Goal: Task Accomplishment & Management: Use online tool/utility

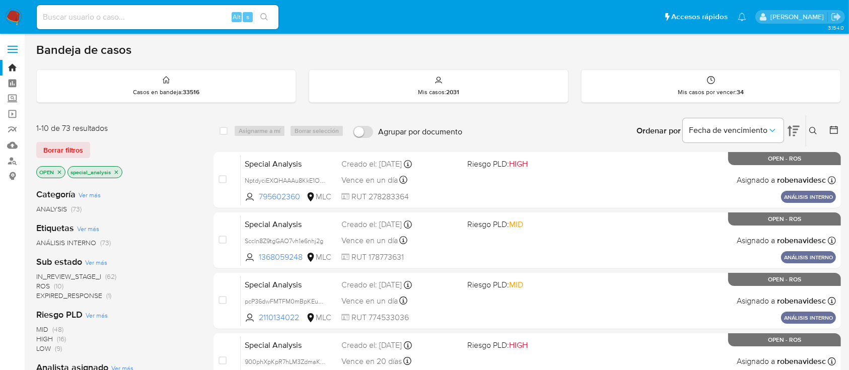
click at [118, 169] on icon "close-filter" at bounding box center [116, 172] width 6 height 6
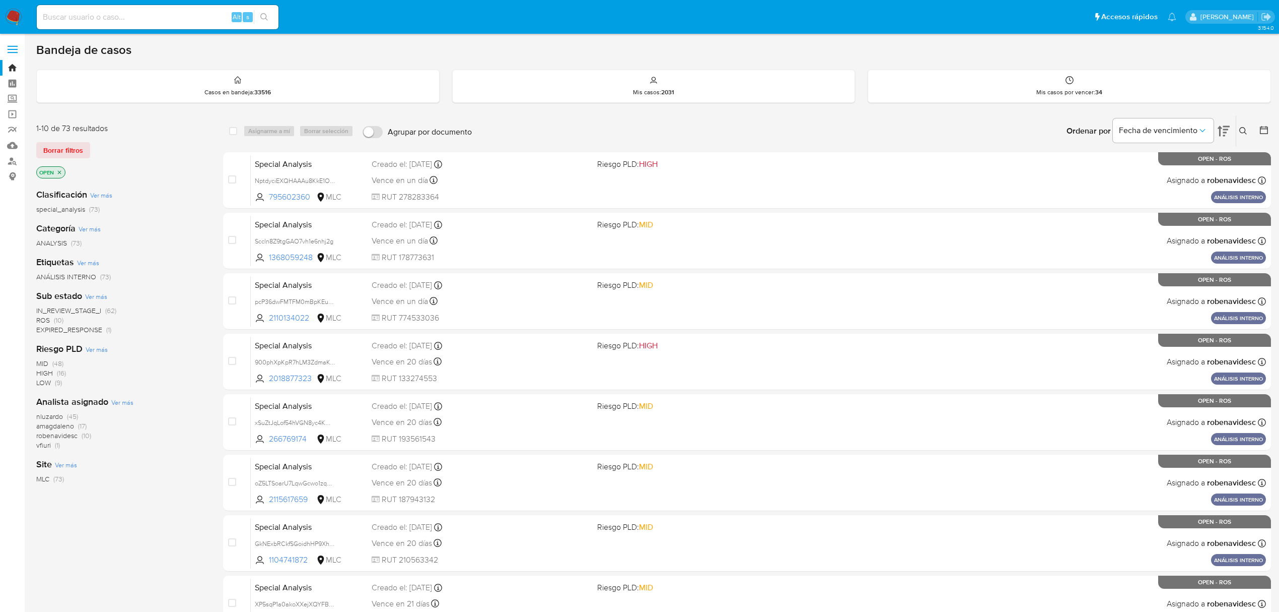
click at [54, 370] on span "amagdaleno" at bounding box center [55, 426] width 38 height 10
click at [26, 15] on nav "Pausado Ver notificaciones Alt s Accesos rápidos Presiona las siguientes teclas…" at bounding box center [639, 17] width 1279 height 34
click at [10, 20] on img at bounding box center [13, 17] width 17 height 17
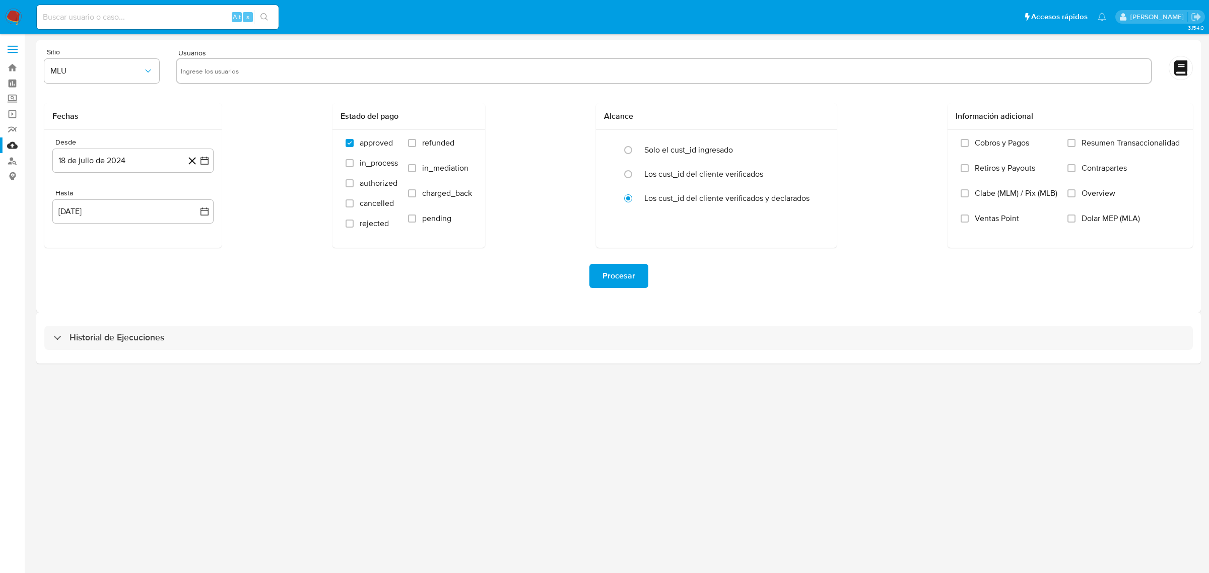
click at [232, 65] on input "text" at bounding box center [664, 71] width 966 height 16
paste input "2387493281"
type input "2387493281"
click at [121, 69] on span "MLU" at bounding box center [96, 71] width 93 height 10
click at [100, 243] on div "MLC" at bounding box center [98, 243] width 97 height 24
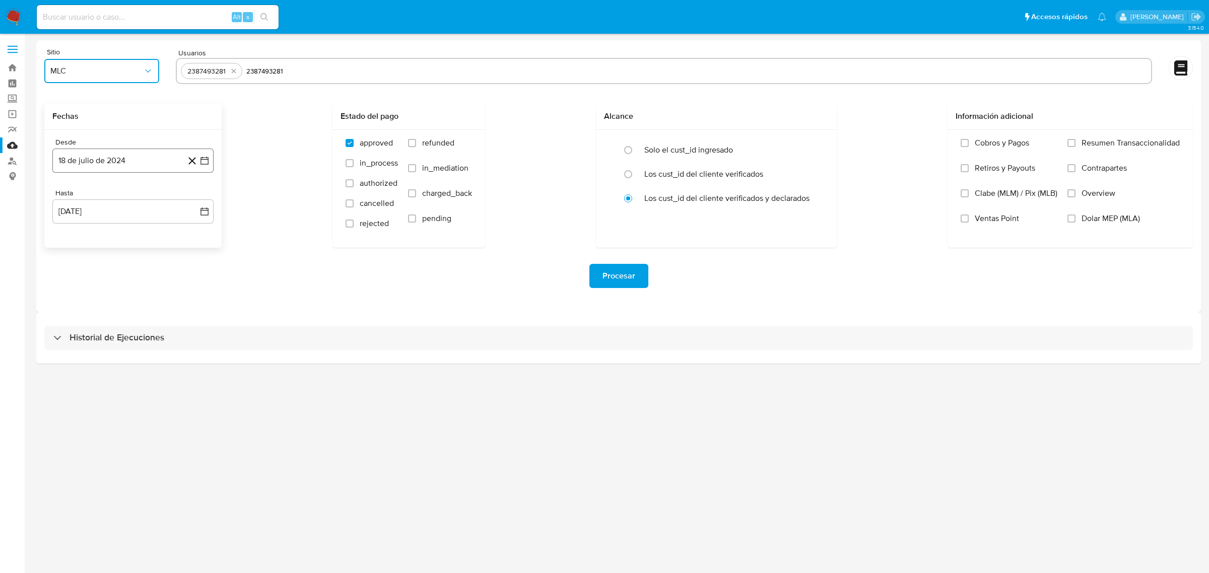
click at [206, 164] on icon "button" at bounding box center [204, 161] width 8 height 8
click at [194, 259] on button "14" at bounding box center [193, 254] width 16 height 16
click at [207, 213] on icon "button" at bounding box center [204, 212] width 10 height 10
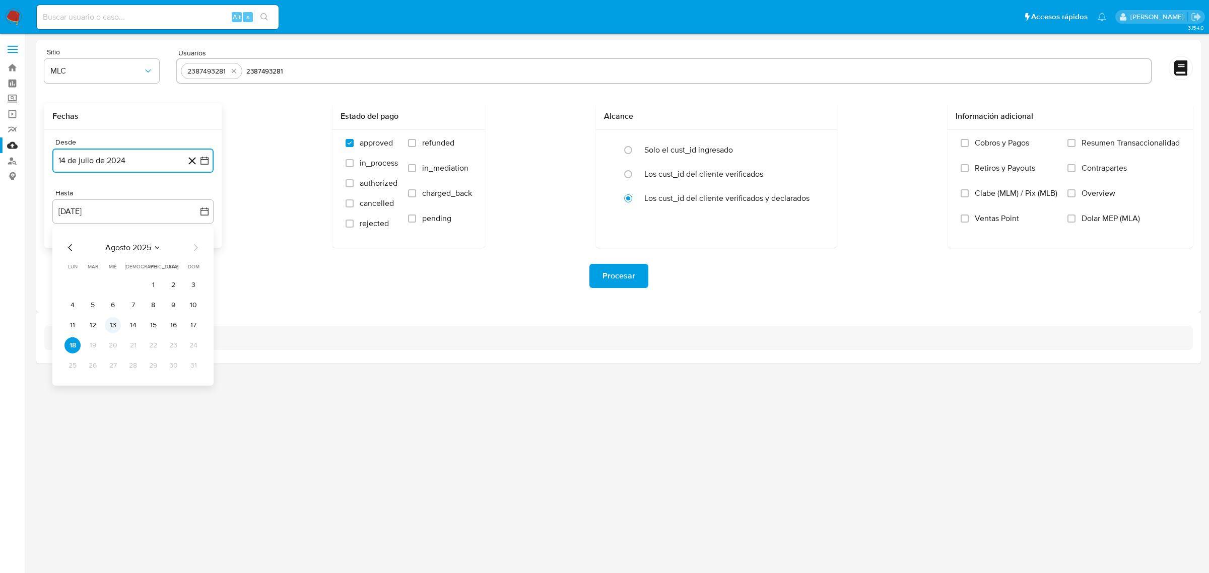
click at [113, 325] on button "13" at bounding box center [113, 325] width 16 height 16
click at [253, 288] on div "Procesar" at bounding box center [618, 276] width 1149 height 24
click at [283, 174] on div "Fechas Desde 14 de julio de 2024 18-07-2024 Hasta 13 de agosto de 2025 18-08-20…" at bounding box center [618, 175] width 1149 height 145
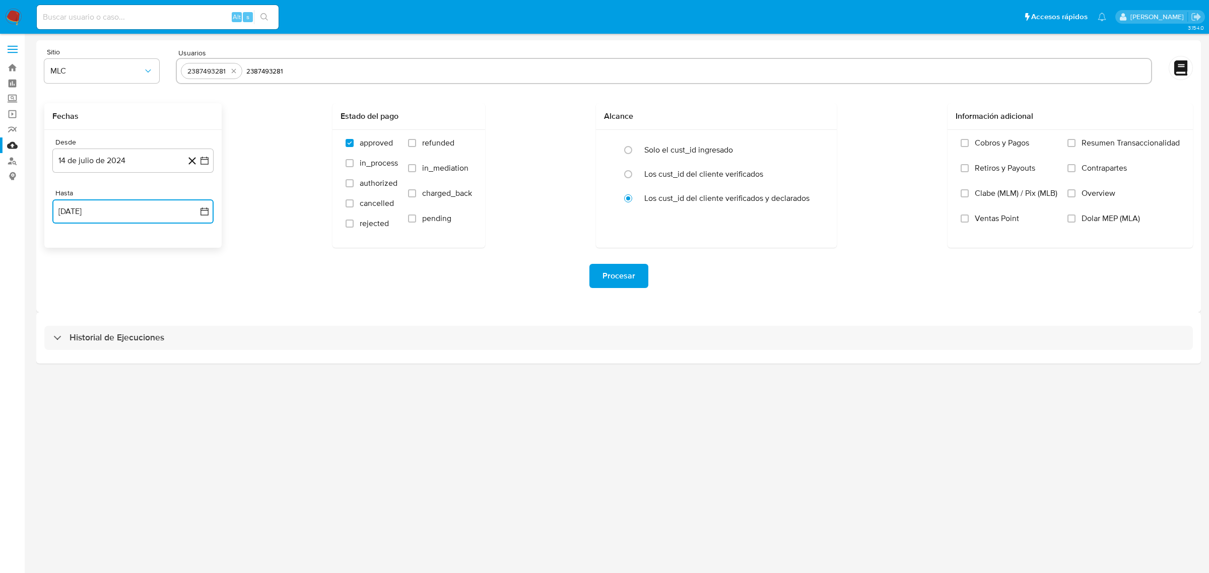
click at [205, 210] on icon "button" at bounding box center [204, 212] width 10 height 10
click at [202, 158] on icon "button" at bounding box center [204, 161] width 8 height 8
click at [194, 201] on icon "Mes siguiente" at bounding box center [195, 197] width 12 height 12
click at [114, 271] on button "14" at bounding box center [113, 274] width 16 height 16
click at [242, 279] on div "Procesar" at bounding box center [618, 276] width 1149 height 24
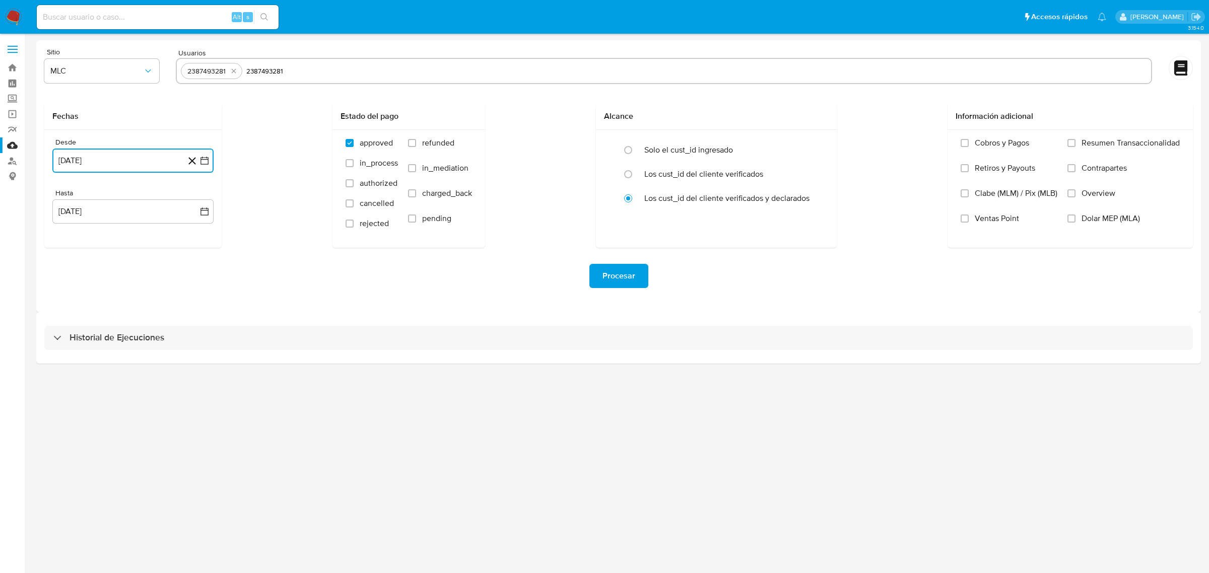
click at [212, 157] on button "14 de agosto de 2024" at bounding box center [132, 161] width 161 height 24
click at [246, 220] on div "Fechas Desde 14 de agosto de 2024 agosto 2024 agosto 2024 lun lunes mar martes …" at bounding box center [618, 175] width 1149 height 145
click at [630, 286] on span "Procesar" at bounding box center [618, 276] width 33 height 22
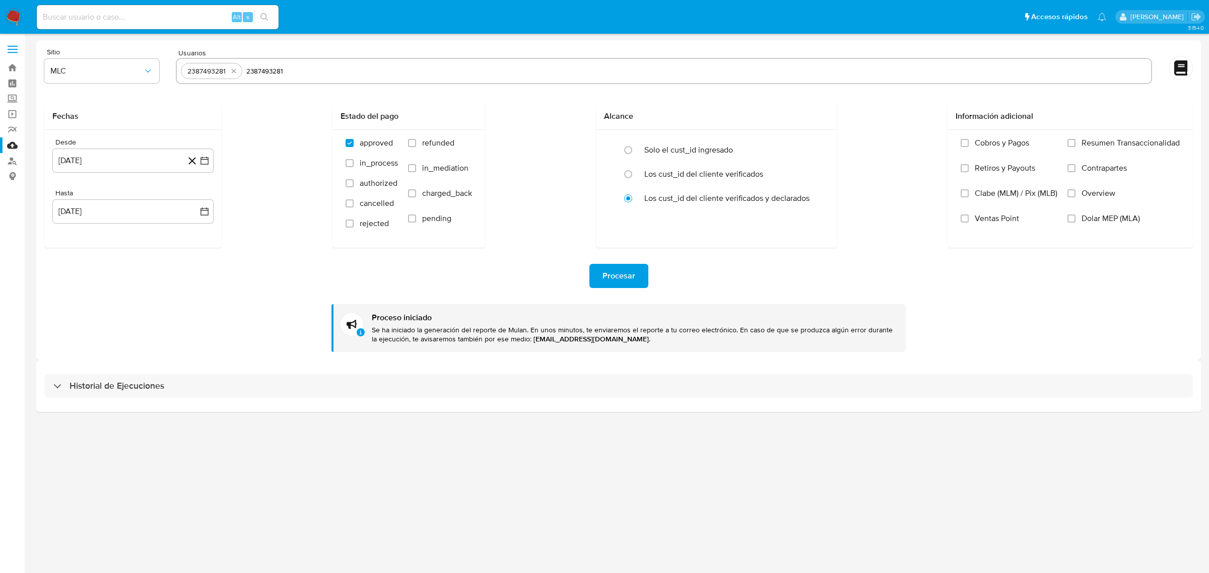
click at [303, 515] on div "3.154.0" at bounding box center [618, 303] width 1165 height 526
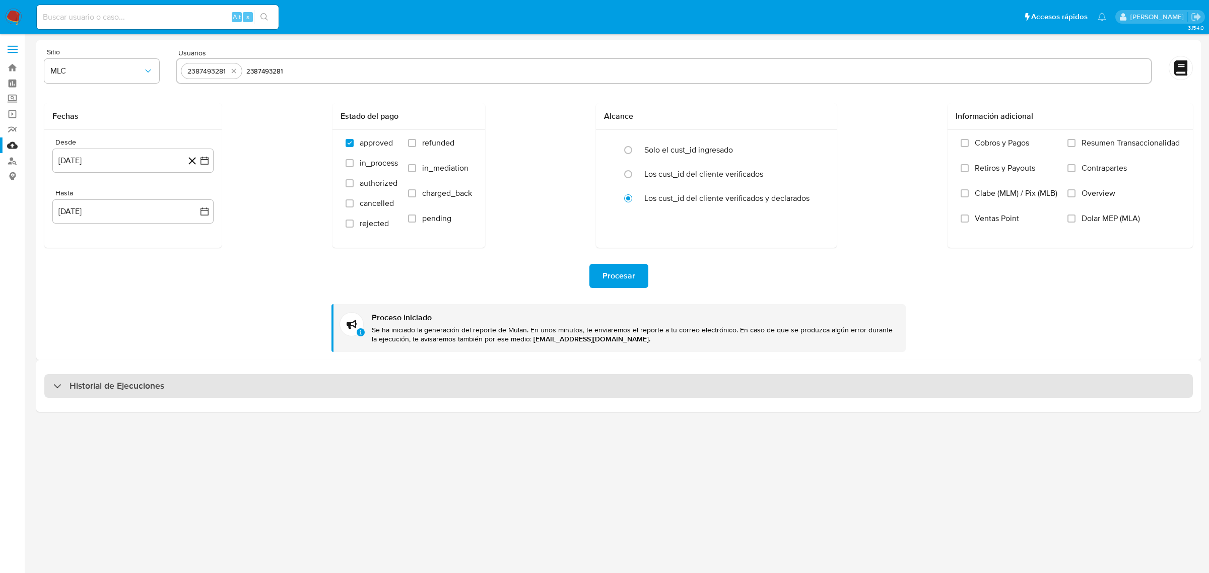
click at [107, 384] on h3 "Historial de Ejecuciones" at bounding box center [117, 386] width 95 height 12
select select "10"
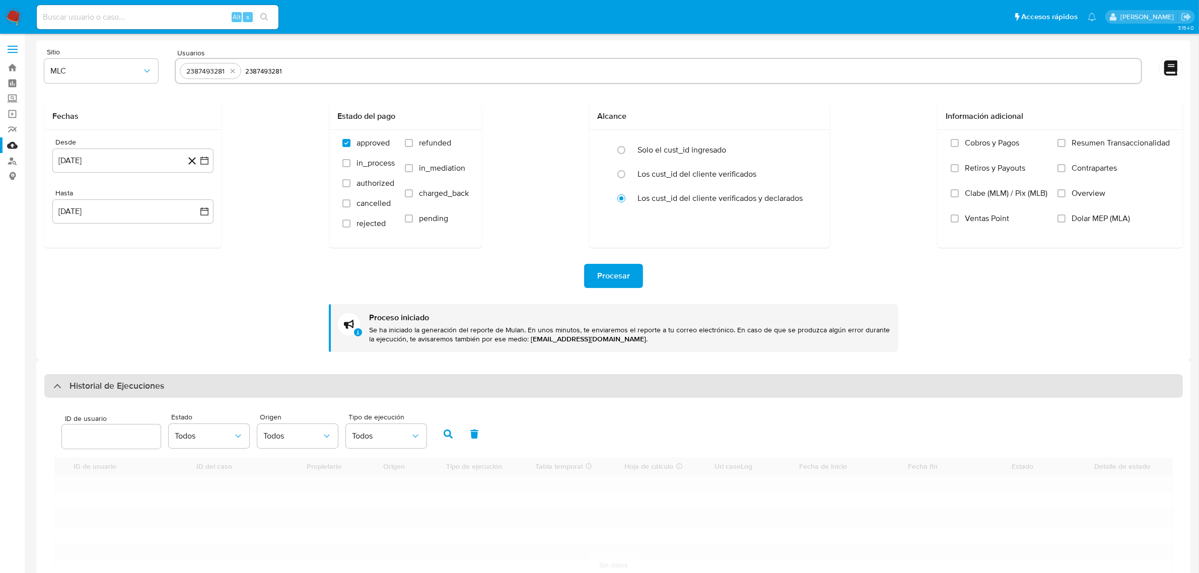
click at [53, 386] on div at bounding box center [53, 386] width 0 height 0
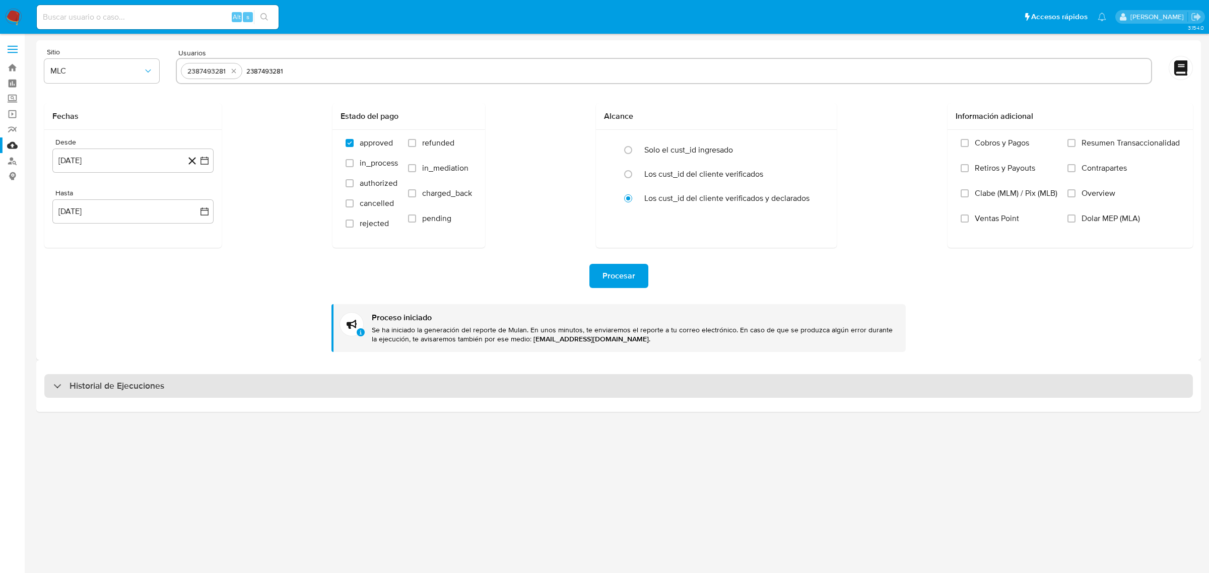
click at [53, 386] on div at bounding box center [53, 386] width 0 height 0
select select "10"
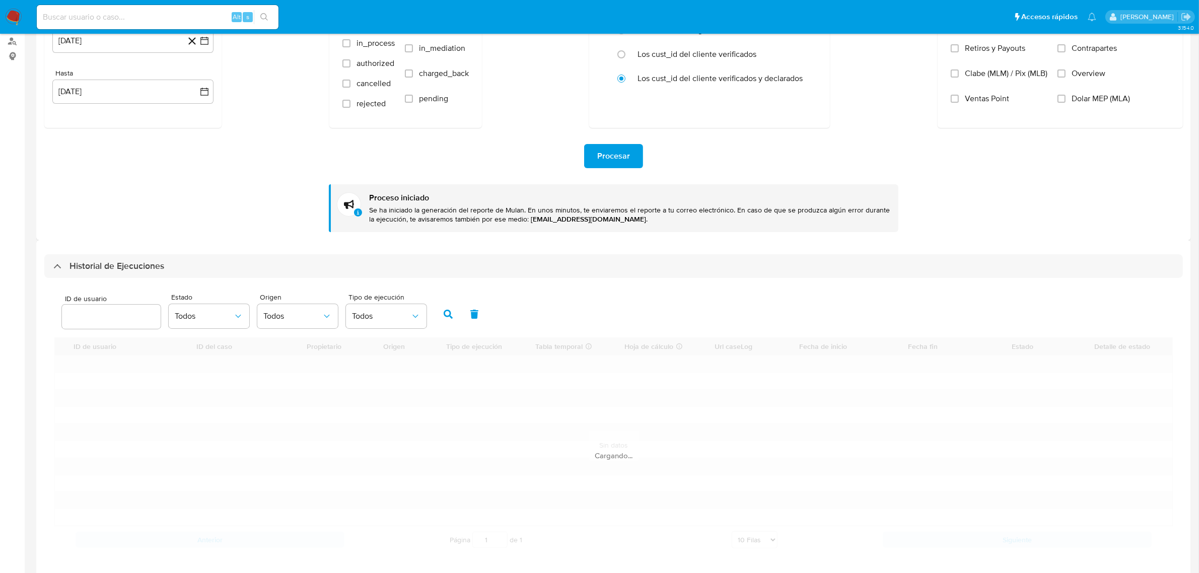
scroll to position [131, 0]
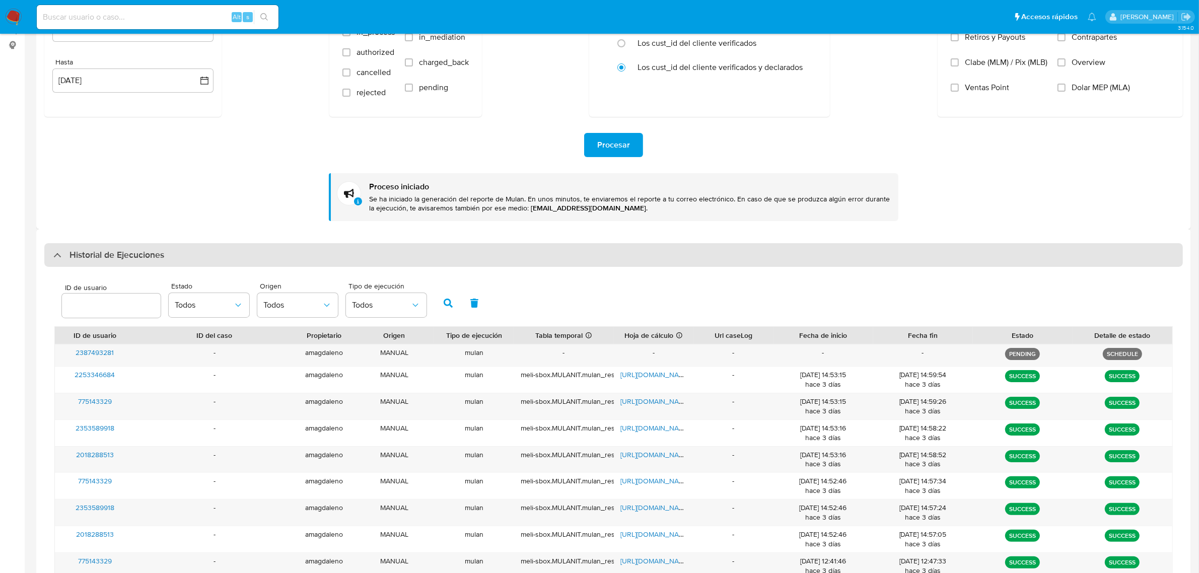
click at [63, 255] on div "Historial de Ejecuciones" at bounding box center [108, 255] width 111 height 12
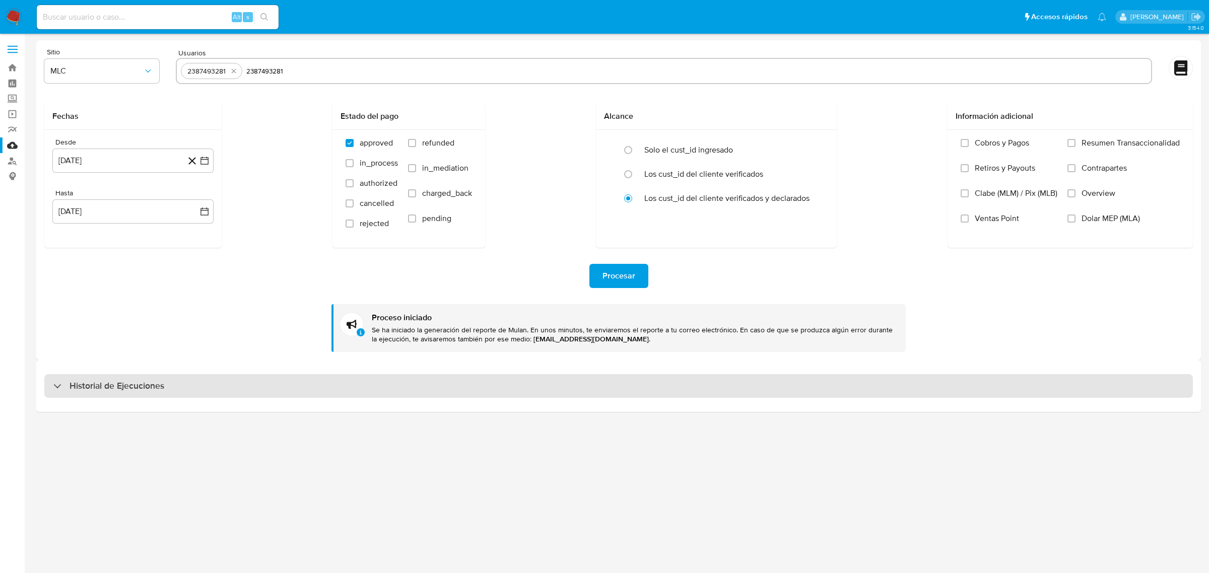
click at [56, 392] on div "Historial de Ejecuciones" at bounding box center [618, 386] width 1149 height 24
select select "10"
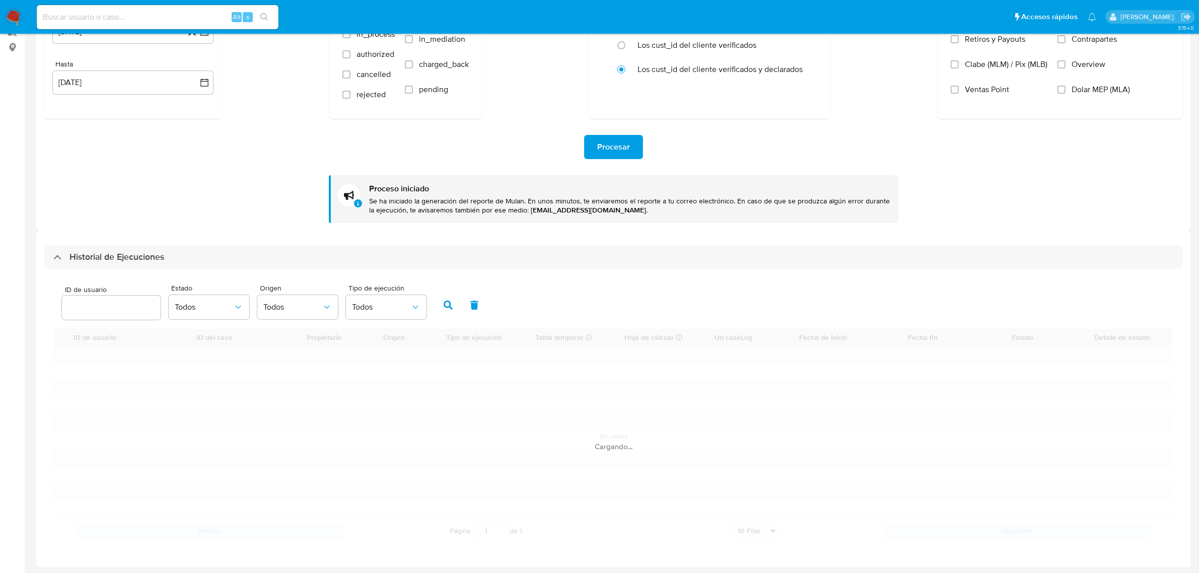
scroll to position [131, 0]
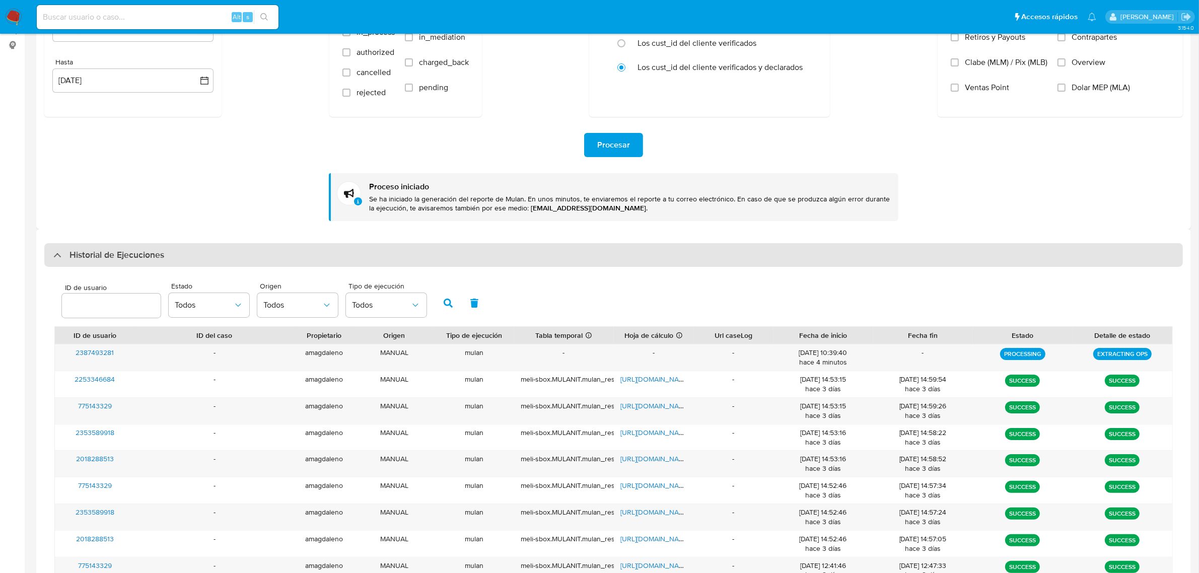
click at [58, 264] on div "Historial de Ejecuciones" at bounding box center [613, 255] width 1139 height 24
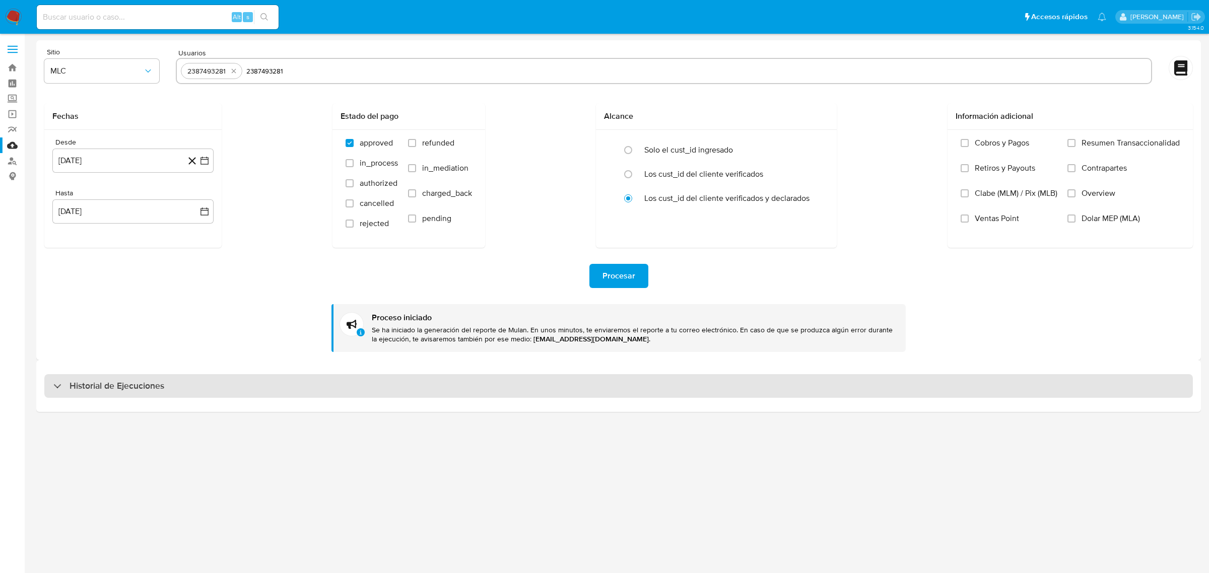
click at [58, 264] on div "Procesar" at bounding box center [618, 276] width 1149 height 24
click at [61, 388] on div "Historial de Ejecuciones" at bounding box center [108, 386] width 111 height 12
select select "10"
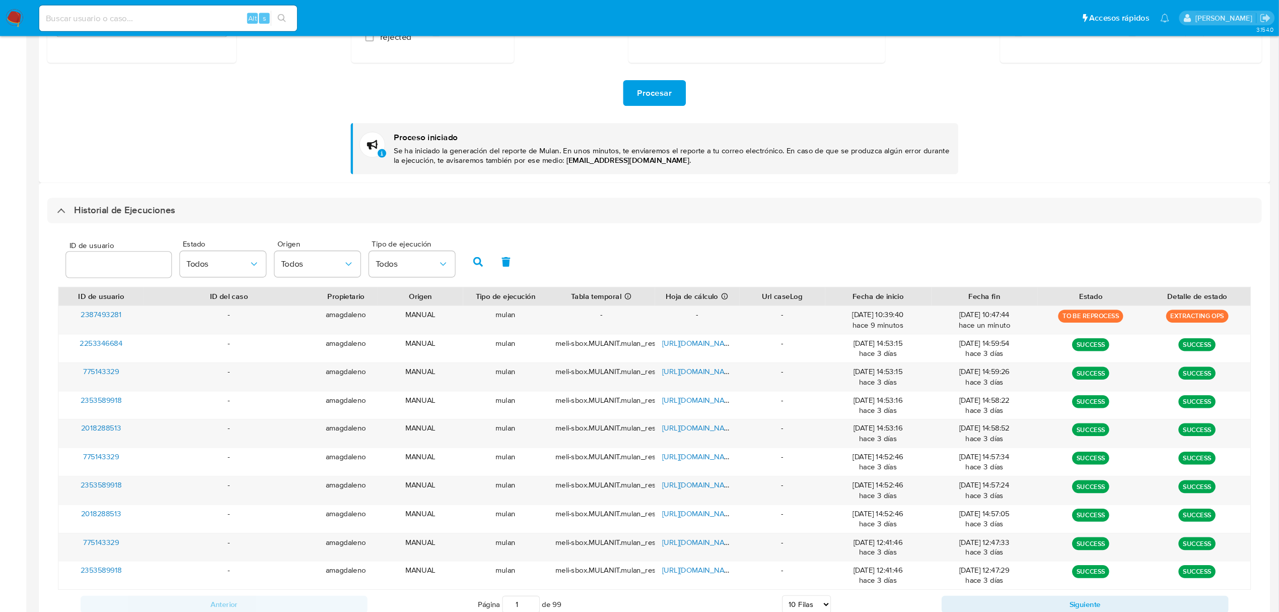
scroll to position [188, 0]
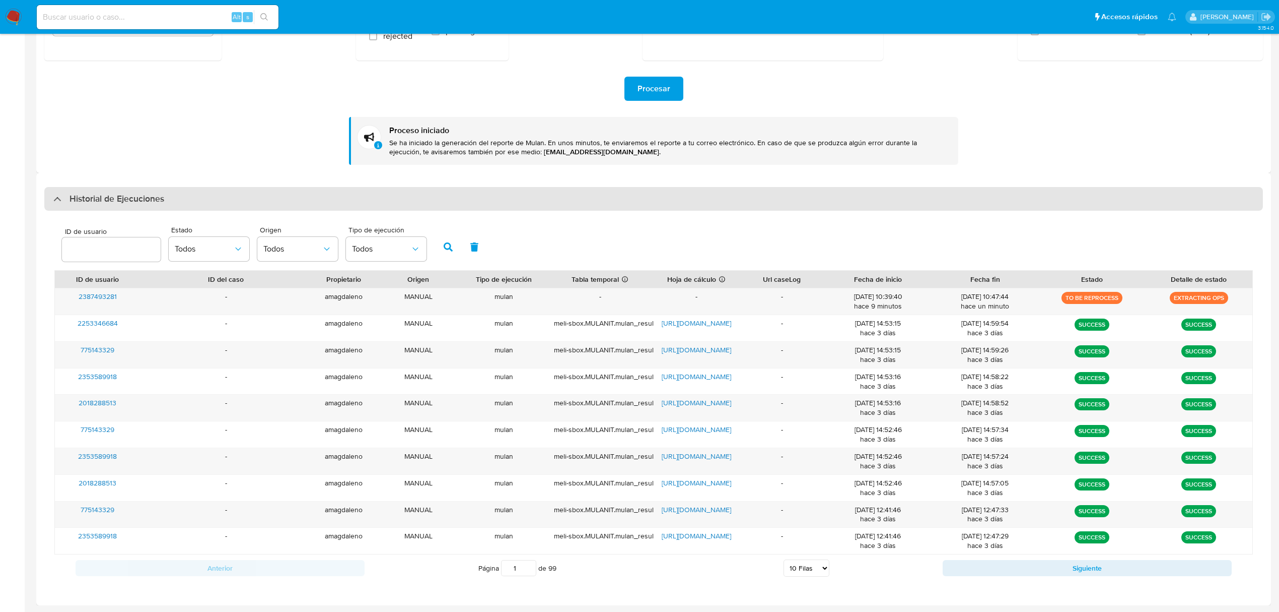
click at [53, 198] on div at bounding box center [53, 198] width 0 height 0
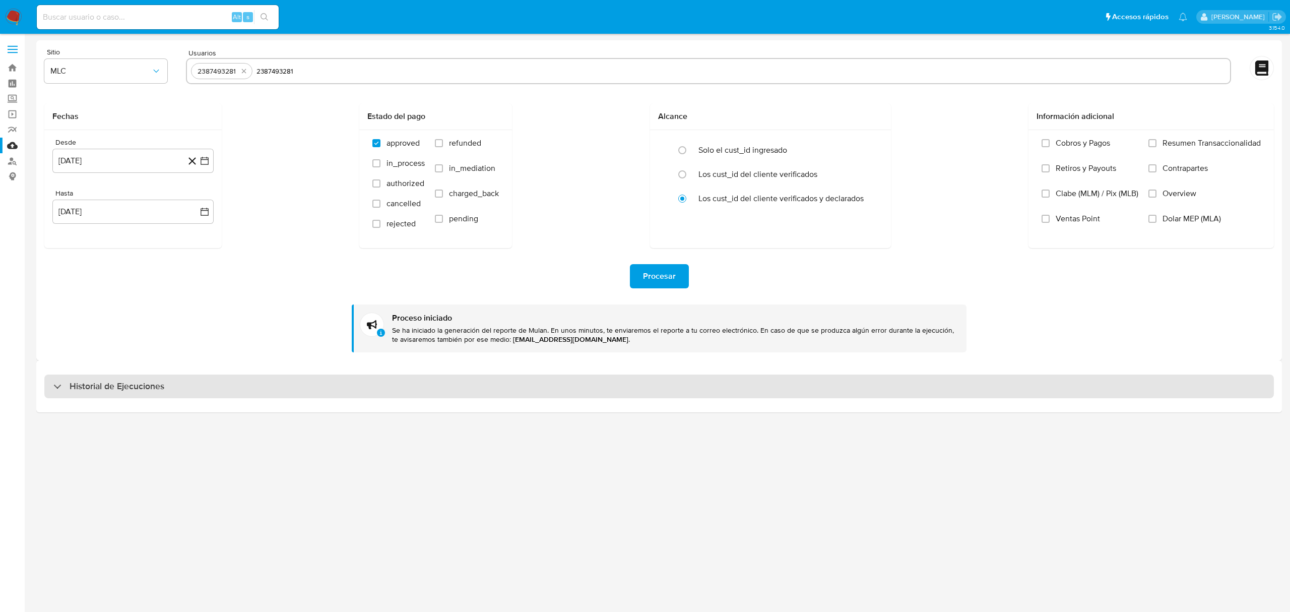
click at [58, 389] on div "Historial de Ejecuciones" at bounding box center [108, 386] width 111 height 12
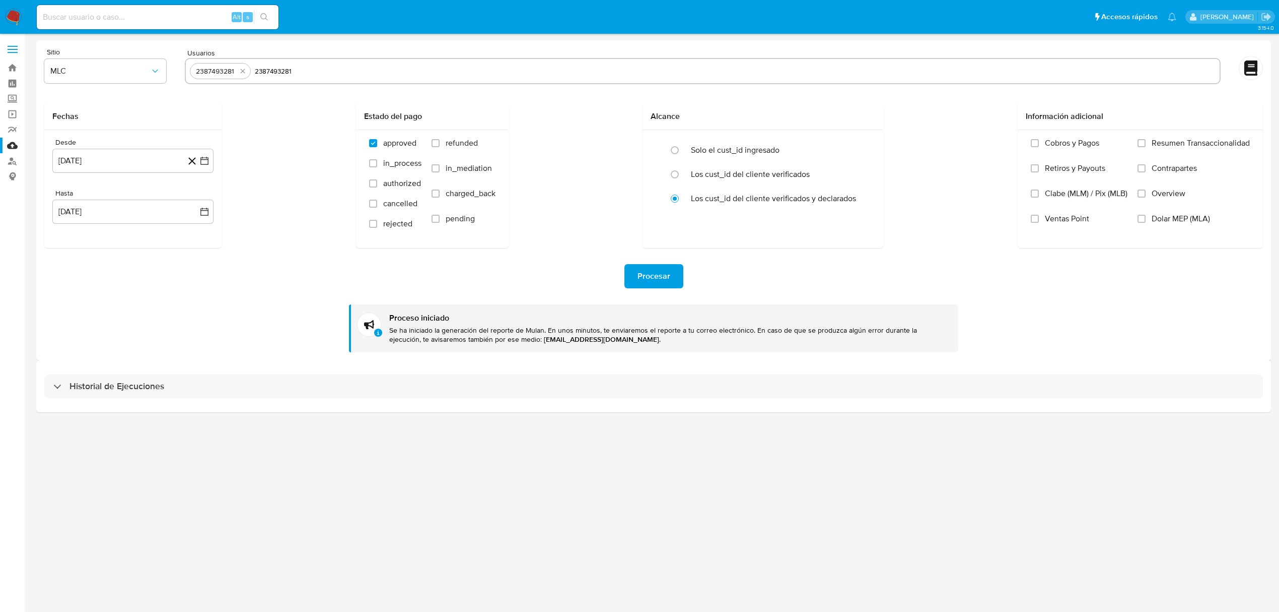
select select "10"
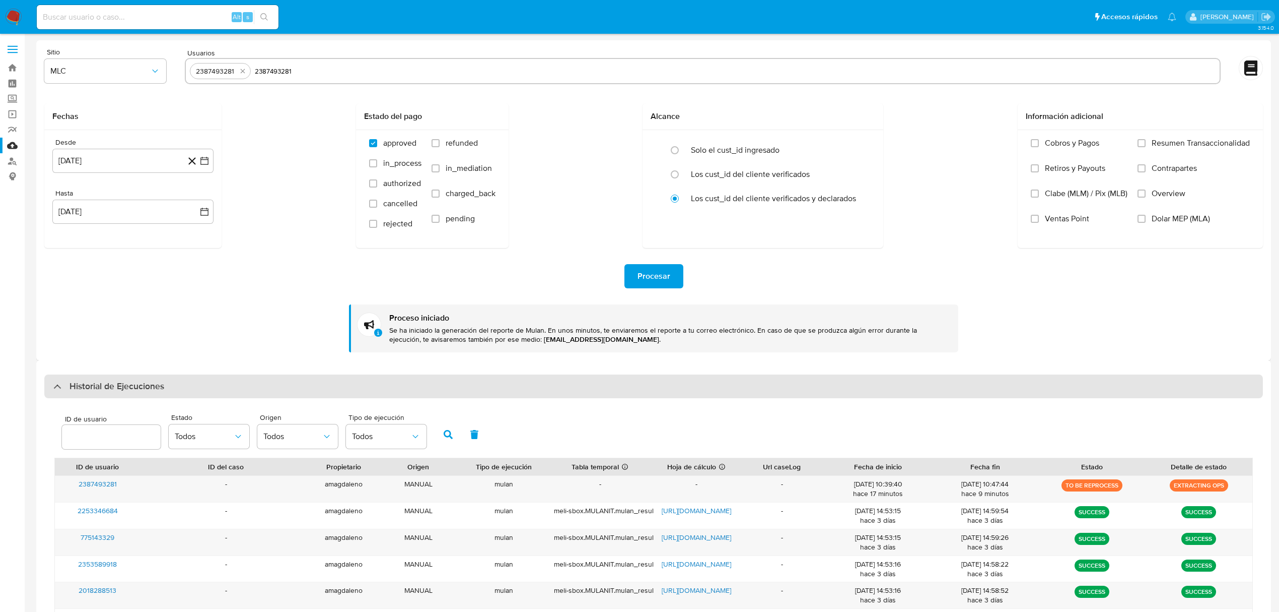
click at [53, 386] on div at bounding box center [53, 386] width 0 height 0
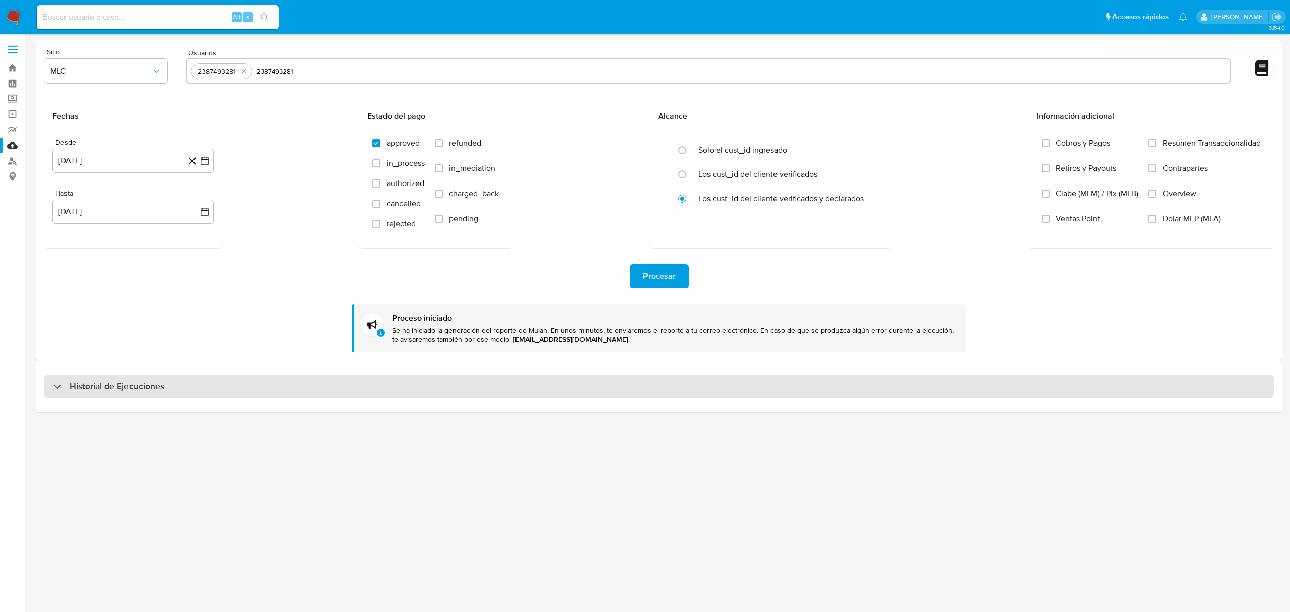
click at [60, 387] on div "Historial de Ejecuciones" at bounding box center [108, 386] width 111 height 12
select select "10"
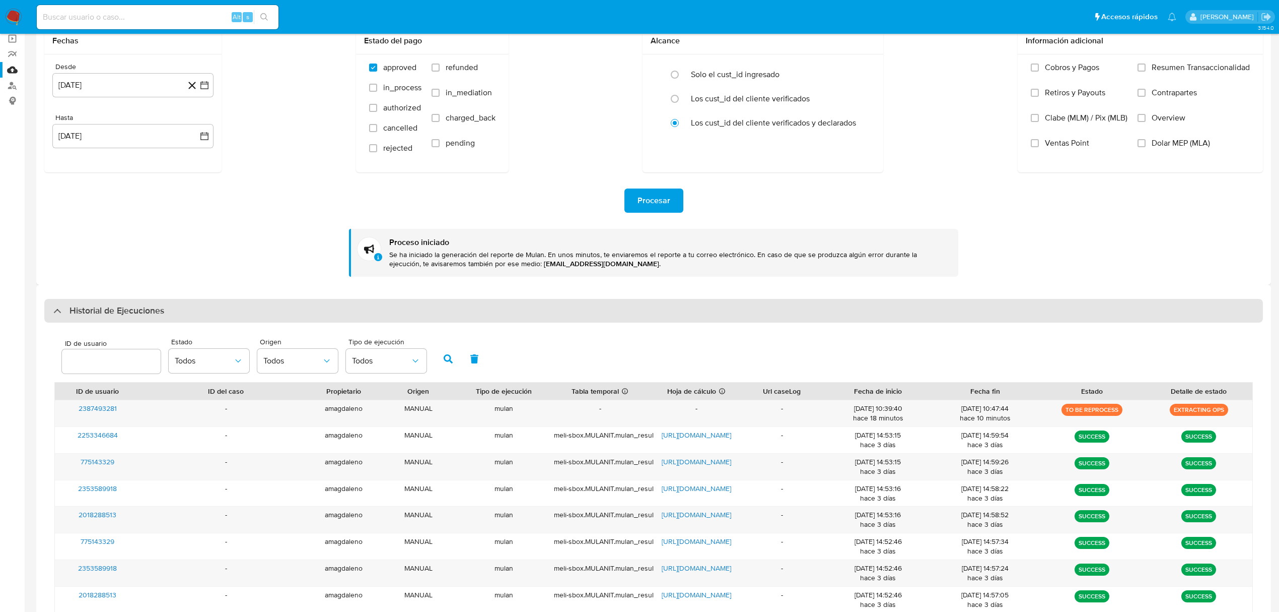
scroll to position [134, 0]
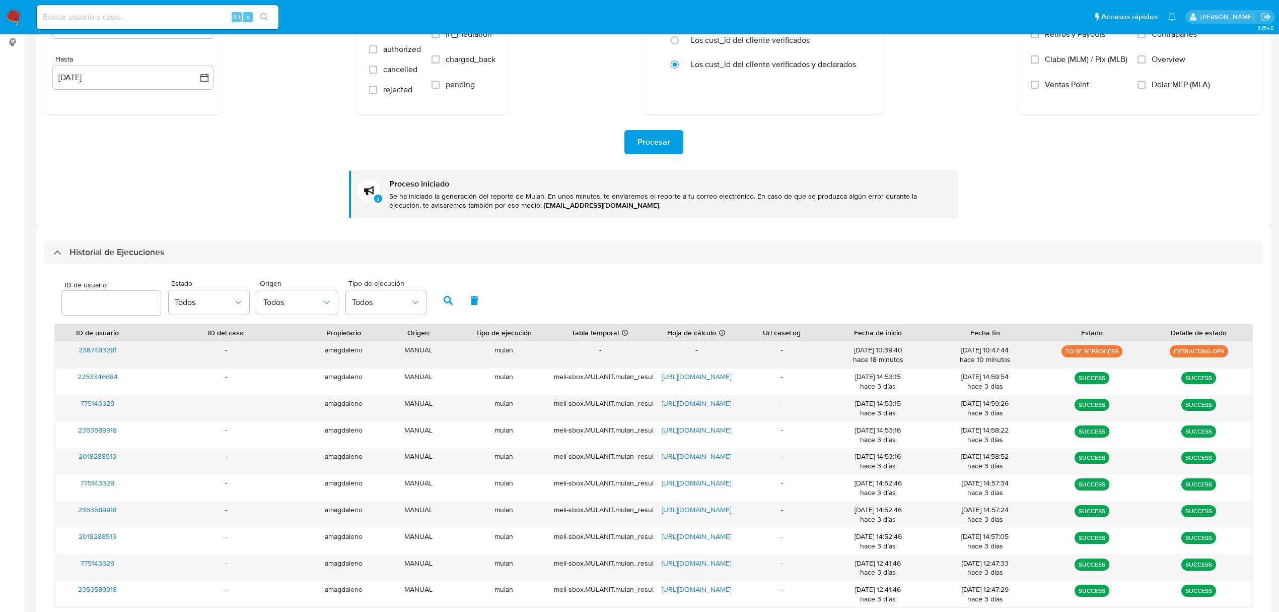
click at [844, 359] on div "18/08/2025 10:39:40 hace 18 minutos" at bounding box center [878, 354] width 93 height 19
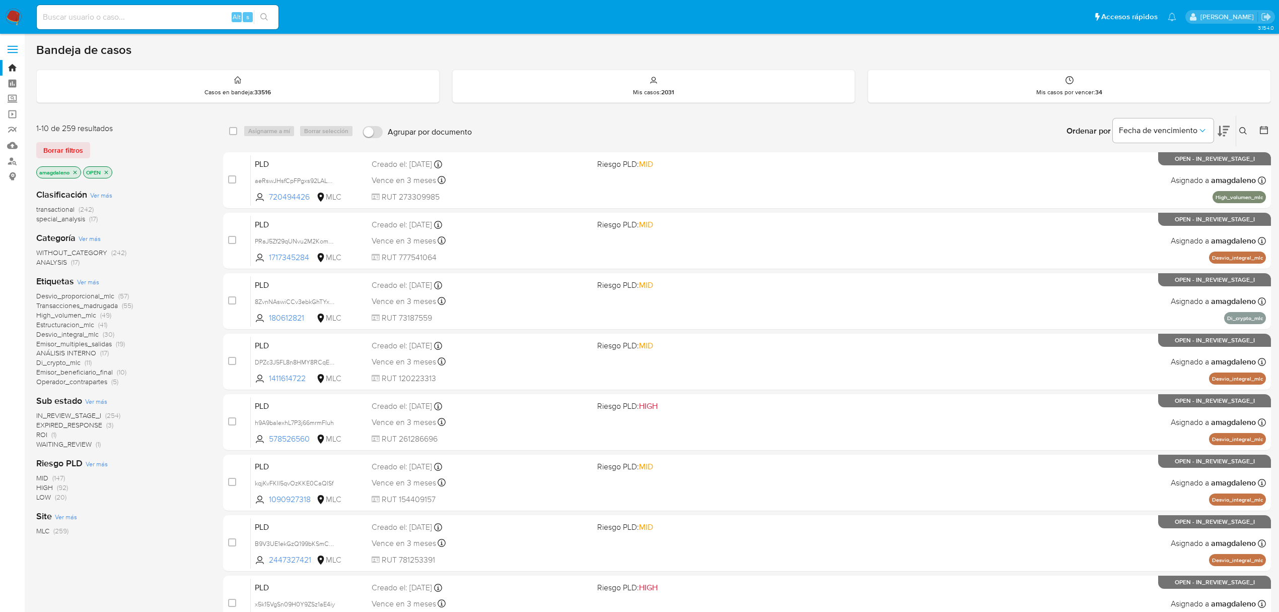
click at [63, 325] on span "Estructuracion_mlc" at bounding box center [65, 324] width 58 height 10
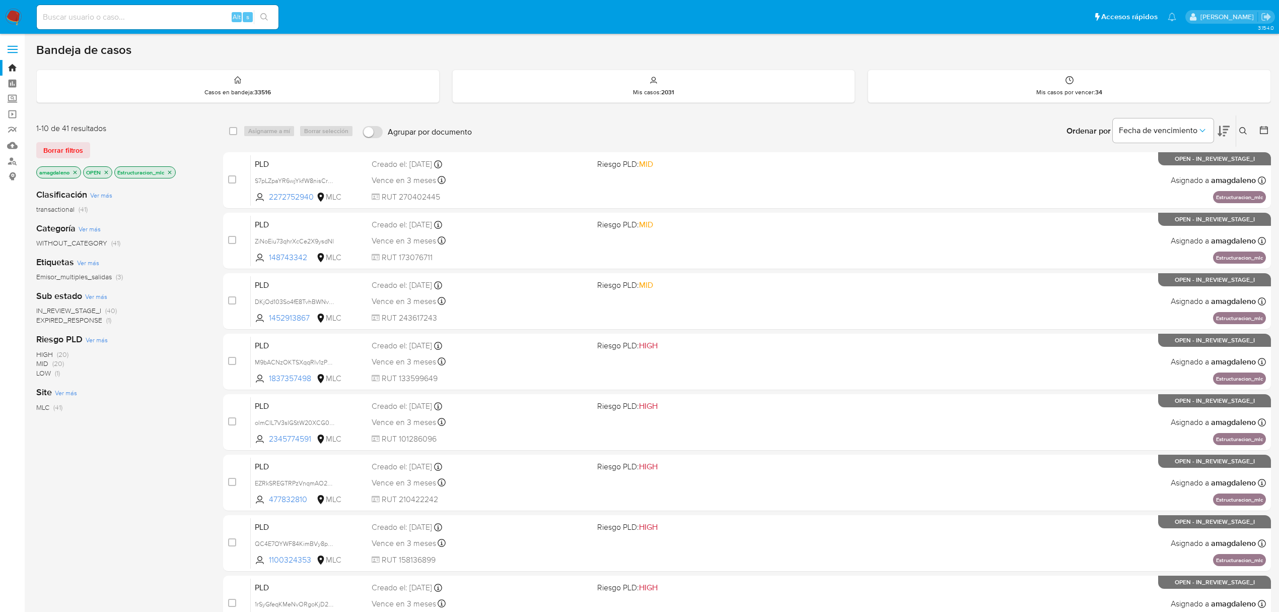
click at [1262, 138] on div at bounding box center [1262, 130] width 18 height 31
click at [1268, 129] on icon at bounding box center [1264, 130] width 10 height 10
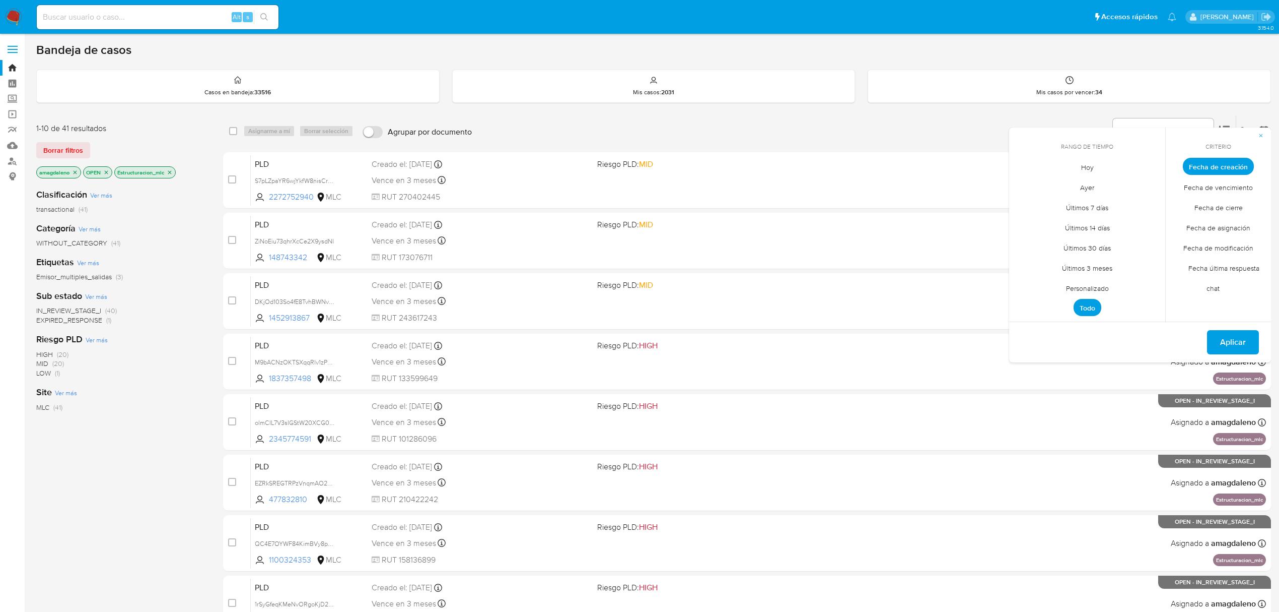
click at [1091, 291] on span "Personalizado" at bounding box center [1088, 288] width 64 height 21
click at [1022, 186] on icon "Mes anterior" at bounding box center [1025, 185] width 12 height 12
click at [1147, 224] on button "1" at bounding box center [1148, 222] width 16 height 16
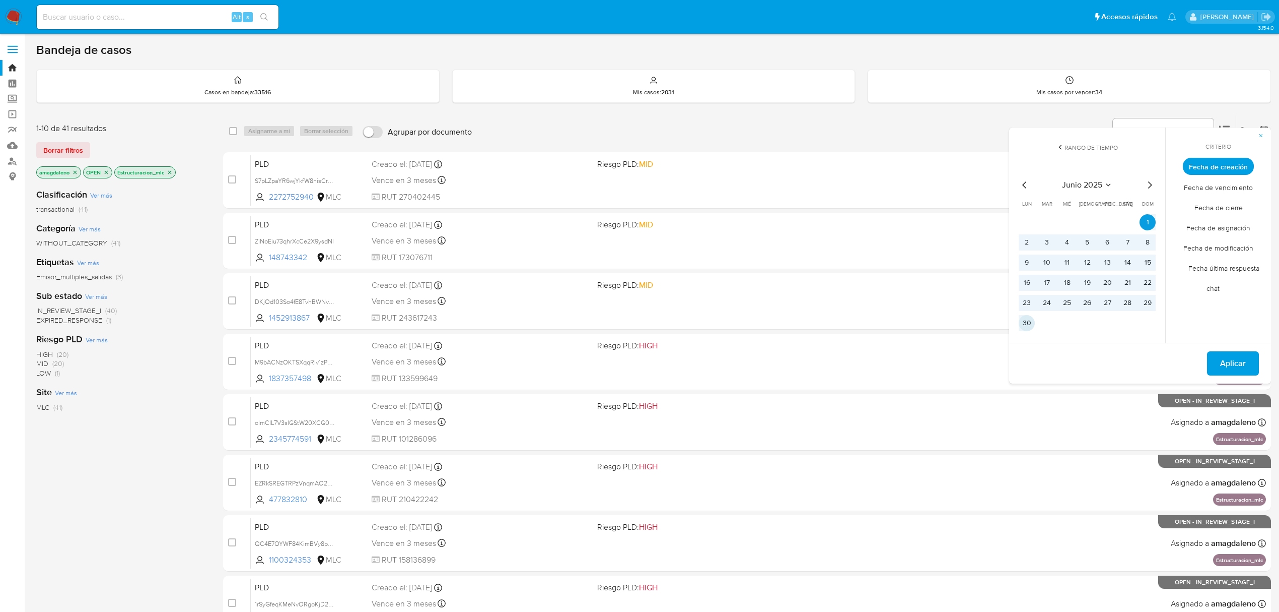
click at [1022, 326] on button "30" at bounding box center [1027, 323] width 16 height 16
click at [1250, 362] on button "Aplicar" at bounding box center [1233, 363] width 52 height 24
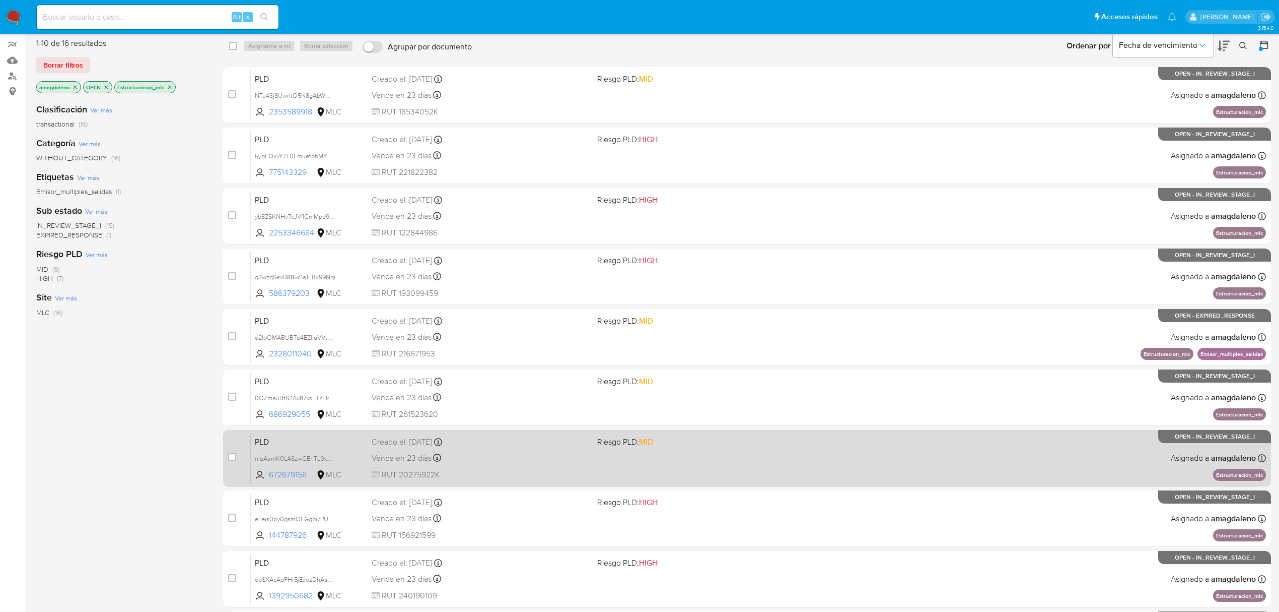
scroll to position [183, 0]
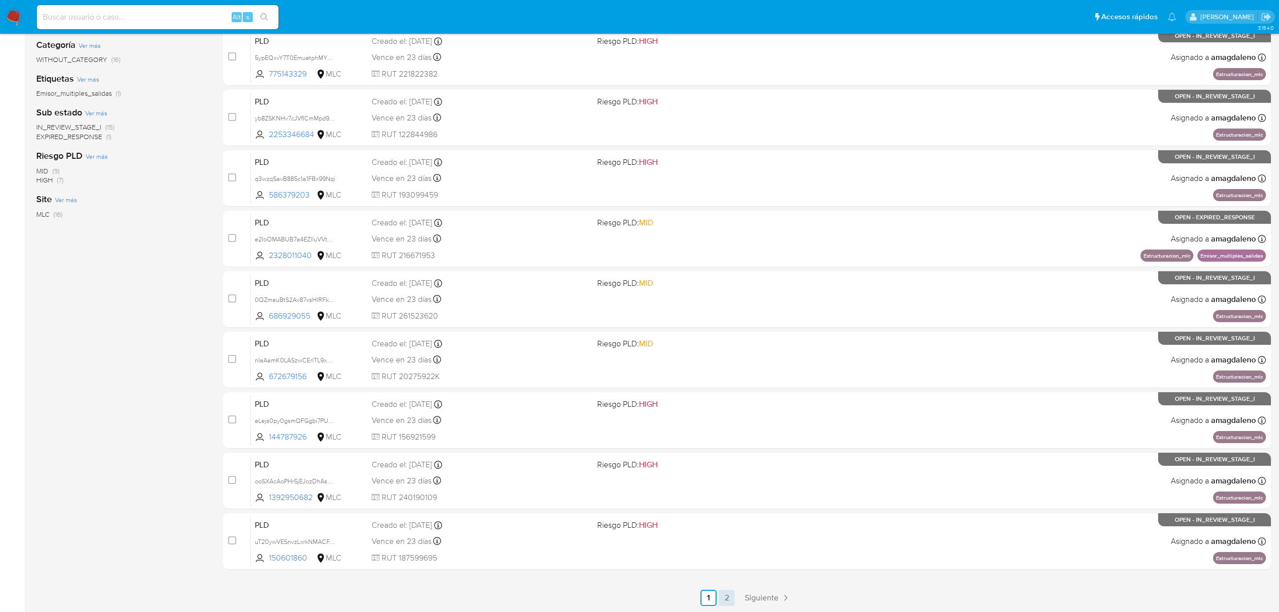
click at [723, 603] on link "2" at bounding box center [727, 597] width 16 height 16
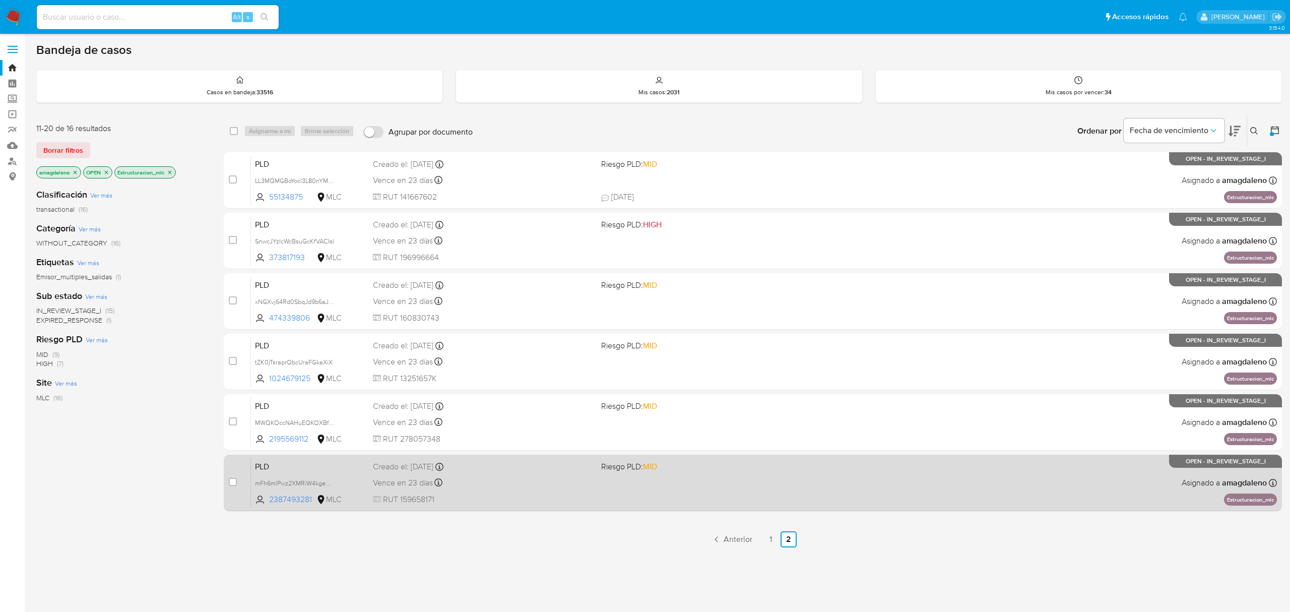
click at [522, 478] on div "Vence en 23 días Vence el 10/09/2025 06:03:49" at bounding box center [483, 483] width 220 height 14
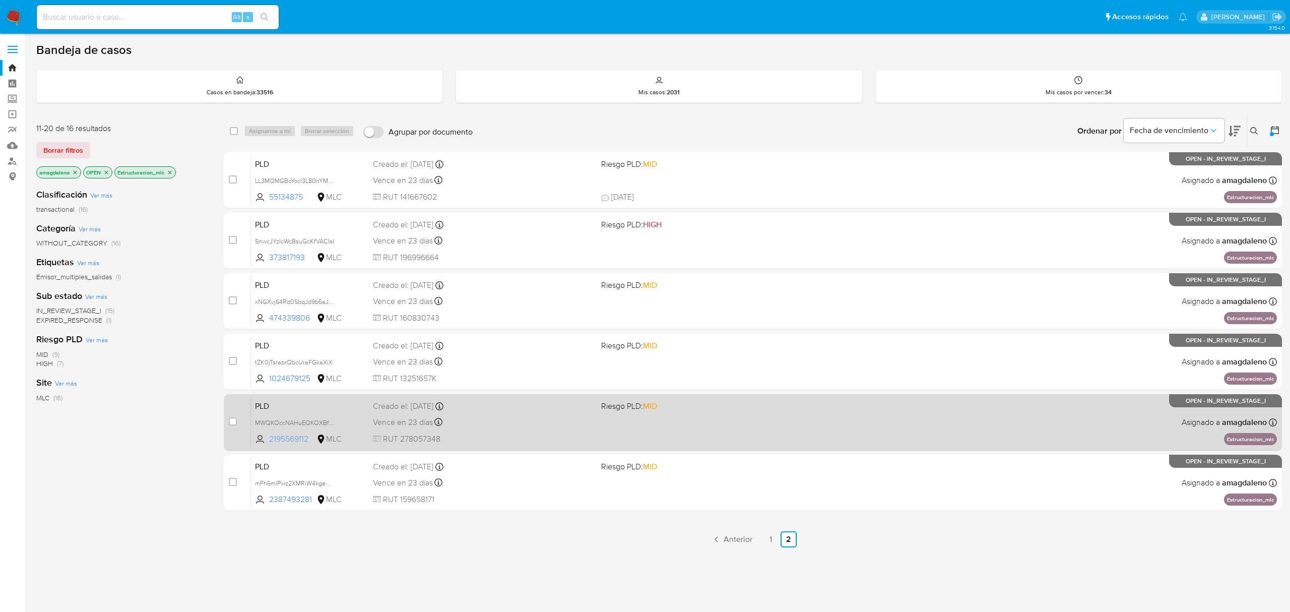
click at [301, 438] on span "2195569112" at bounding box center [291, 438] width 45 height 11
click at [549, 420] on div "Vence en 23 días Vence el 10/09/2025 06:04:04" at bounding box center [483, 422] width 220 height 14
click at [281, 436] on span "2195569112" at bounding box center [291, 438] width 45 height 11
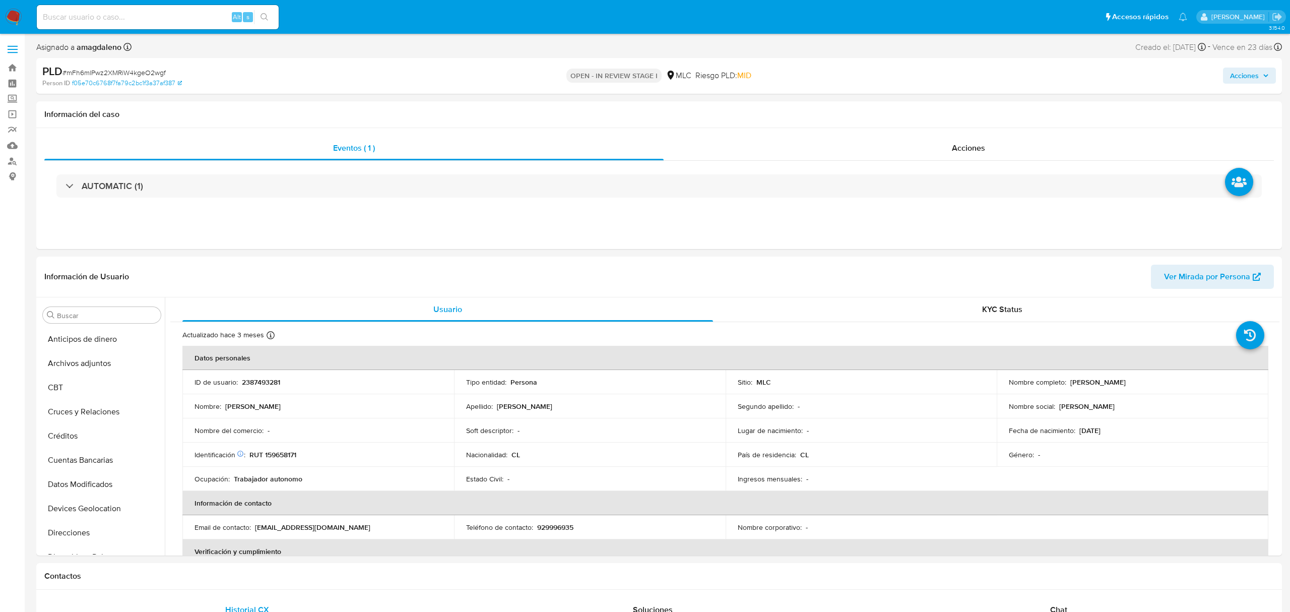
select select "10"
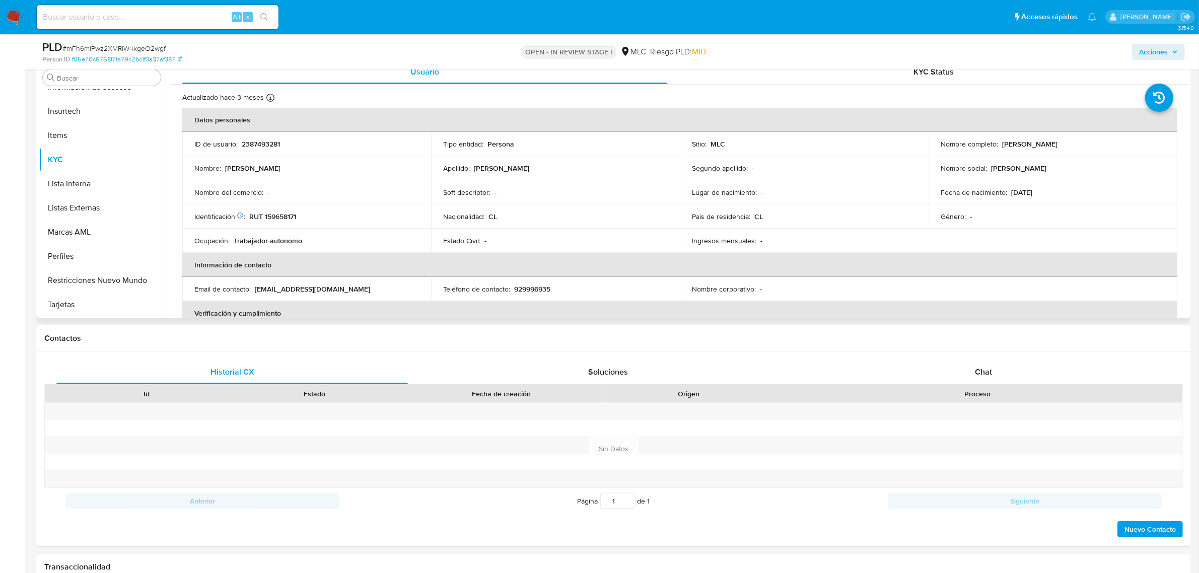
scroll to position [425, 0]
click at [279, 217] on p "RUT 159658171" at bounding box center [272, 216] width 47 height 9
copy p "159658171"
click at [276, 213] on p "RUT 159658171" at bounding box center [272, 216] width 47 height 9
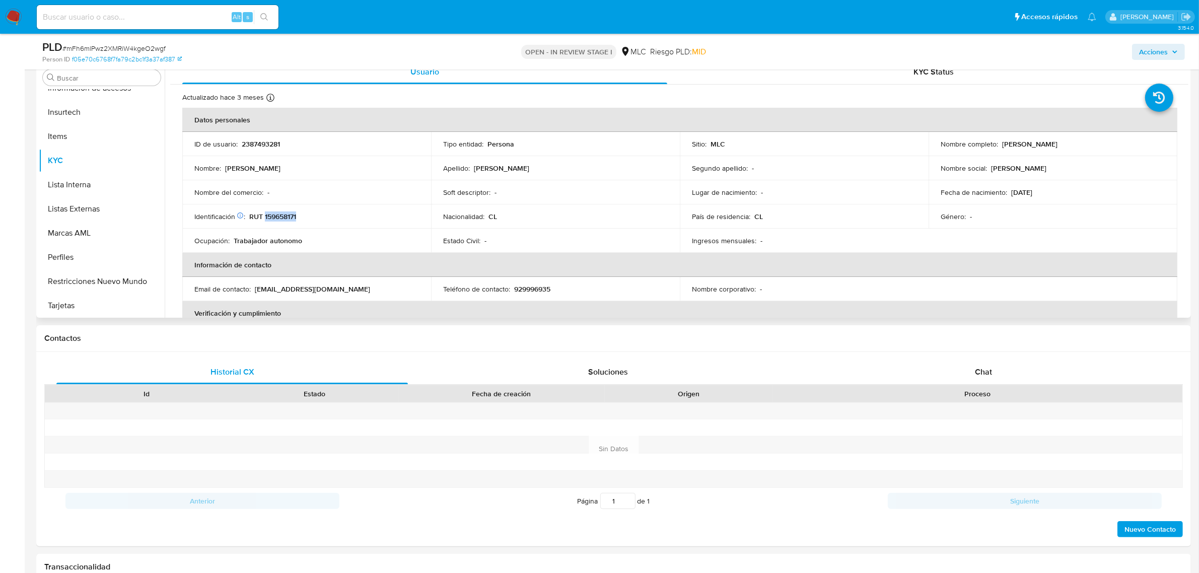
click at [276, 213] on p "RUT 159658171" at bounding box center [272, 216] width 47 height 9
click at [278, 218] on p "RUT 159658171" at bounding box center [272, 216] width 47 height 9
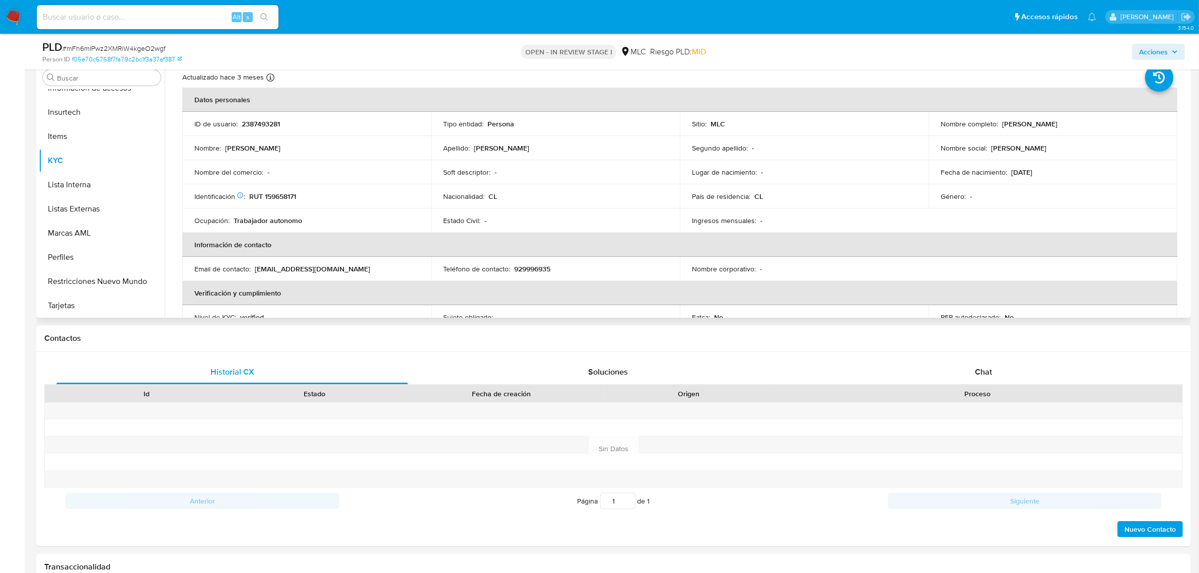
scroll to position [0, 0]
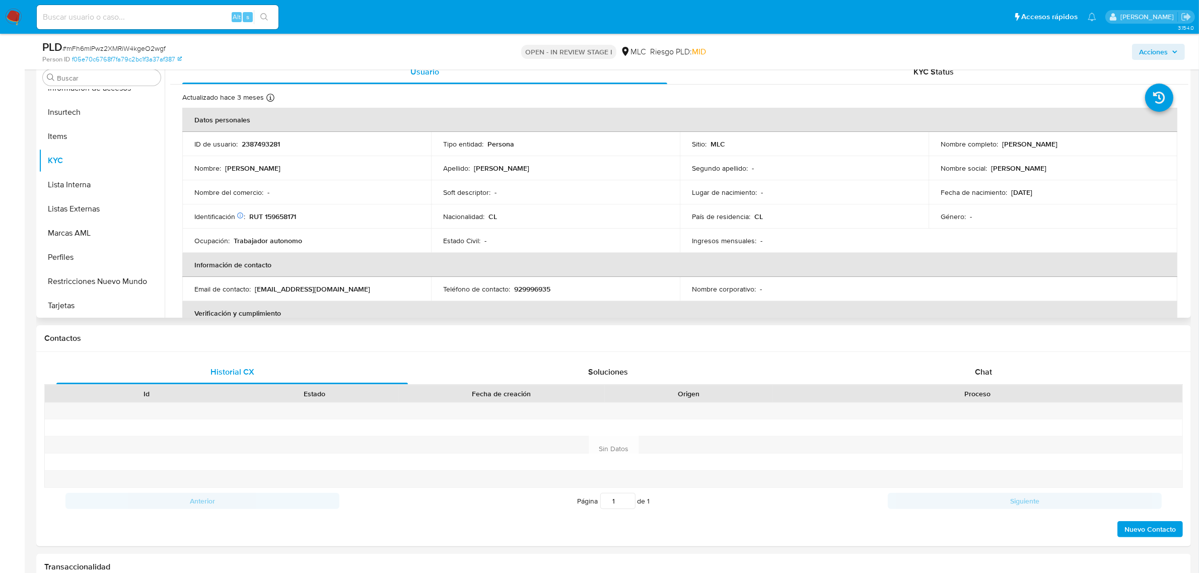
drag, startPoint x: 998, startPoint y: 146, endPoint x: 1136, endPoint y: 132, distance: 138.7
click at [1136, 132] on td "Nombre completo : Erik Jonathan Vargas Cuevas" at bounding box center [1053, 144] width 249 height 24
copy p "Erik Jonathan Vargas Cuevas"
click at [156, 22] on input at bounding box center [158, 17] width 242 height 13
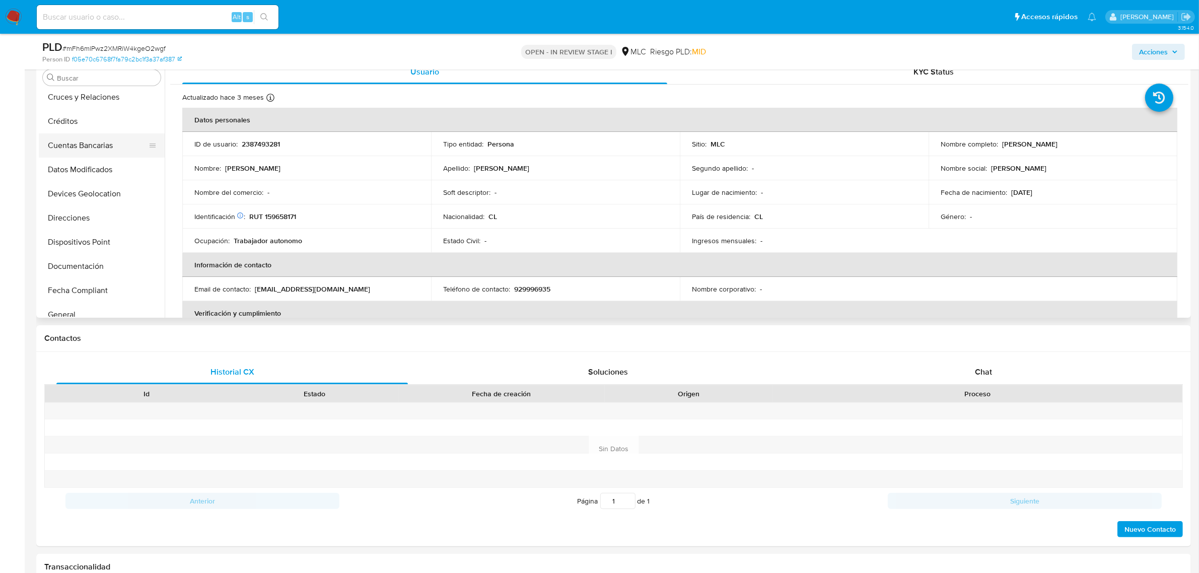
scroll to position [47, 0]
click at [96, 124] on button "Cruces y Relaciones" at bounding box center [98, 127] width 118 height 24
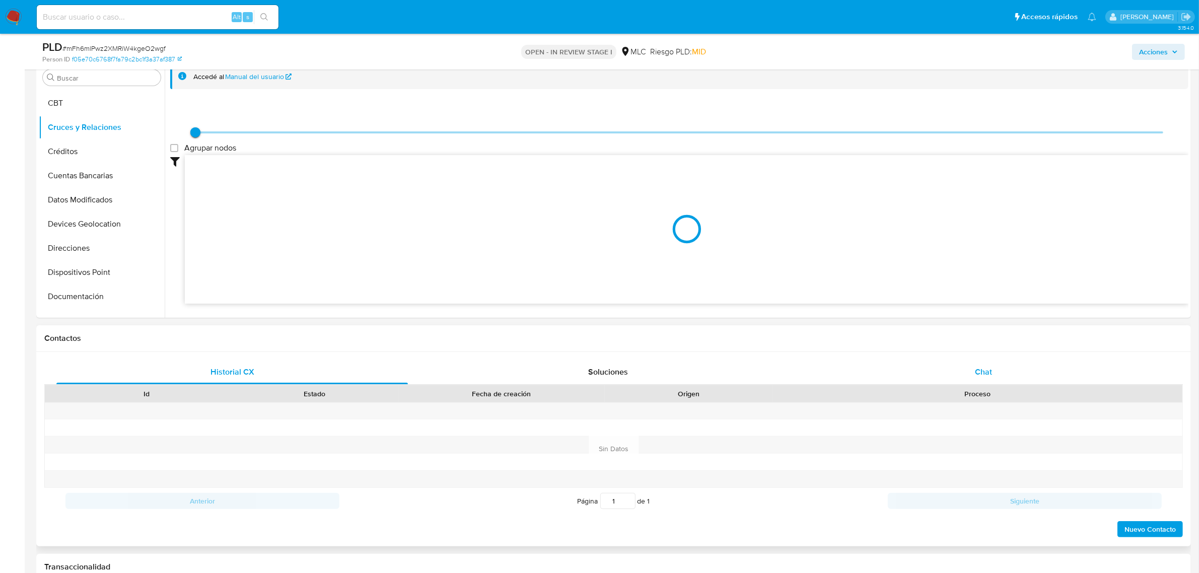
click at [986, 371] on span "Chat" at bounding box center [983, 372] width 17 height 12
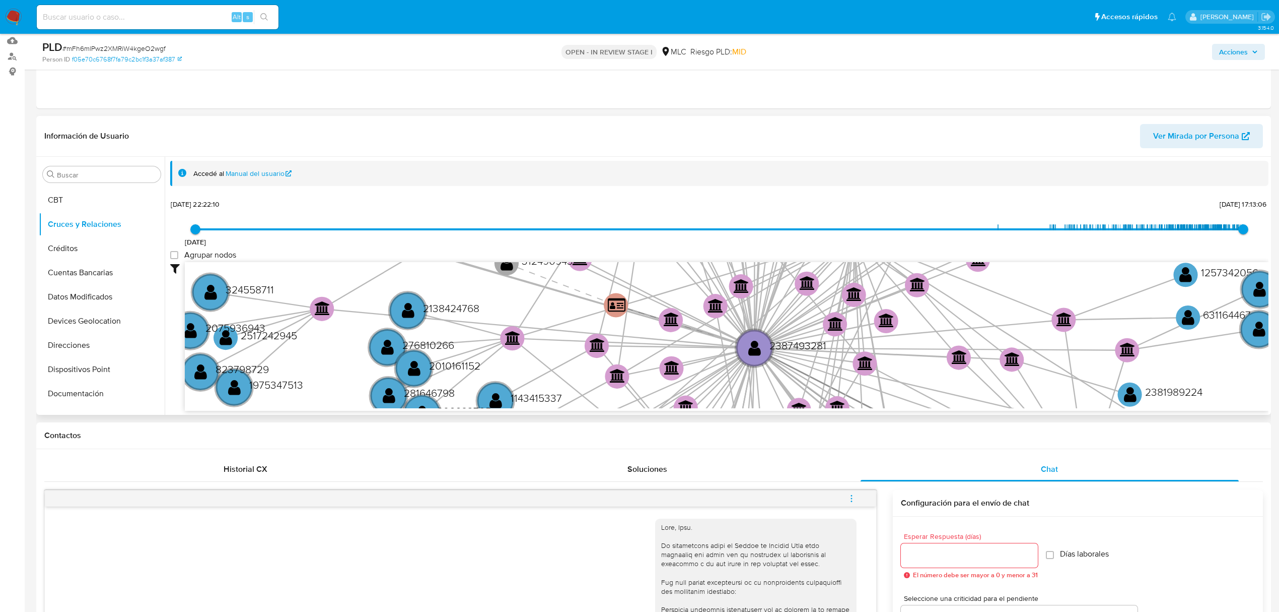
scroll to position [102, 0]
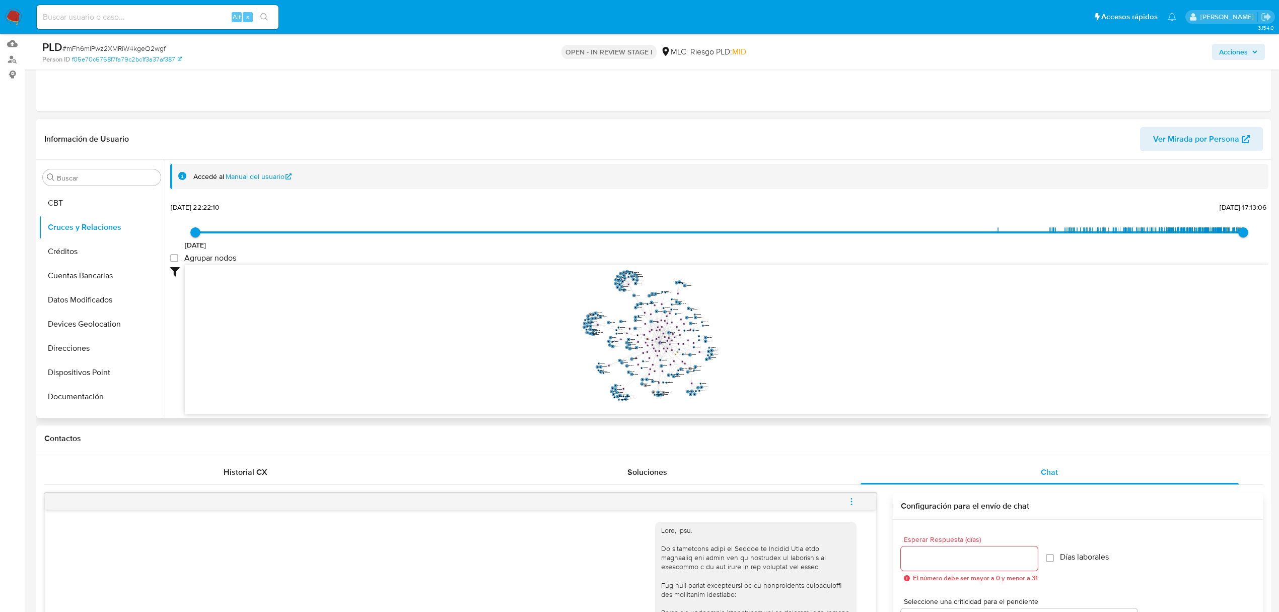
drag, startPoint x: 756, startPoint y: 329, endPoint x: 758, endPoint y: 339, distance: 9.4
click at [758, 339] on icon "phone-ed7cd97f44a200c25de65808fa21f010  user-2387493281  2387493281 person-f0…" at bounding box center [727, 338] width 1084 height 146
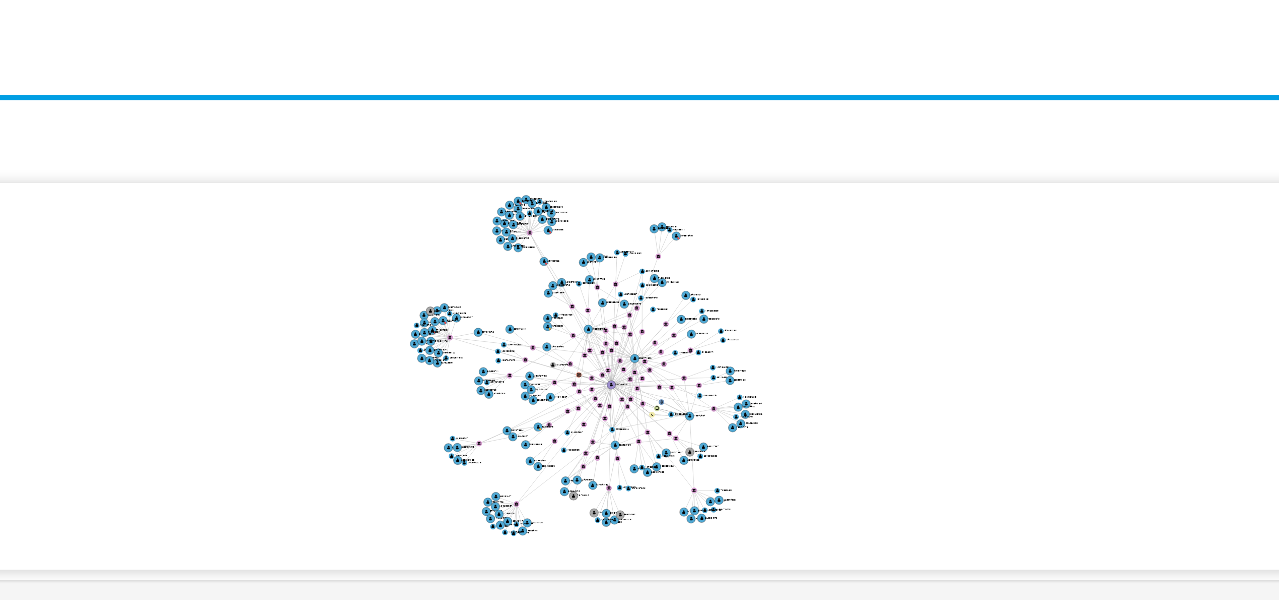
drag, startPoint x: 698, startPoint y: 424, endPoint x: 655, endPoint y: 422, distance: 42.9
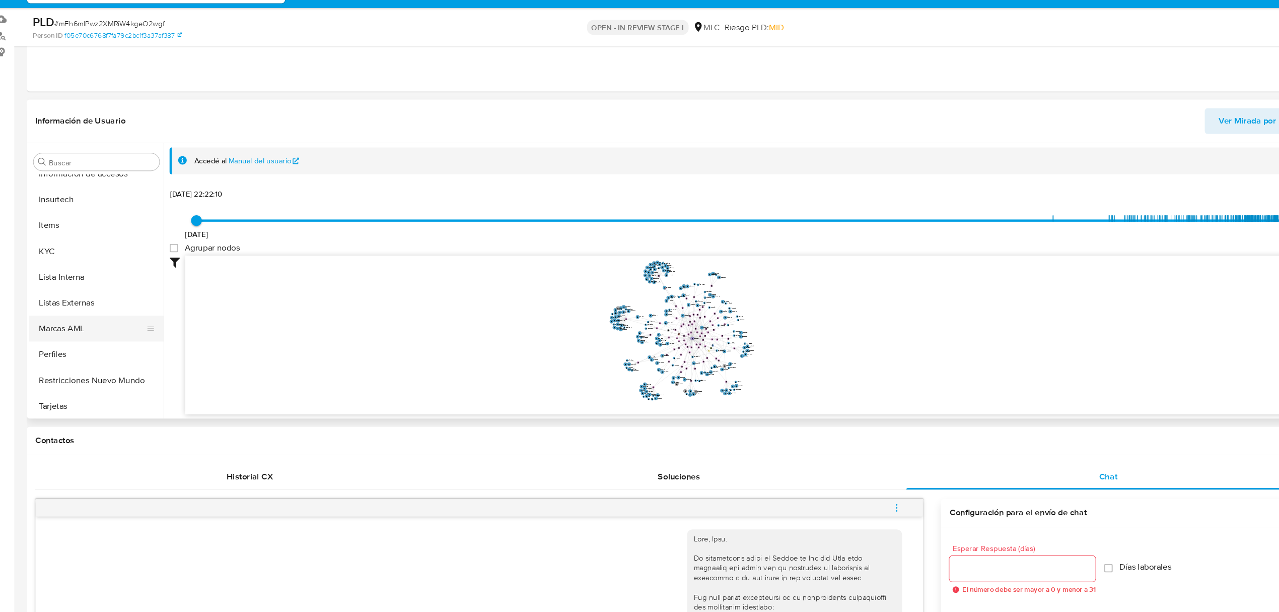
scroll to position [426, 0]
click at [89, 250] on button "KYC" at bounding box center [98, 260] width 118 height 24
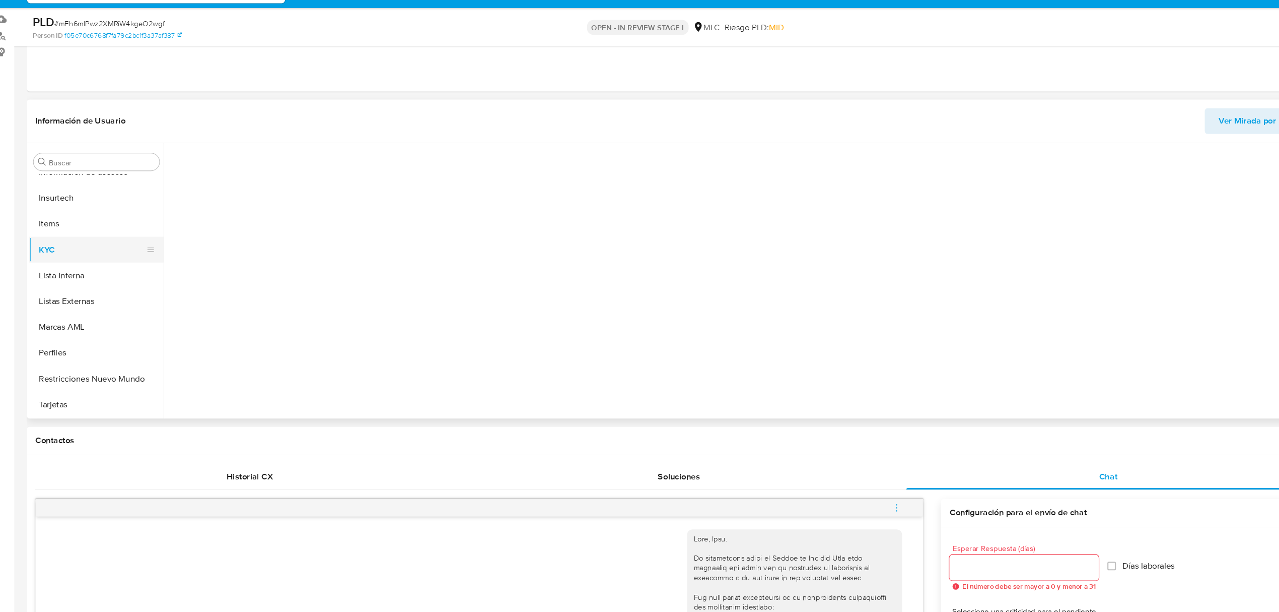
click at [86, 257] on button "KYC" at bounding box center [98, 260] width 118 height 24
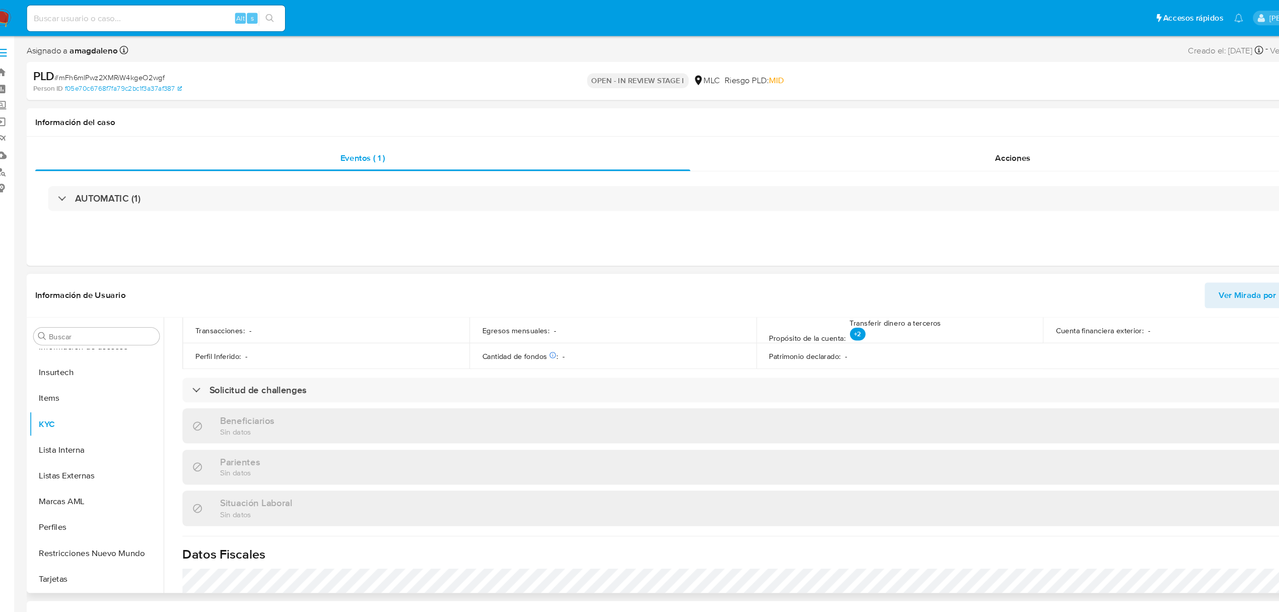
scroll to position [377, 0]
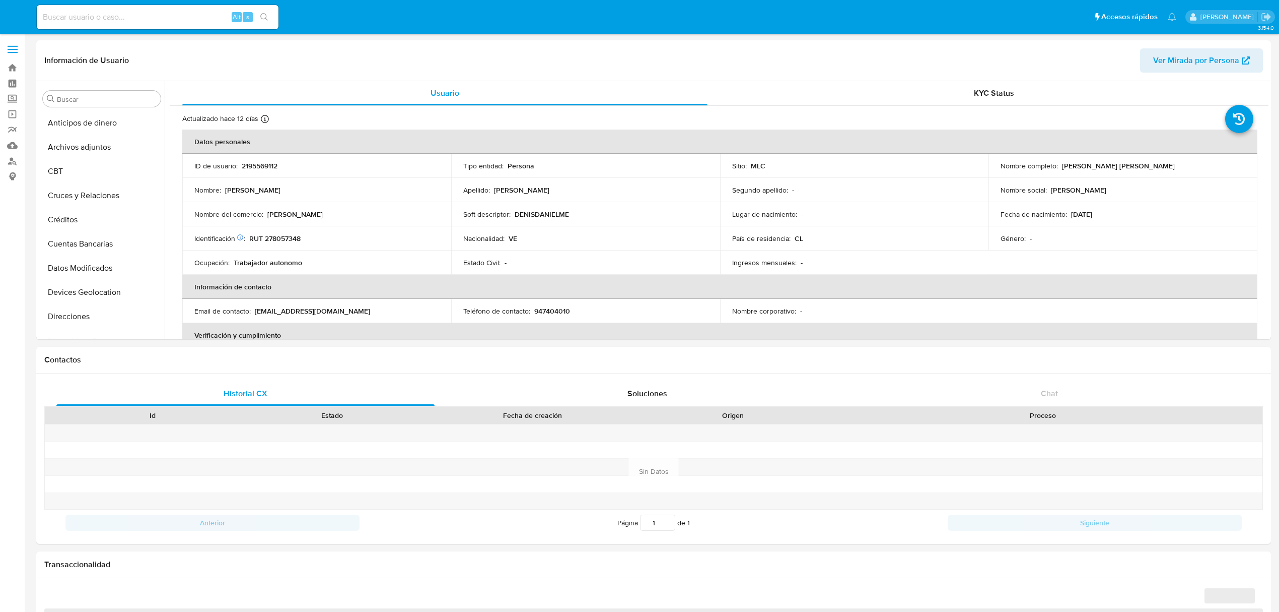
select select "10"
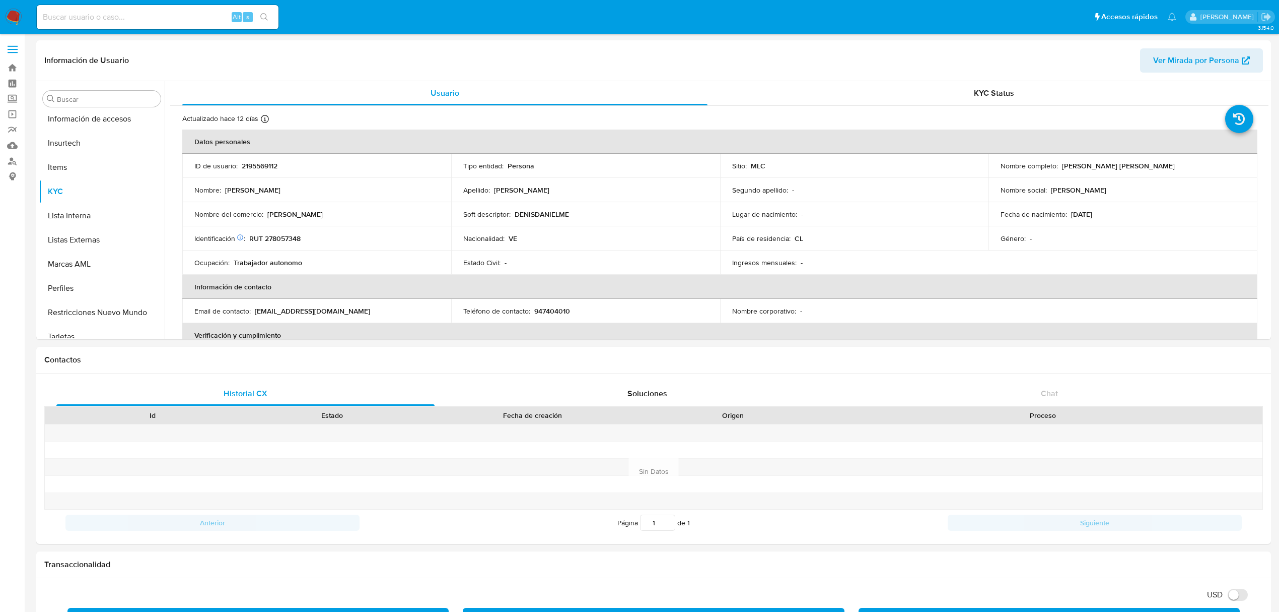
scroll to position [425, 0]
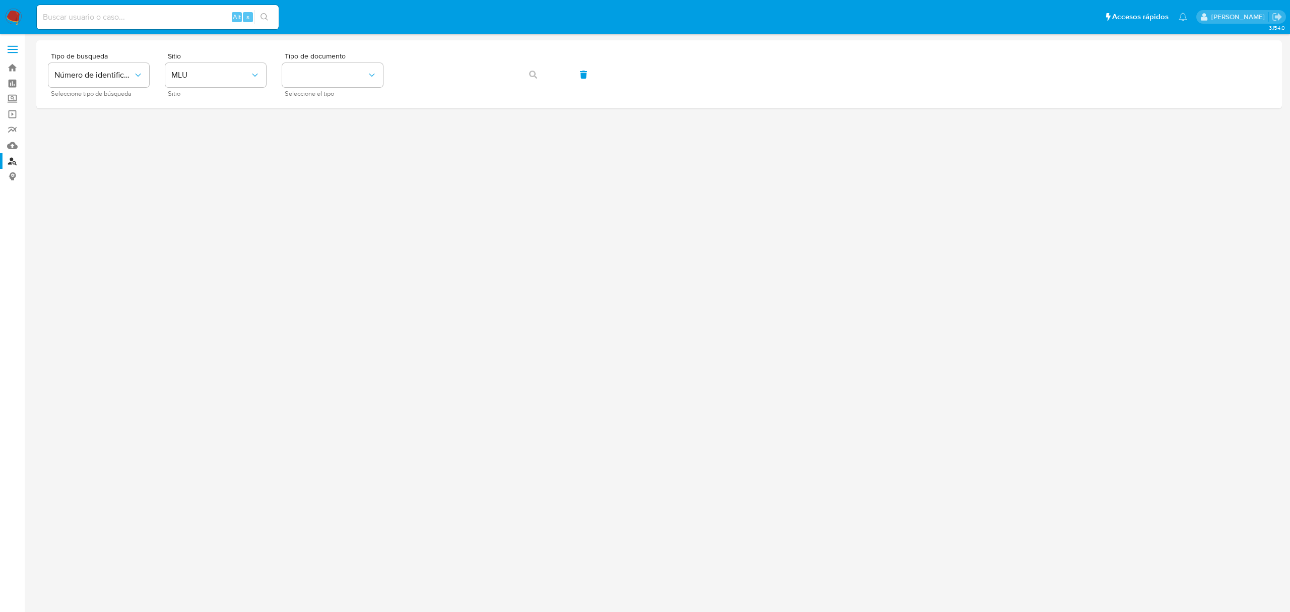
click at [10, 15] on img at bounding box center [13, 17] width 17 height 17
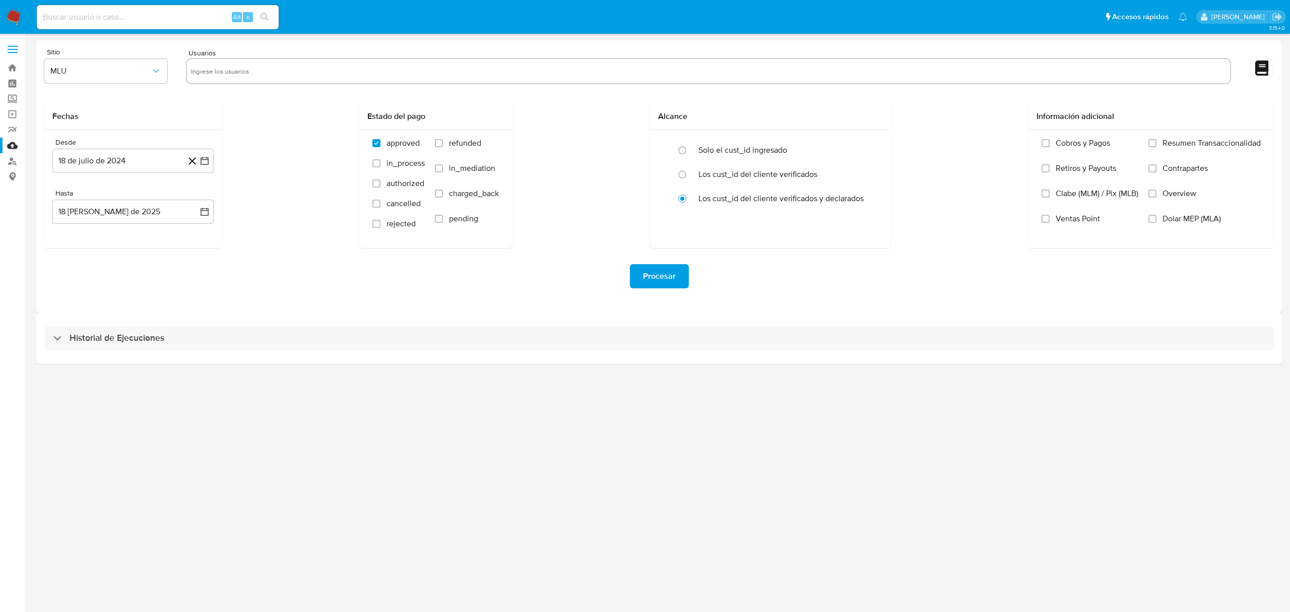
drag, startPoint x: 0, startPoint y: 0, endPoint x: 445, endPoint y: 79, distance: 452.3
click at [446, 85] on div at bounding box center [708, 72] width 1045 height 28
click at [438, 65] on input "text" at bounding box center [708, 71] width 1035 height 16
paste input "2195569112"
type input "2195569112"
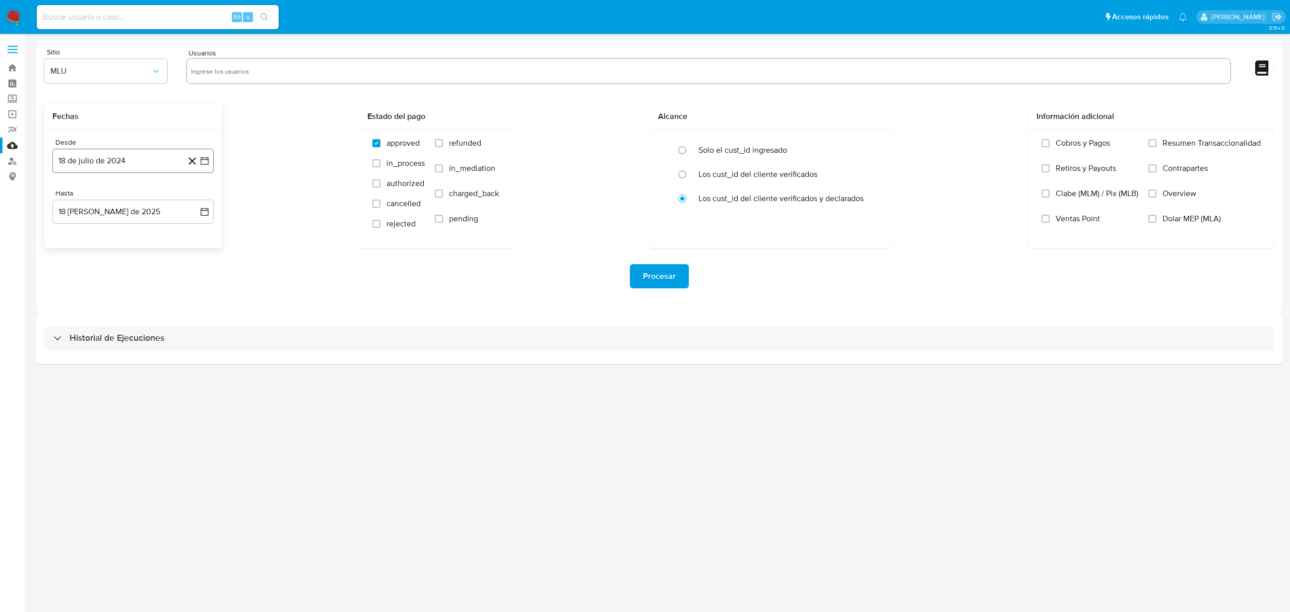
click at [173, 165] on button "18 de julio de 2024" at bounding box center [132, 161] width 161 height 24
click at [201, 197] on div "julio 2024 julio 2024 lun lunes mar martes mié miércoles jue jueves vie viernes…" at bounding box center [132, 255] width 161 height 159
click at [196, 197] on icon "Mes siguiente" at bounding box center [195, 197] width 12 height 12
click at [194, 198] on icon "Mes siguiente" at bounding box center [195, 197] width 12 height 12
click at [73, 196] on icon "Mes anterior" at bounding box center [70, 197] width 12 height 12
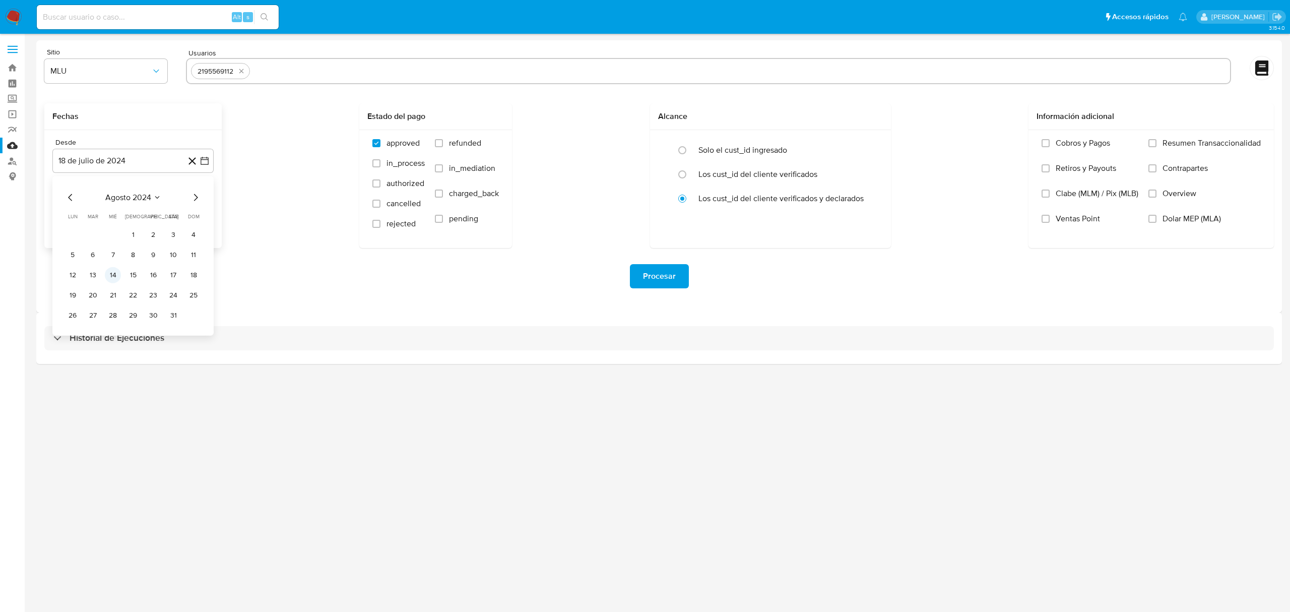
click at [111, 278] on button "14" at bounding box center [113, 275] width 16 height 16
click at [133, 218] on button "18 [PERSON_NAME] de 2025" at bounding box center [132, 211] width 161 height 24
drag, startPoint x: 113, startPoint y: 325, endPoint x: 124, endPoint y: 318, distance: 12.9
click at [113, 324] on button "13" at bounding box center [113, 326] width 16 height 16
drag, startPoint x: 234, startPoint y: 299, endPoint x: 367, endPoint y: 280, distance: 134.3
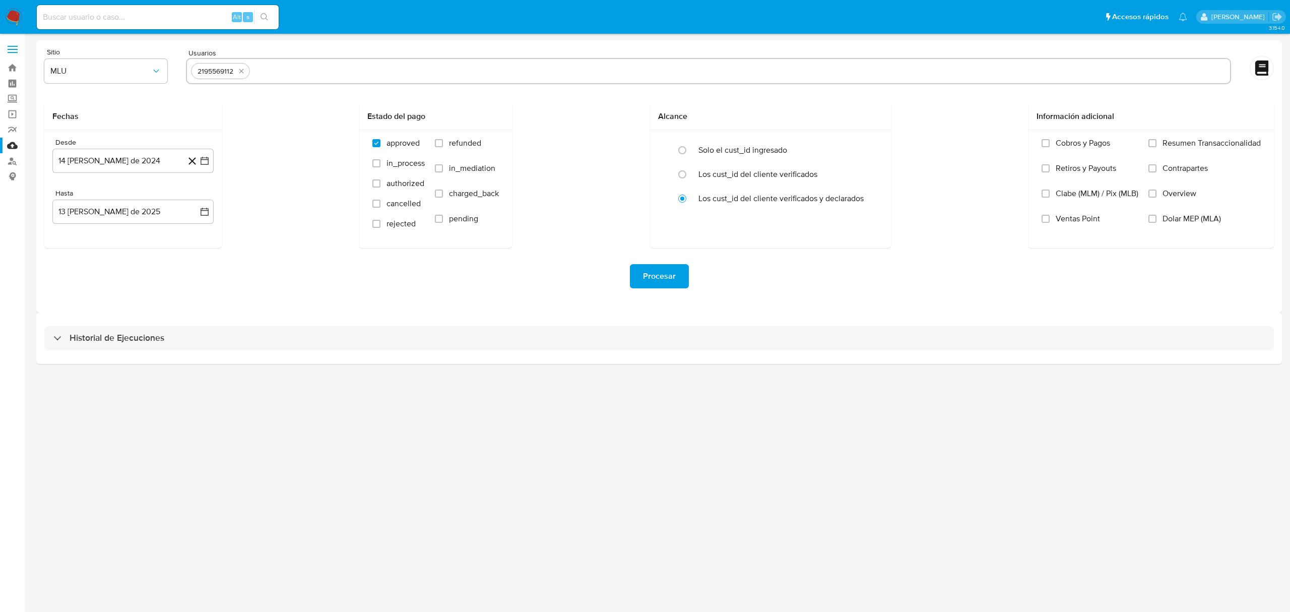
click at [236, 299] on div "Procesar" at bounding box center [658, 276] width 1229 height 56
click at [670, 276] on span "Procesar" at bounding box center [659, 276] width 33 height 22
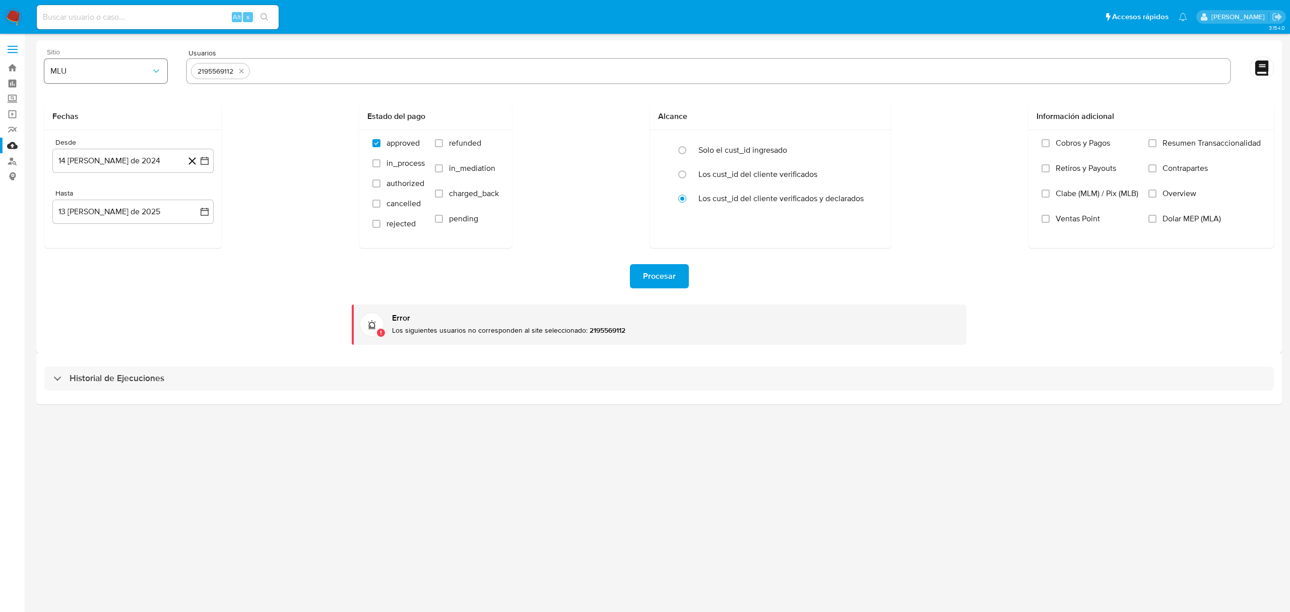
click at [91, 71] on span "MLU" at bounding box center [100, 71] width 101 height 10
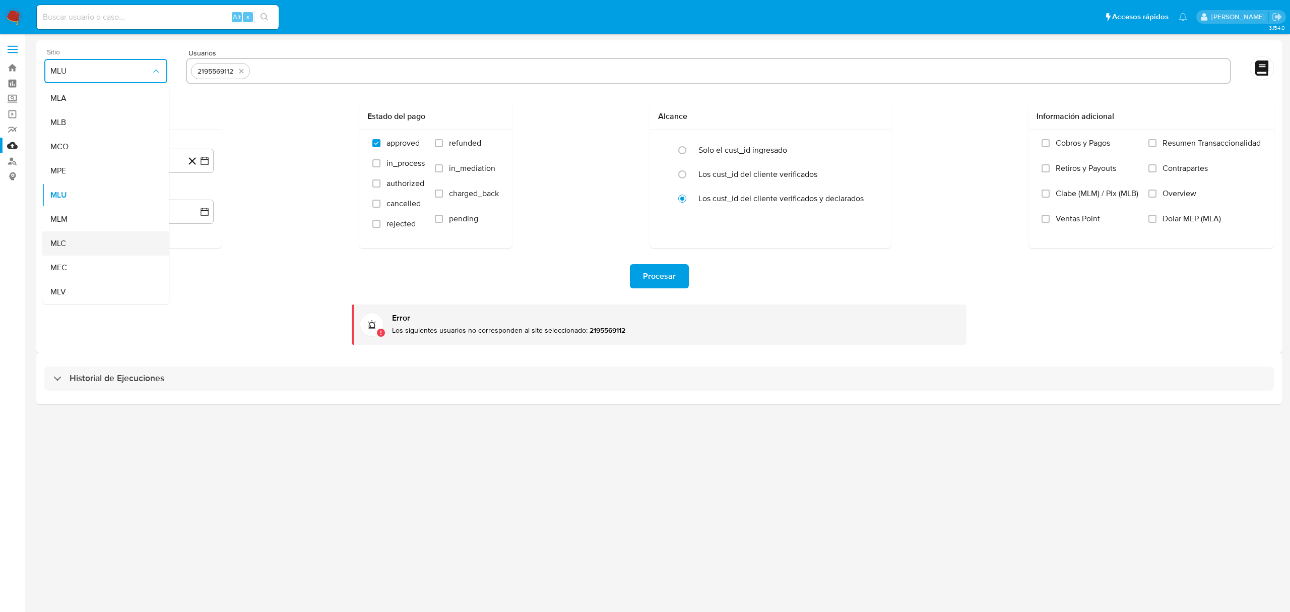
click at [91, 241] on div "MLC" at bounding box center [102, 243] width 105 height 24
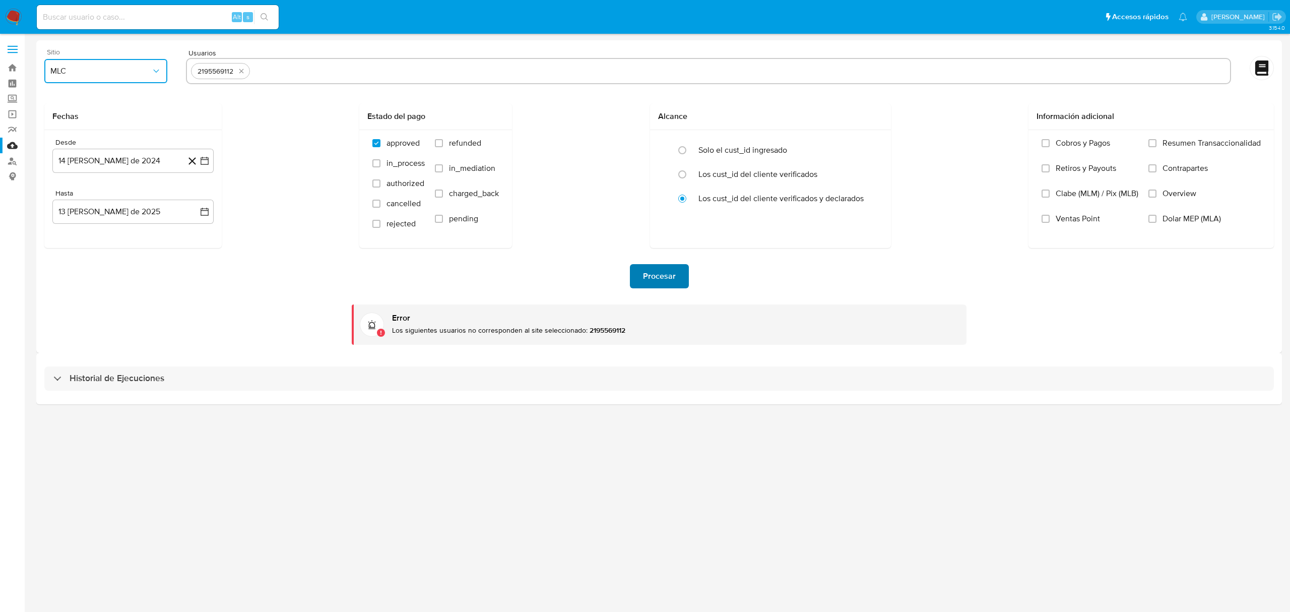
click at [637, 267] on button "Procesar" at bounding box center [659, 276] width 59 height 24
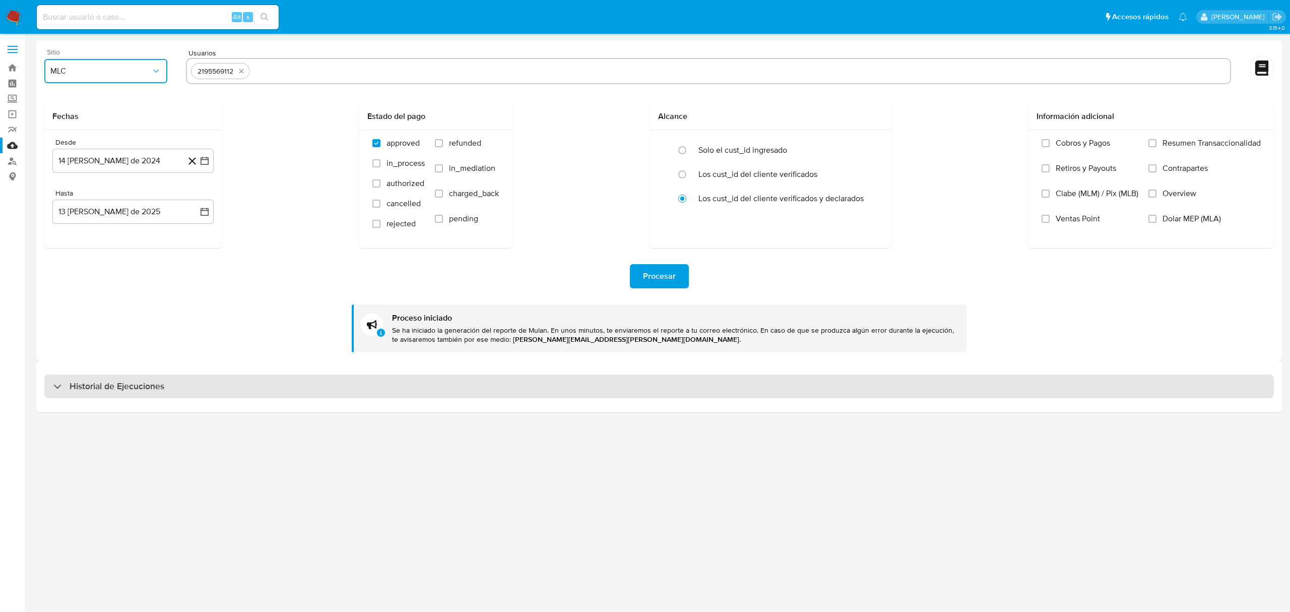
click at [202, 385] on div "Historial de Ejecuciones" at bounding box center [658, 386] width 1229 height 24
select select "10"
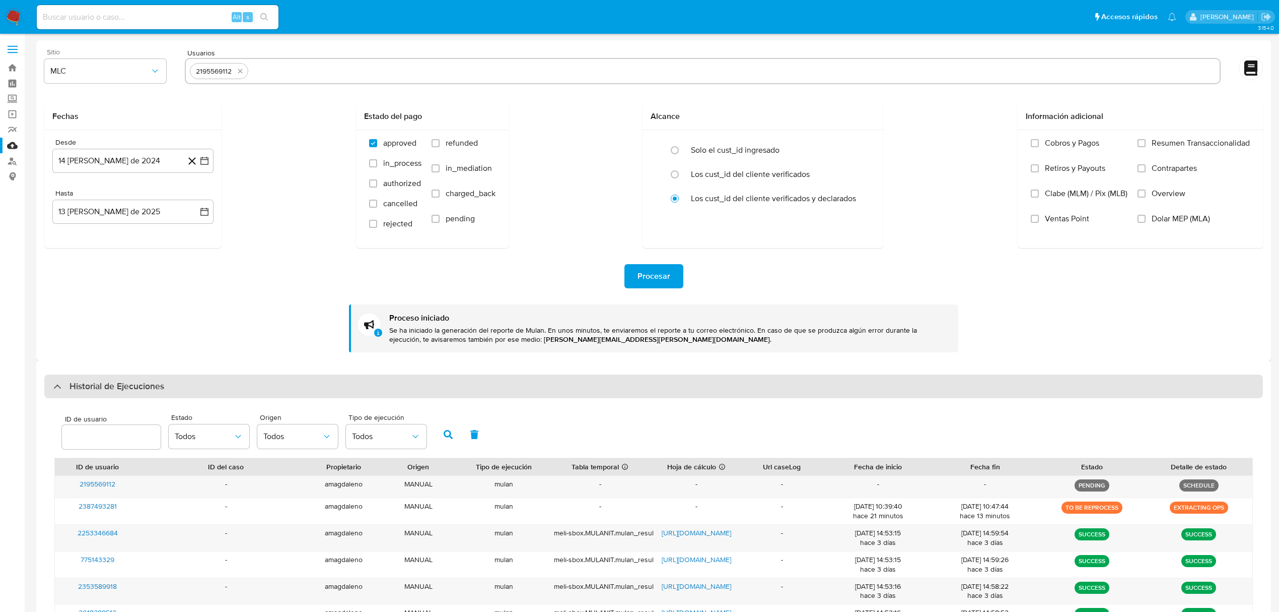
click at [59, 391] on div "Historial de Ejecuciones" at bounding box center [108, 386] width 111 height 12
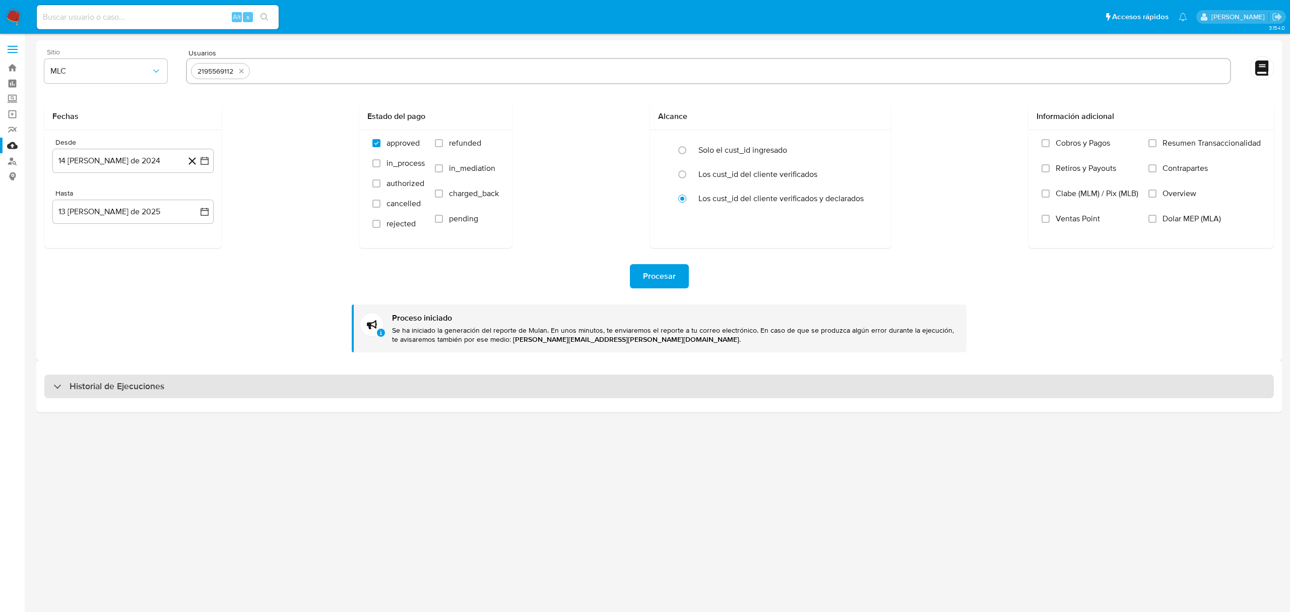
click at [59, 391] on div "Historial de Ejecuciones" at bounding box center [108, 386] width 111 height 12
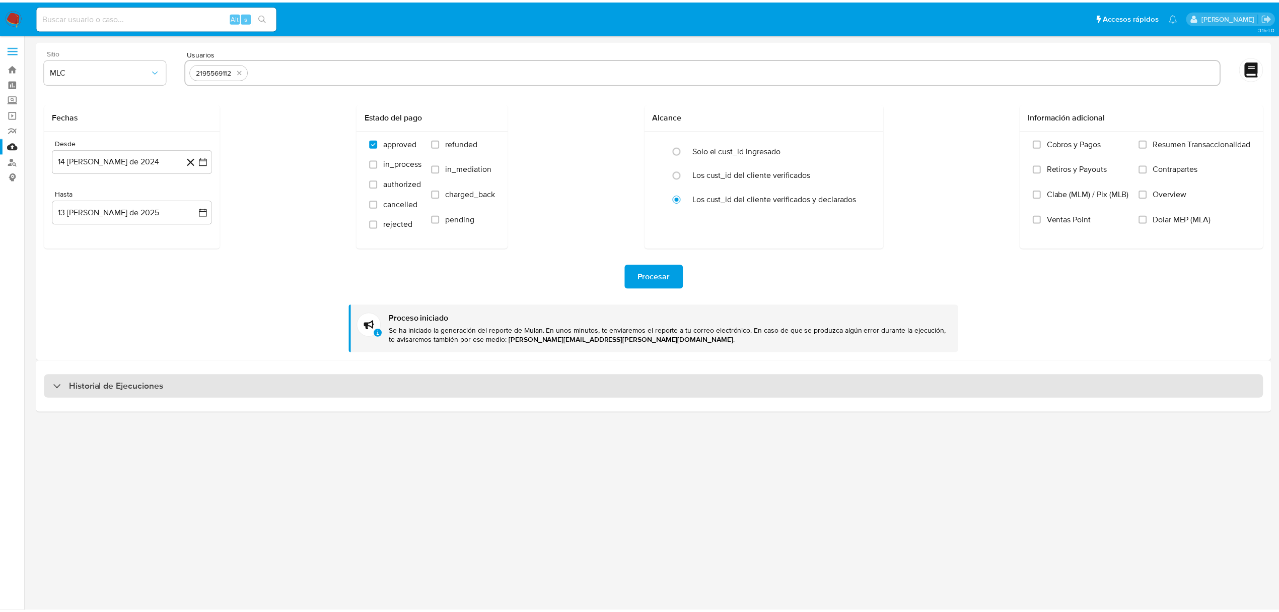
select select "10"
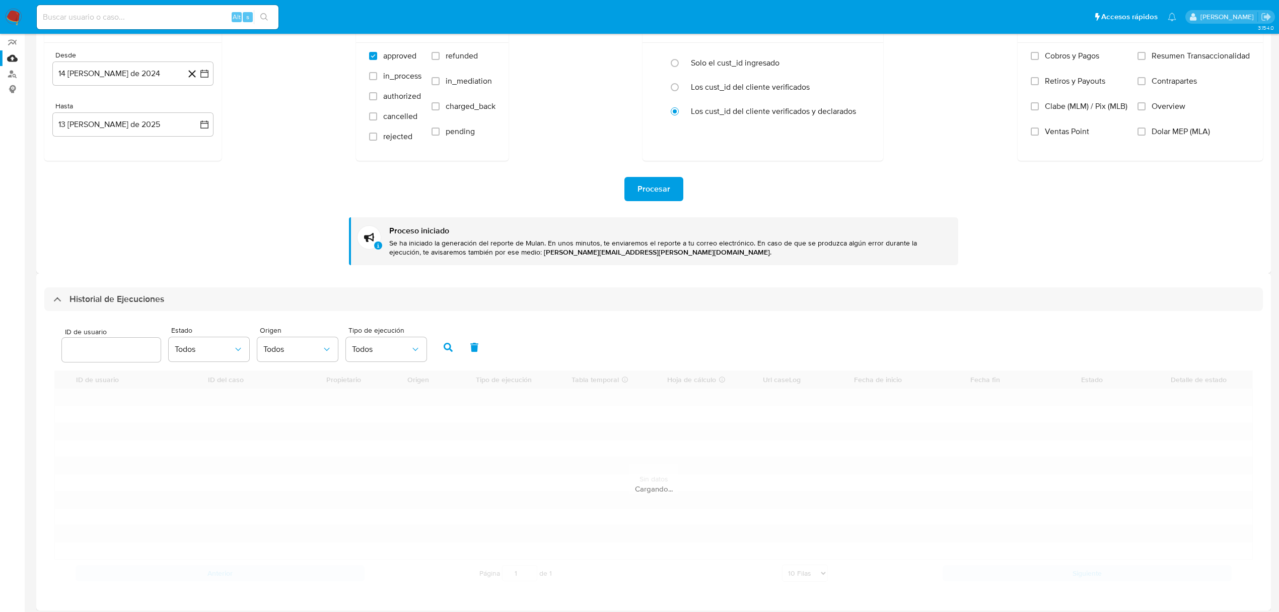
scroll to position [93, 0]
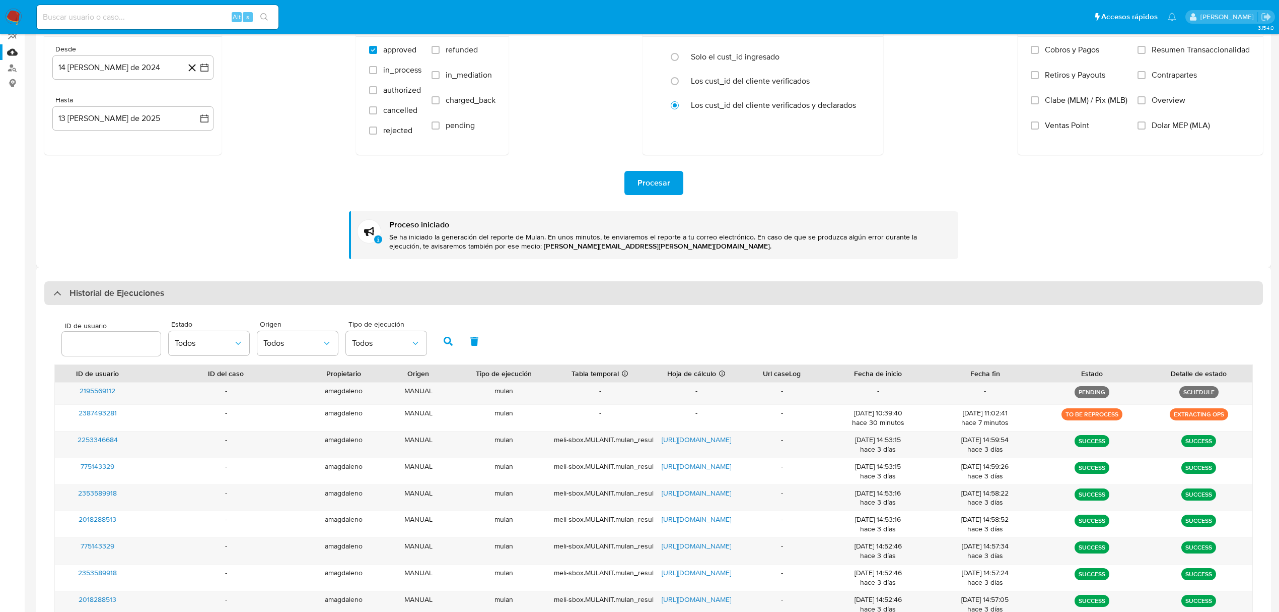
click at [61, 295] on div "Historial de Ejecuciones" at bounding box center [108, 293] width 111 height 12
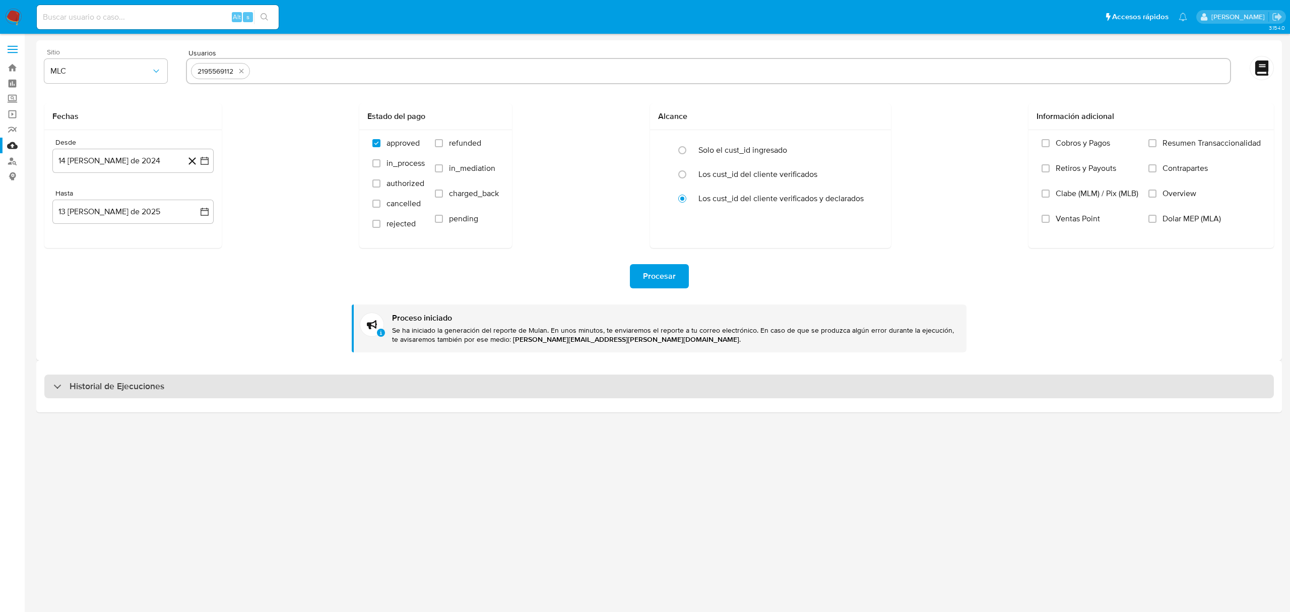
click at [63, 386] on div "Historial de Ejecuciones" at bounding box center [108, 386] width 111 height 12
select select "10"
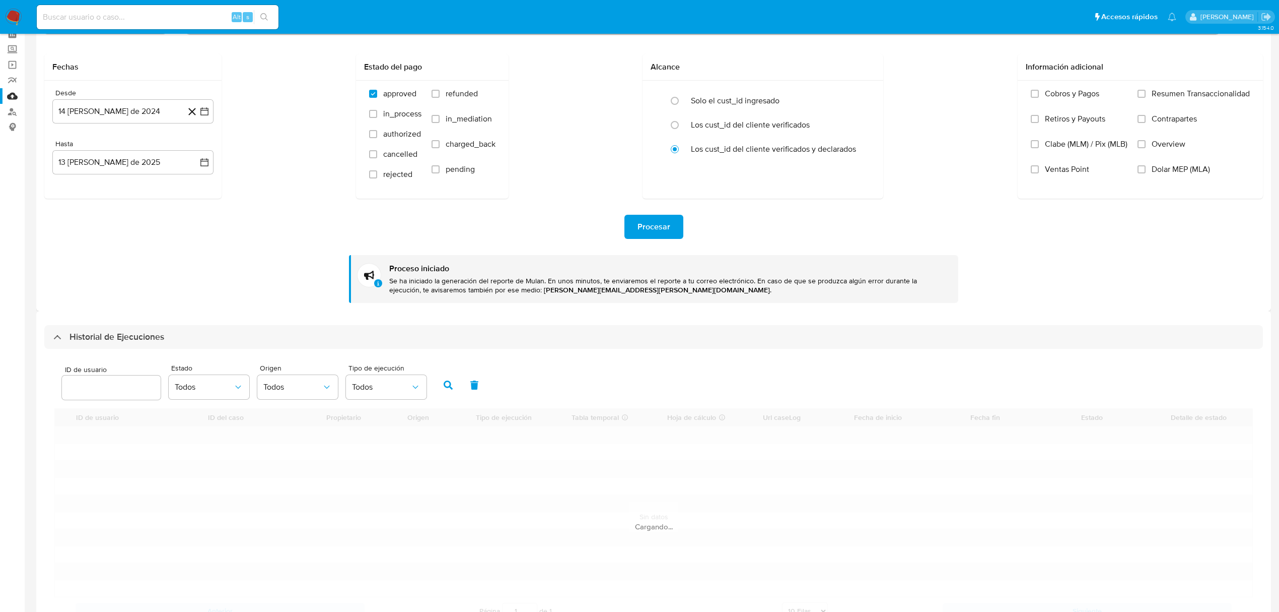
scroll to position [26, 0]
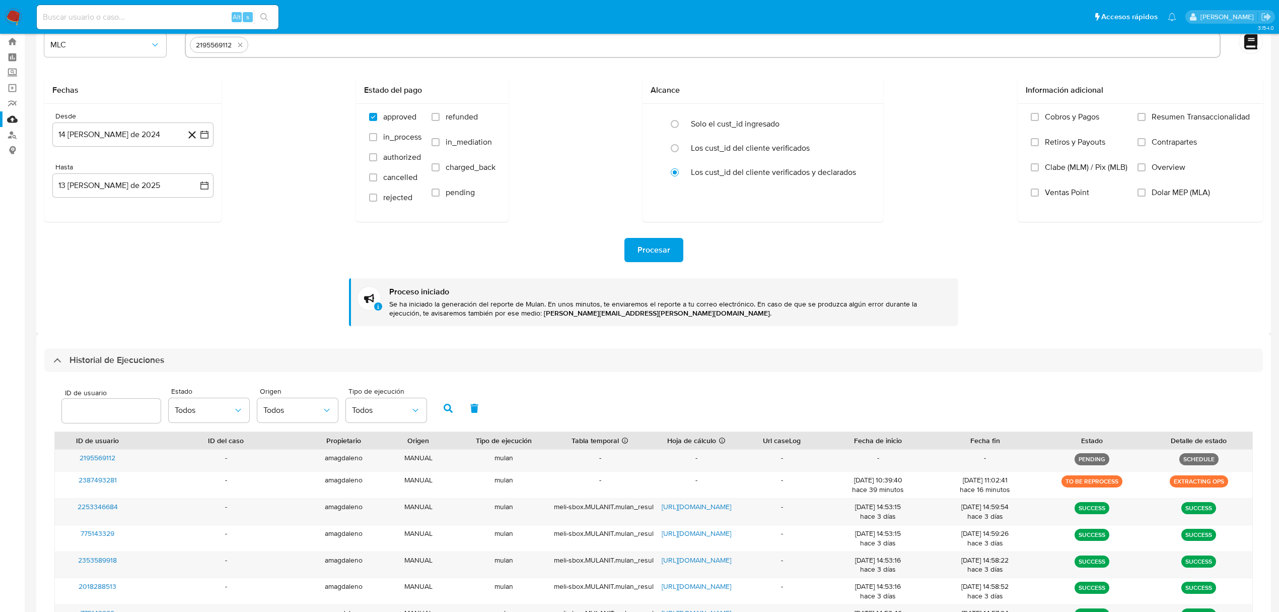
drag, startPoint x: 54, startPoint y: 263, endPoint x: 61, endPoint y: 381, distance: 118.1
click at [57, 322] on div "Procesar Proceso iniciado Se ha iniciado la generación del reporte de Mulan. En…" at bounding box center [653, 274] width 1219 height 104
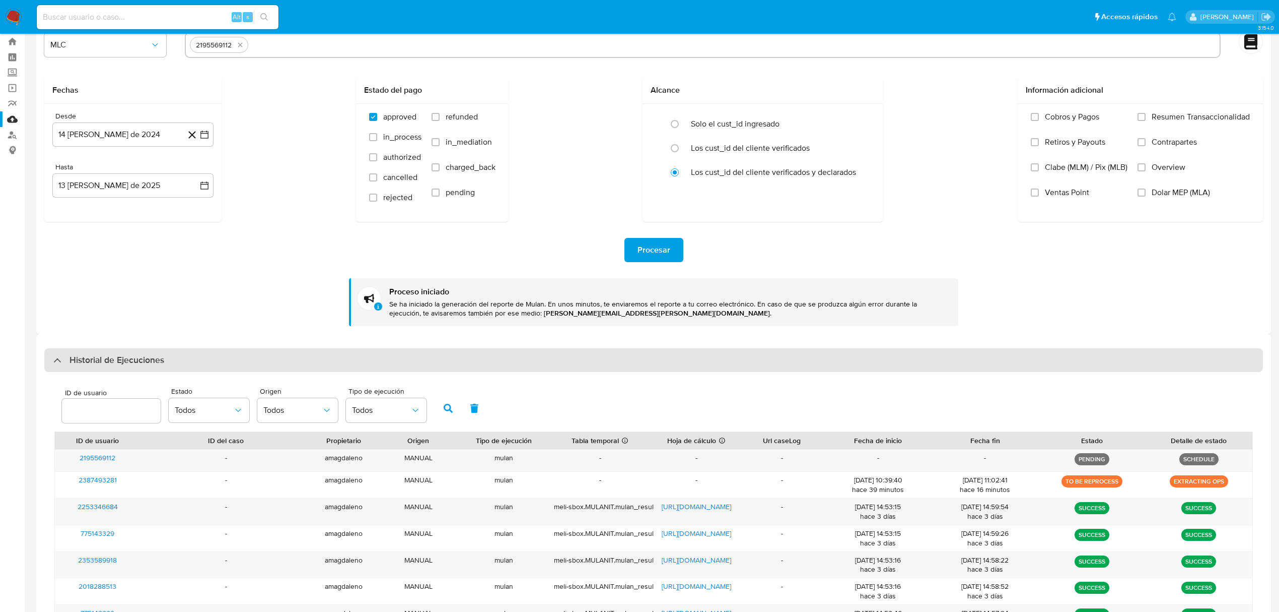
click at [53, 364] on div "Historial de Ejecuciones" at bounding box center [108, 360] width 111 height 12
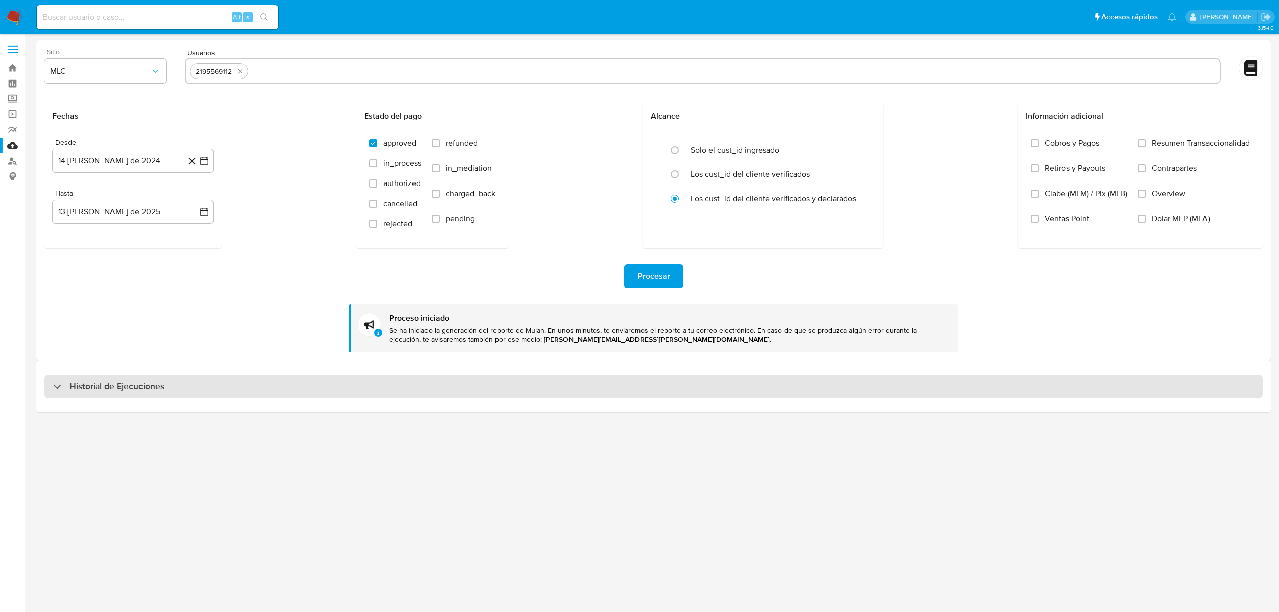
scroll to position [0, 0]
click at [61, 391] on div "Historial de Ejecuciones" at bounding box center [108, 386] width 111 height 12
select select "10"
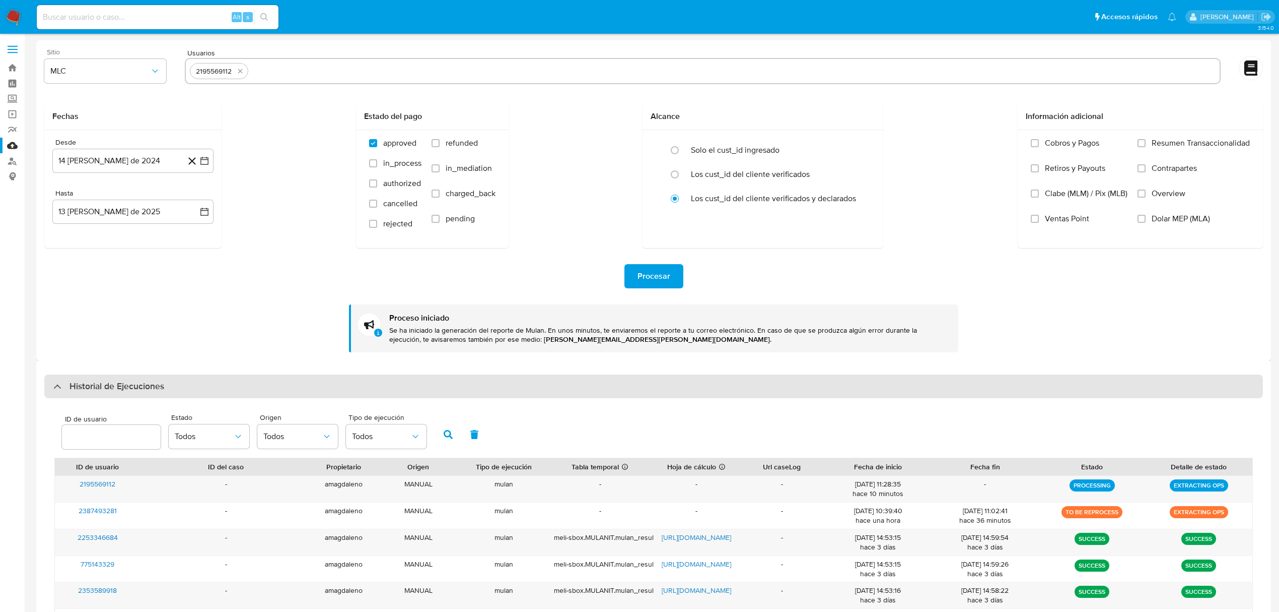
click at [62, 390] on div "Historial de Ejecuciones" at bounding box center [108, 386] width 111 height 12
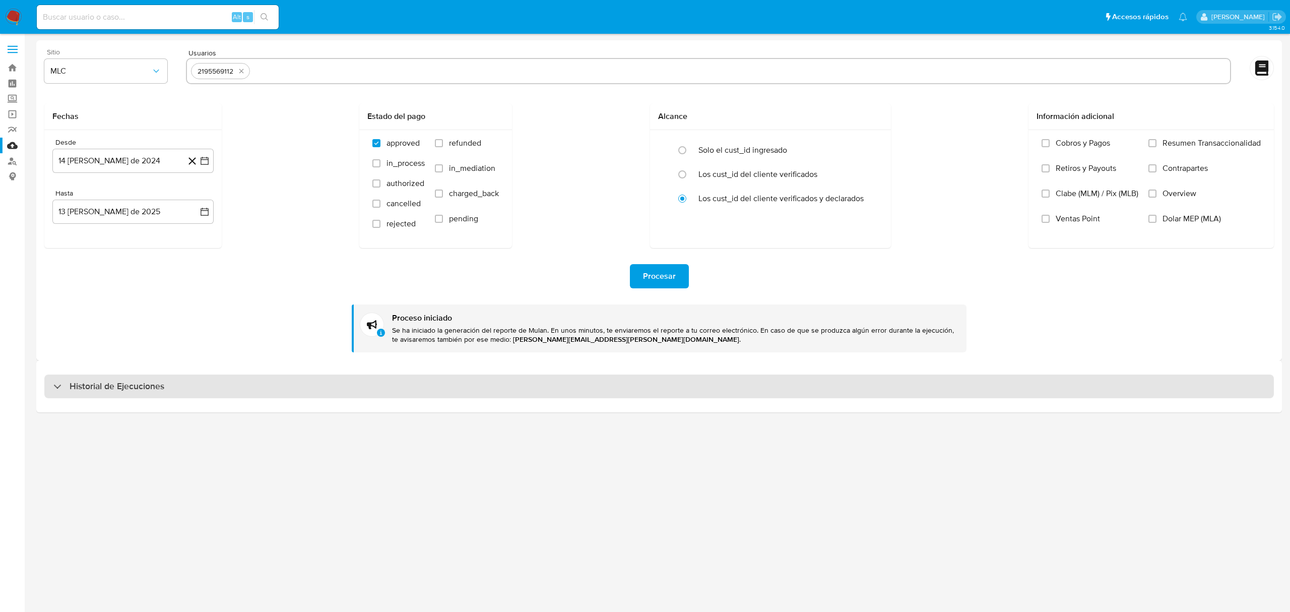
click at [62, 390] on div "Historial de Ejecuciones" at bounding box center [108, 386] width 111 height 12
select select "10"
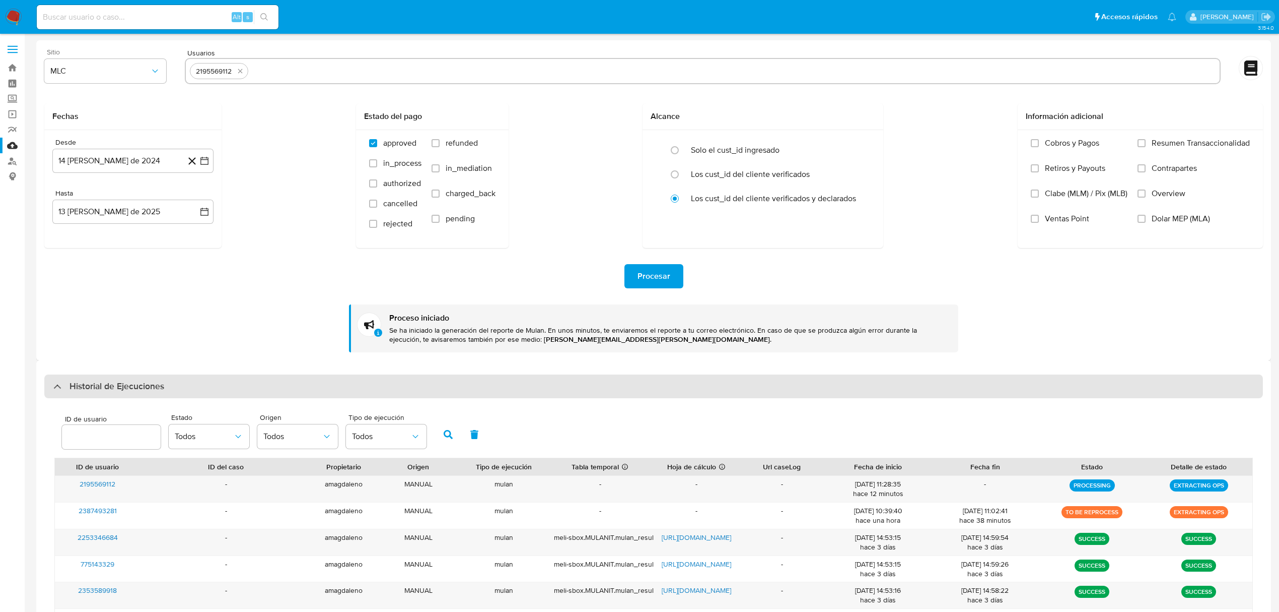
click at [56, 381] on div "Historial de Ejecuciones" at bounding box center [108, 386] width 111 height 12
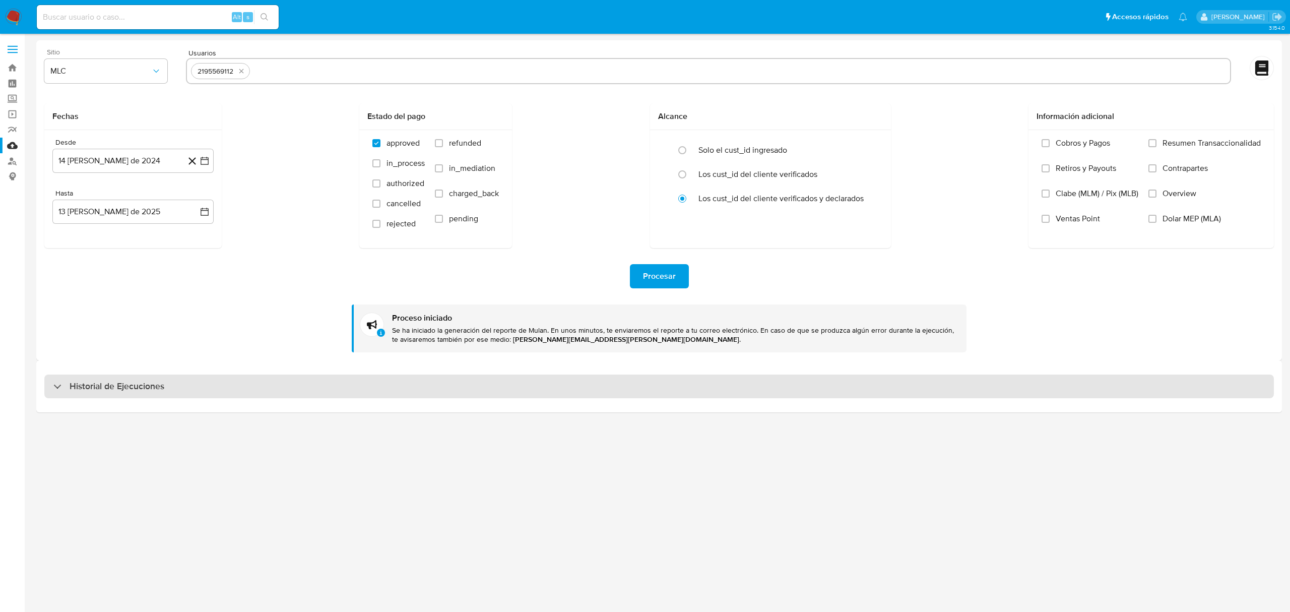
click at [56, 381] on div "Historial de Ejecuciones" at bounding box center [108, 386] width 111 height 12
select select "10"
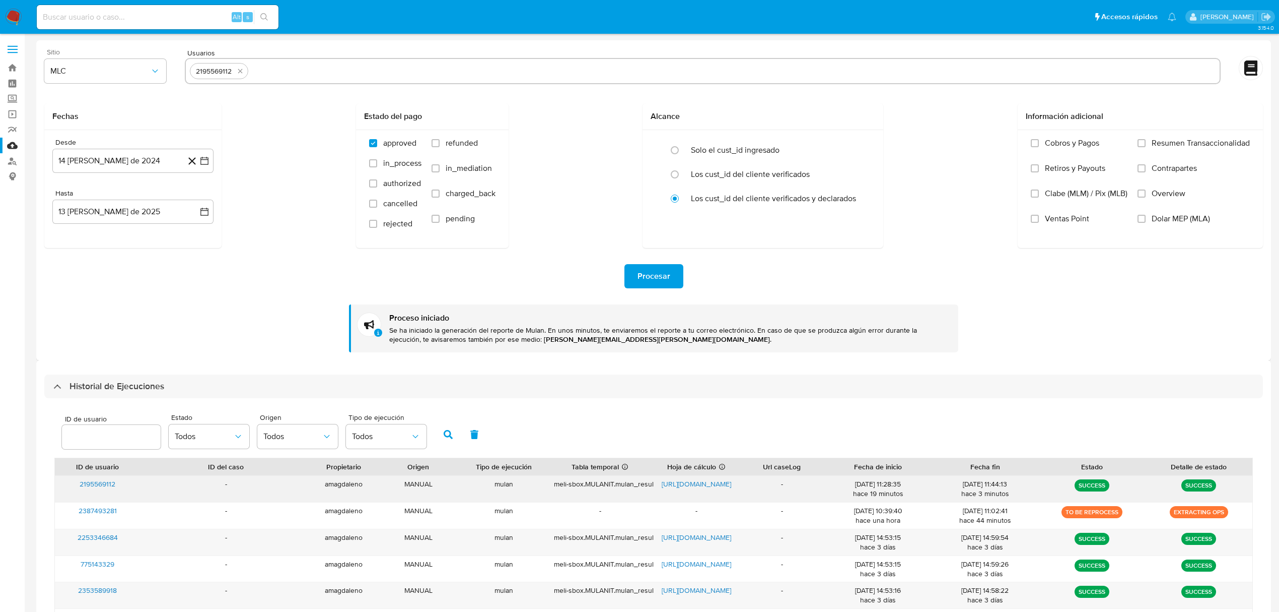
click at [107, 486] on span "2195569112" at bounding box center [98, 484] width 36 height 10
click at [678, 486] on span "[URL][DOMAIN_NAME]" at bounding box center [697, 484] width 70 height 10
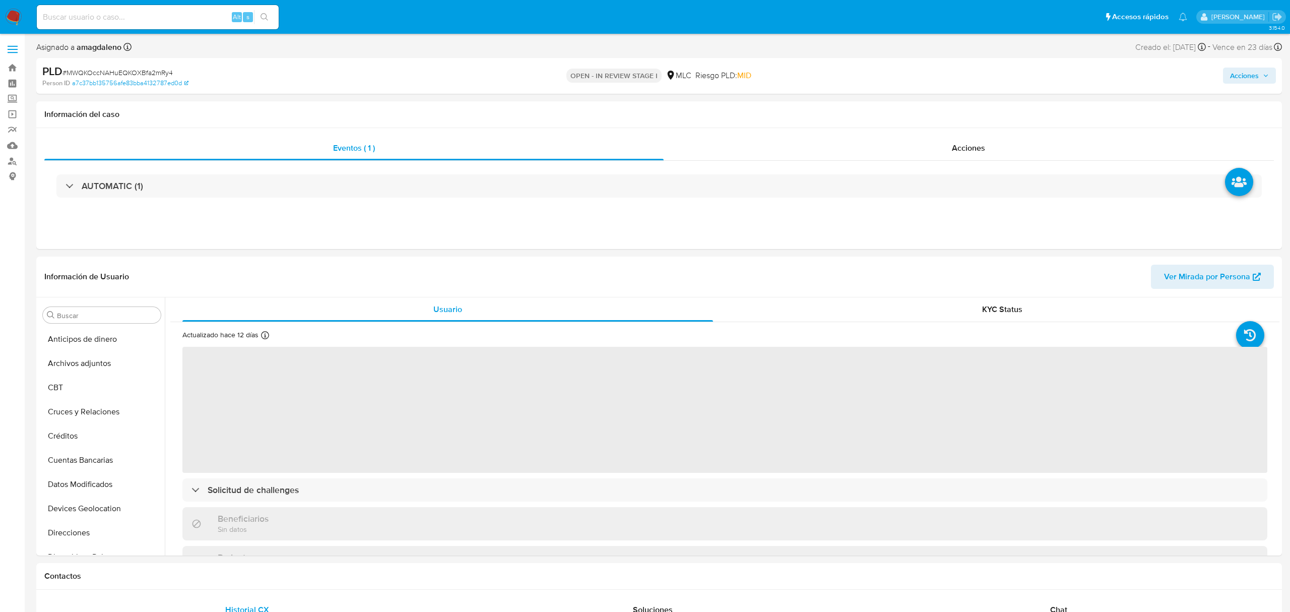
select select "10"
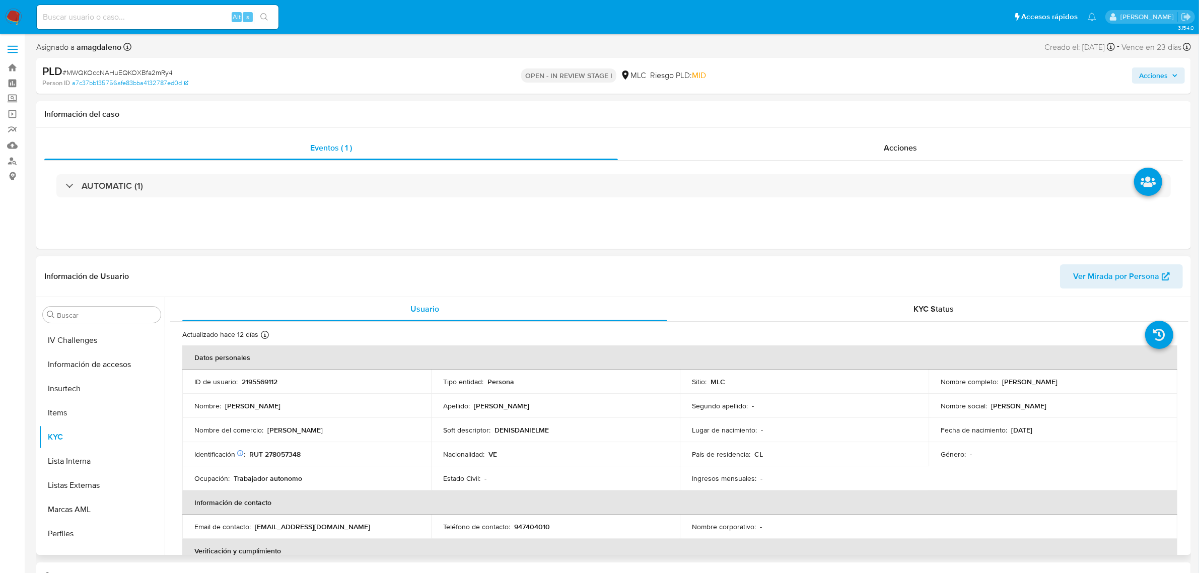
scroll to position [399, 0]
click at [289, 457] on p "RUT 278057348" at bounding box center [274, 454] width 51 height 9
copy p "278057348"
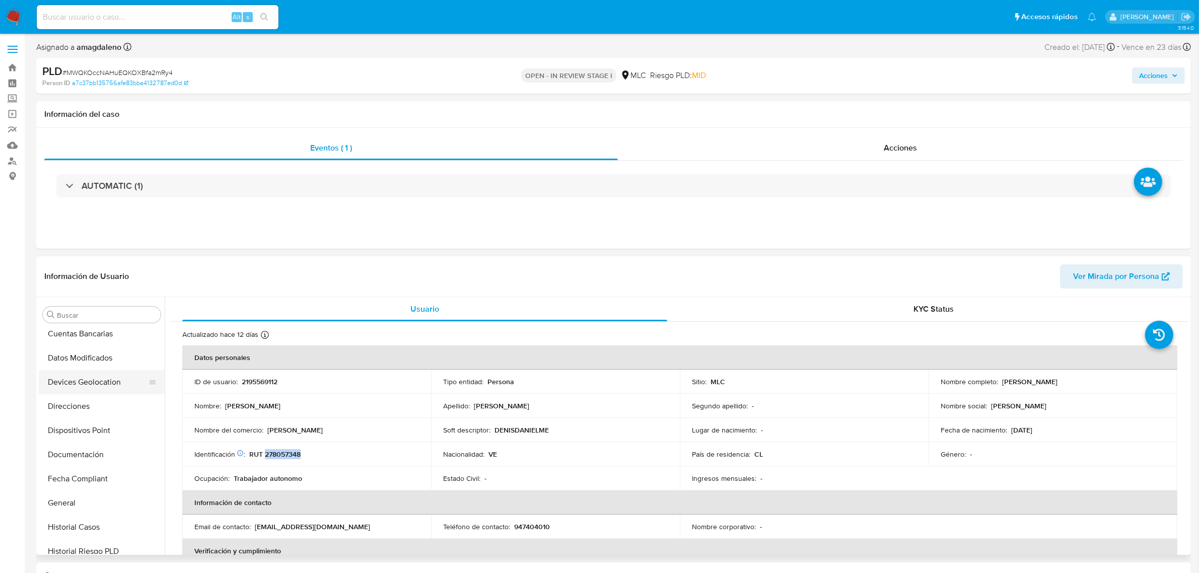
scroll to position [63, 0]
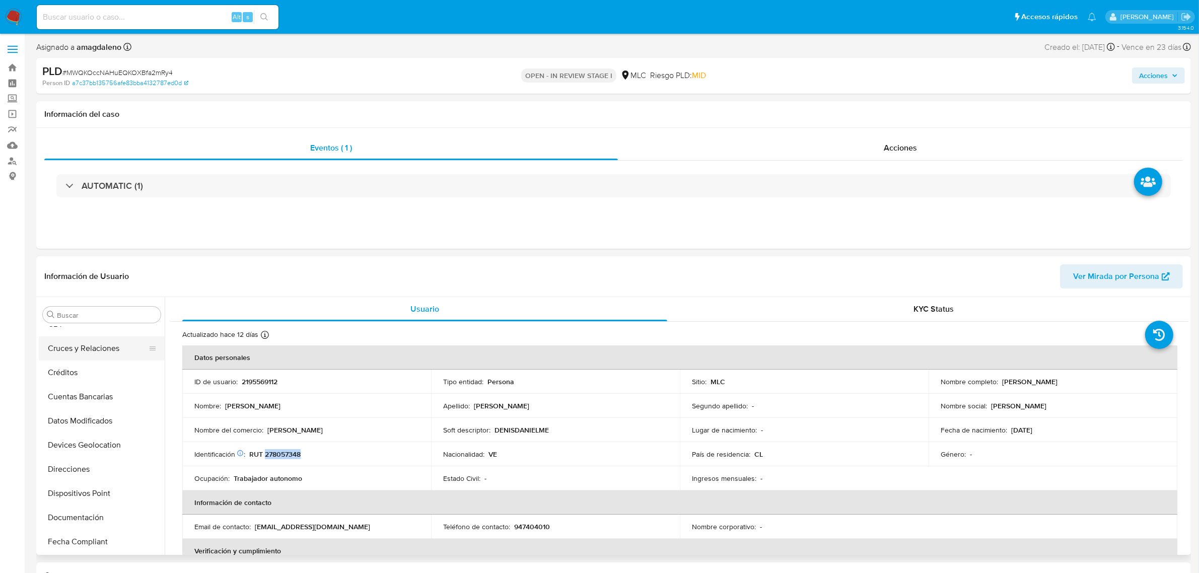
click at [90, 347] on button "Cruces y Relaciones" at bounding box center [98, 348] width 118 height 24
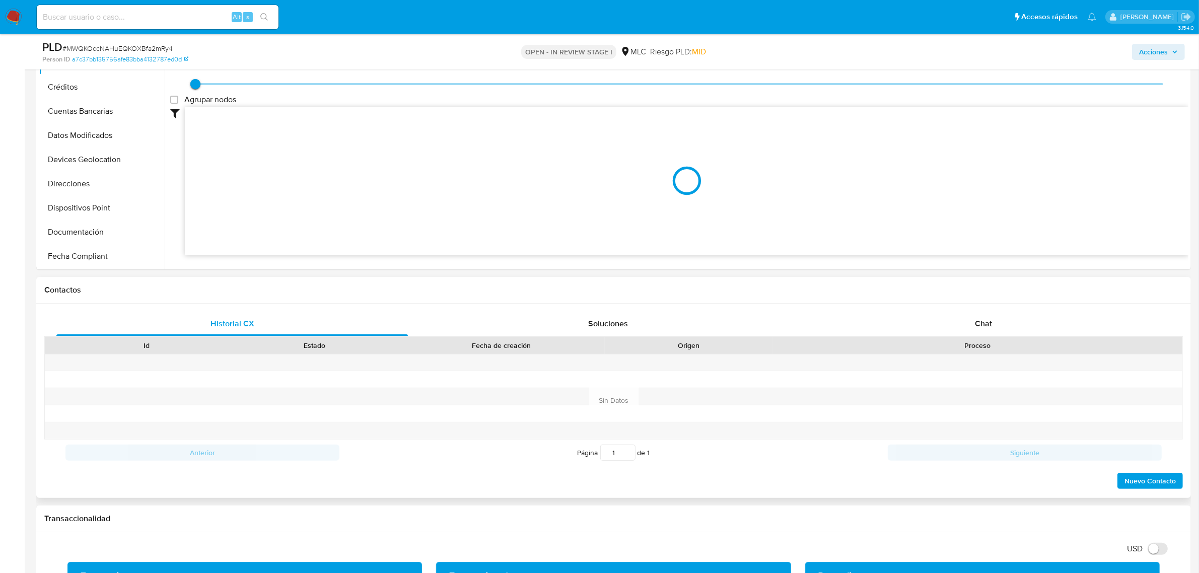
scroll to position [252, 0]
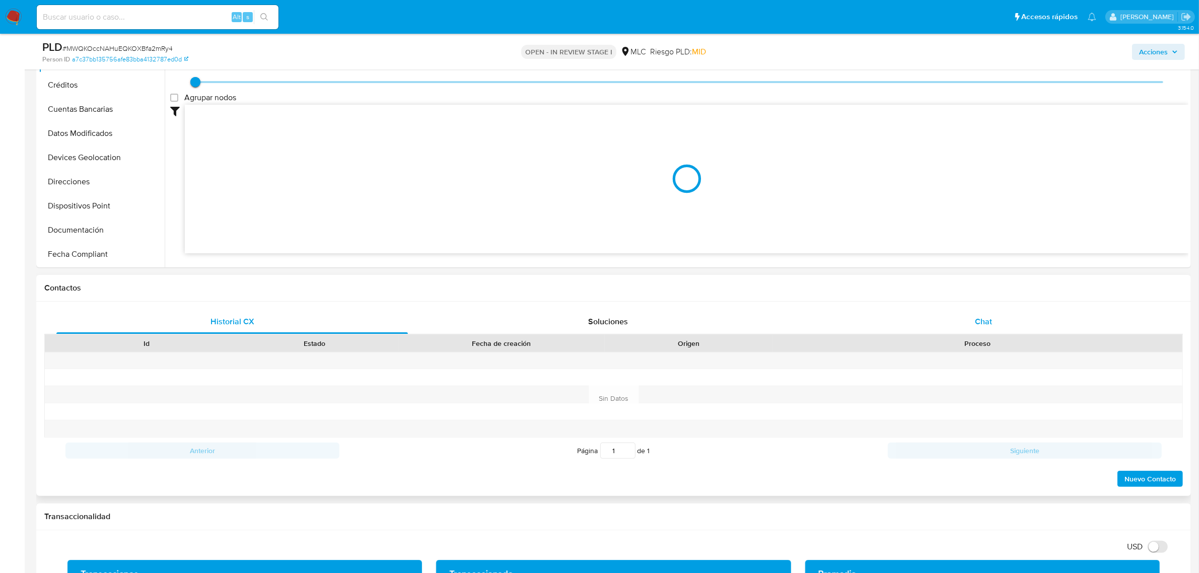
click at [991, 321] on span "Chat" at bounding box center [983, 322] width 17 height 12
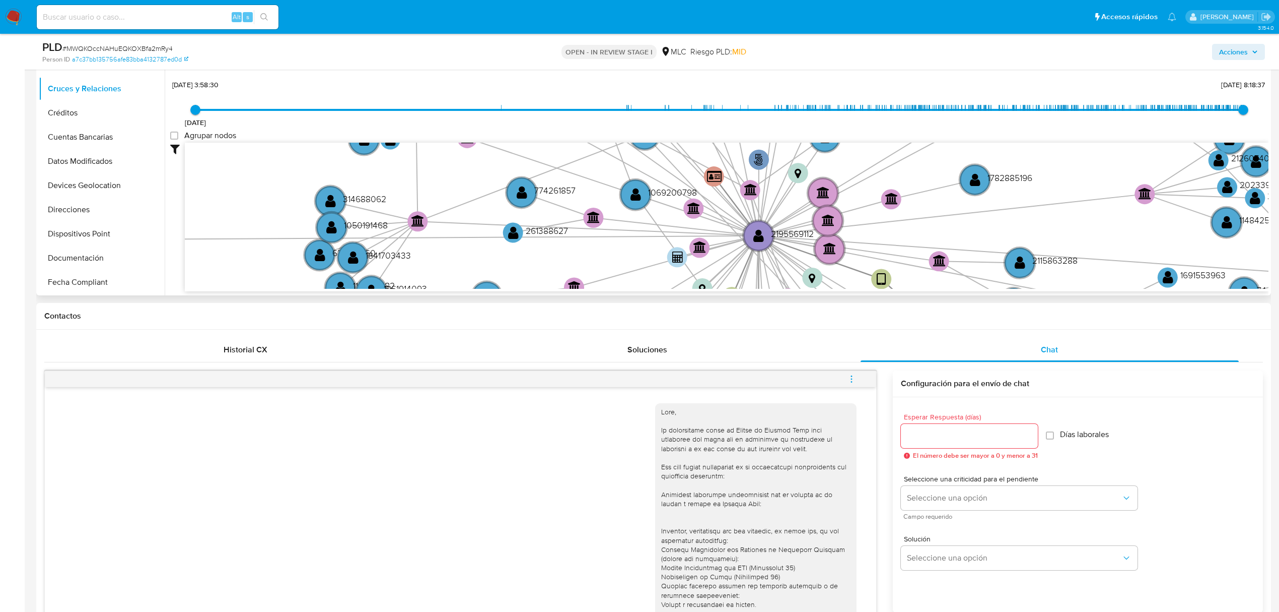
scroll to position [101, 0]
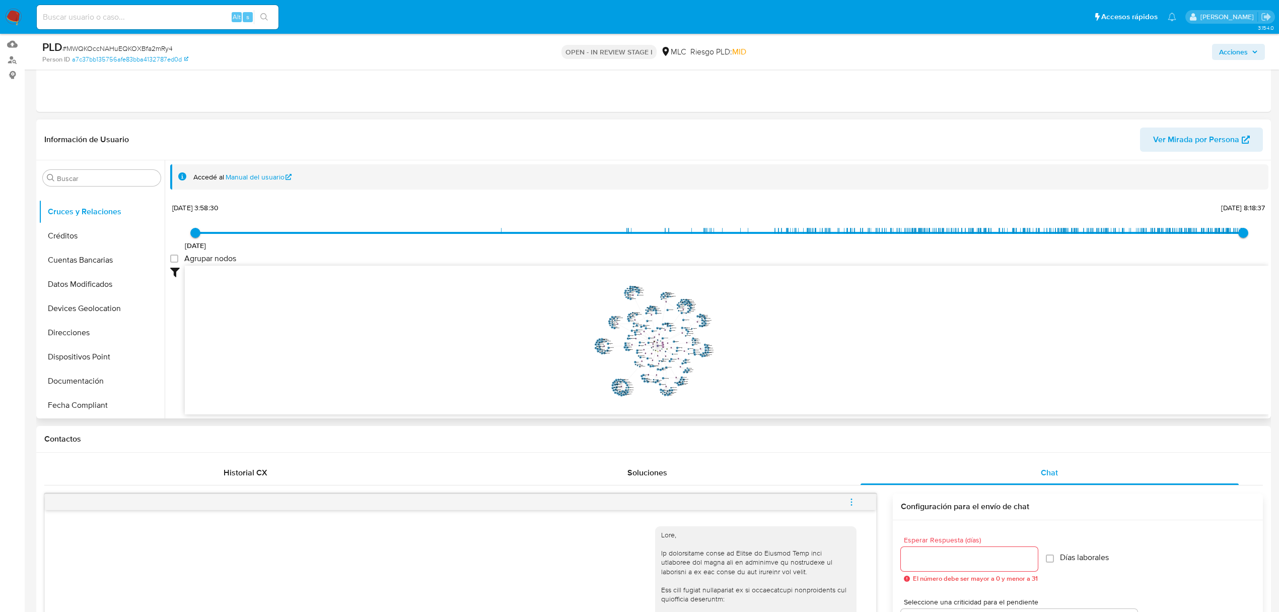
drag, startPoint x: 752, startPoint y: 347, endPoint x: 748, endPoint y: 355, distance: 9.5
click at [748, 355] on icon "user-2195569112  2195569112 phone-0dfa610d74879087e007441a972559c3  person-a7…" at bounding box center [727, 338] width 1084 height 146
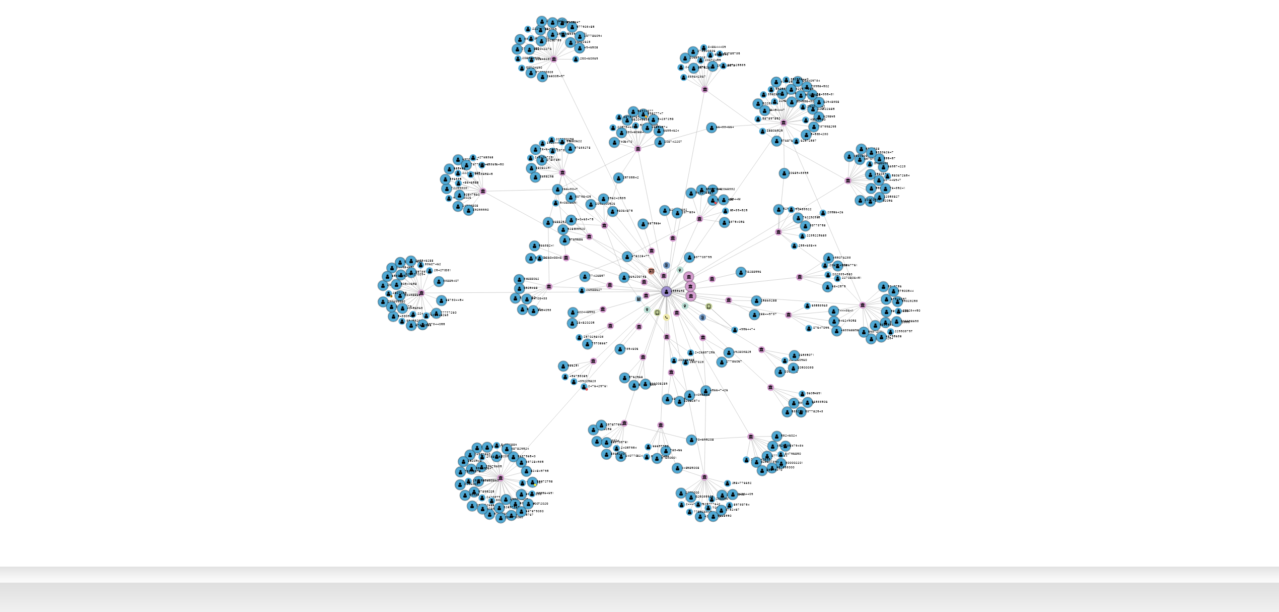
drag, startPoint x: 750, startPoint y: 372, endPoint x: 757, endPoint y: 373, distance: 7.6
click at [757, 373] on icon "user-2195569112  2195569112 phone-0dfa610d74879087e007441a972559c3  person-a7…" at bounding box center [727, 338] width 1084 height 146
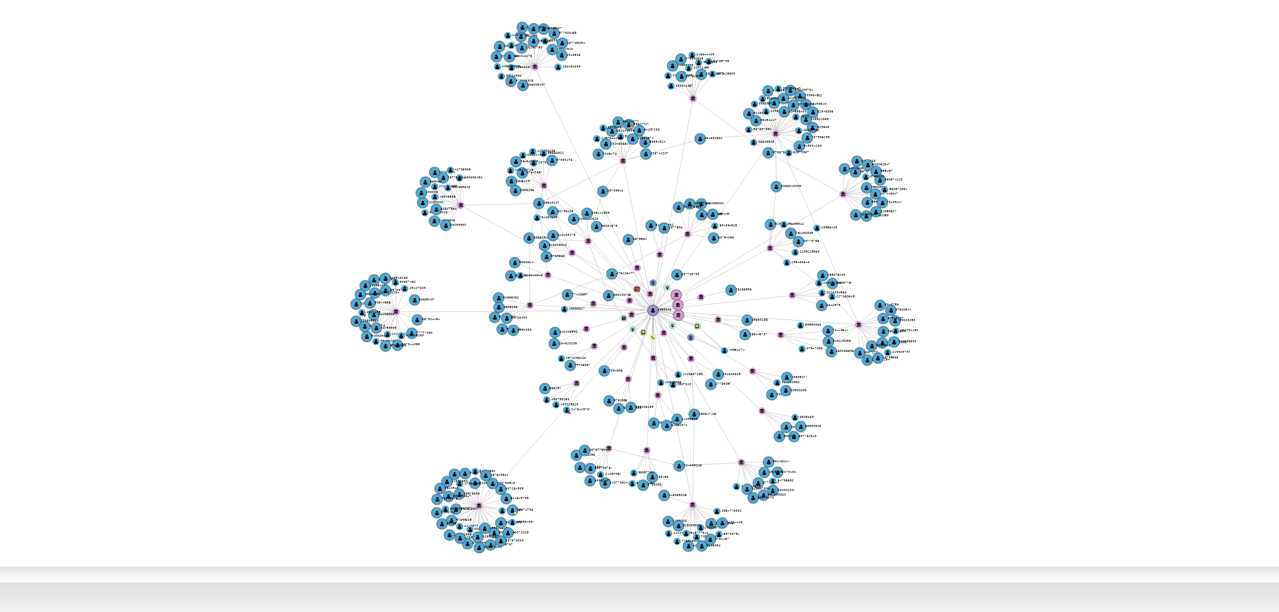
click at [760, 379] on icon "user-2195569112  2195569112 phone-0dfa610d74879087e007441a972559c3  person-a7…" at bounding box center [727, 338] width 1084 height 146
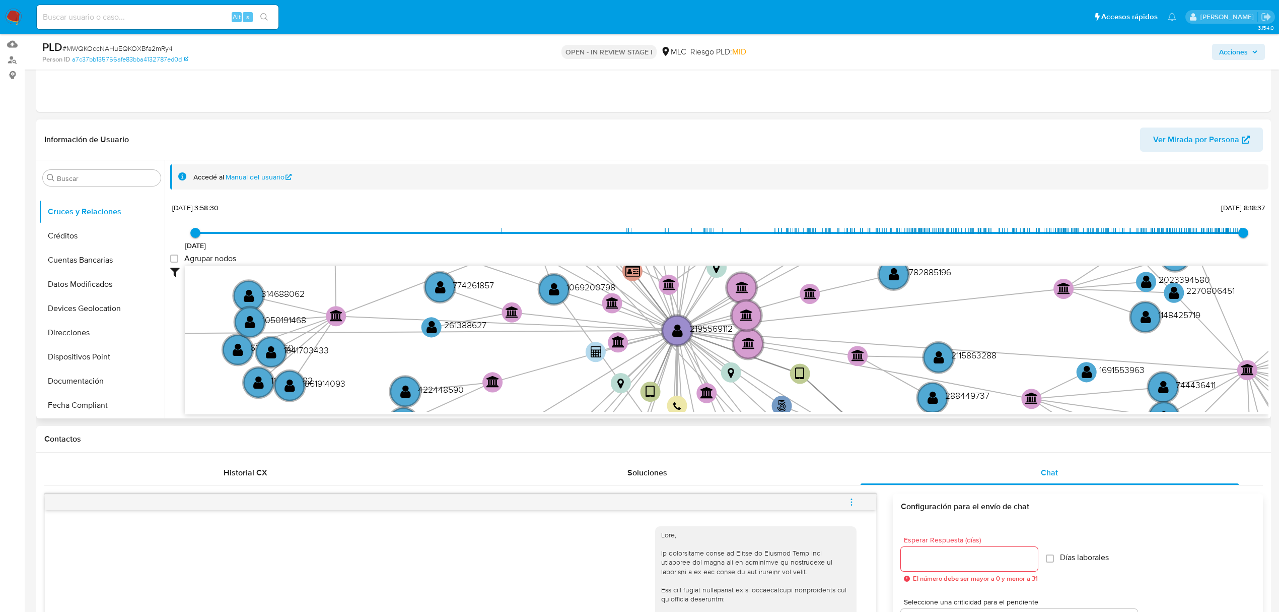
drag, startPoint x: 759, startPoint y: 337, endPoint x: 738, endPoint y: 181, distance: 157.5
click at [738, 181] on div "Accedé al Manual del usuario 6/12/2023 6/12/2023, 3:58:30 18/8/2025, 8:18:37 Ag…" at bounding box center [719, 289] width 1099 height 250
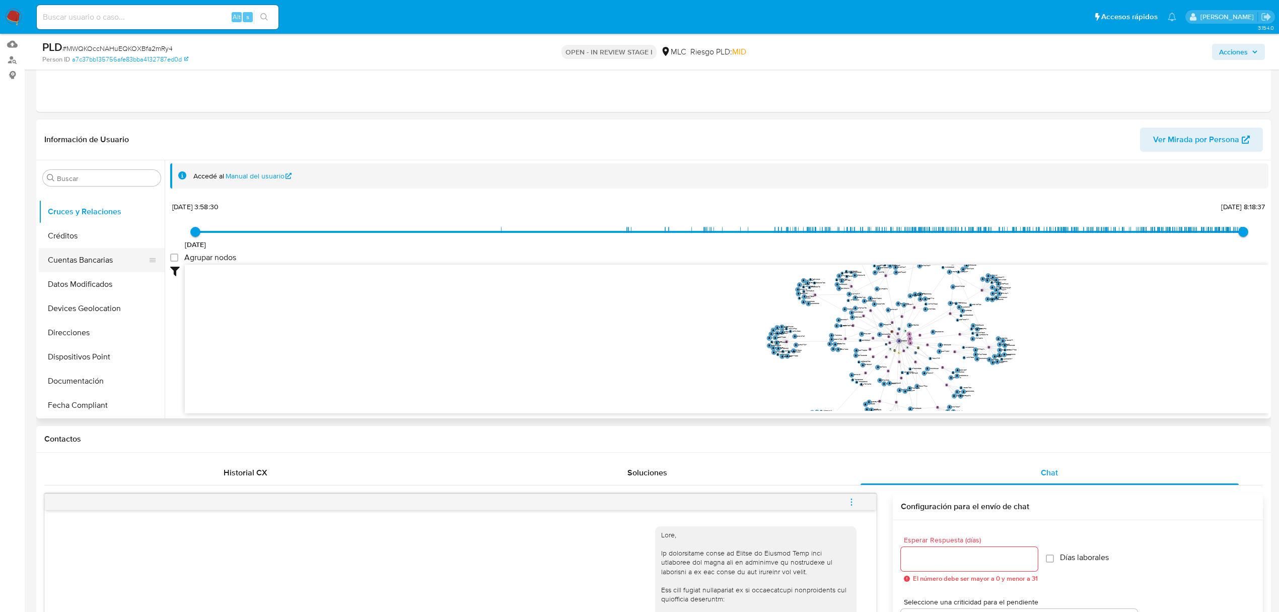
scroll to position [331, 0]
click at [85, 350] on button "KYC" at bounding box center [98, 354] width 118 height 24
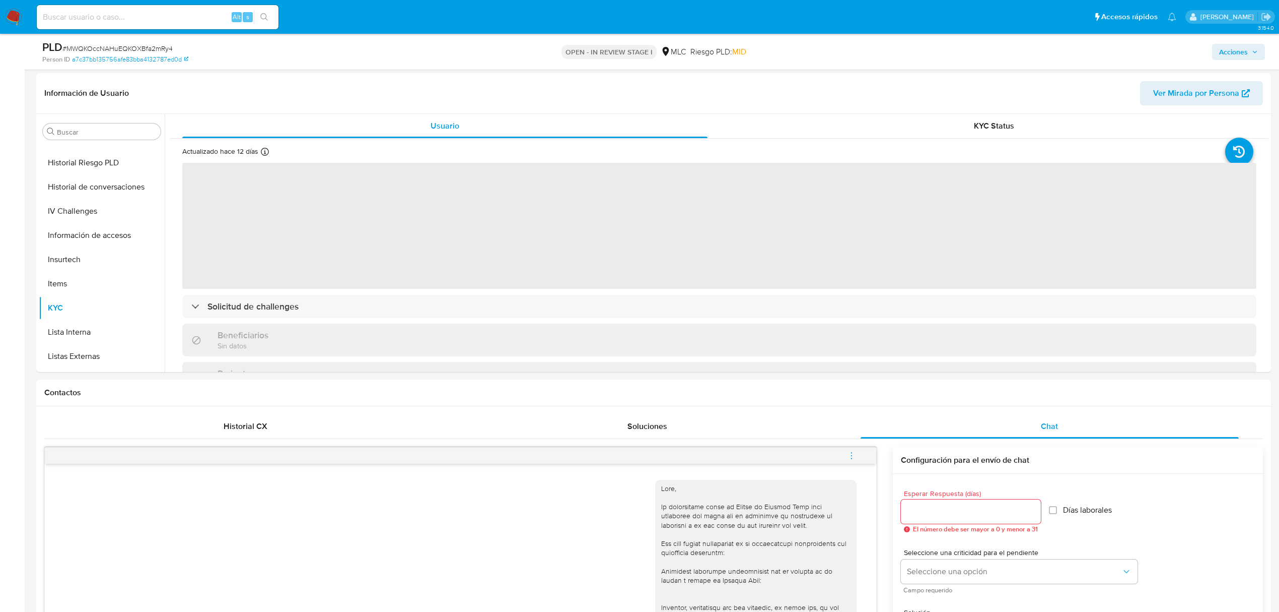
scroll to position [145, 0]
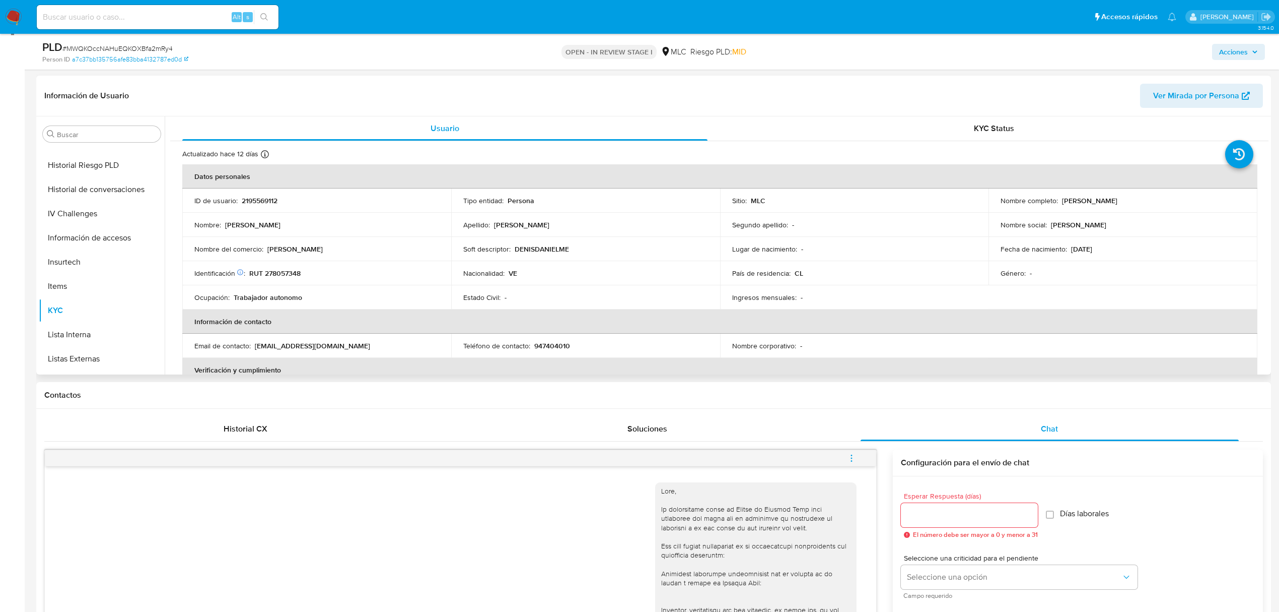
click at [547, 252] on p "DENISDANIELME" at bounding box center [542, 248] width 54 height 9
click at [241, 291] on td "Ocupación : Trabajador autonomo" at bounding box center [316, 297] width 269 height 24
drag, startPoint x: 266, startPoint y: 250, endPoint x: 377, endPoint y: 250, distance: 111.3
click at [377, 250] on div "Nombre del comercio : Denis García SPA" at bounding box center [316, 248] width 245 height 9
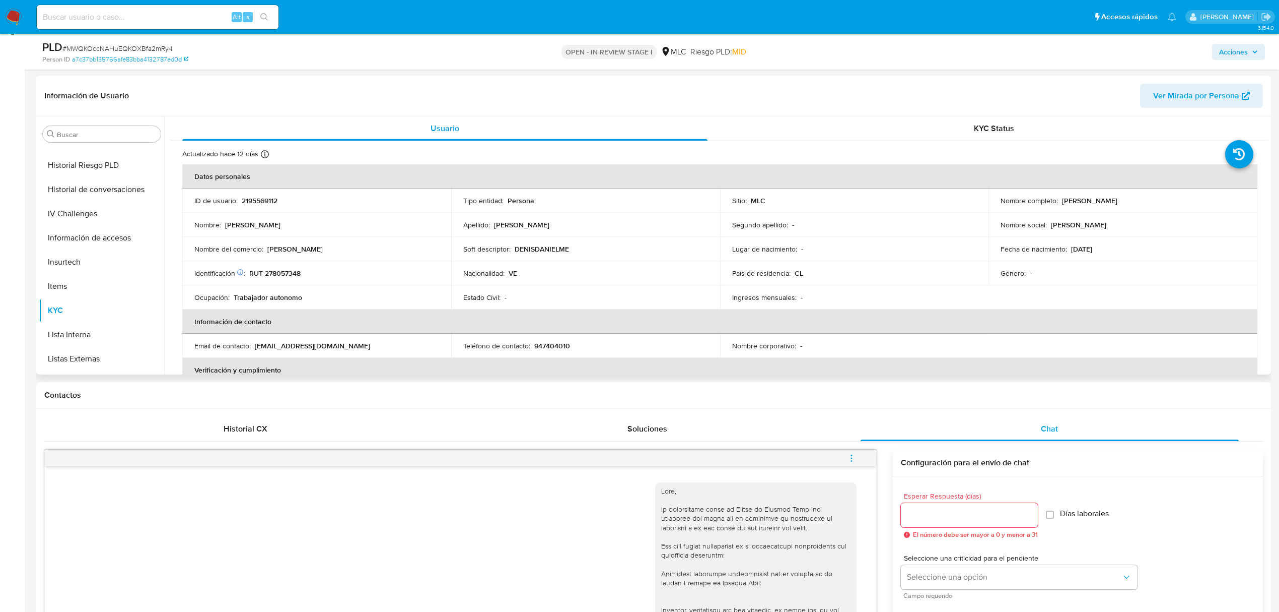
copy p "Denis García SPA"
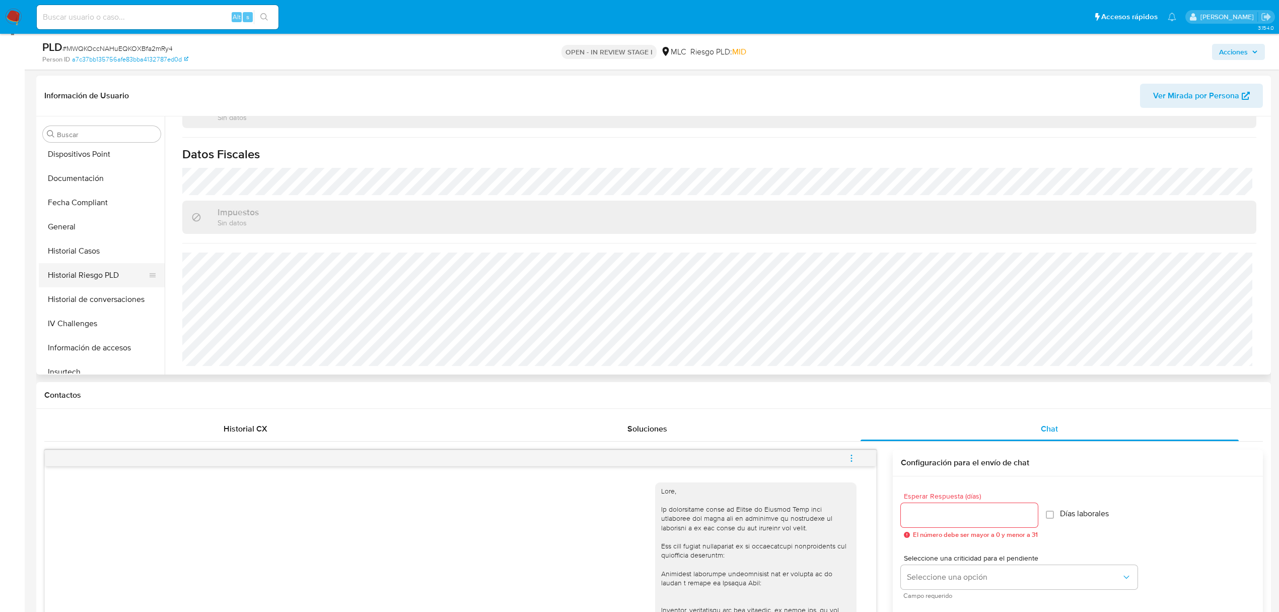
scroll to position [197, 0]
click at [90, 266] on button "Historial Casos" at bounding box center [98, 275] width 118 height 24
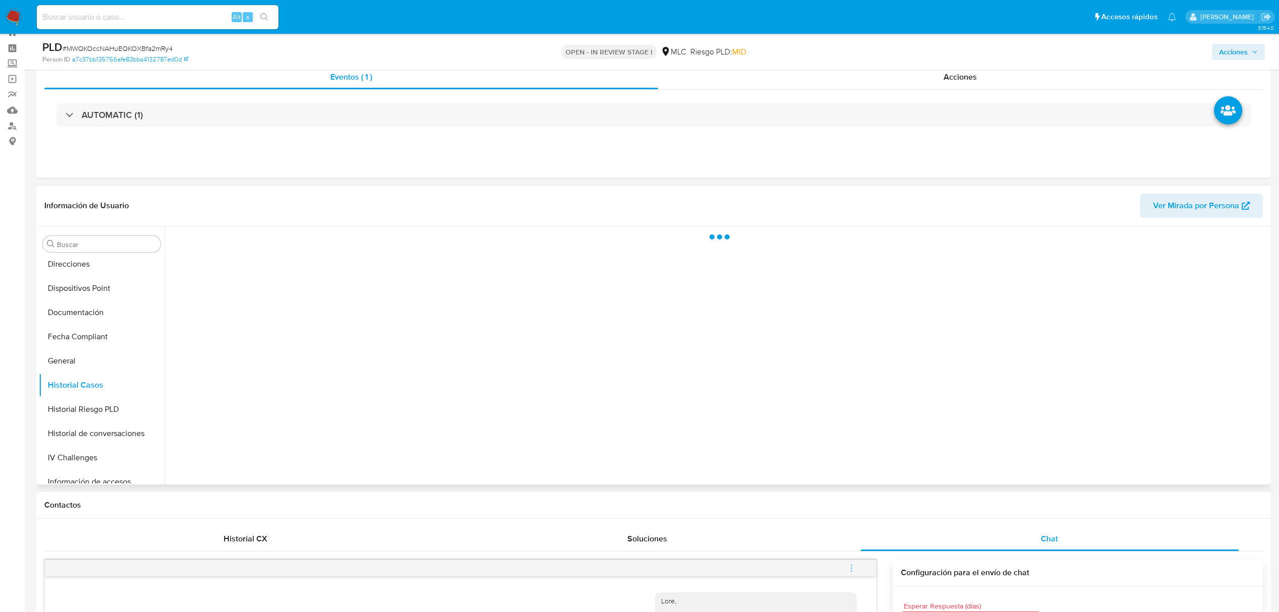
scroll to position [0, 0]
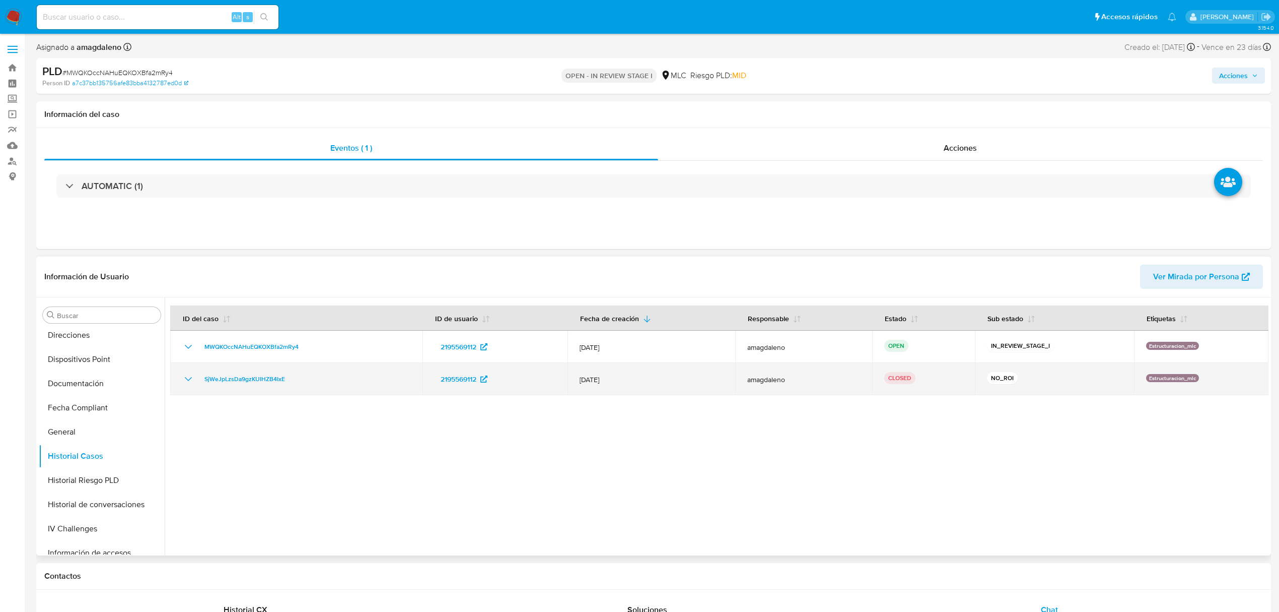
click at [987, 385] on div "NO_ROI" at bounding box center [1054, 379] width 135 height 14
click at [659, 380] on span "12/Mar/2025" at bounding box center [652, 379] width 144 height 9
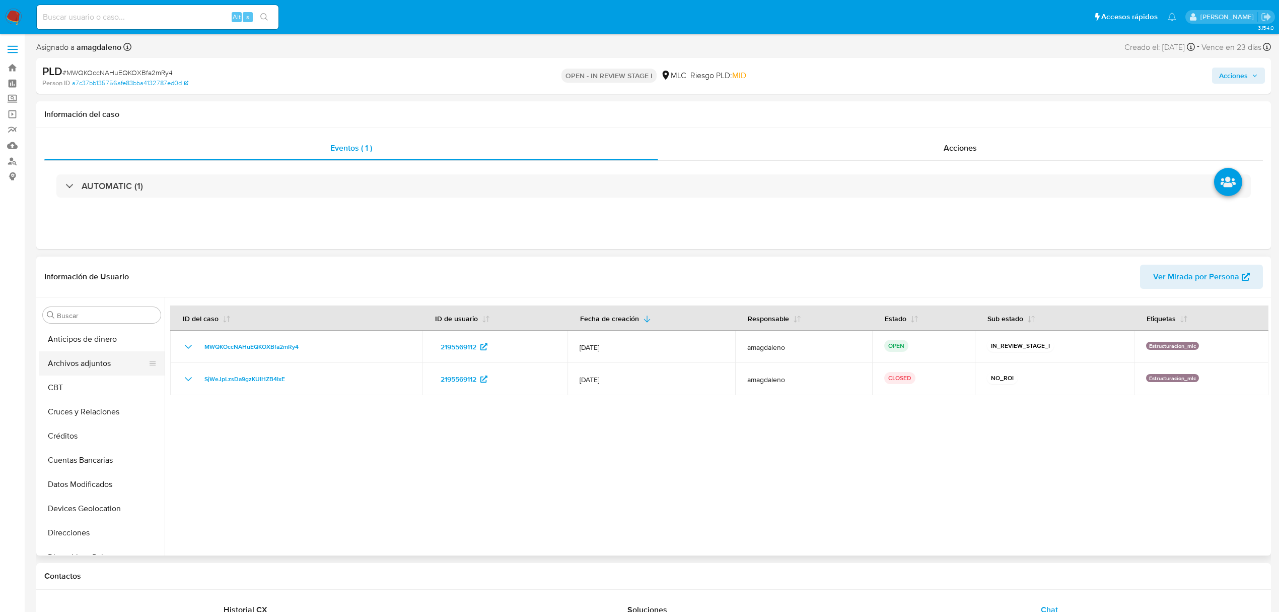
click at [75, 360] on button "Archivos adjuntos" at bounding box center [98, 363] width 118 height 24
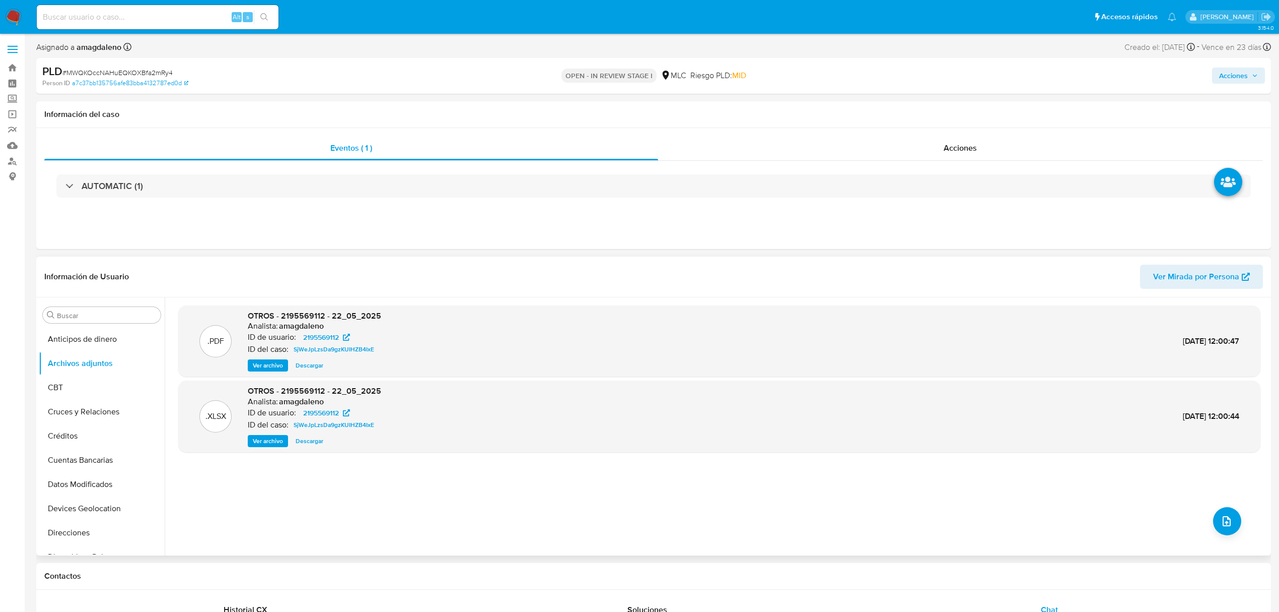
click at [254, 367] on span "Ver archivo" at bounding box center [268, 365] width 30 height 10
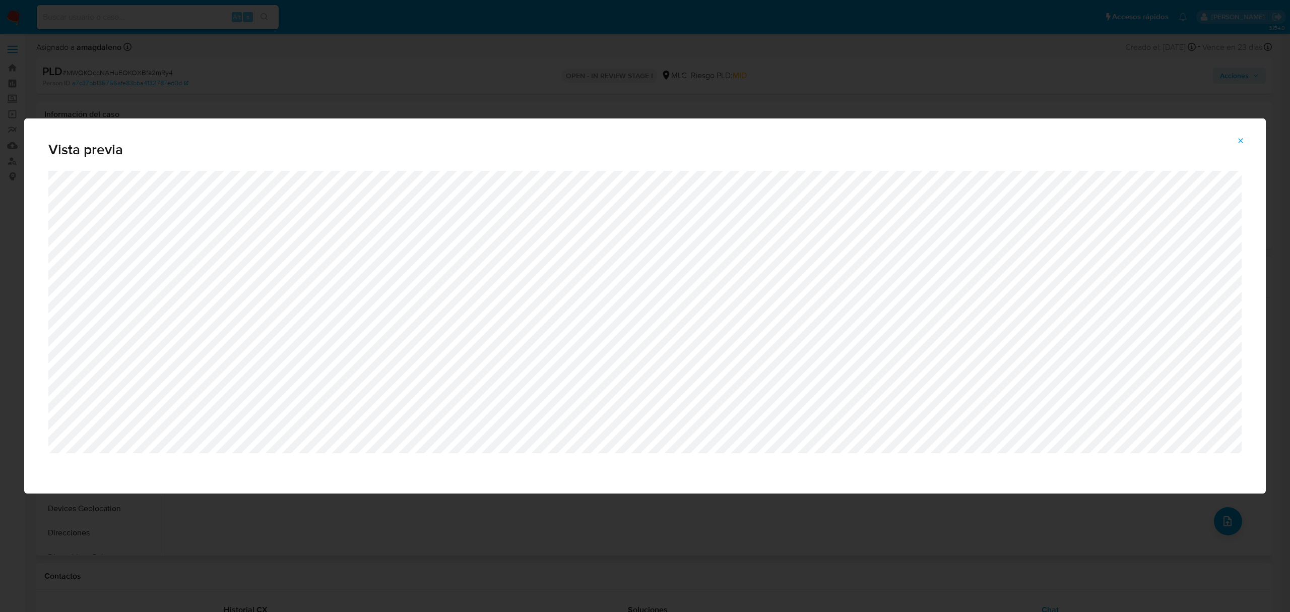
click at [1068, 62] on div "Vista previa" at bounding box center [645, 306] width 1290 height 612
click at [1238, 142] on icon "Attachment preview" at bounding box center [1240, 140] width 5 height 5
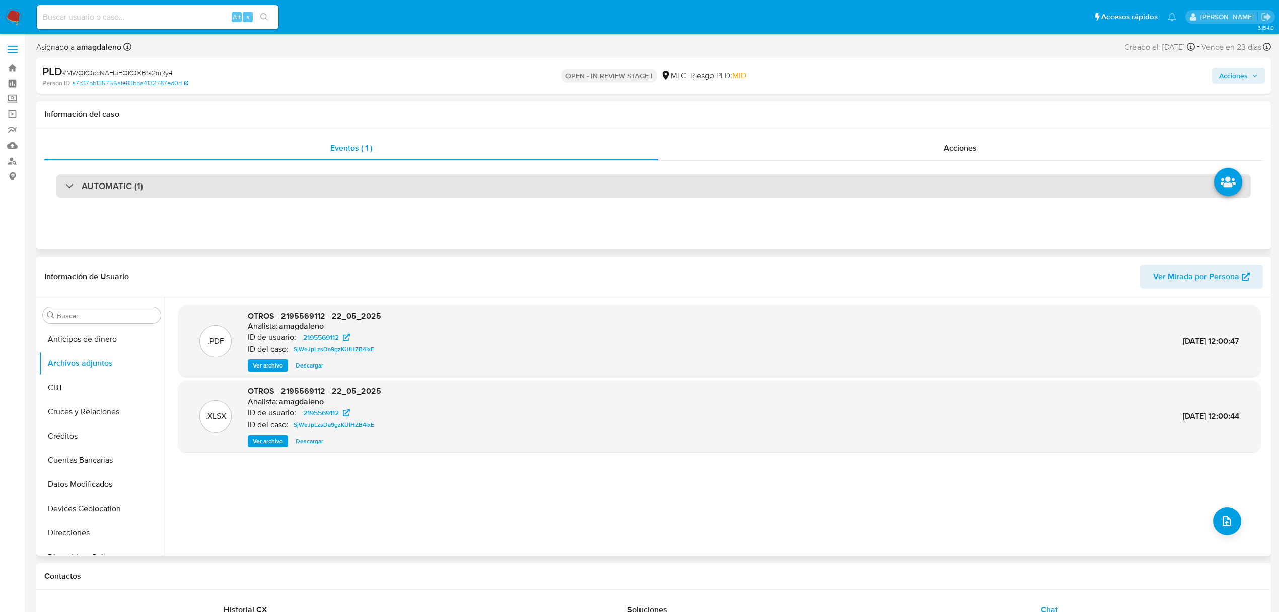
click at [661, 184] on div "AUTOMATIC (1)" at bounding box center [653, 185] width 1195 height 23
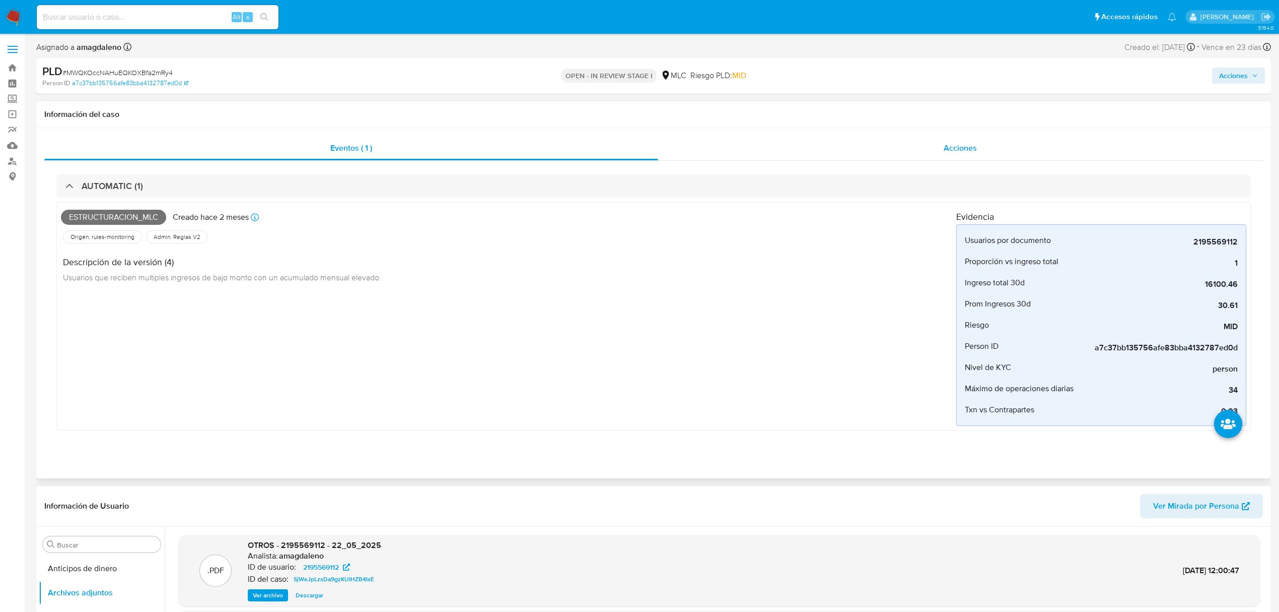
click at [1076, 144] on div "Acciones" at bounding box center [960, 148] width 605 height 24
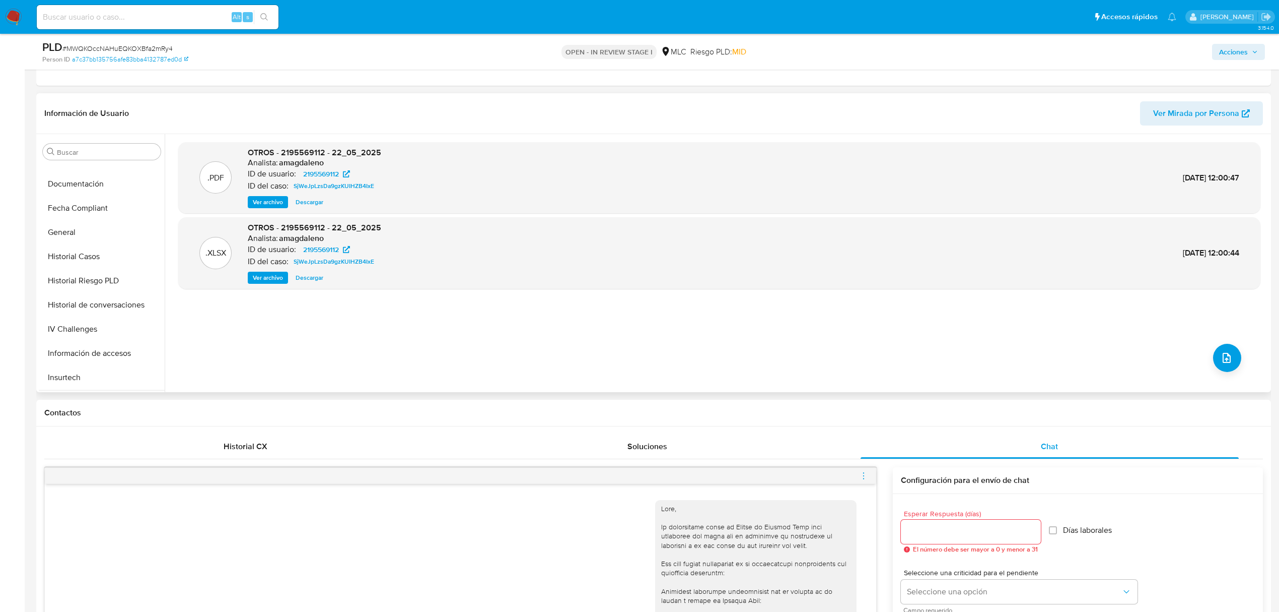
scroll to position [335, 0]
click at [85, 326] on button "KYC" at bounding box center [98, 324] width 118 height 24
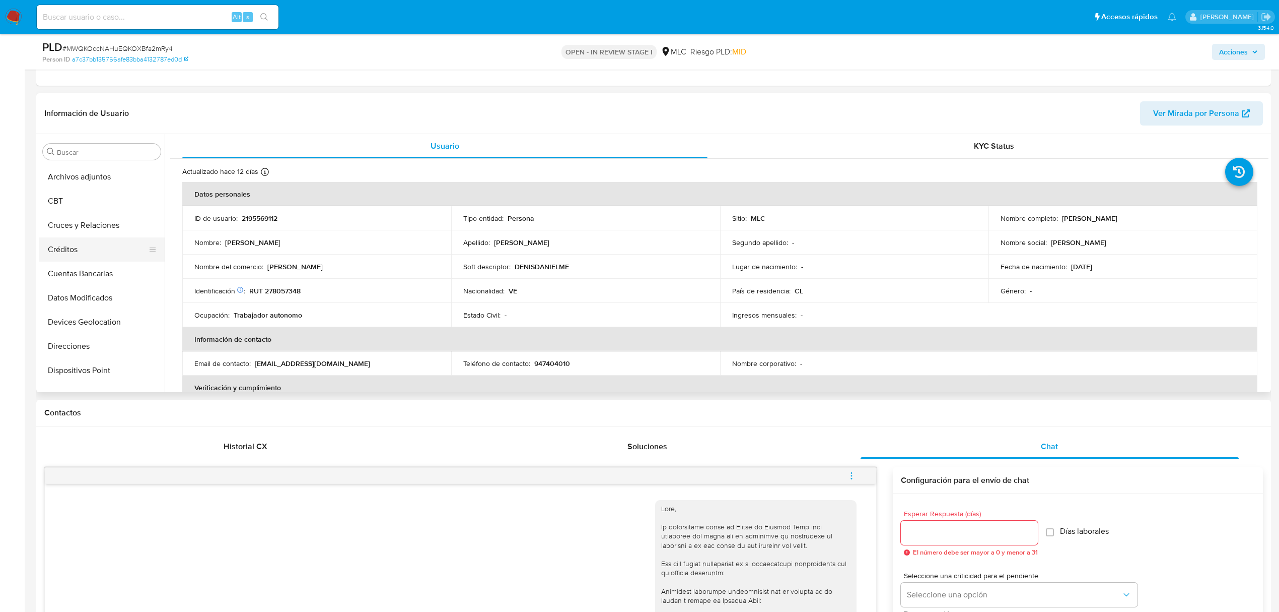
scroll to position [0, 0]
click at [103, 215] on button "CBT" at bounding box center [98, 224] width 118 height 24
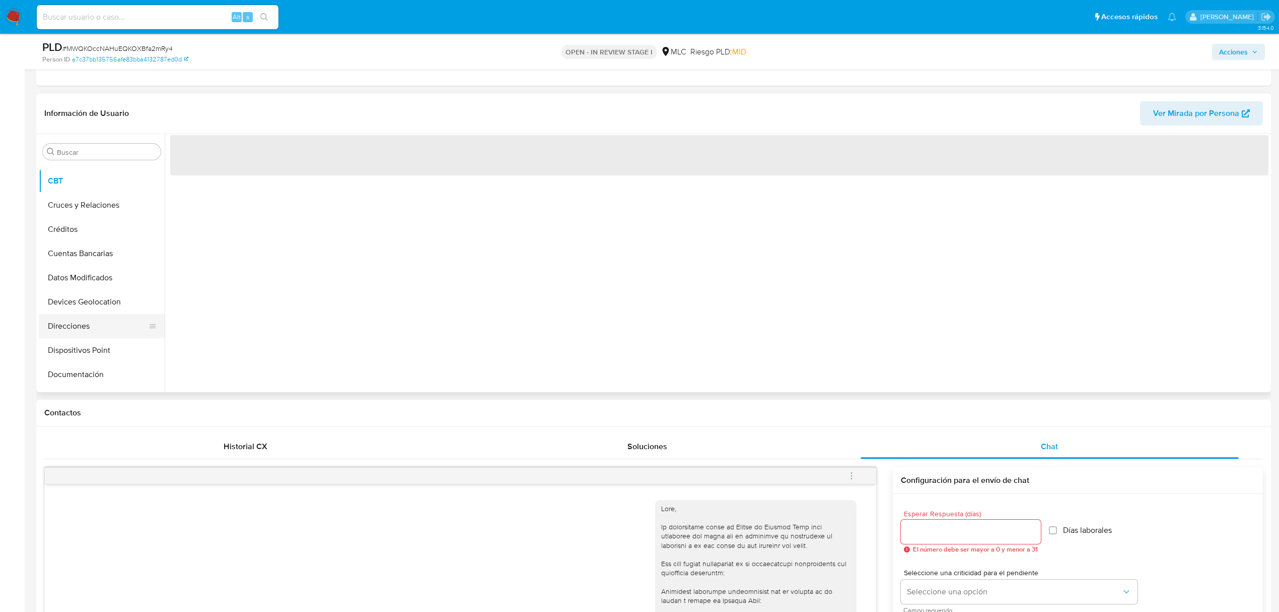
scroll to position [67, 0]
click at [99, 355] on button "Documentación" at bounding box center [98, 351] width 118 height 24
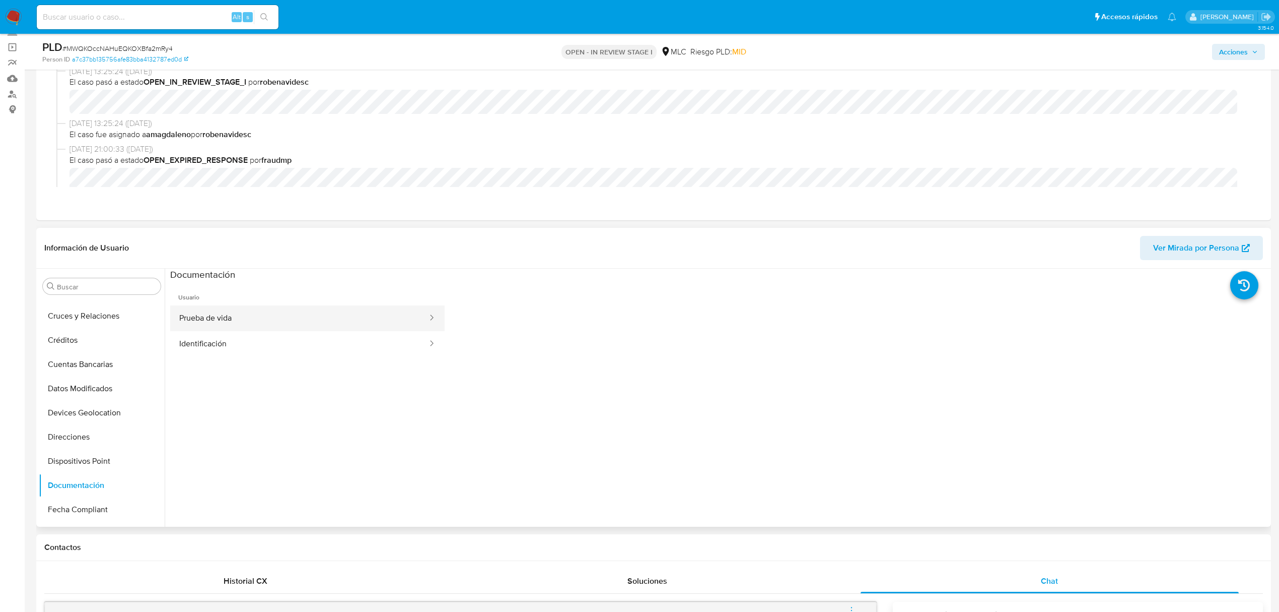
click at [254, 317] on button "Prueba de vida" at bounding box center [299, 318] width 258 height 26
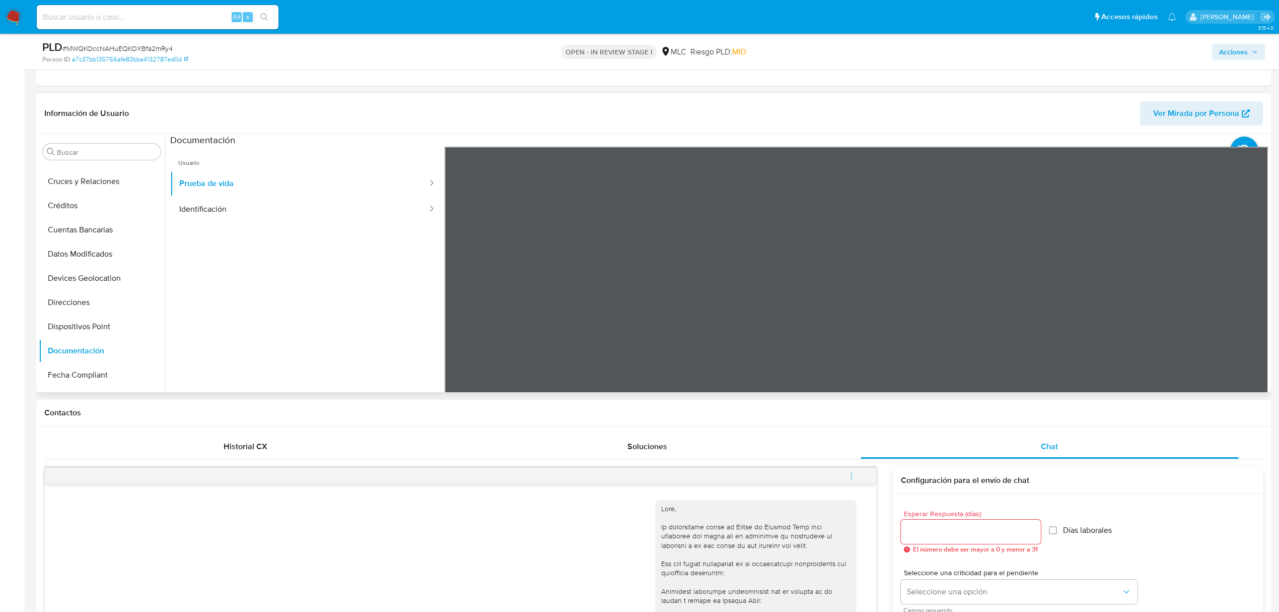
scroll to position [31, 0]
click at [230, 204] on button "Identificación" at bounding box center [299, 209] width 258 height 26
click at [1251, 305] on icon at bounding box center [1256, 310] width 20 height 20
click at [458, 308] on icon at bounding box center [457, 310] width 20 height 20
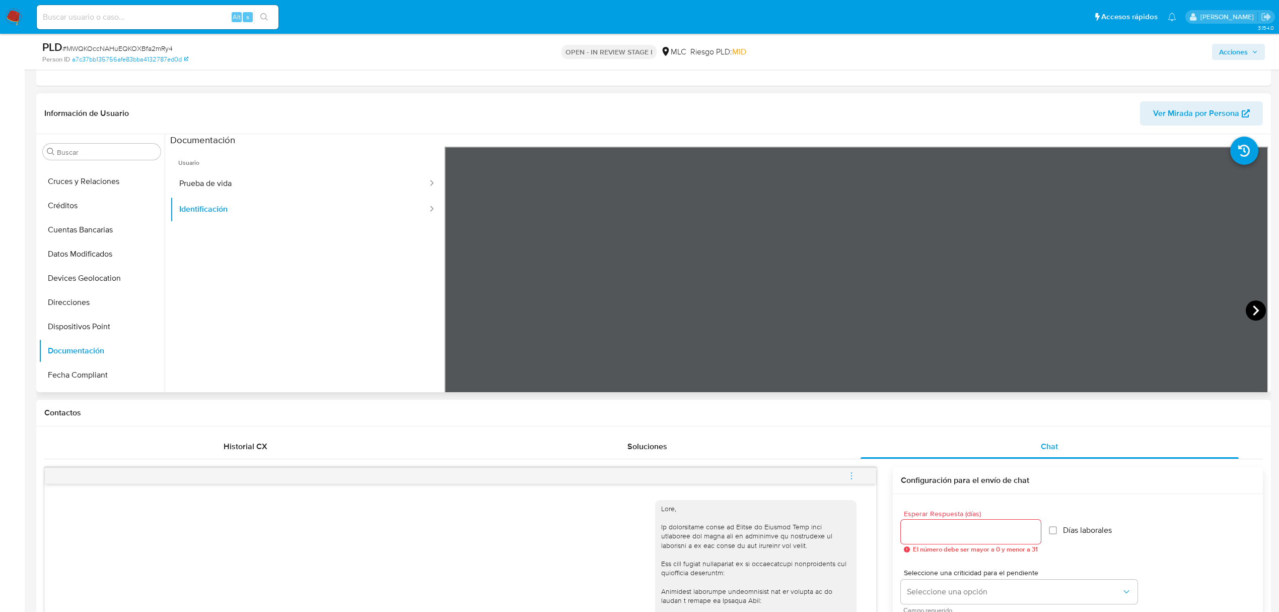
click at [1248, 310] on icon at bounding box center [1256, 310] width 20 height 20
click at [455, 313] on icon at bounding box center [457, 310] width 20 height 20
click at [109, 254] on button "KYC" at bounding box center [98, 256] width 118 height 24
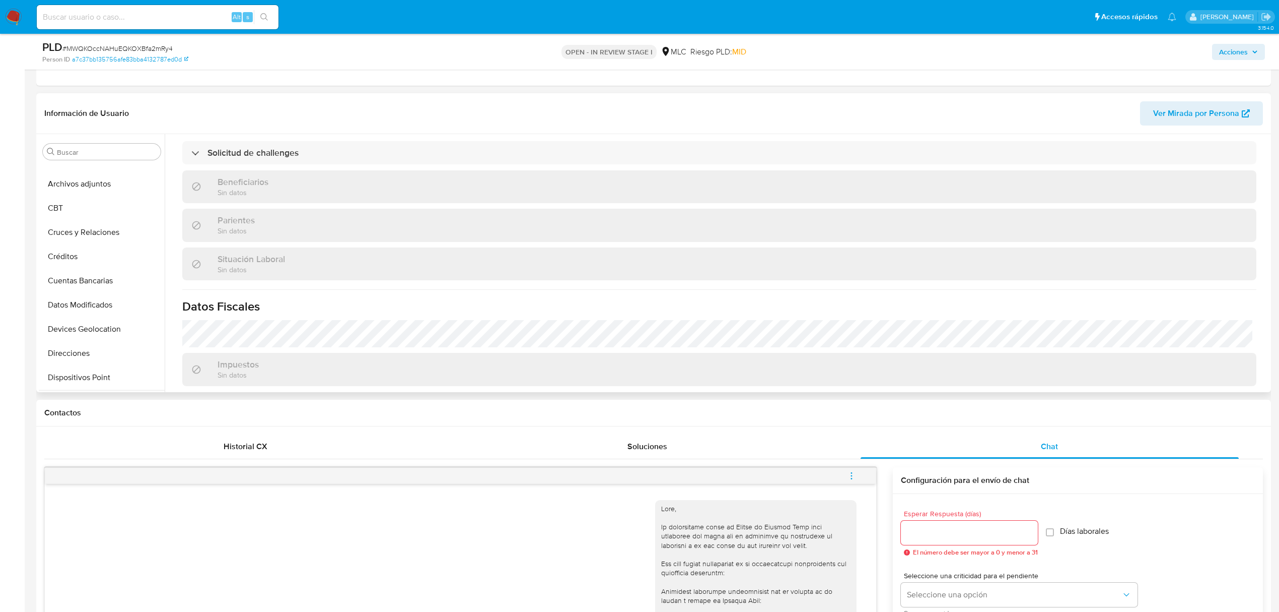
scroll to position [0, 0]
click at [99, 254] on button "Cruces y Relaciones" at bounding box center [98, 248] width 118 height 24
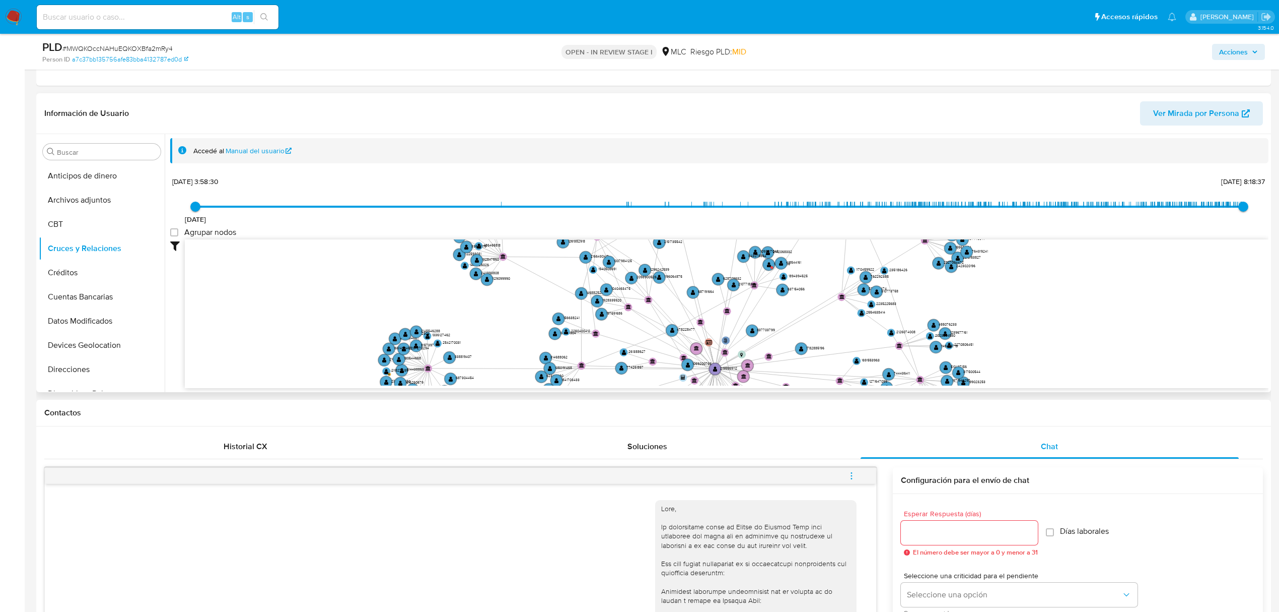
drag, startPoint x: 827, startPoint y: 277, endPoint x: 828, endPoint y: 372, distance: 94.7
click at [828, 372] on icon "user-2195569112  2195569112 phone-0dfa610d74879087e007441a972559c3  person-a7…" at bounding box center [727, 312] width 1084 height 146
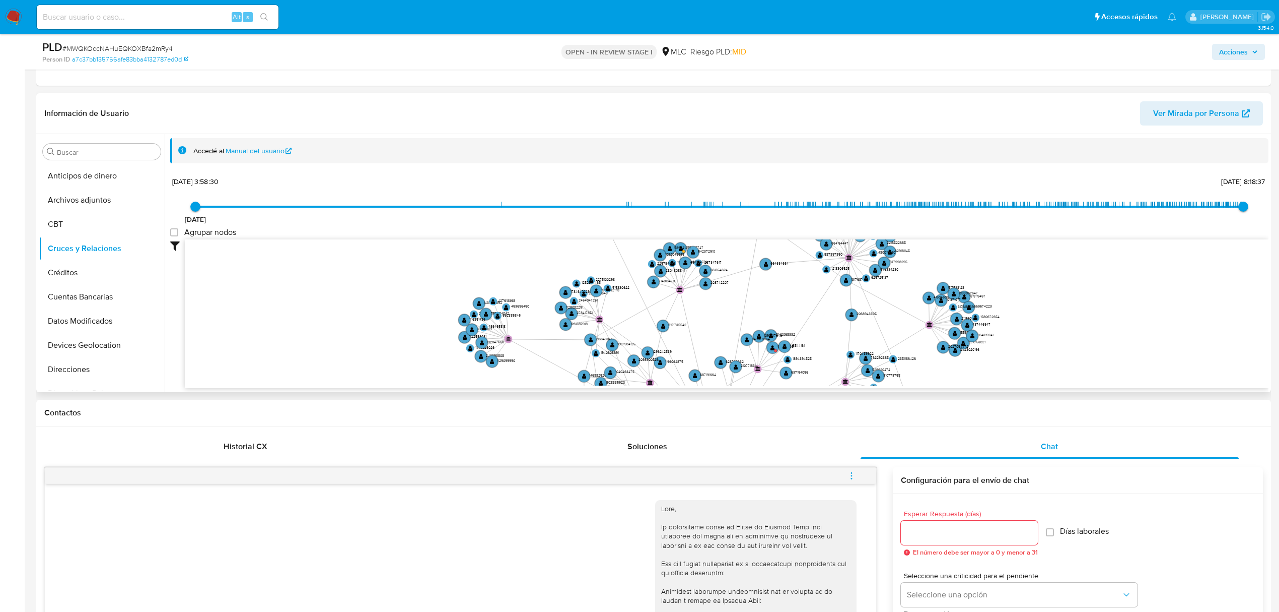
drag, startPoint x: 803, startPoint y: 281, endPoint x: 805, endPoint y: 348, distance: 66.5
click at [811, 361] on icon "user-2195569112  2195569112 phone-0dfa610d74879087e007441a972559c3  person-a7…" at bounding box center [727, 312] width 1084 height 146
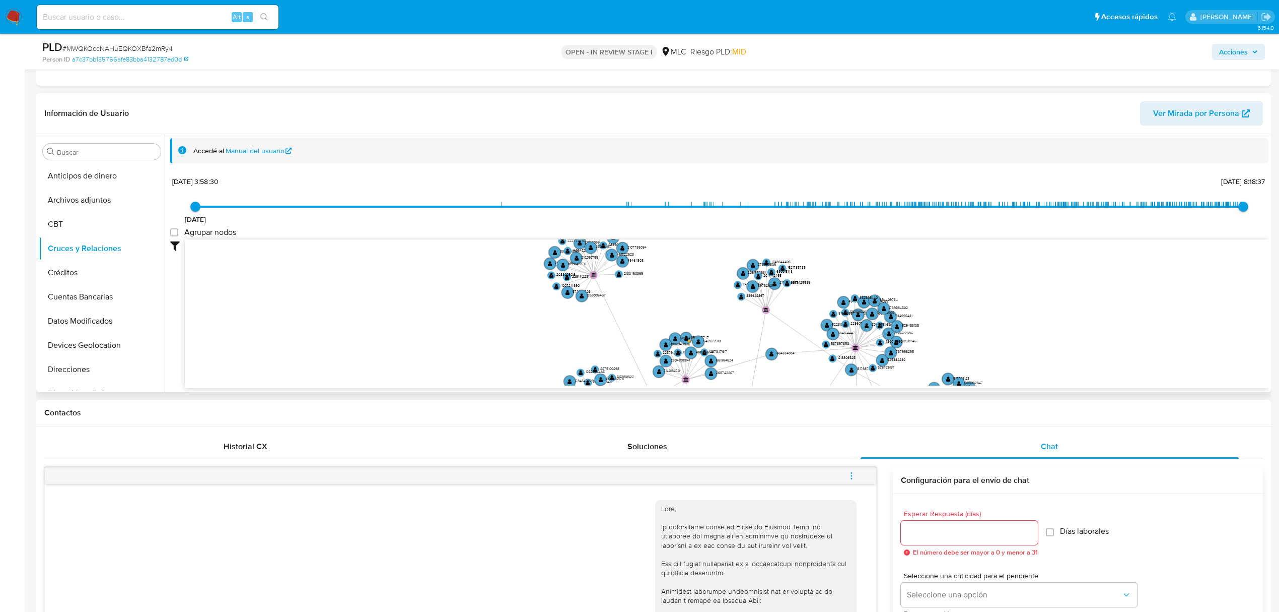
drag, startPoint x: 793, startPoint y: 300, endPoint x: 796, endPoint y: 375, distance: 74.6
click at [796, 375] on icon "user-2195569112  2195569112 phone-0dfa610d74879087e007441a972559c3  person-a7…" at bounding box center [727, 312] width 1084 height 146
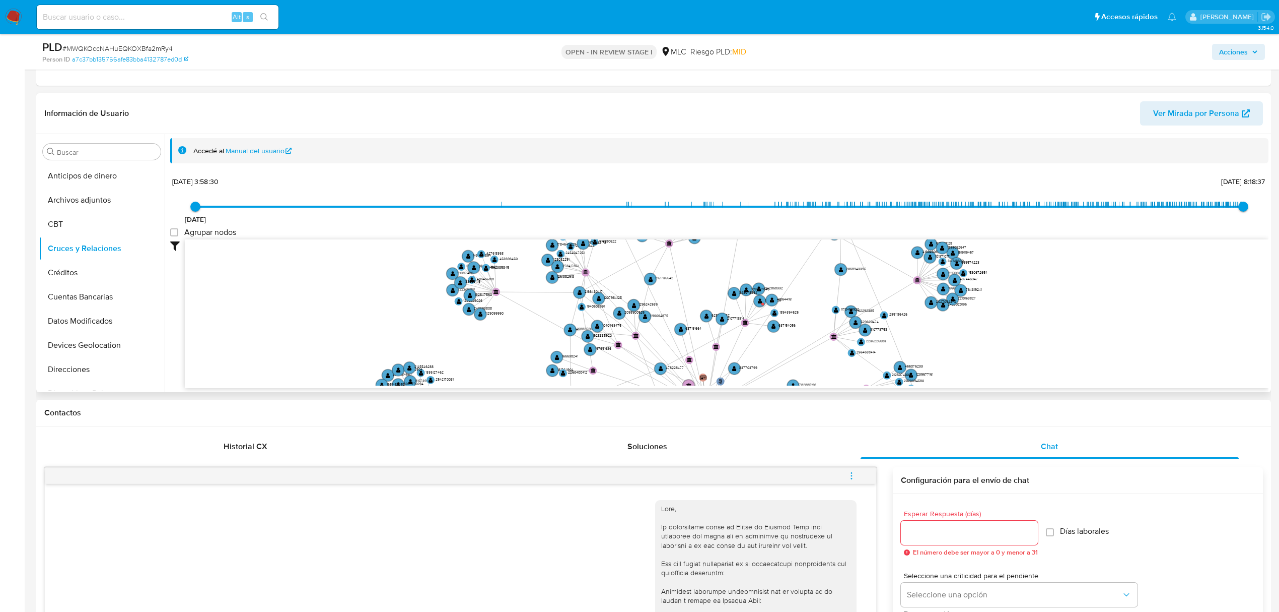
drag, startPoint x: 712, startPoint y: 319, endPoint x: 690, endPoint y: 142, distance: 178.8
click at [690, 142] on div "Accedé al Manual del usuario 6/12/2023 6/12/2023, 3:58:30 18/8/2025, 8:18:37 Ag…" at bounding box center [719, 263] width 1099 height 250
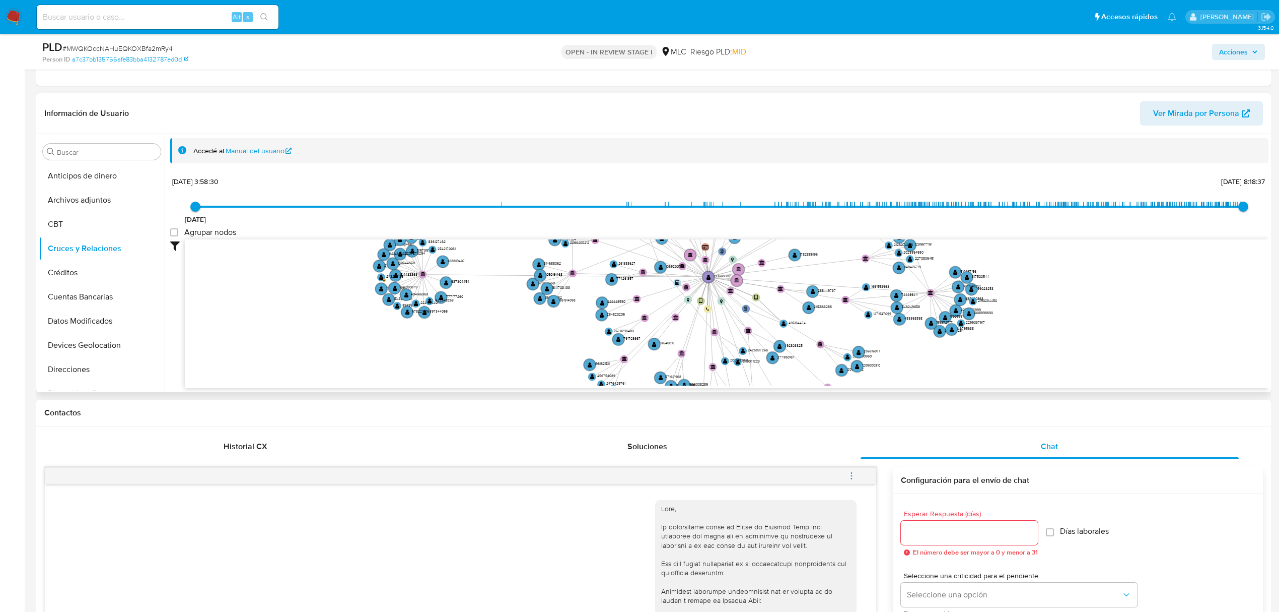
drag, startPoint x: 519, startPoint y: 339, endPoint x: 518, endPoint y: 217, distance: 121.9
click at [518, 218] on div "6/12/2023 6/12/2023, 3:58:30 18/8/2025, 8:18:37 Agrupar nodos Filtros Confianza…" at bounding box center [719, 281] width 1099 height 214
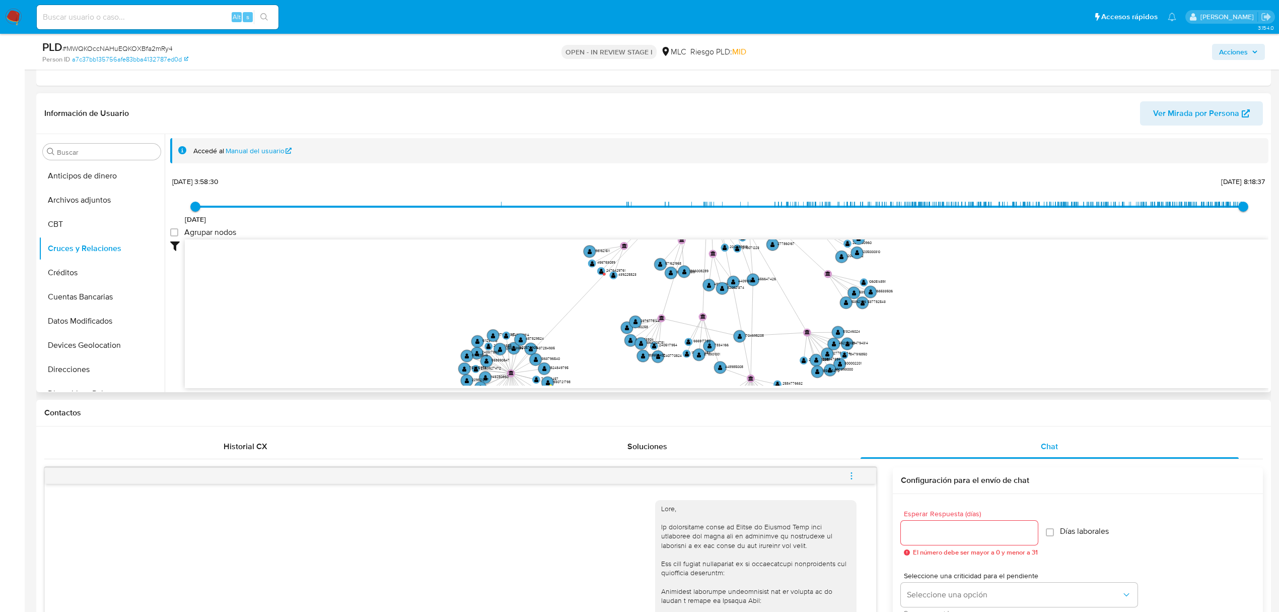
drag, startPoint x: 503, startPoint y: 339, endPoint x: 504, endPoint y: 230, distance: 108.8
click at [504, 230] on div "6/12/2023 6/12/2023, 3:58:30 18/8/2025, 8:18:37 Agrupar nodos Filtros Confianza…" at bounding box center [719, 281] width 1099 height 214
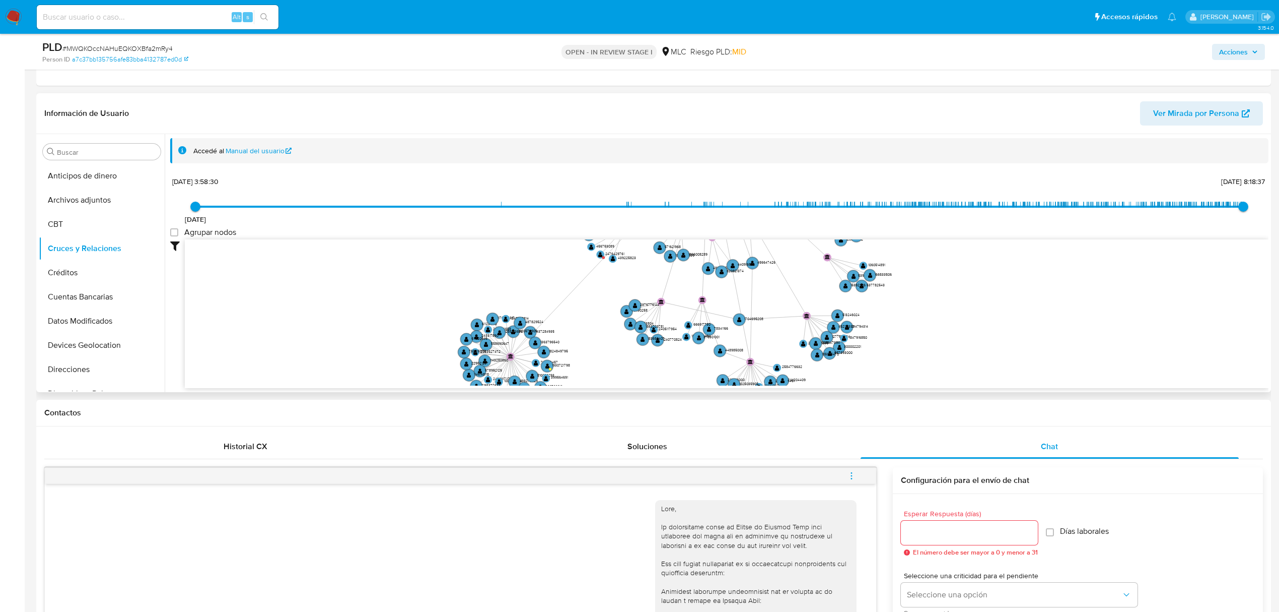
drag, startPoint x: 579, startPoint y: 335, endPoint x: 552, endPoint y: 245, distance: 94.0
click at [552, 245] on icon "user-2195569112  2195569112 phone-0dfa610d74879087e007441a972559c3  person-a7…" at bounding box center [727, 312] width 1084 height 146
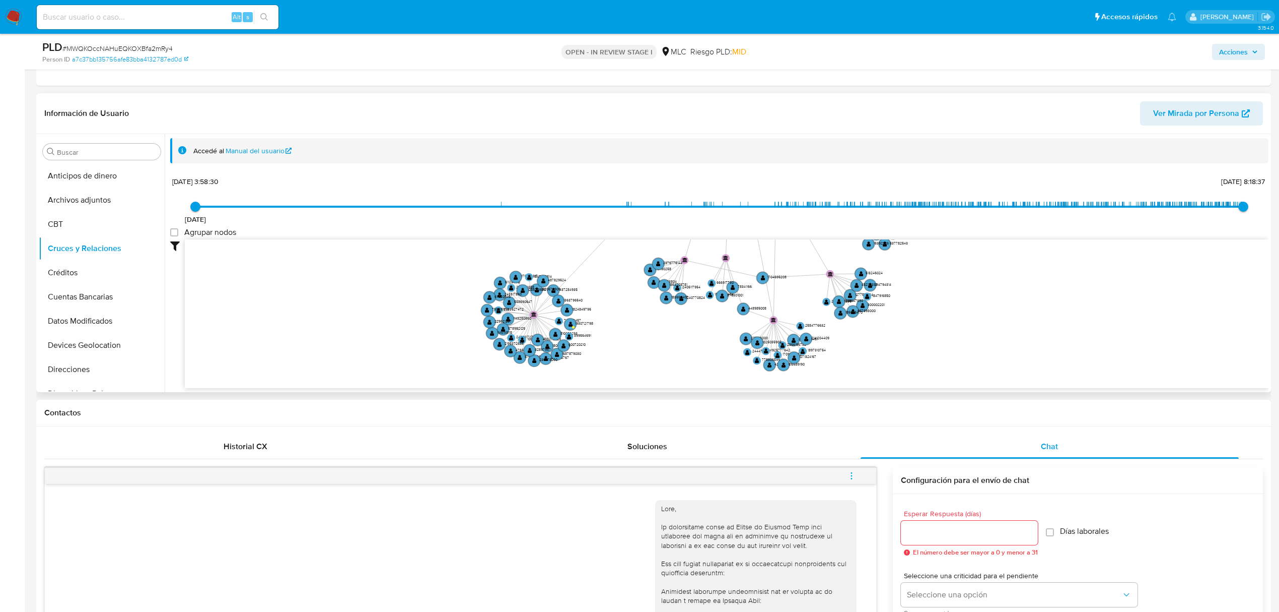
drag, startPoint x: 618, startPoint y: 321, endPoint x: 667, endPoint y: 369, distance: 68.8
click at [667, 369] on icon "user-2195569112  2195569112 phone-0dfa610d74879087e007441a972559c3  person-a7…" at bounding box center [727, 312] width 1084 height 146
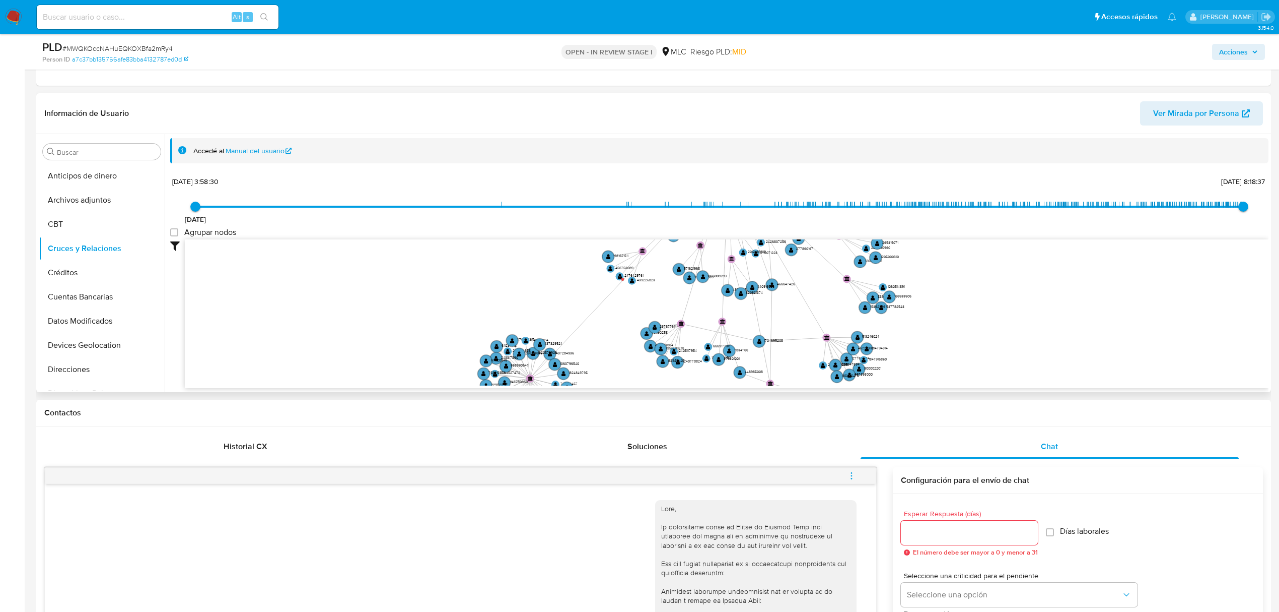
drag, startPoint x: 784, startPoint y: 309, endPoint x: 780, endPoint y: 374, distance: 64.6
click at [780, 374] on icon "user-2195569112  2195569112 phone-0dfa610d74879087e007441a972559c3  person-a7…" at bounding box center [727, 312] width 1084 height 146
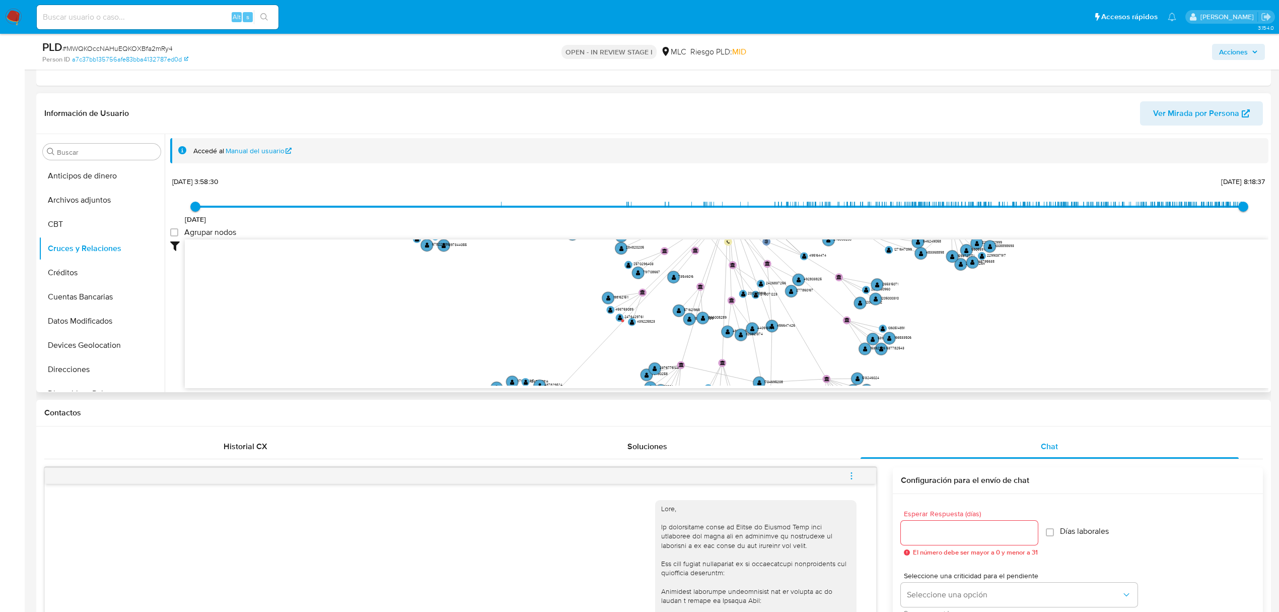
drag, startPoint x: 843, startPoint y: 349, endPoint x: 832, endPoint y: 345, distance: 11.2
click at [843, 352] on icon "user-2195569112  2195569112 phone-0dfa610d74879087e007441a972559c3  person-a7…" at bounding box center [727, 312] width 1084 height 146
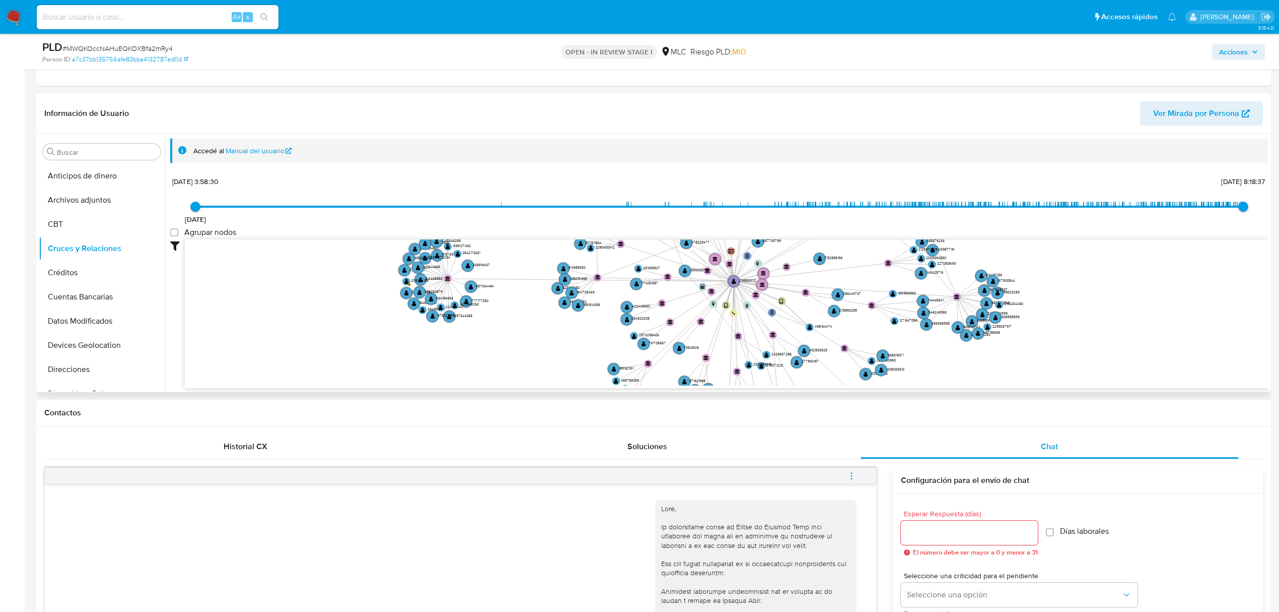
drag, startPoint x: 817, startPoint y: 303, endPoint x: 823, endPoint y: 378, distance: 75.3
click at [823, 378] on icon "user-2195569112  2195569112 phone-0dfa610d74879087e007441a972559c3  person-a7…" at bounding box center [727, 312] width 1084 height 146
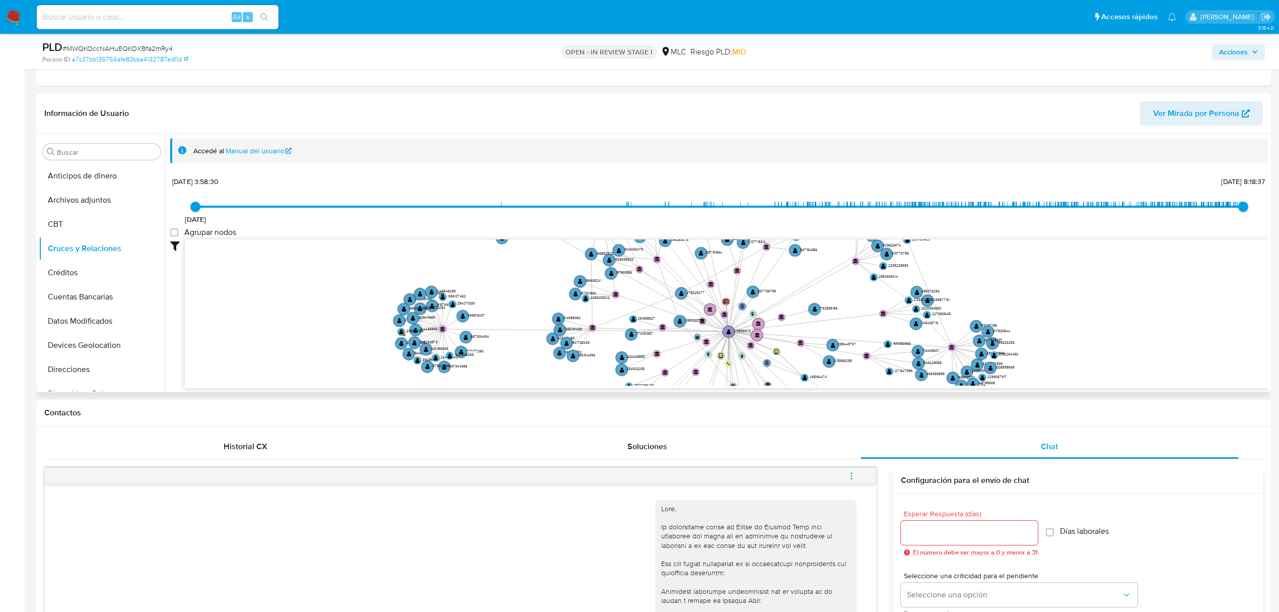
drag, startPoint x: 846, startPoint y: 336, endPoint x: 841, endPoint y: 380, distance: 43.6
click at [841, 380] on icon "user-2195569112  2195569112 phone-0dfa610d74879087e007441a972559c3  person-a7…" at bounding box center [727, 312] width 1084 height 146
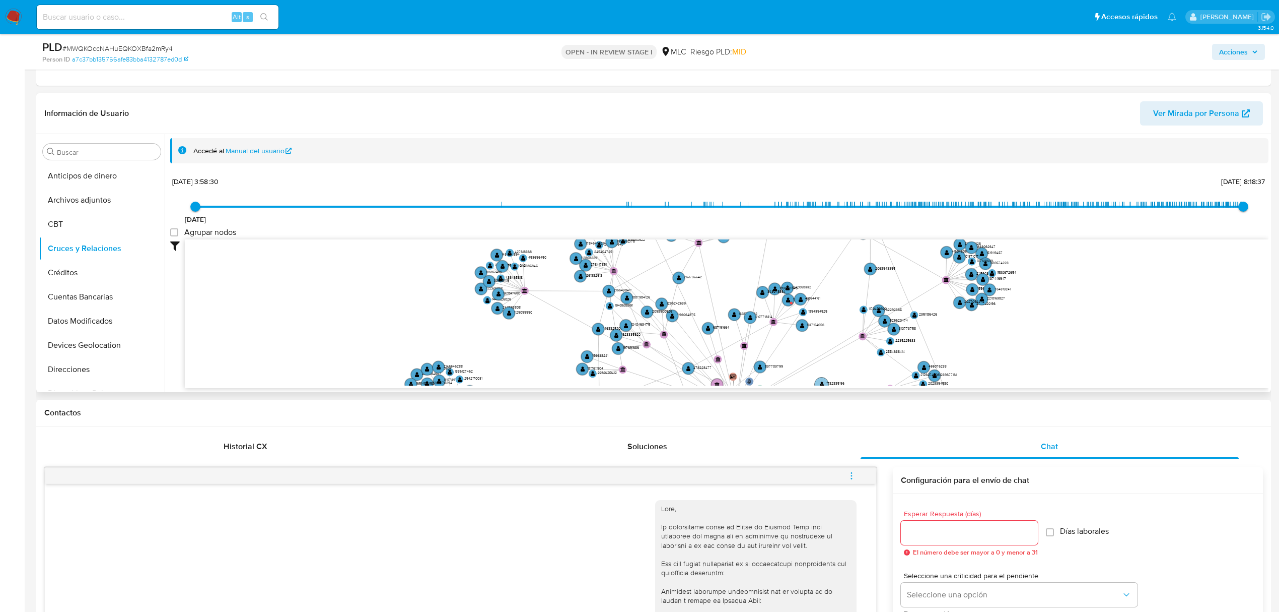
drag, startPoint x: 830, startPoint y: 305, endPoint x: 837, endPoint y: 380, distance: 75.4
click at [837, 380] on icon "user-2195569112  2195569112 phone-0dfa610d74879087e007441a972559c3  person-a7…" at bounding box center [727, 312] width 1084 height 146
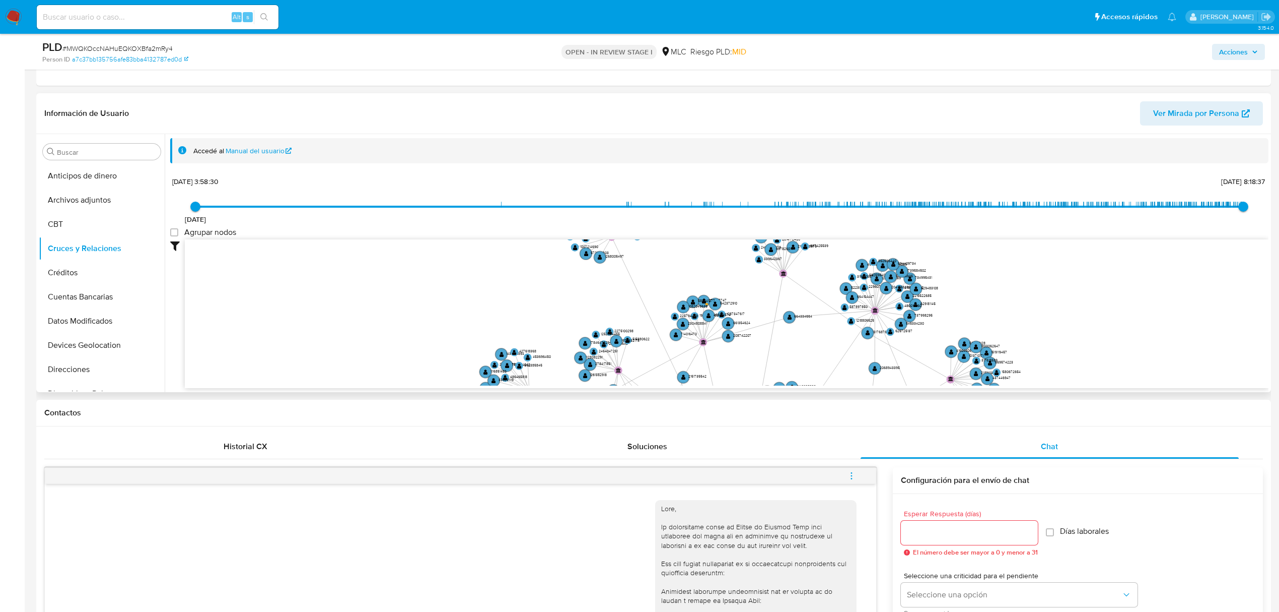
drag, startPoint x: 835, startPoint y: 298, endPoint x: 837, endPoint y: 379, distance: 81.1
click at [837, 379] on icon "user-2195569112  2195569112 phone-0dfa610d74879087e007441a972559c3  person-a7…" at bounding box center [727, 312] width 1084 height 146
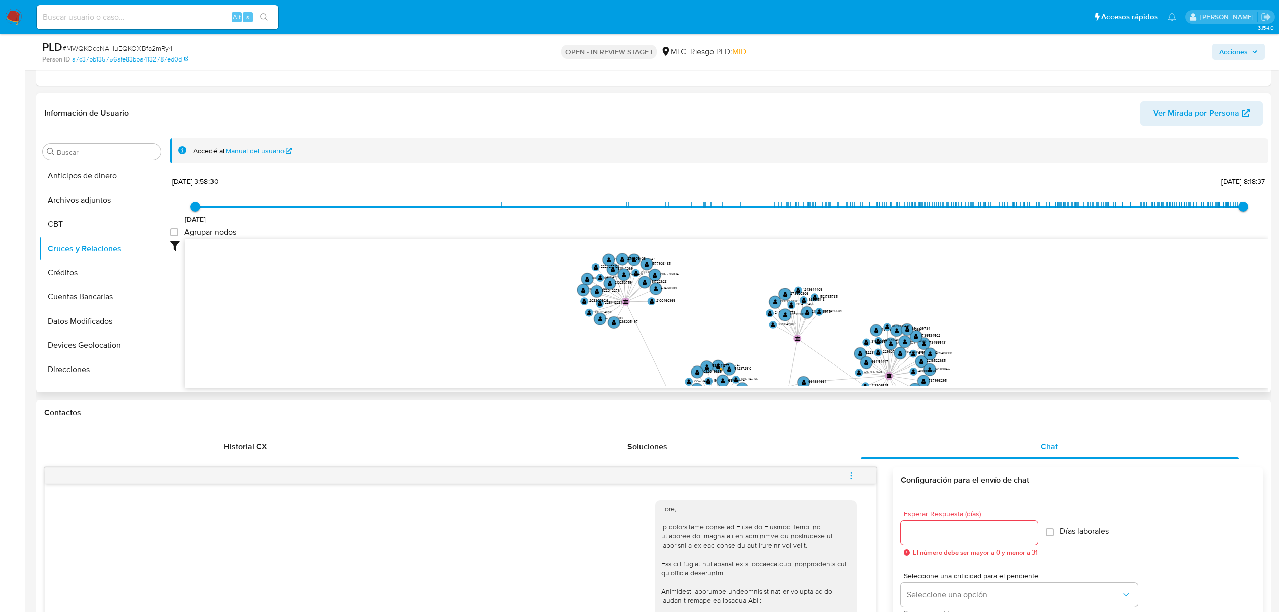
drag, startPoint x: 833, startPoint y: 368, endPoint x: 839, endPoint y: 381, distance: 14.4
click at [839, 383] on icon "user-2195569112  2195569112 phone-0dfa610d74879087e007441a972559c3  person-a7…" at bounding box center [727, 312] width 1084 height 146
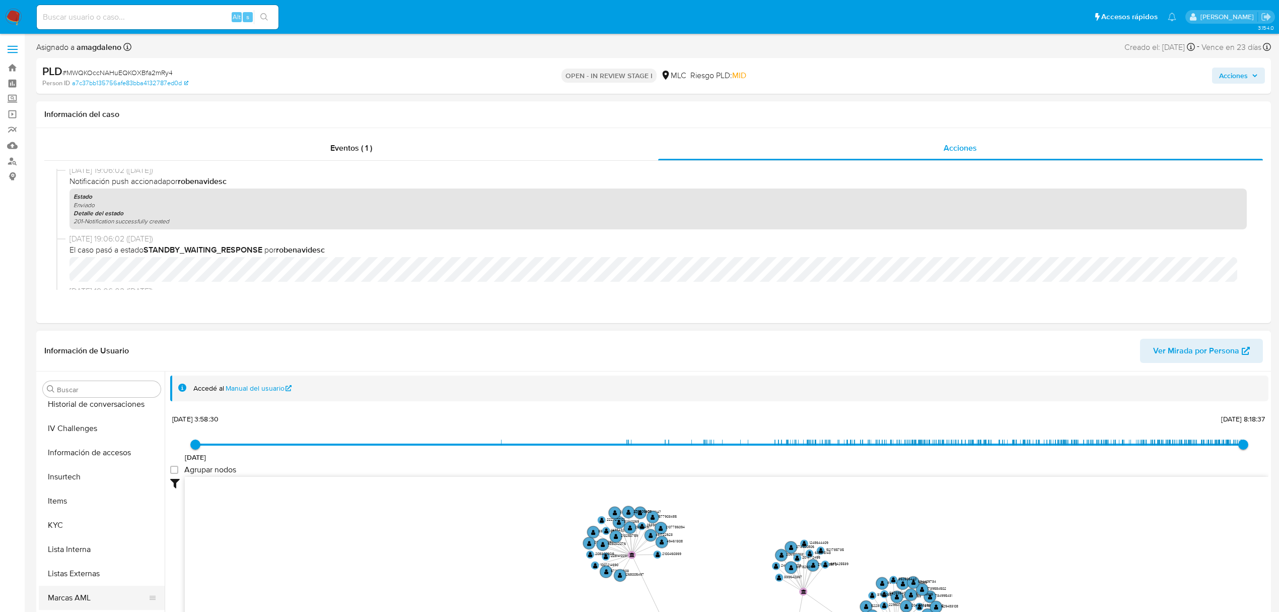
scroll to position [403, 0]
click at [78, 501] on button "KYC" at bounding box center [98, 494] width 118 height 24
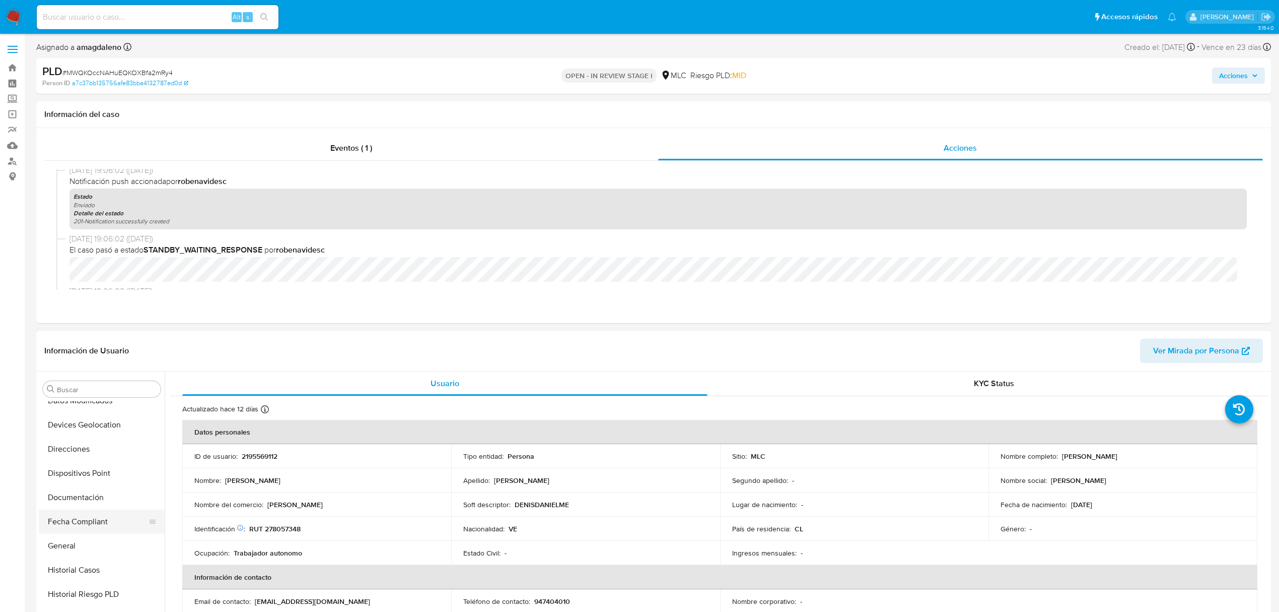
scroll to position [134, 0]
click at [101, 528] on button "Documentación" at bounding box center [98, 521] width 118 height 24
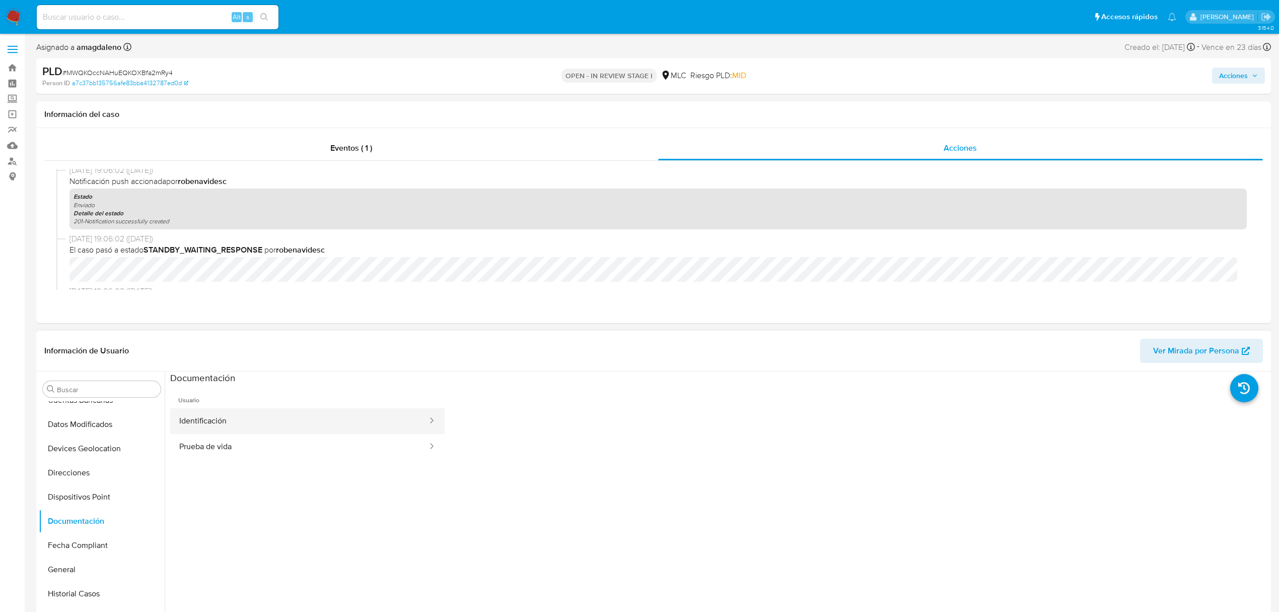
click at [281, 418] on button "Identificación" at bounding box center [299, 421] width 258 height 26
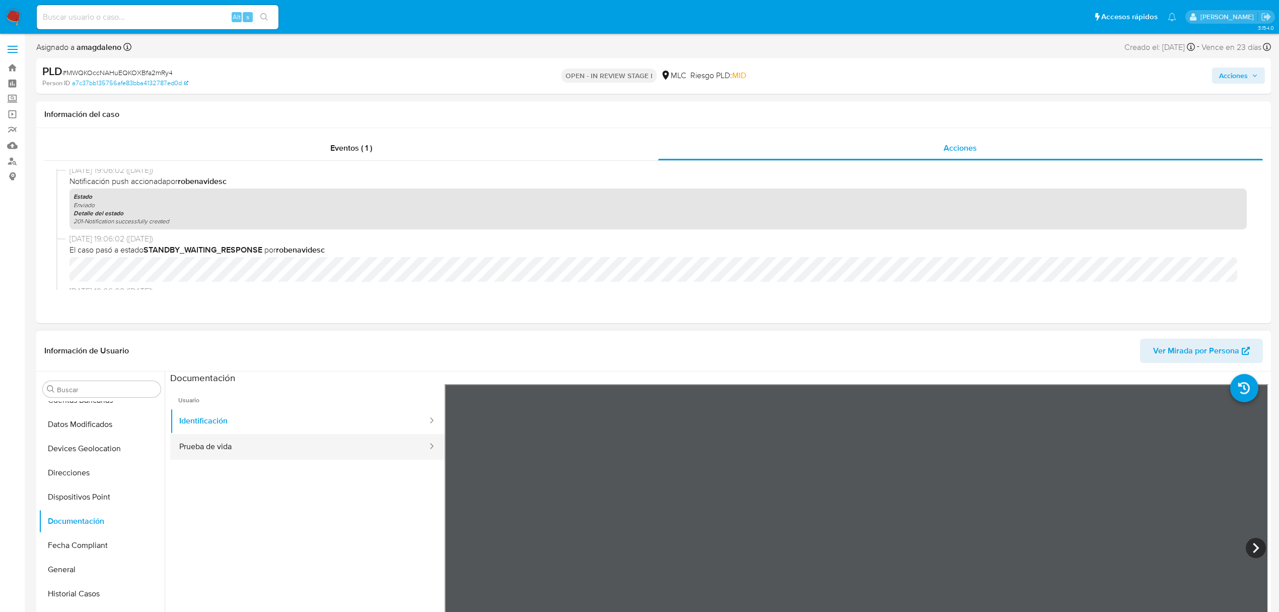
click at [287, 453] on button "Prueba de vida" at bounding box center [299, 447] width 258 height 26
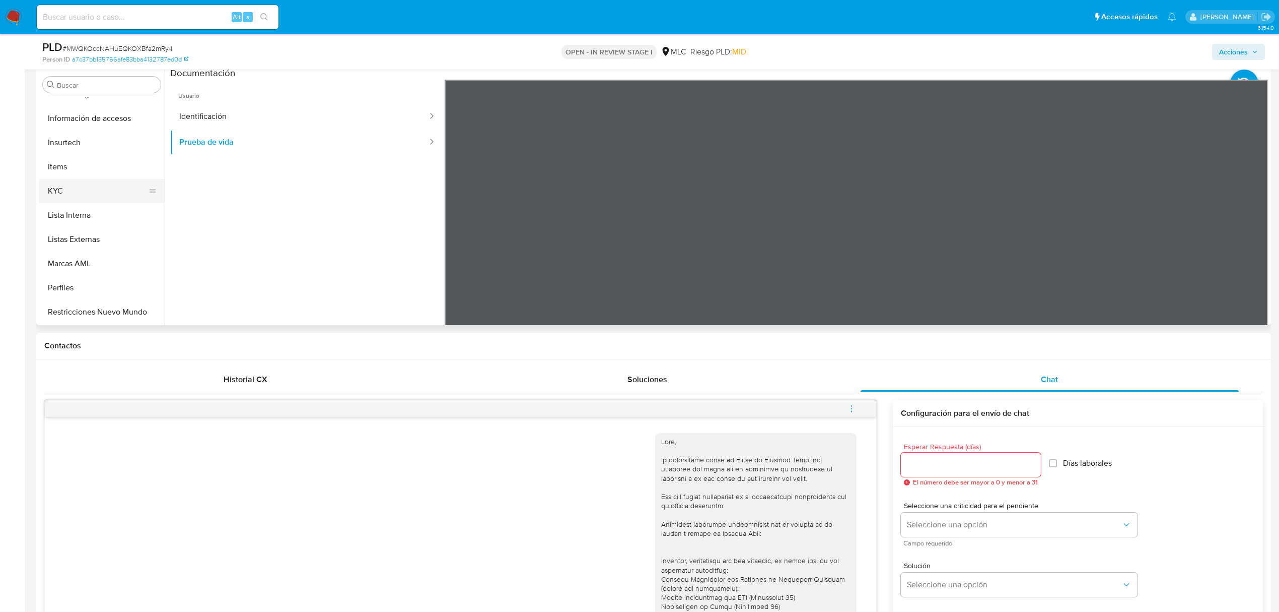
scroll to position [403, 0]
click at [73, 194] on button "KYC" at bounding box center [98, 189] width 118 height 24
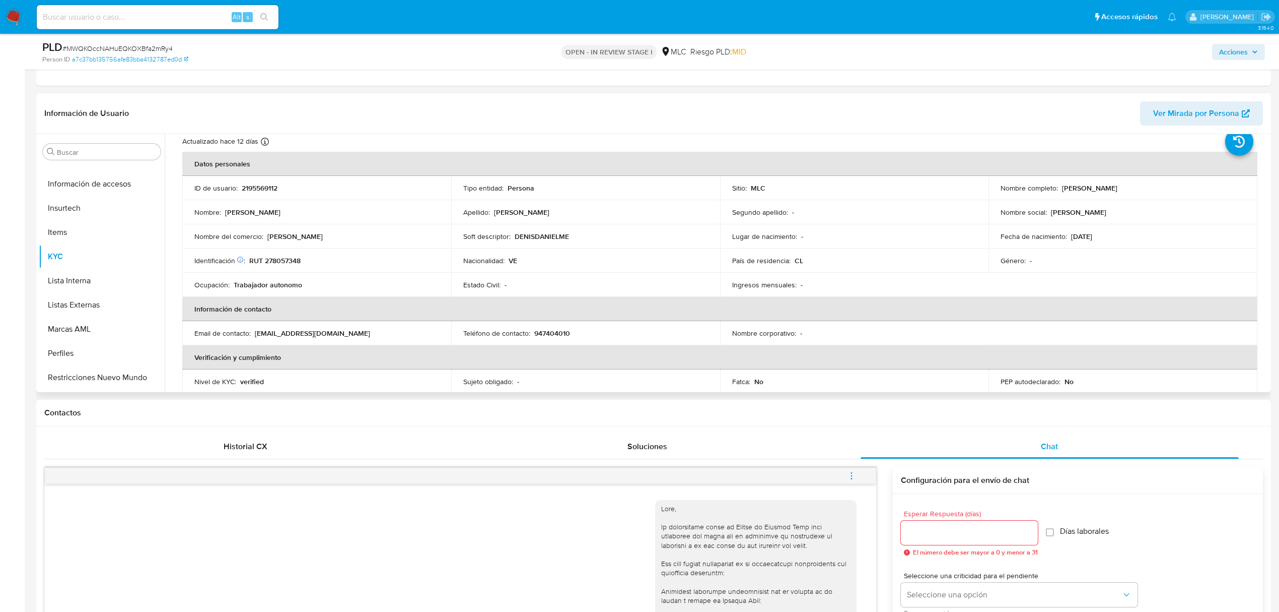
scroll to position [0, 0]
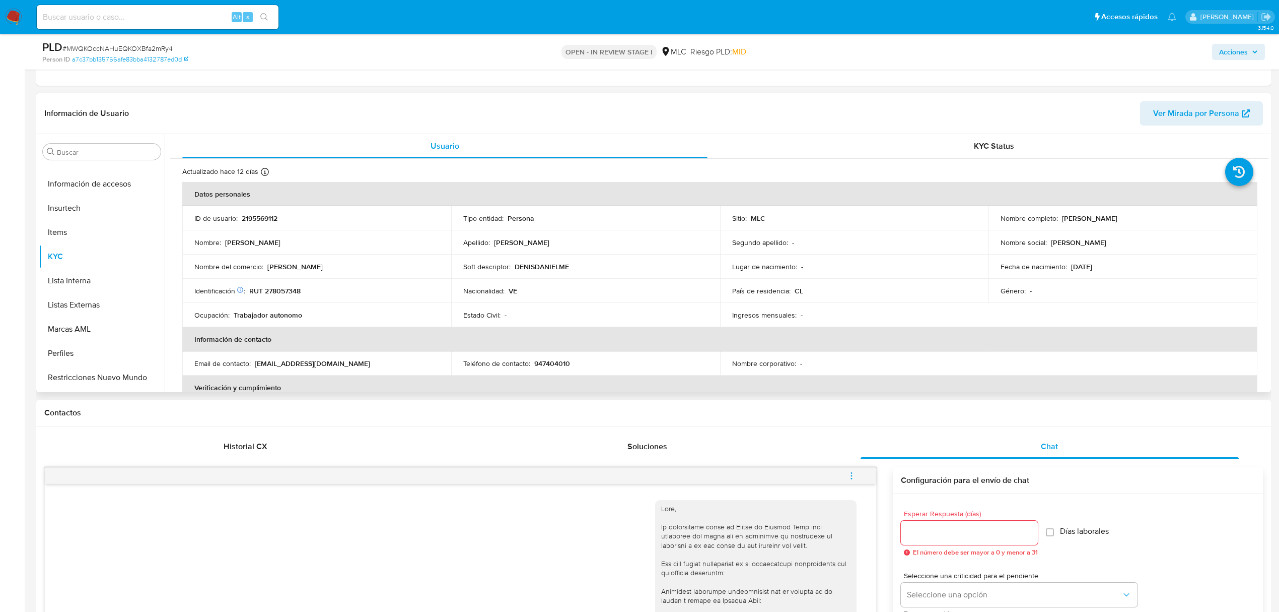
click at [924, 280] on td "País de residencia : CL" at bounding box center [854, 291] width 269 height 24
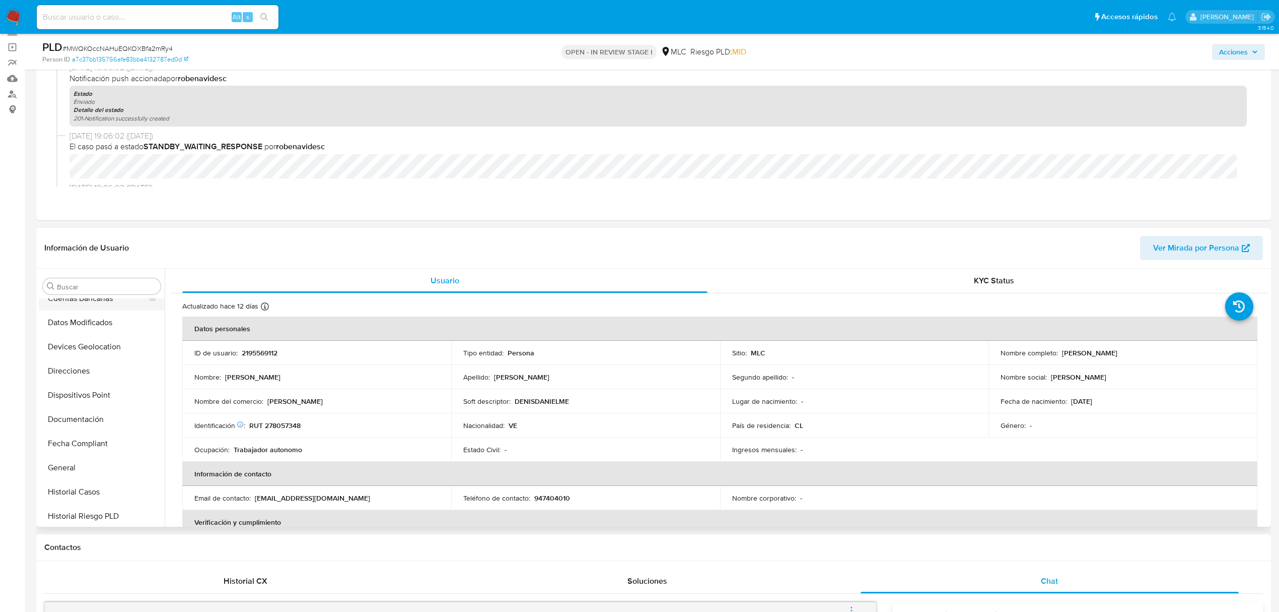
scroll to position [134, 0]
click at [101, 418] on button "Documentación" at bounding box center [98, 418] width 118 height 24
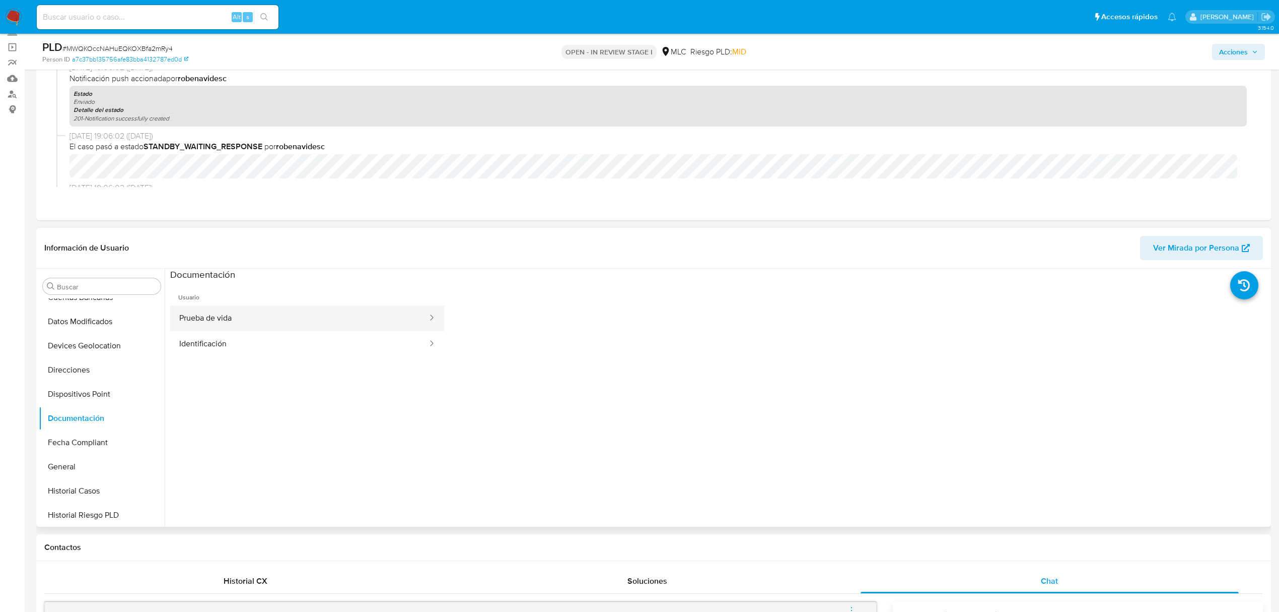
click at [265, 322] on button "Prueba de vida" at bounding box center [299, 318] width 258 height 26
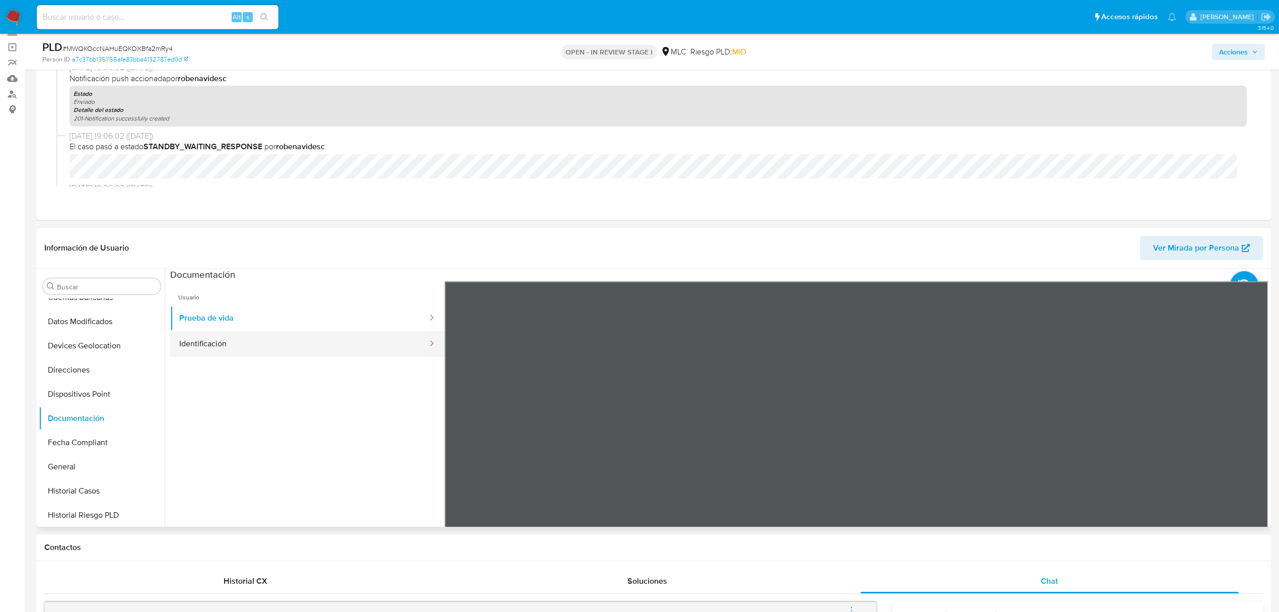
click at [285, 343] on button "Identificación" at bounding box center [299, 344] width 258 height 26
click at [93, 371] on button "Direcciones" at bounding box center [98, 370] width 118 height 24
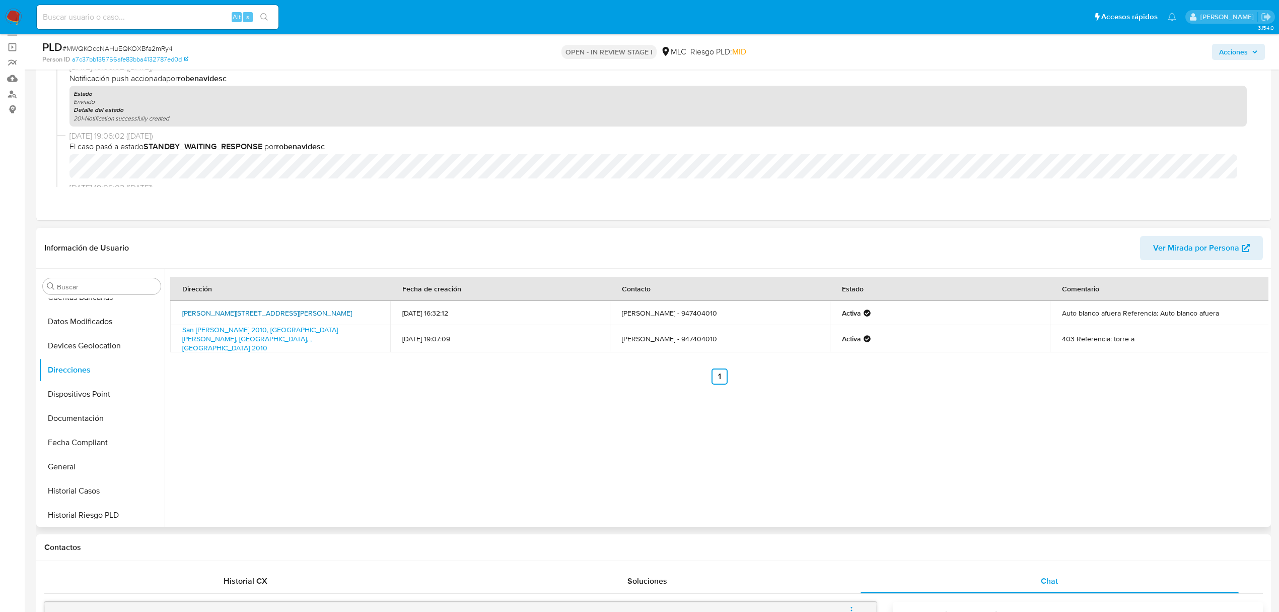
click at [255, 315] on link "María Isabel 2717 2717, La Serena, Coquimbo, , Chile 2717" at bounding box center [267, 313] width 170 height 10
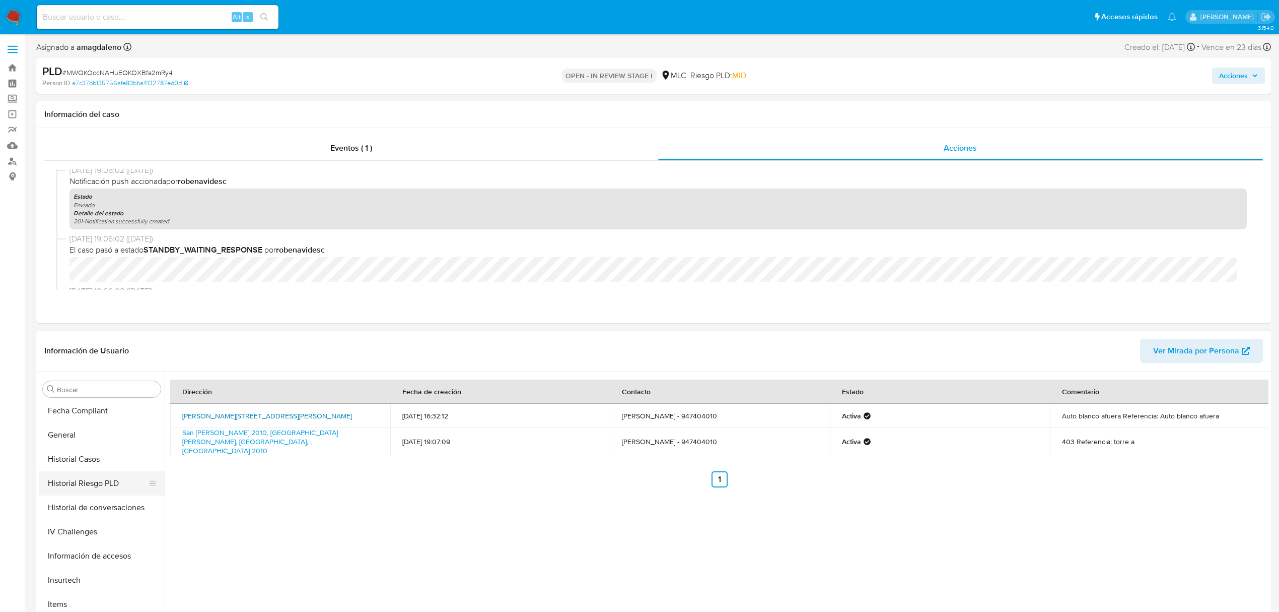
scroll to position [426, 0]
click at [84, 468] on button "KYC" at bounding box center [98, 471] width 118 height 24
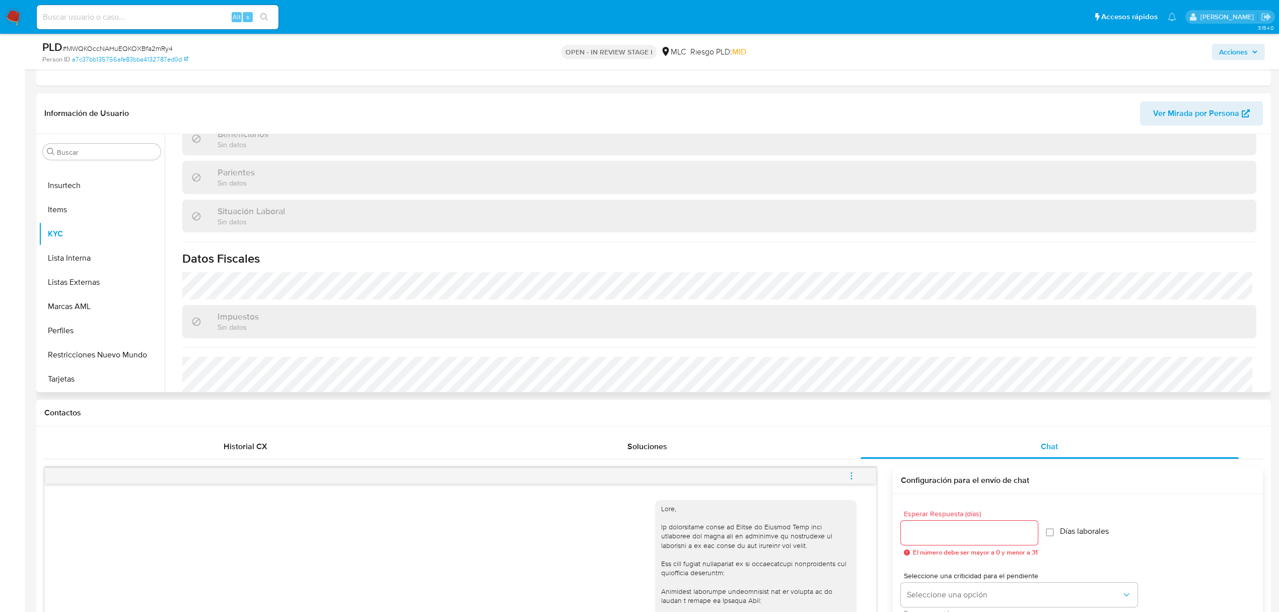
scroll to position [470, 0]
click at [240, 436] on div "Historial CX" at bounding box center [245, 446] width 378 height 24
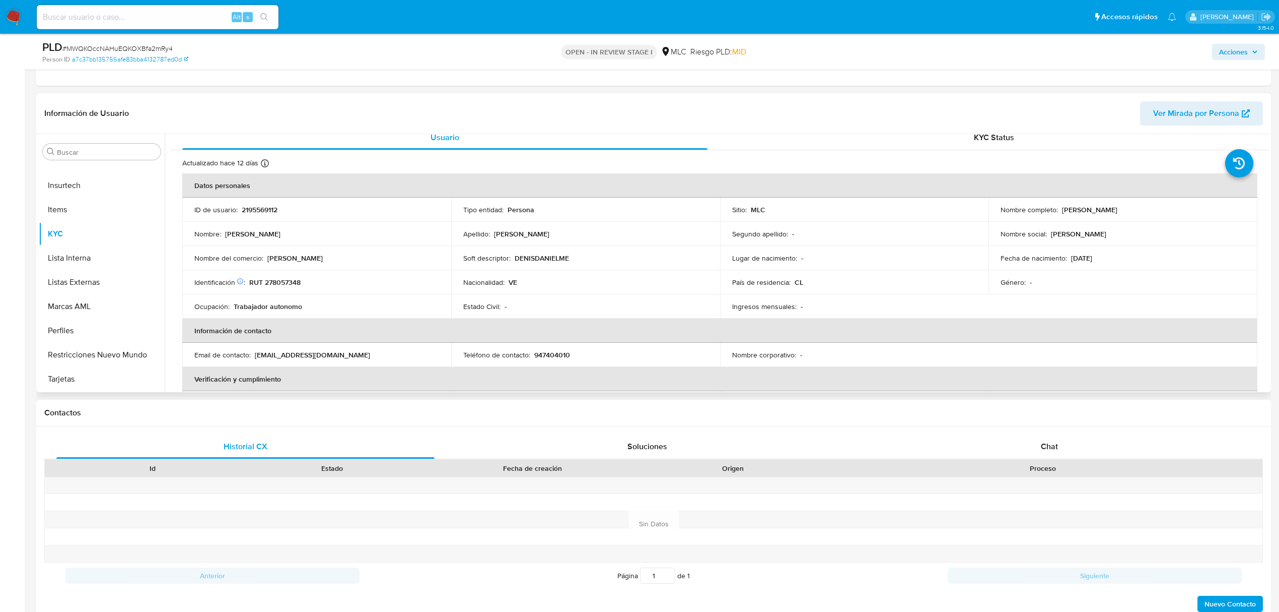
scroll to position [0, 0]
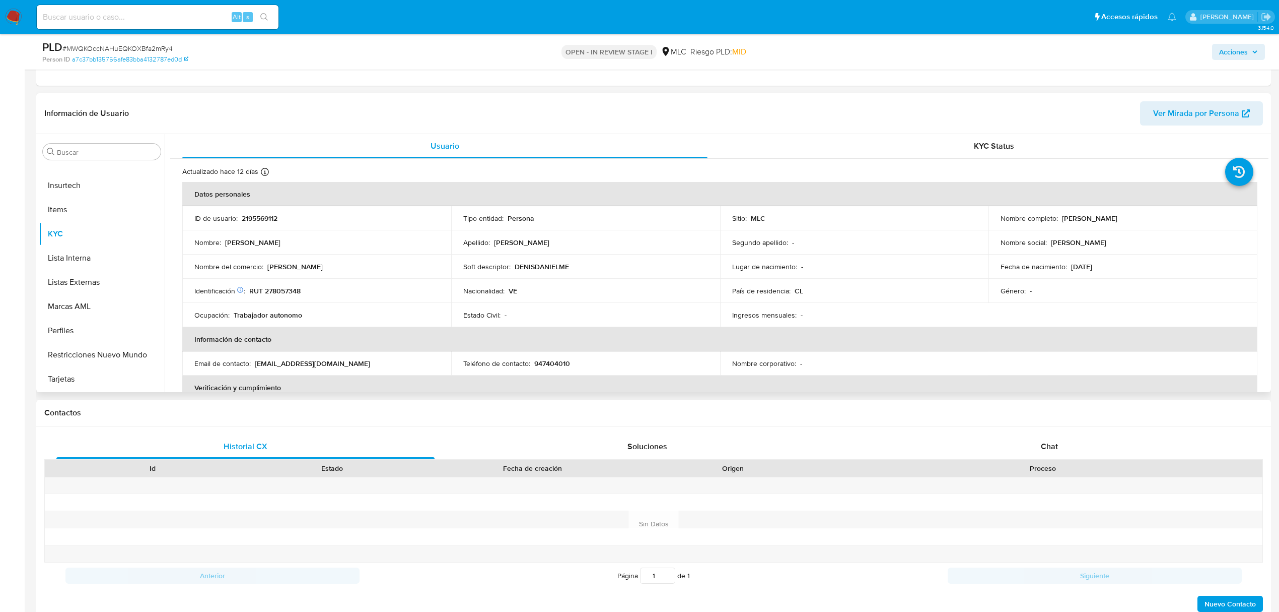
click at [292, 290] on p "RUT 278057348" at bounding box center [274, 290] width 51 height 9
copy p "278057348"
click at [101, 196] on button "Archivos adjuntos" at bounding box center [98, 200] width 118 height 24
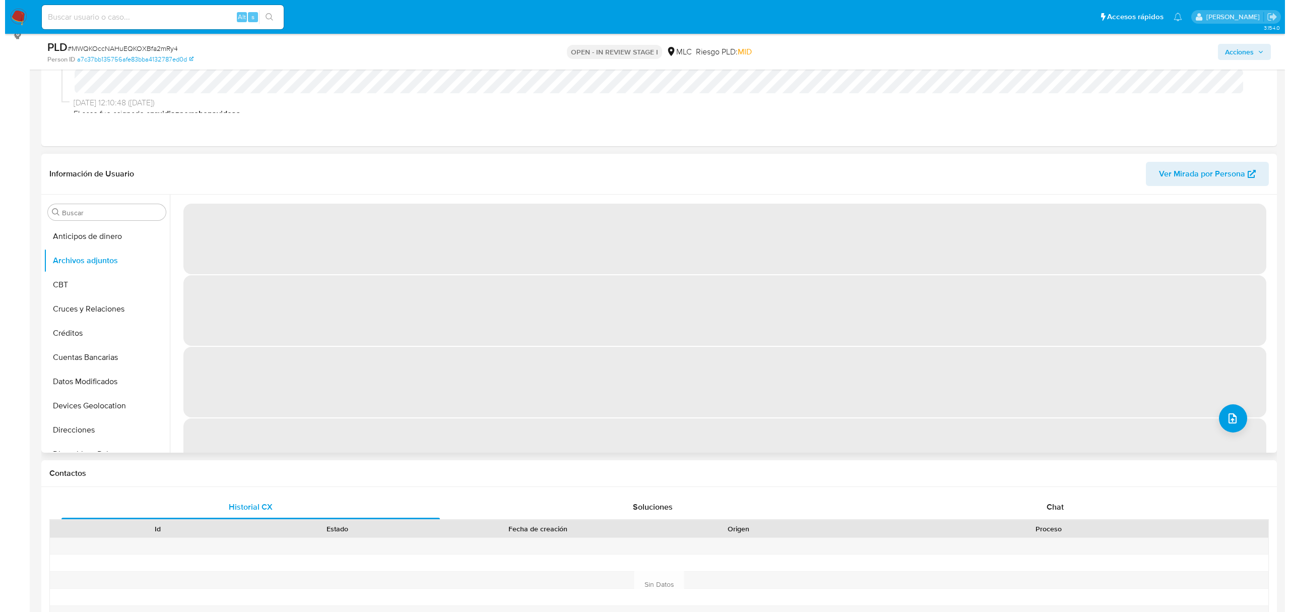
scroll to position [67, 0]
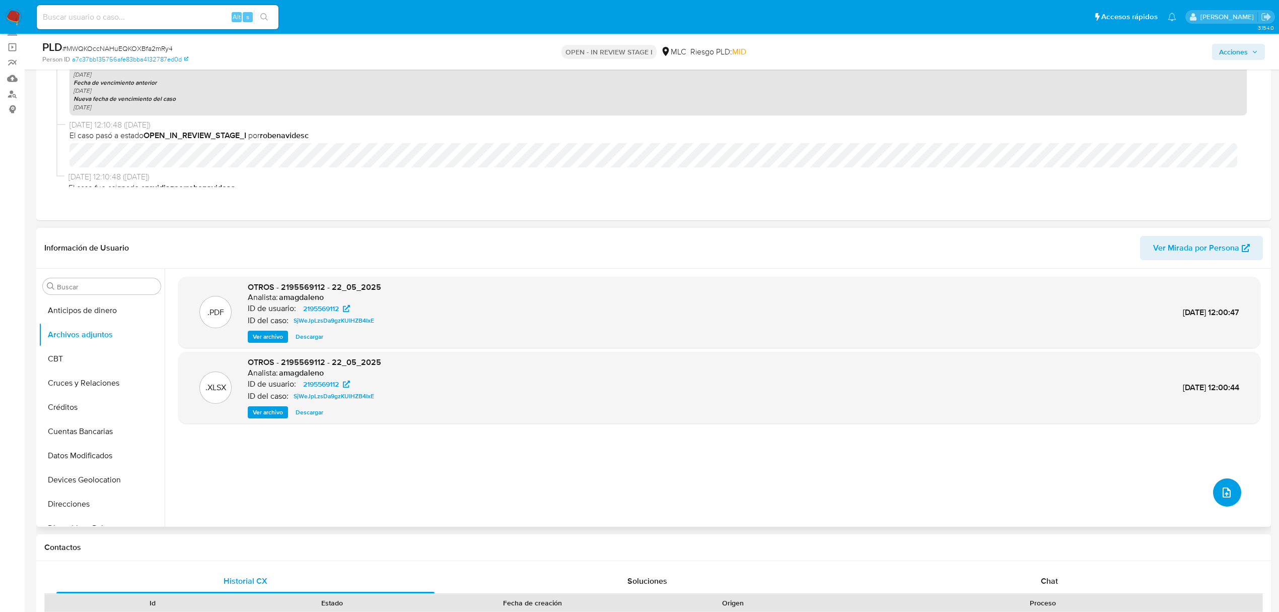
click at [1224, 494] on icon "upload-file" at bounding box center [1227, 492] width 12 height 12
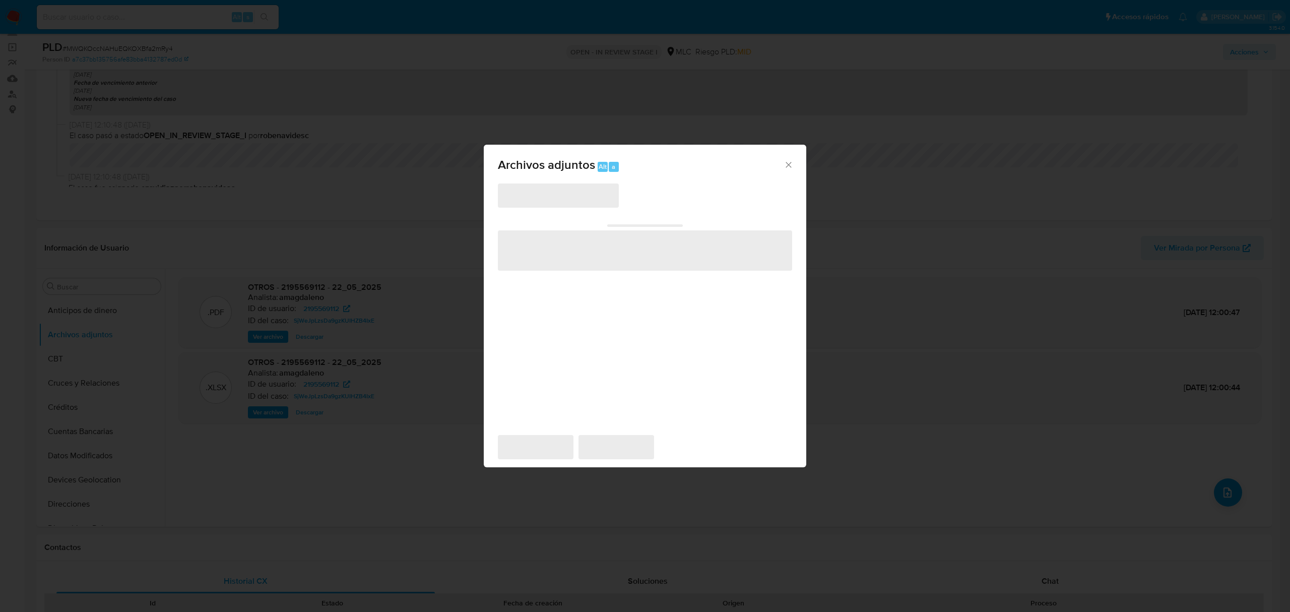
click at [518, 200] on span "‌" at bounding box center [558, 195] width 121 height 24
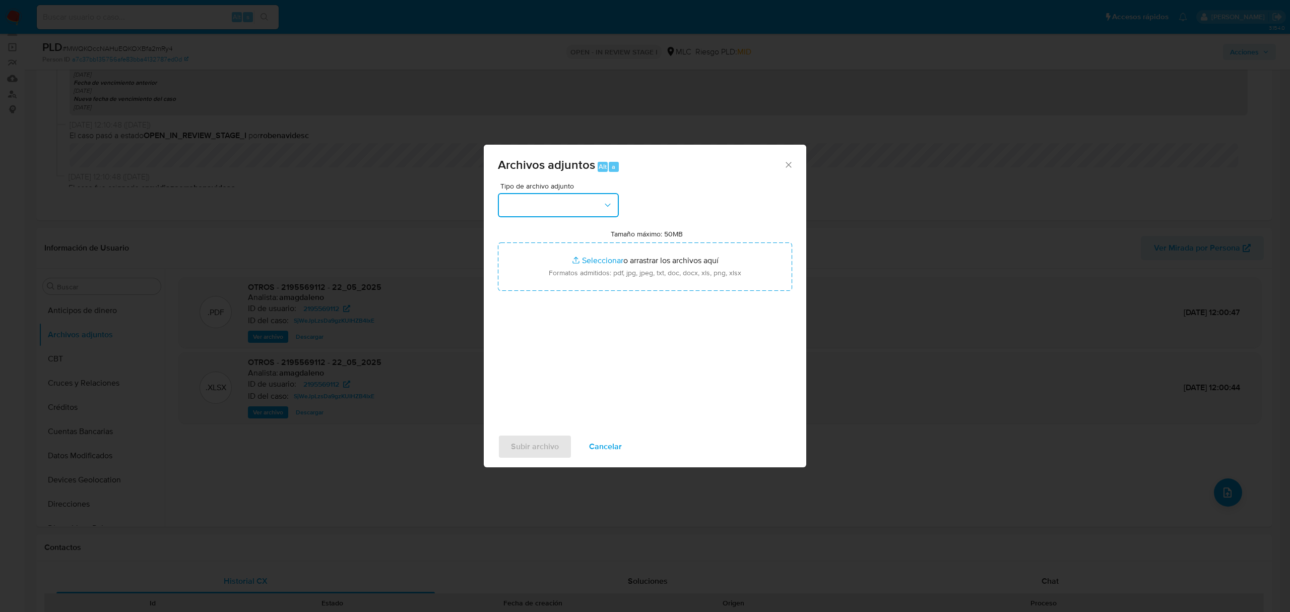
click at [575, 205] on button "button" at bounding box center [558, 205] width 121 height 24
click at [787, 168] on icon "Cerrar" at bounding box center [788, 165] width 10 height 10
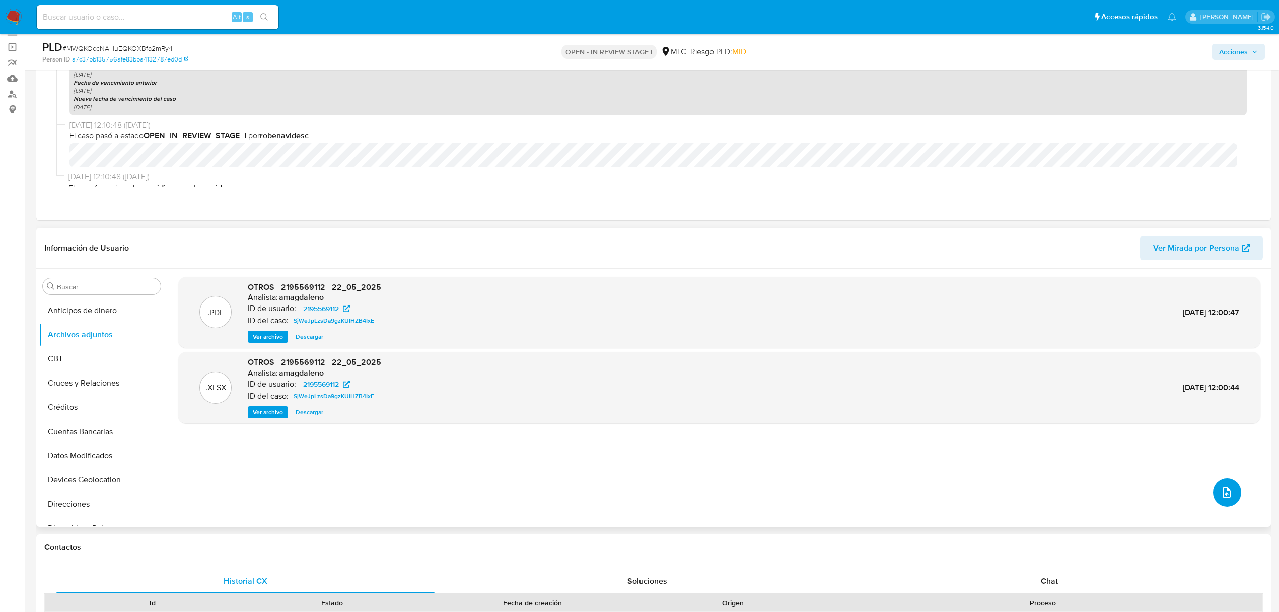
click at [1227, 481] on button "upload-file" at bounding box center [1227, 492] width 28 height 28
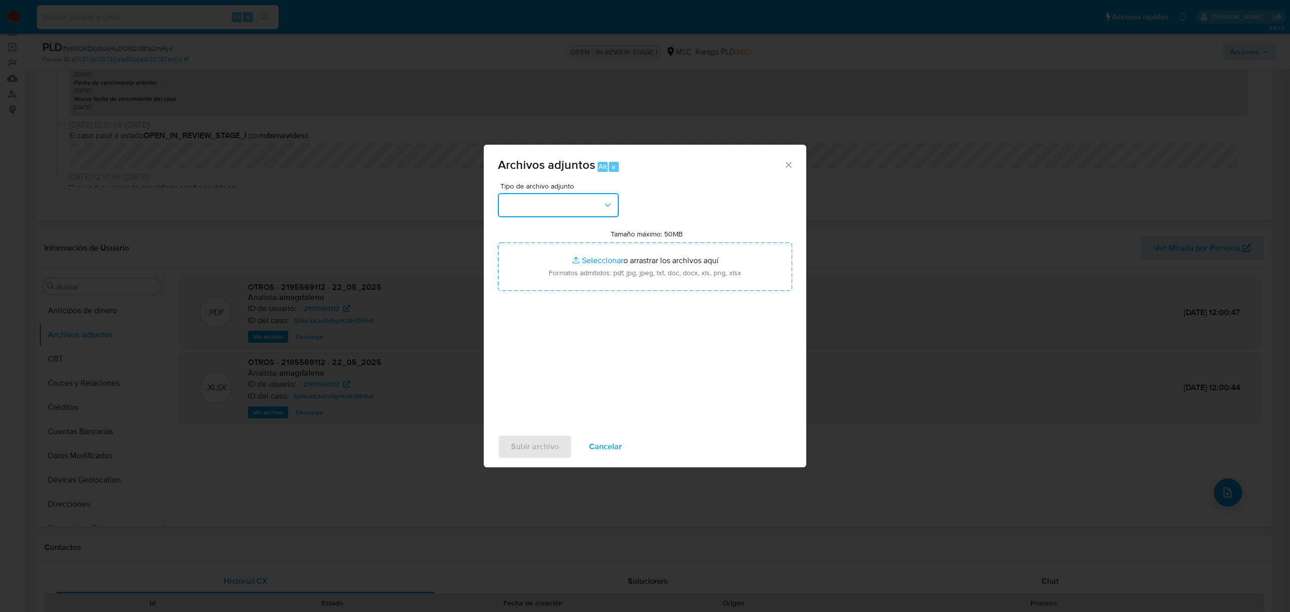
click at [511, 201] on button "button" at bounding box center [558, 205] width 121 height 24
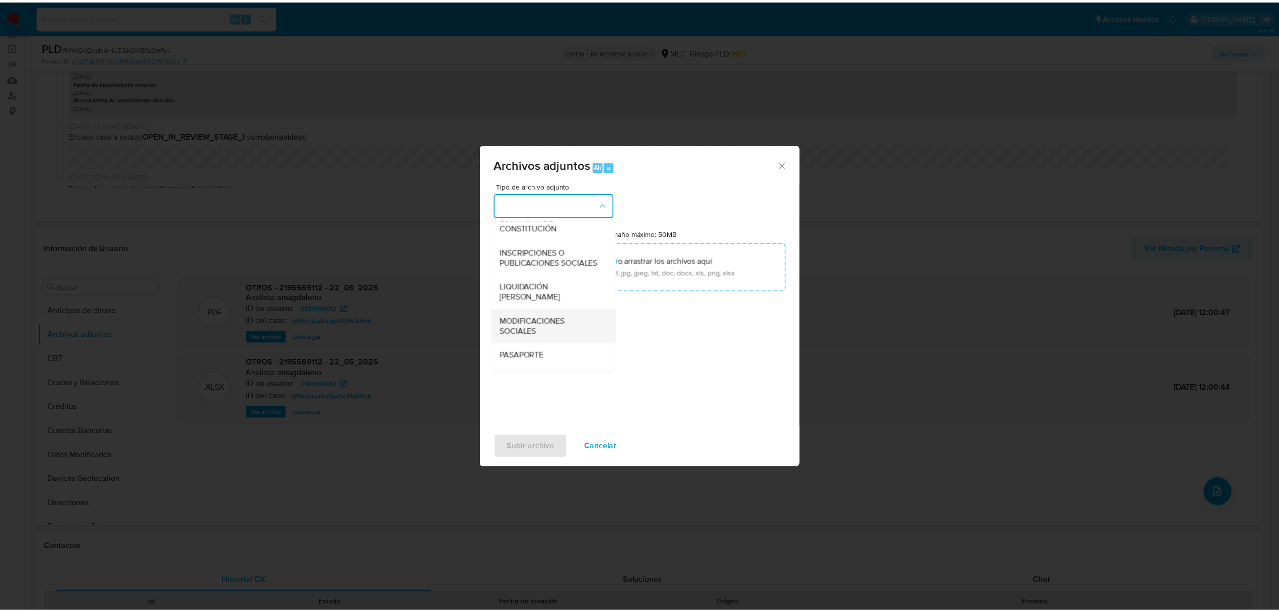
scroll to position [150, 0]
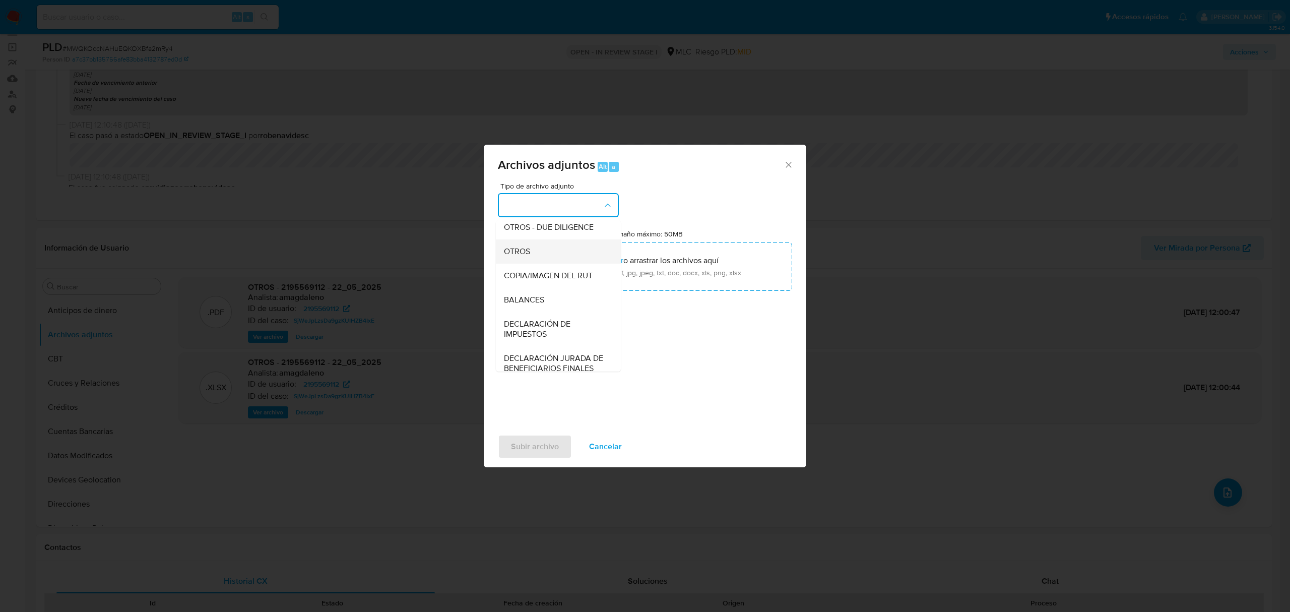
click at [512, 256] on span "OTROS" at bounding box center [517, 251] width 26 height 10
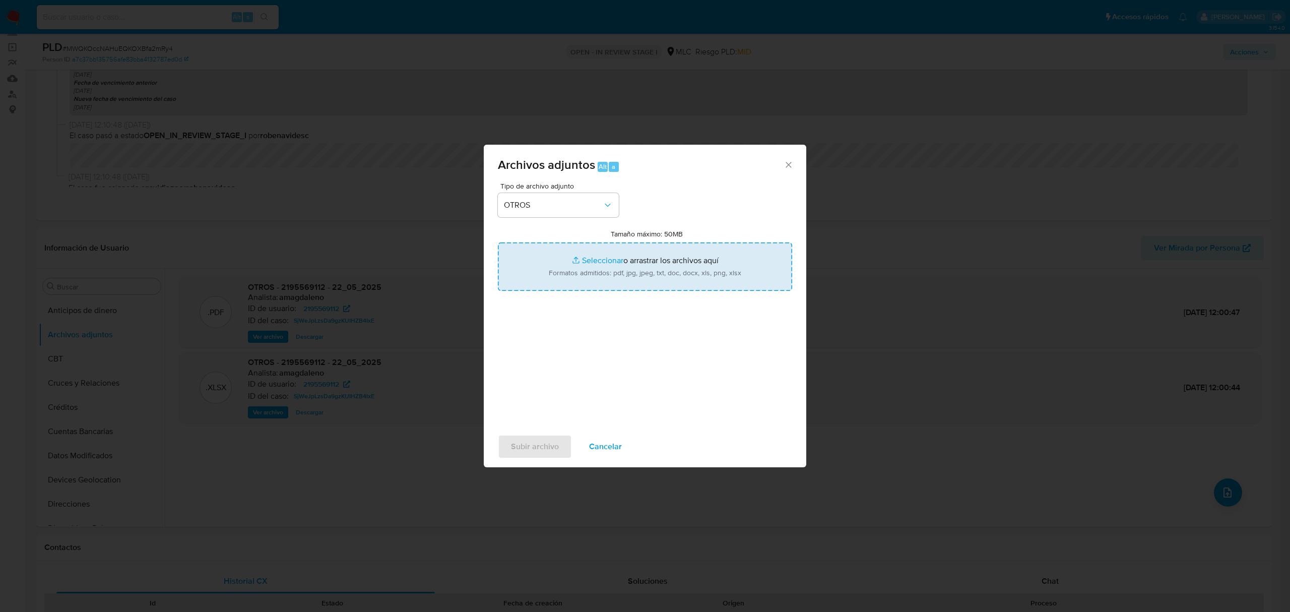
click at [587, 258] on input "Tamaño máximo: 50MB Seleccionar archivos" at bounding box center [645, 266] width 294 height 48
type input "C:\fakepath\2195569112 - 18_08_2025 (1).pdf"
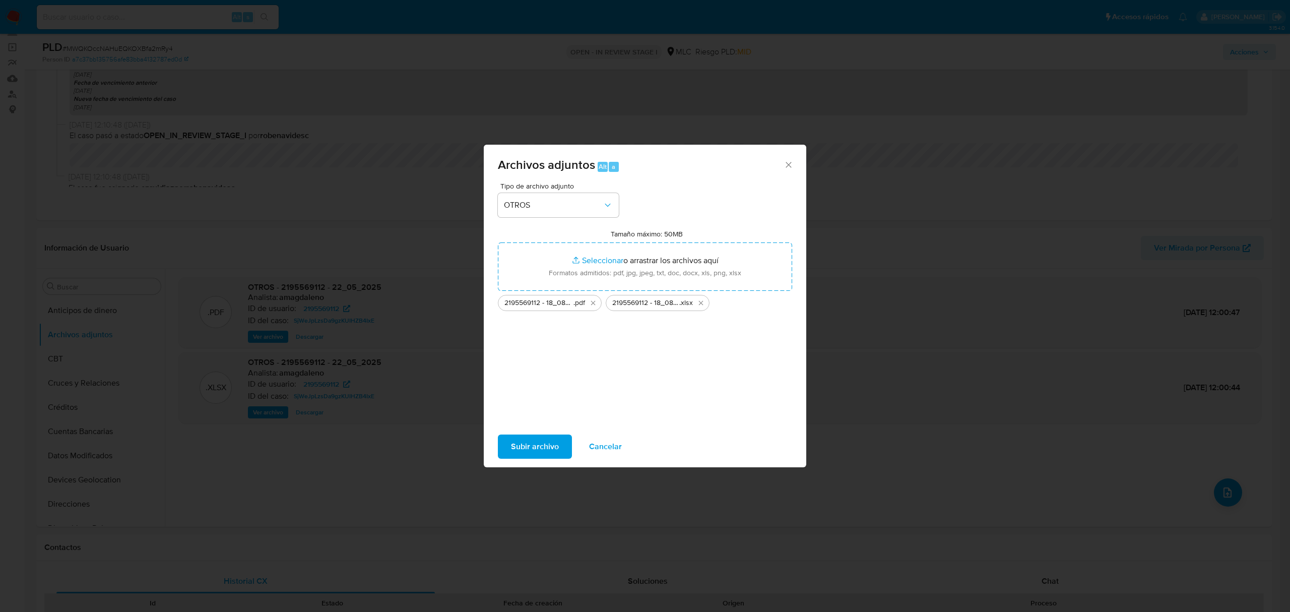
click at [536, 443] on span "Subir archivo" at bounding box center [535, 446] width 48 height 22
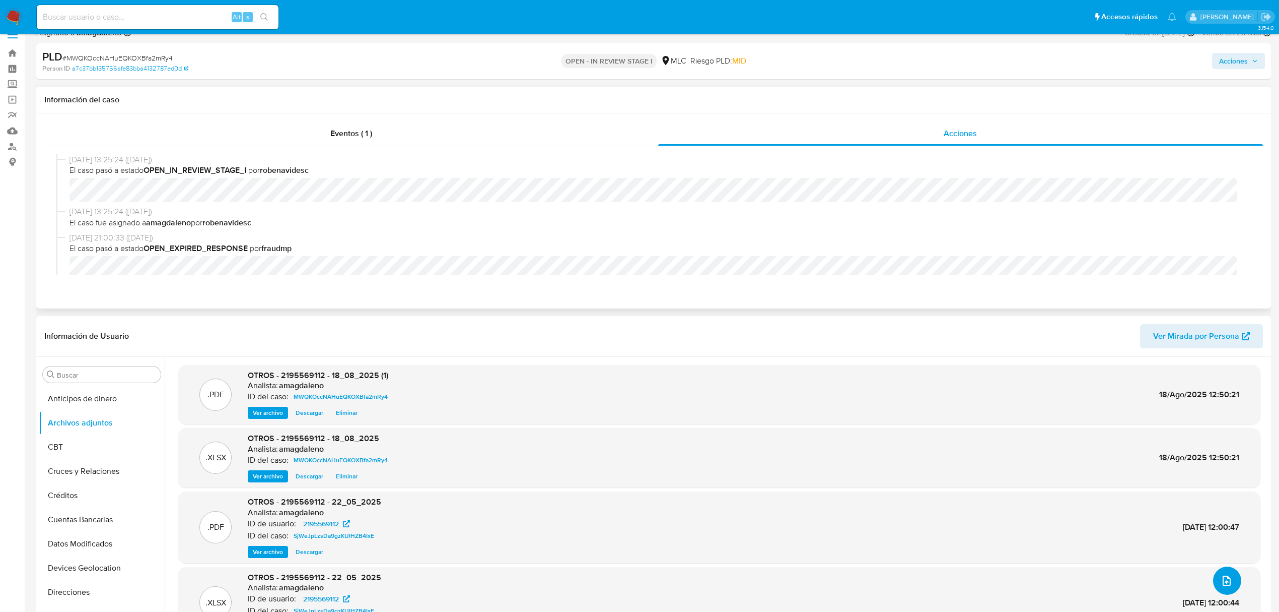
scroll to position [0, 0]
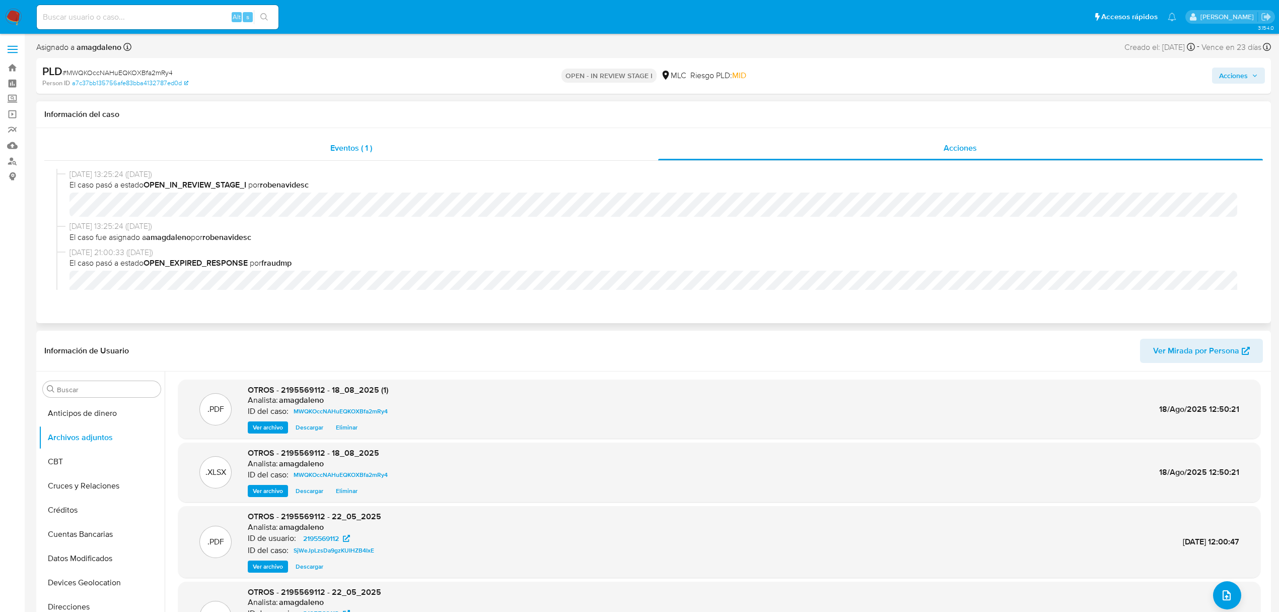
click at [527, 148] on div "Eventos ( 1 )" at bounding box center [351, 148] width 614 height 24
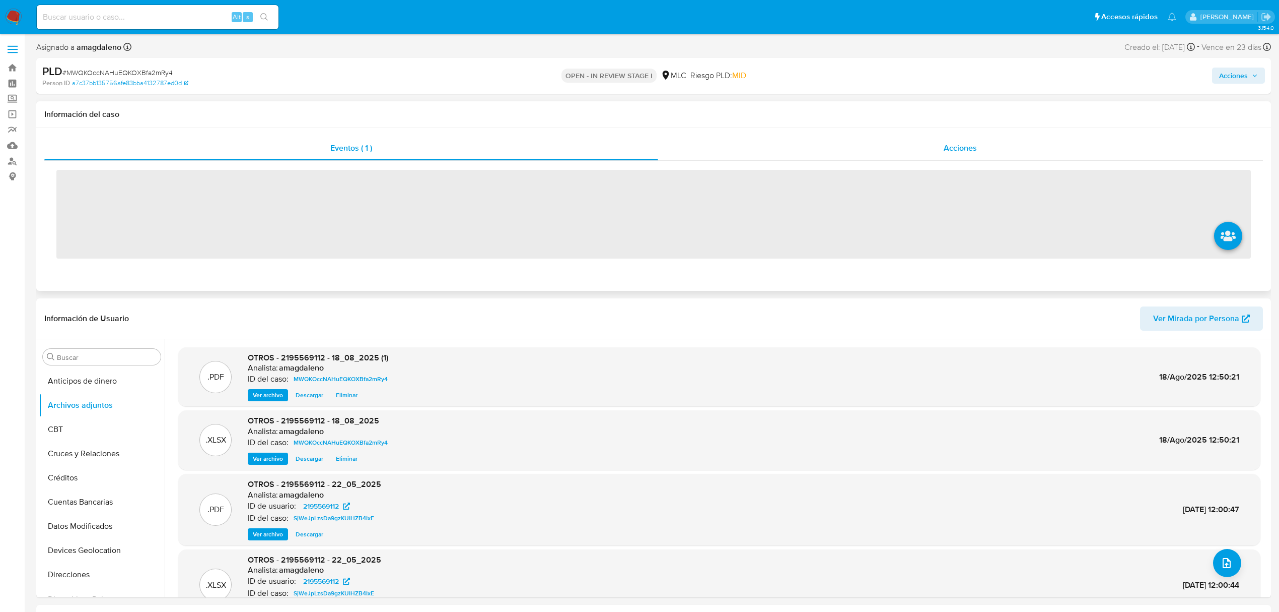
click at [738, 147] on div "Acciones" at bounding box center [960, 148] width 605 height 24
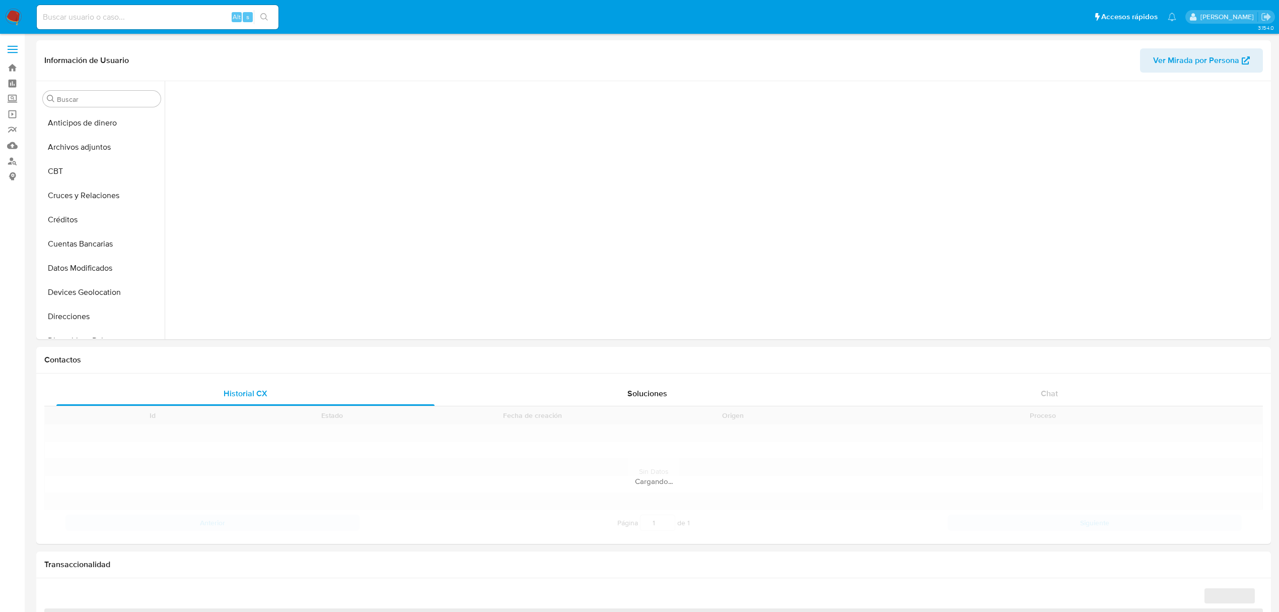
scroll to position [392, 0]
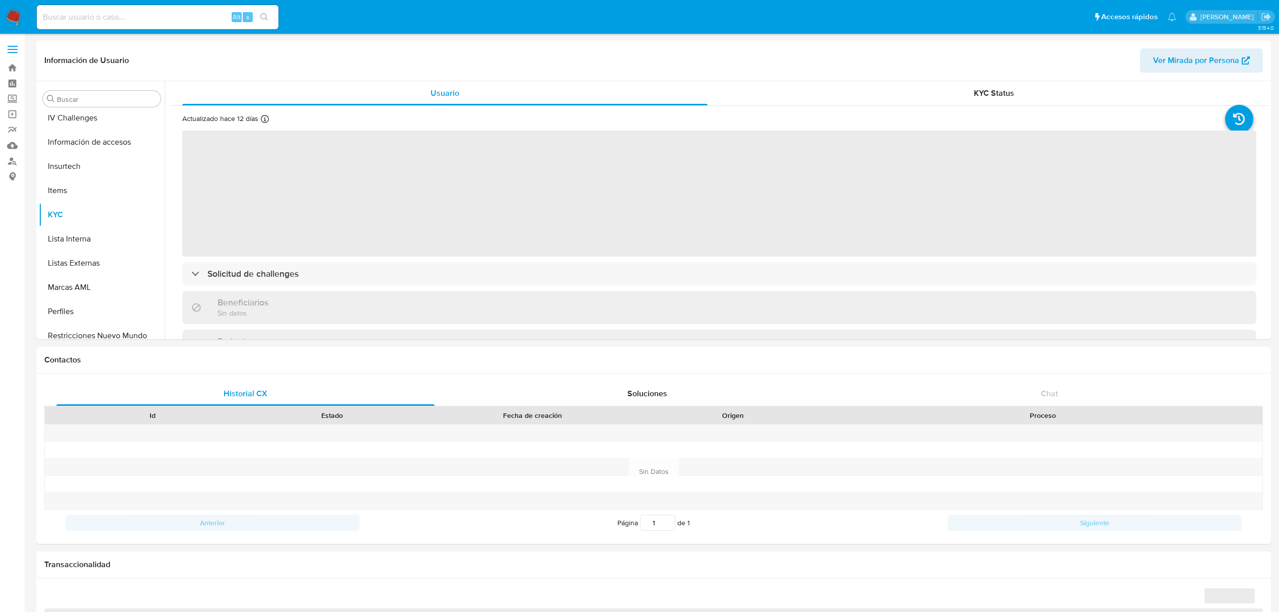
select select "10"
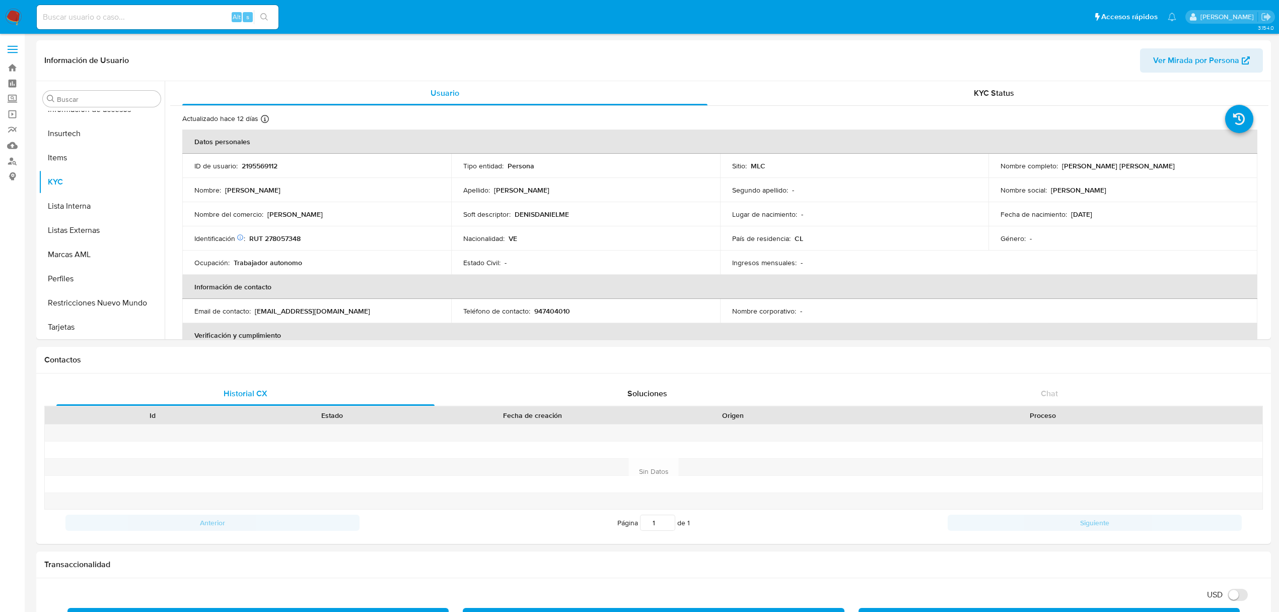
scroll to position [425, 0]
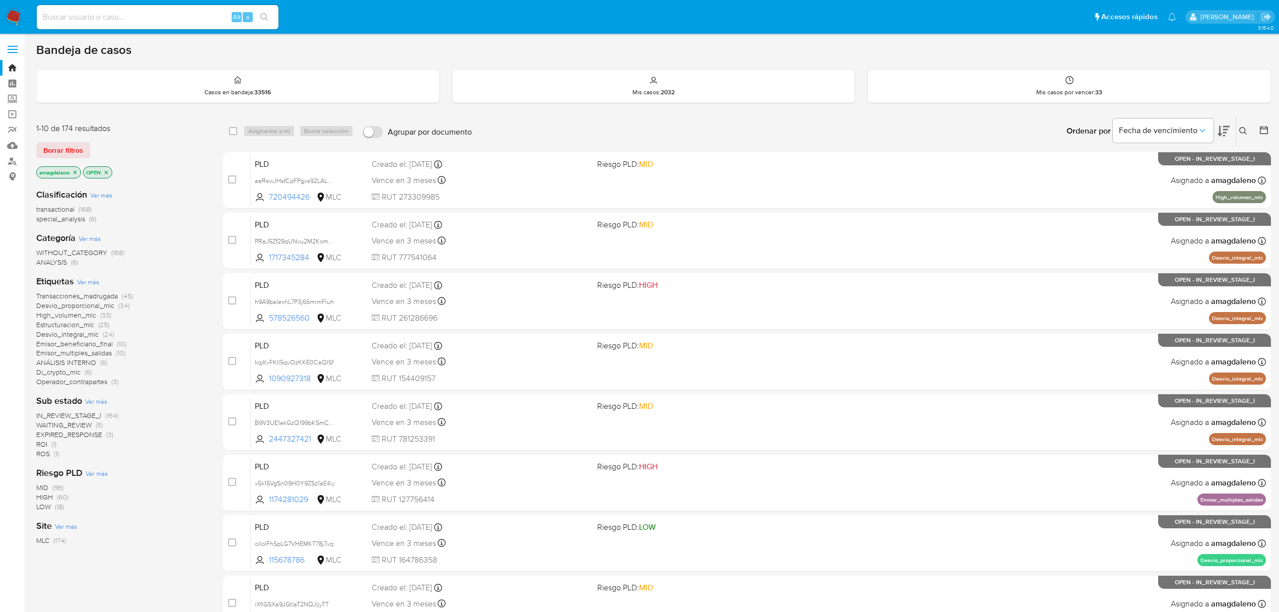
click at [1221, 128] on icon at bounding box center [1224, 131] width 12 height 12
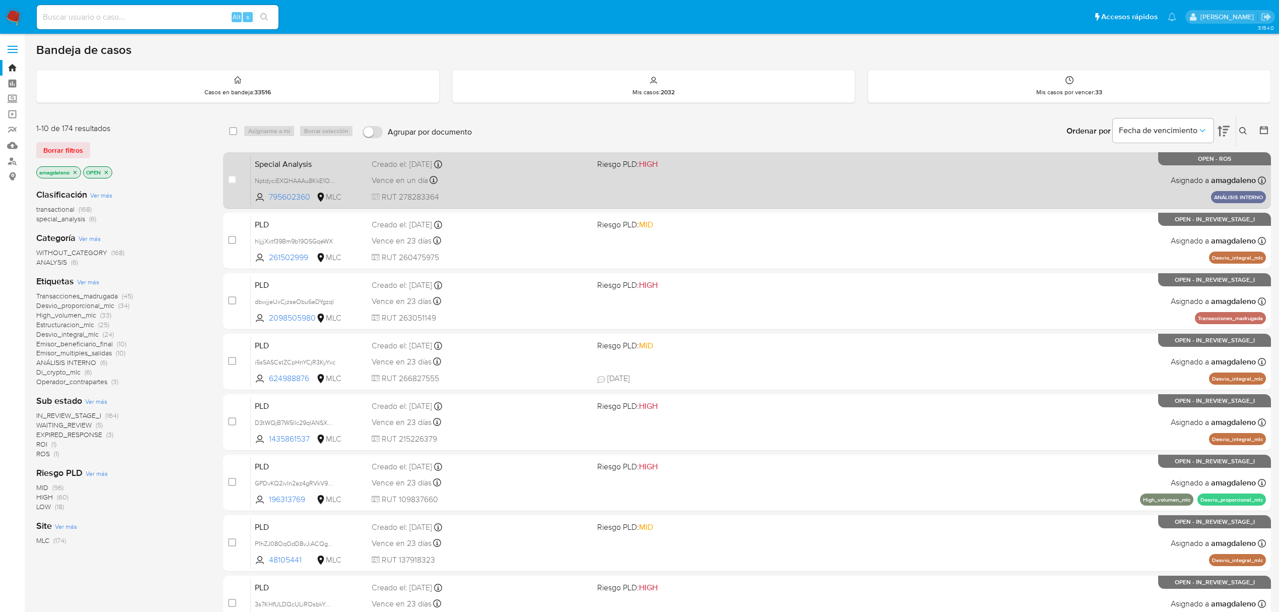
click at [477, 163] on div "Creado el: 21/05/2025 Creado el: 21/05/2025 14:57:34" at bounding box center [481, 164] width 218 height 11
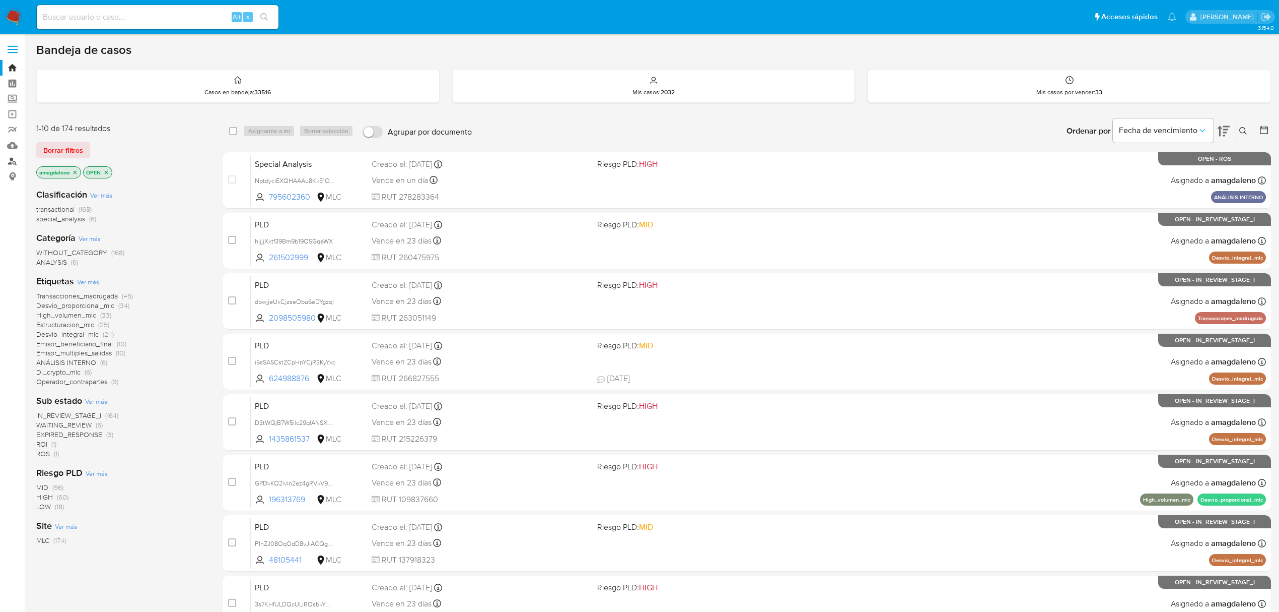
click at [16, 160] on link "Buscador de personas" at bounding box center [60, 161] width 120 height 16
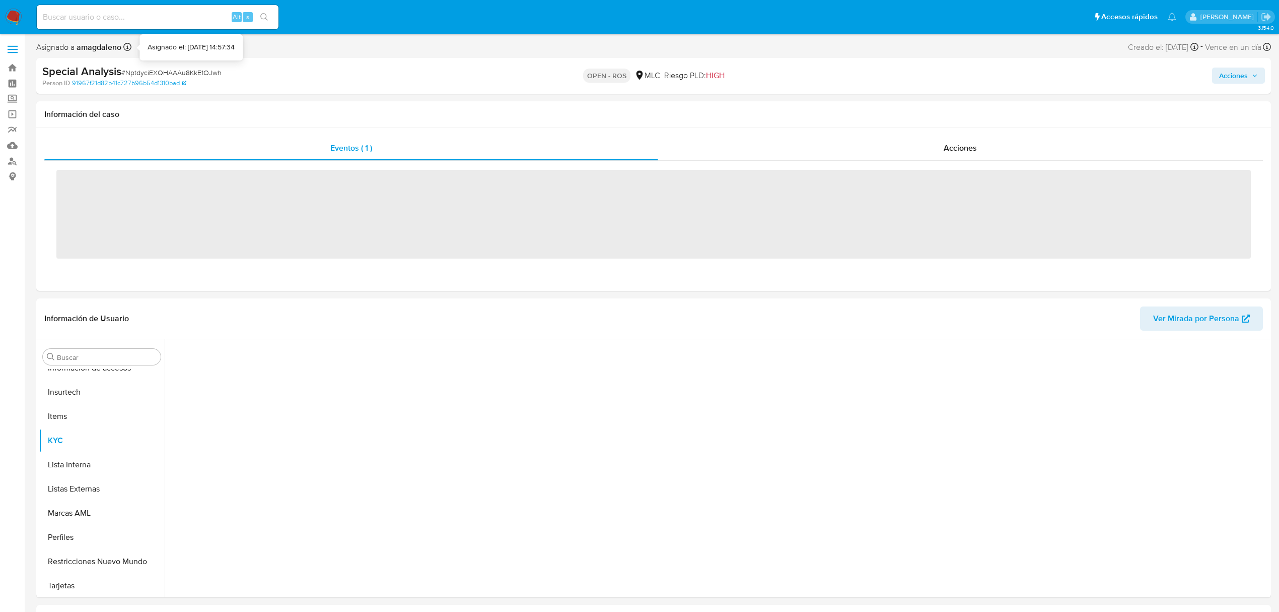
scroll to position [426, 0]
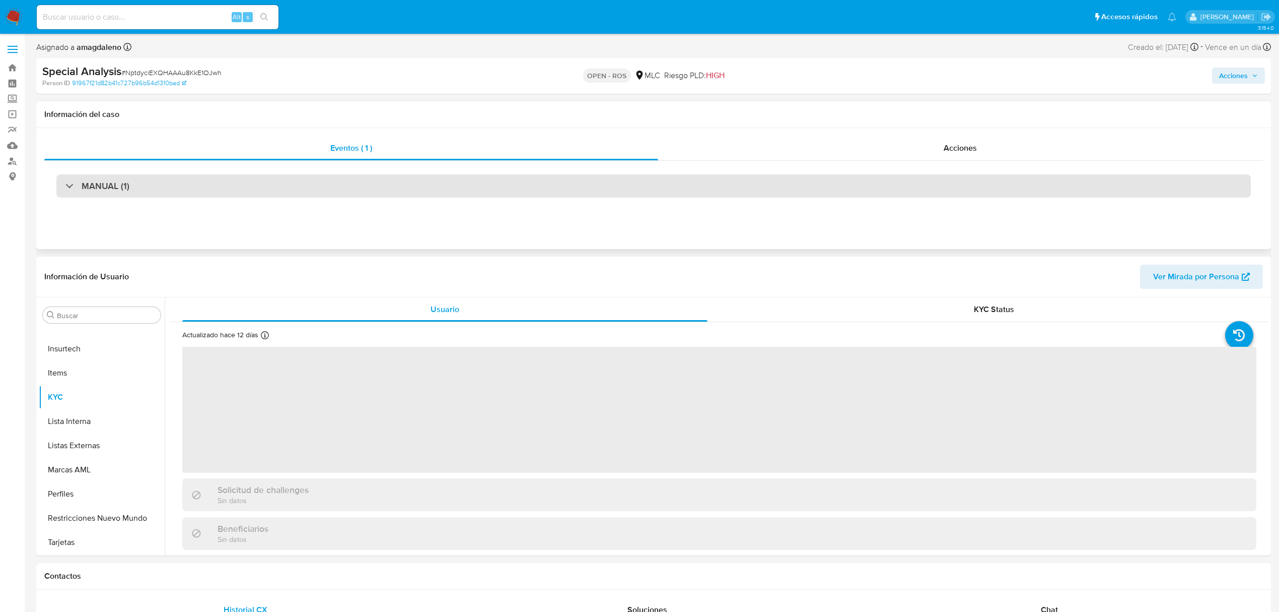
click at [343, 192] on div "MANUAL (1)" at bounding box center [653, 185] width 1195 height 23
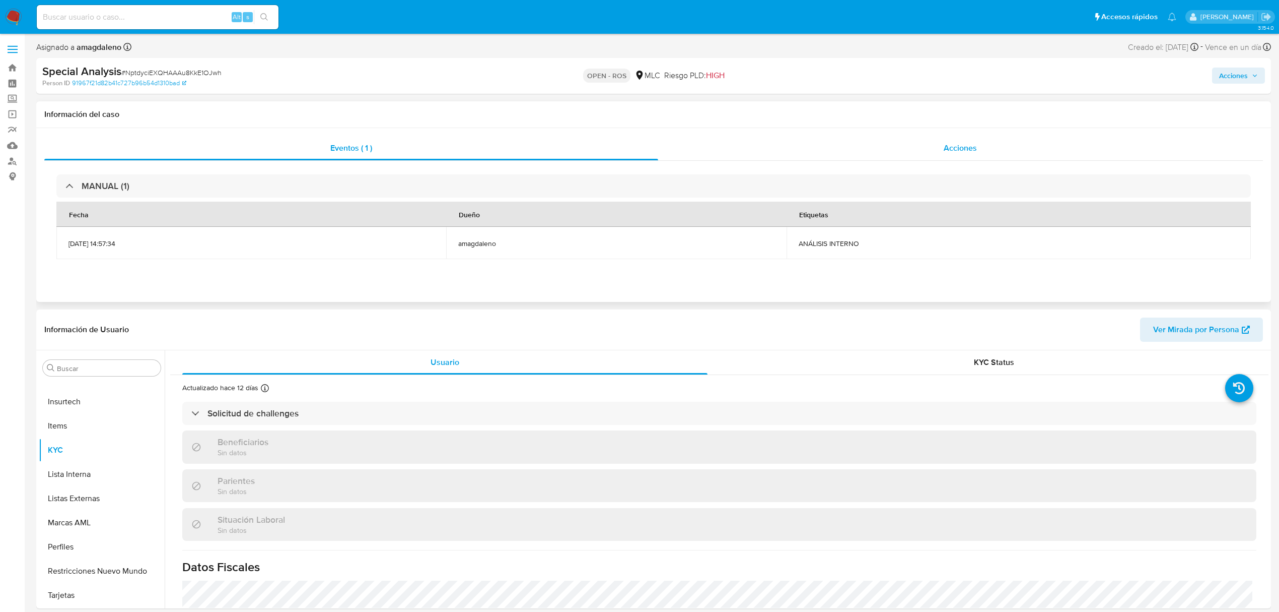
click at [1053, 154] on div "Acciones" at bounding box center [960, 148] width 605 height 24
select select "10"
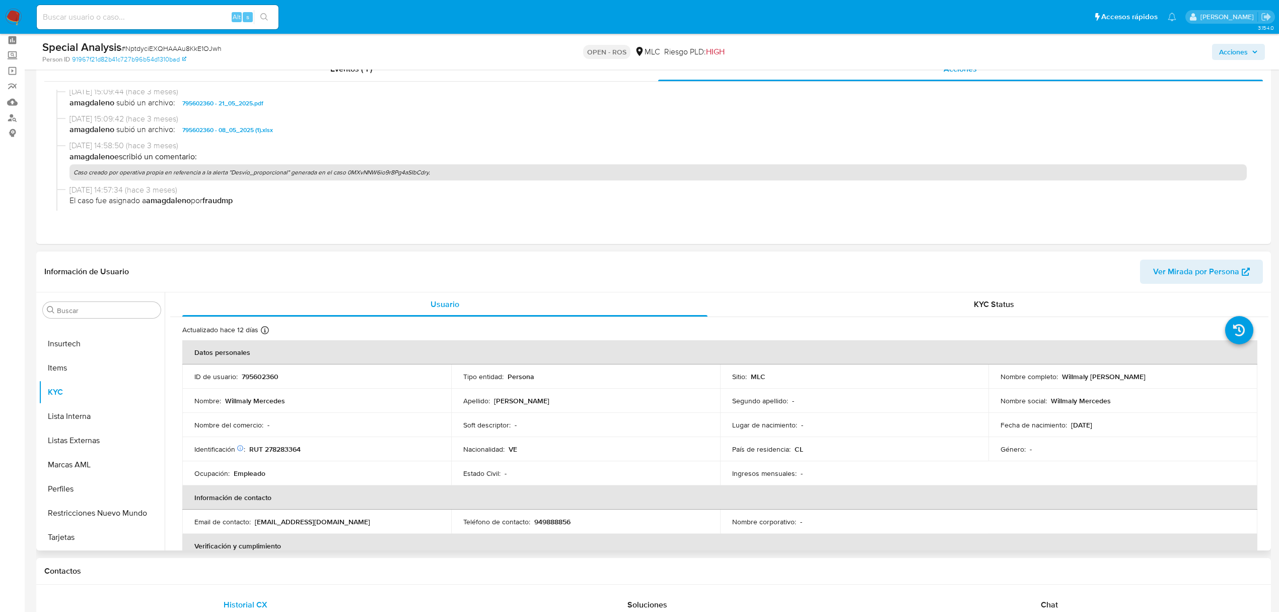
scroll to position [67, 0]
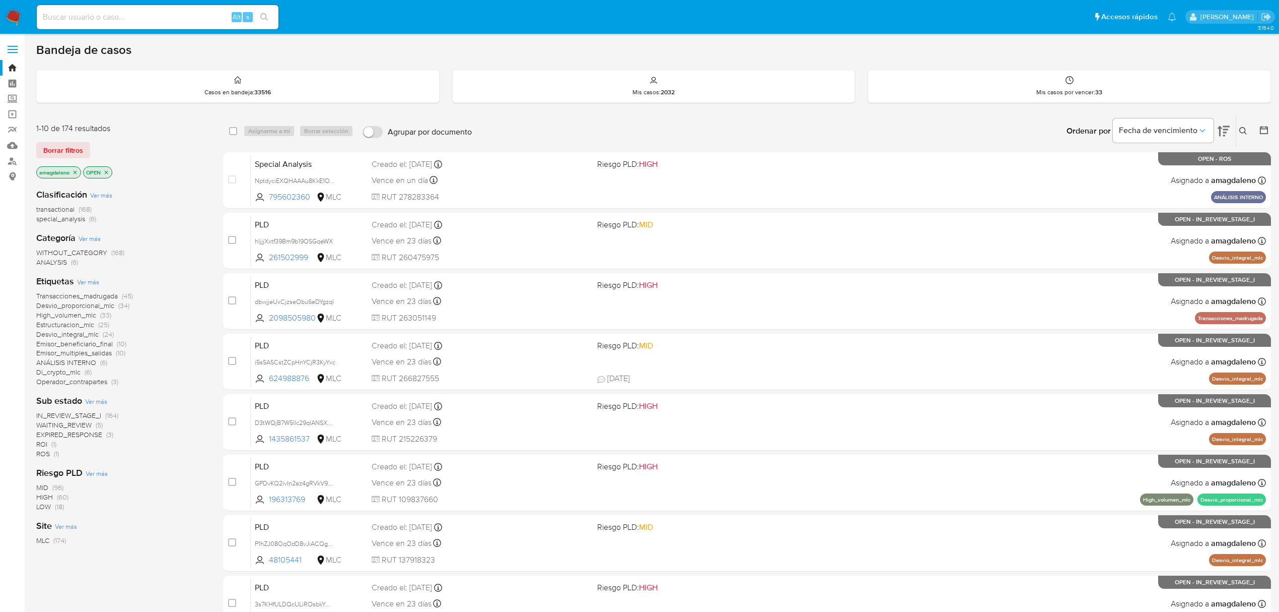
click at [125, 25] on div "Alt s" at bounding box center [158, 17] width 242 height 24
drag, startPoint x: 79, startPoint y: 8, endPoint x: 83, endPoint y: 11, distance: 5.2
click at [79, 8] on div "Alt s" at bounding box center [158, 17] width 242 height 24
click at [88, 15] on input at bounding box center [158, 17] width 242 height 13
paste input "26985883-4"
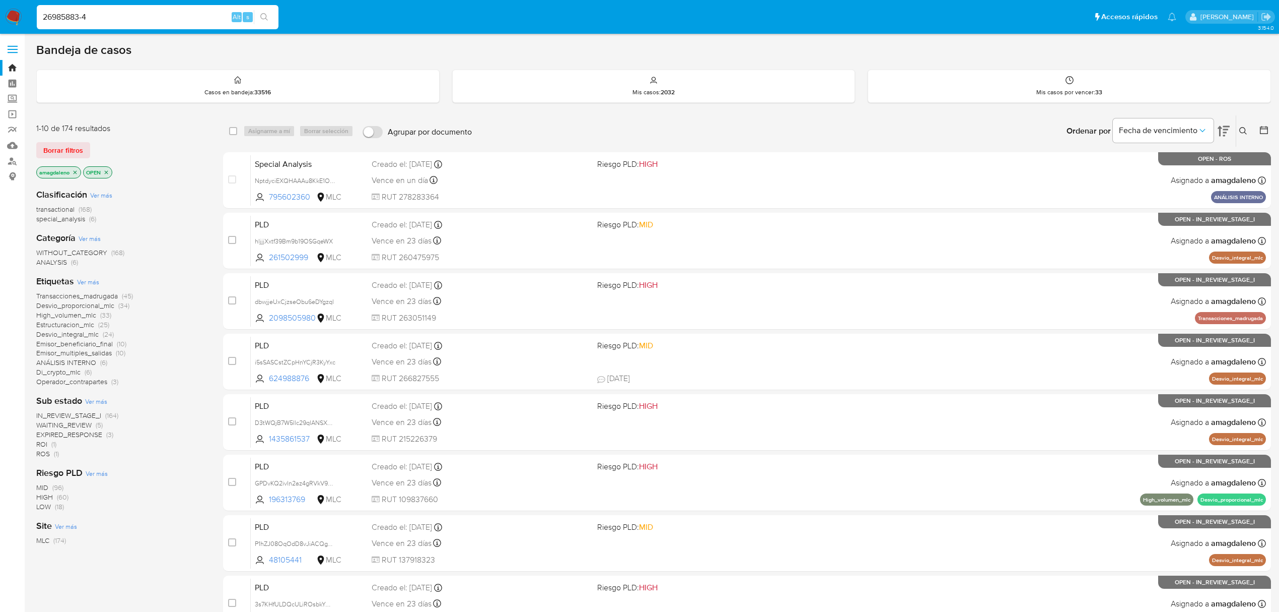
type input "26985883-4"
click at [11, 160] on link "Buscador de personas" at bounding box center [60, 161] width 120 height 16
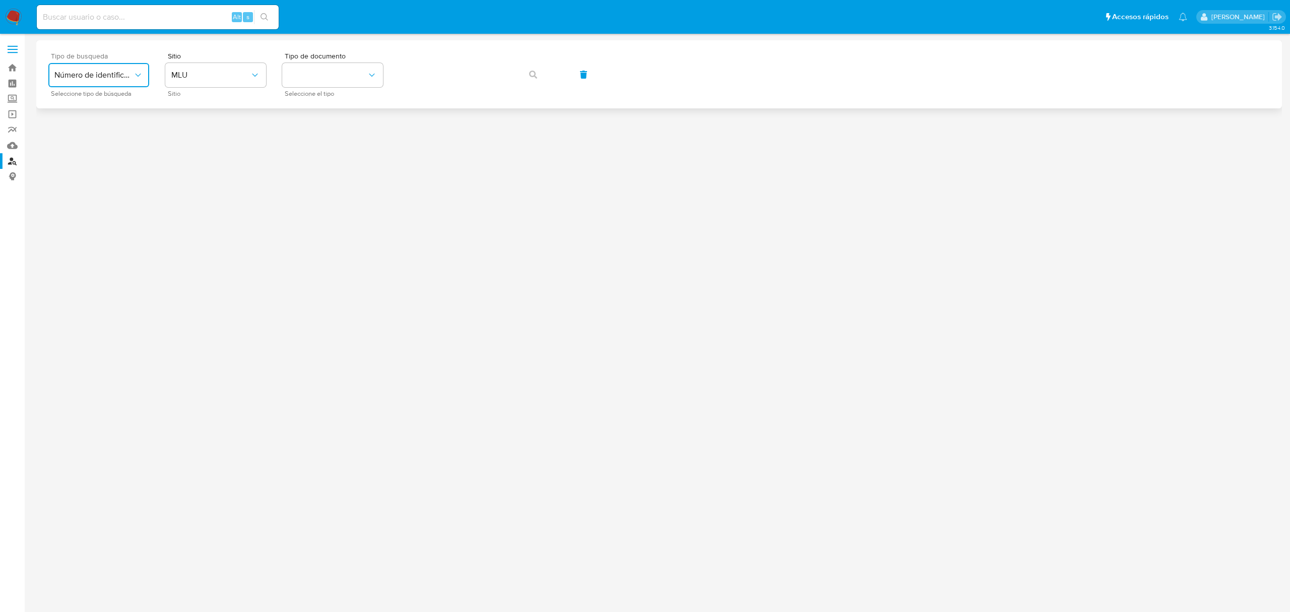
click at [97, 84] on button "Número de identificación" at bounding box center [98, 75] width 101 height 24
click at [103, 75] on span "Número de identificación" at bounding box center [93, 75] width 79 height 10
click at [100, 67] on button "Número de identificación" at bounding box center [98, 75] width 101 height 24
click at [99, 103] on span "Número de identificación" at bounding box center [95, 107] width 83 height 20
click at [174, 69] on button "site_id" at bounding box center [215, 75] width 101 height 24
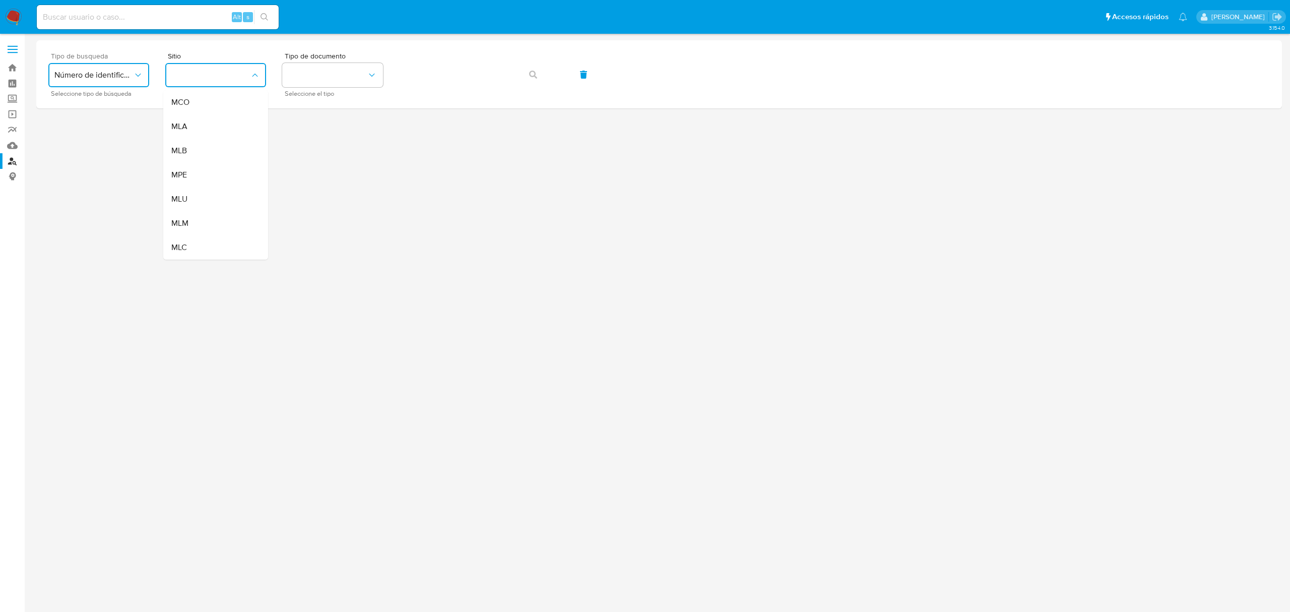
click at [197, 238] on div "MLC" at bounding box center [212, 247] width 83 height 24
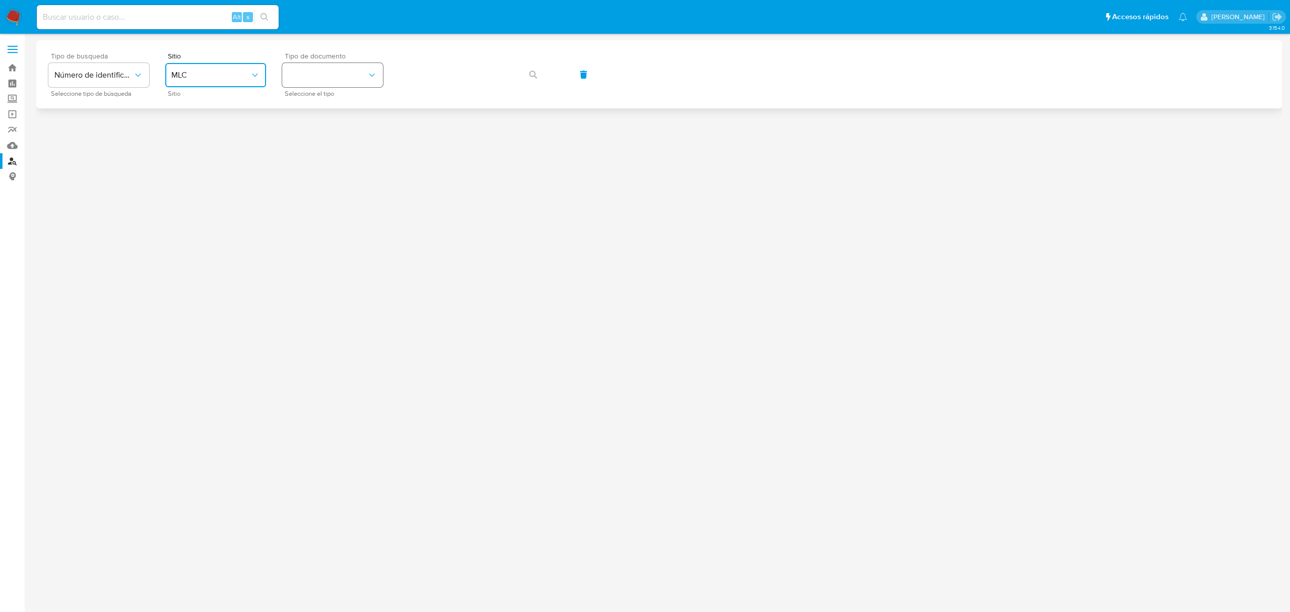
click at [319, 75] on button "identificationType" at bounding box center [332, 75] width 101 height 24
click at [323, 114] on div "RUT RUT" at bounding box center [329, 107] width 83 height 34
click at [532, 73] on icon "button" at bounding box center [533, 75] width 8 height 8
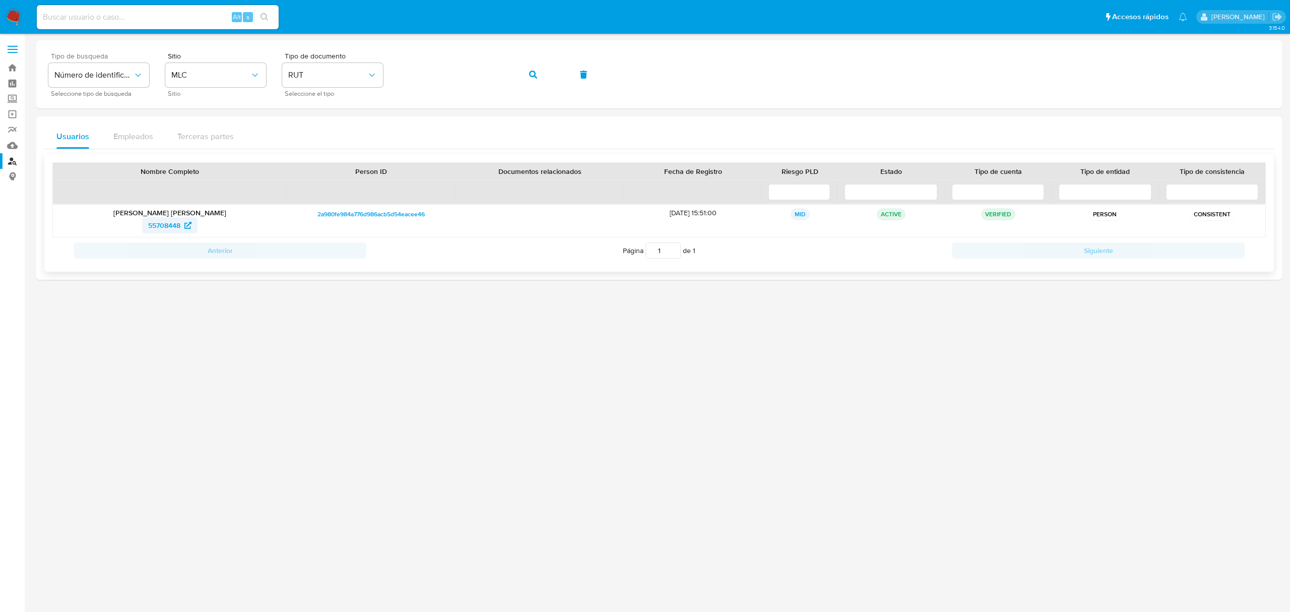
click at [164, 224] on span "55708448" at bounding box center [164, 225] width 32 height 16
click at [542, 76] on button "button" at bounding box center [533, 74] width 34 height 24
click at [162, 228] on span "333344948" at bounding box center [164, 225] width 36 height 16
click at [94, 16] on input at bounding box center [158, 17] width 242 height 13
paste input "1050191468"
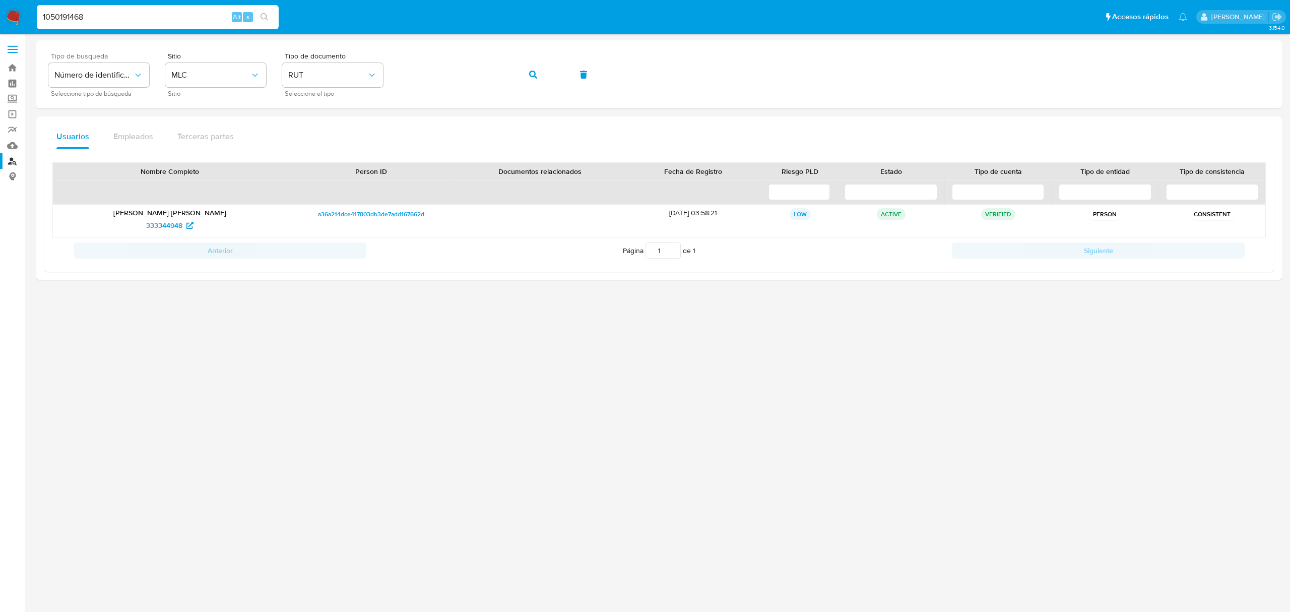
type input "1050191468"
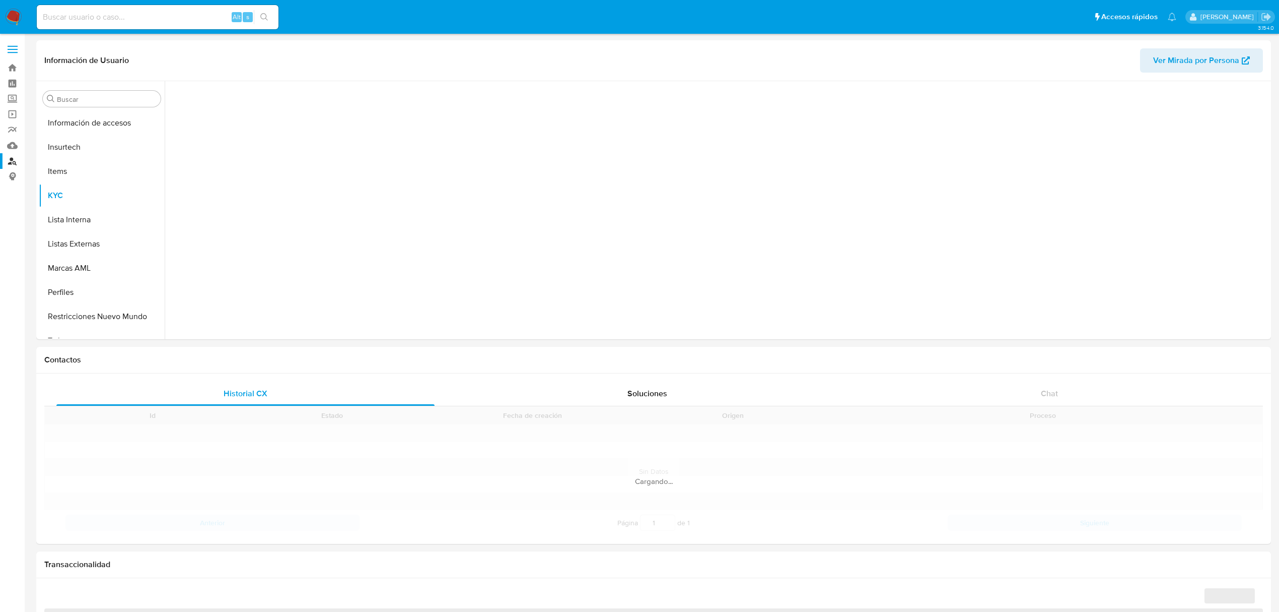
scroll to position [425, 0]
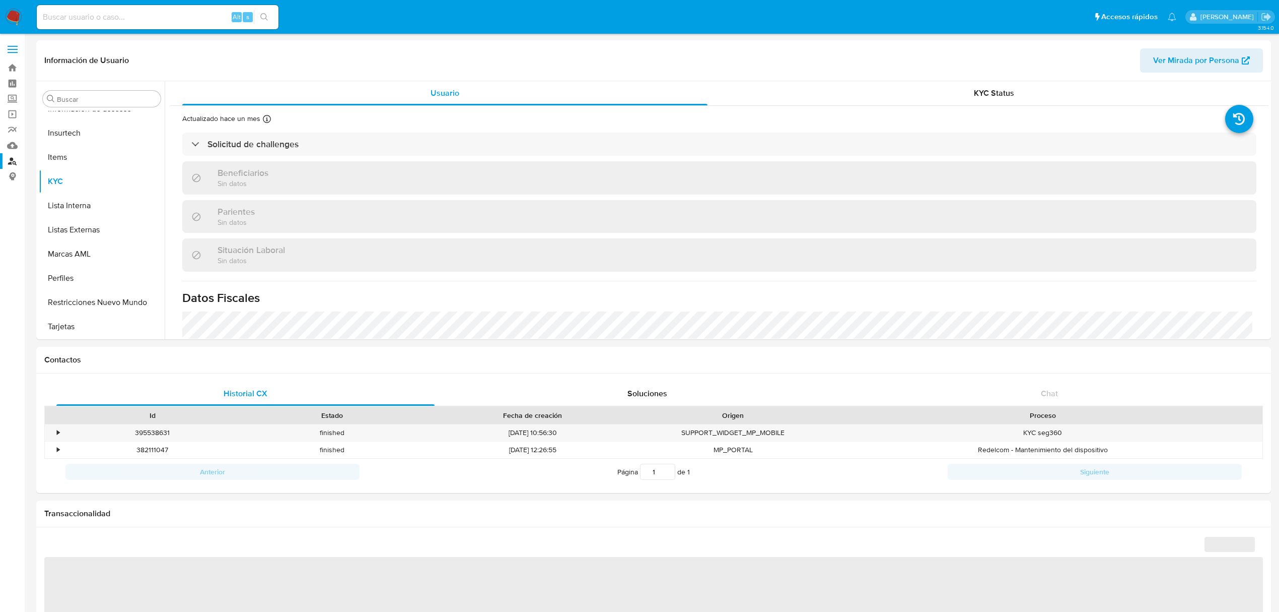
select select "10"
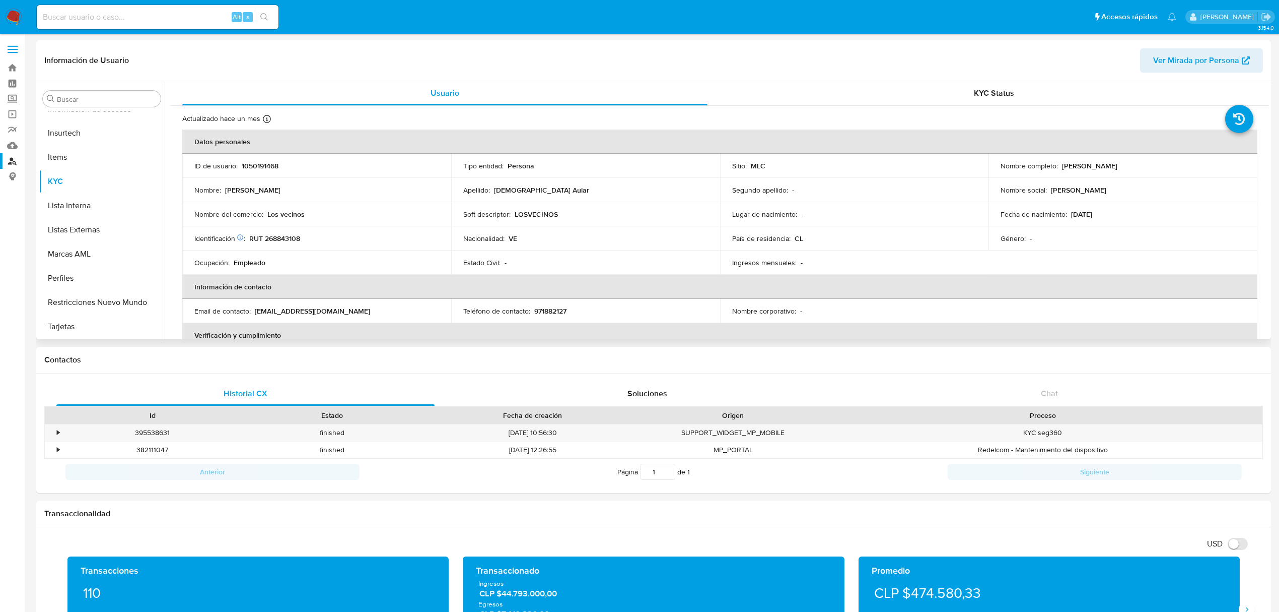
click at [280, 216] on p "Los vecinos" at bounding box center [285, 214] width 37 height 9
click at [95, 256] on button "General" at bounding box center [98, 257] width 118 height 24
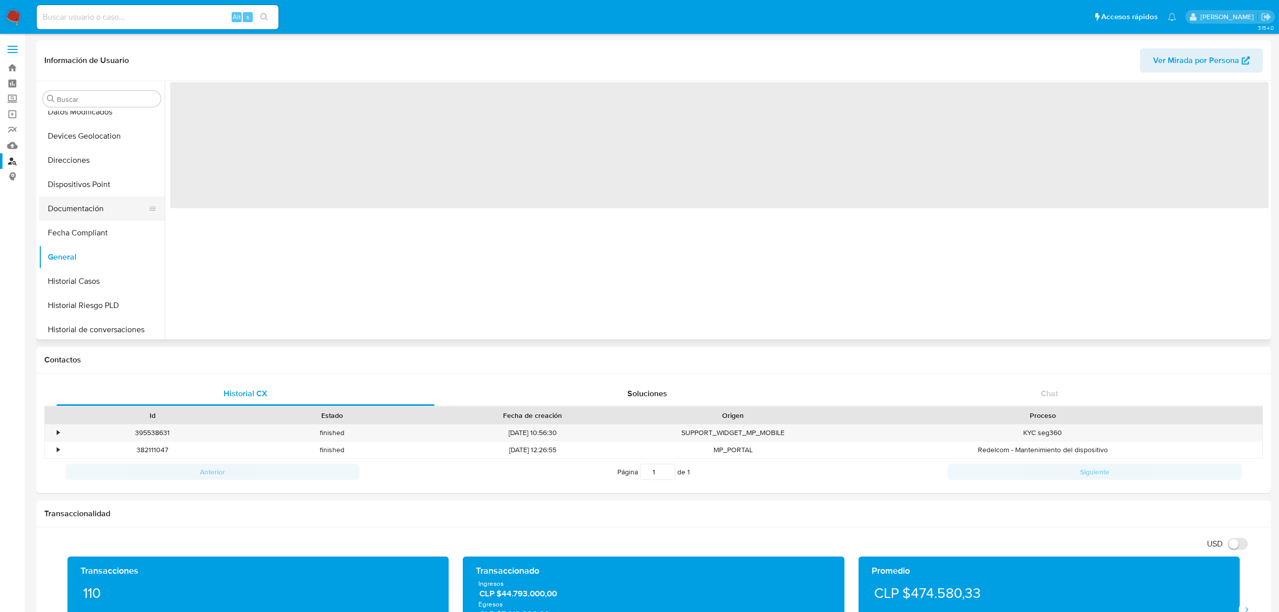
click at [96, 212] on button "Documentación" at bounding box center [98, 208] width 118 height 24
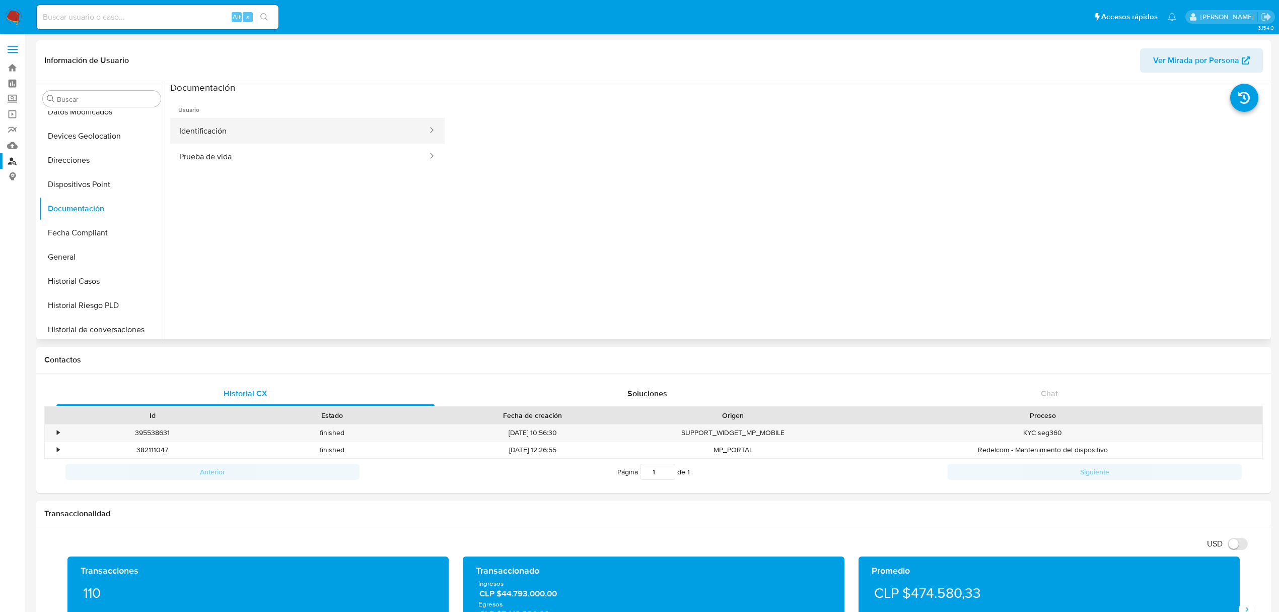
click at [260, 129] on button "Identificación" at bounding box center [299, 131] width 258 height 26
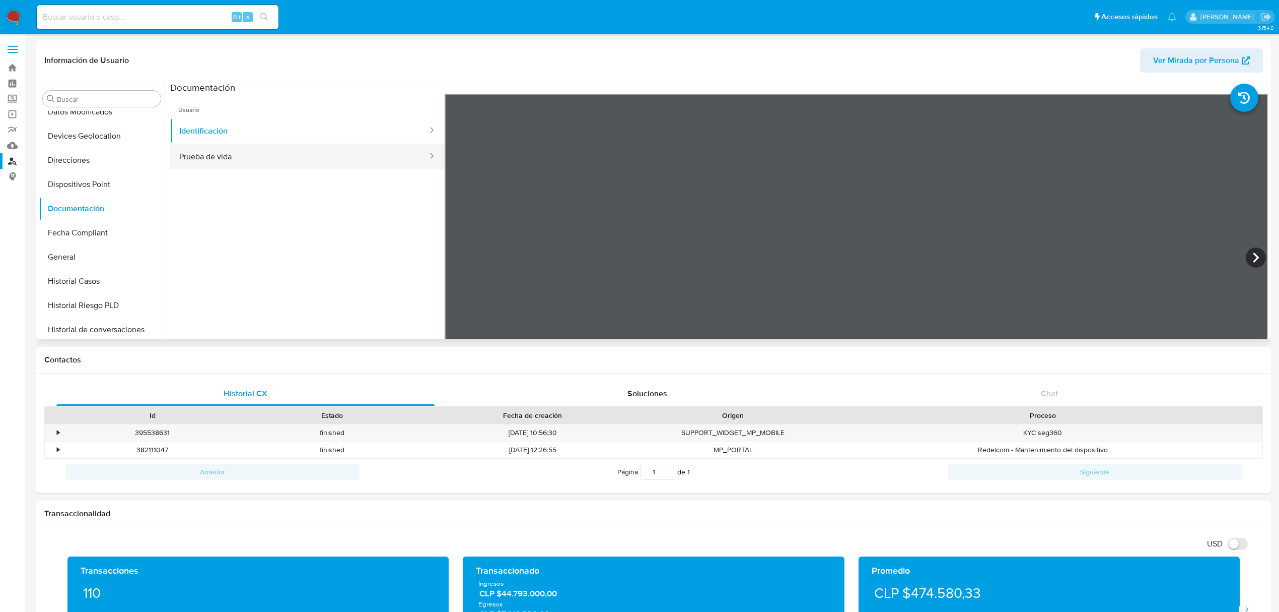
click at [221, 168] on button "Prueba de vida" at bounding box center [299, 157] width 258 height 26
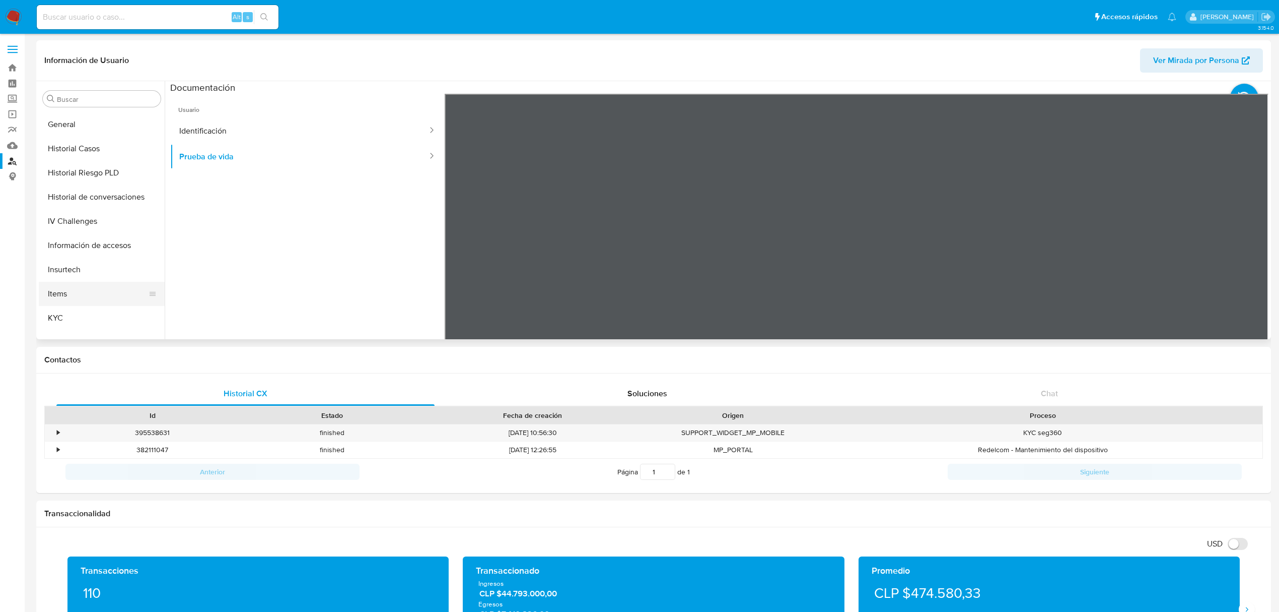
scroll to position [358, 0]
click at [40, 246] on button "KYC" at bounding box center [98, 249] width 118 height 24
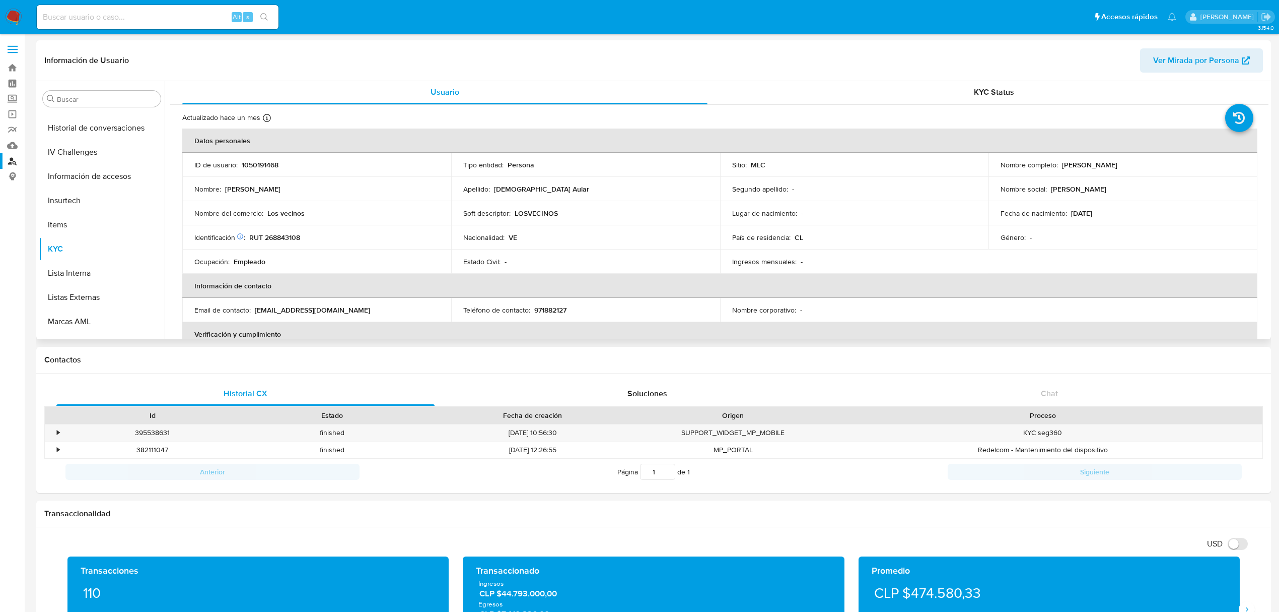
scroll to position [0, 0]
drag, startPoint x: 1058, startPoint y: 165, endPoint x: 1193, endPoint y: 164, distance: 134.5
click at [1193, 164] on div "Nombre completo : [PERSON_NAME]" at bounding box center [1123, 165] width 245 height 9
copy p "[PERSON_NAME]"
click at [536, 213] on p "LOSVECINOS" at bounding box center [536, 214] width 43 height 9
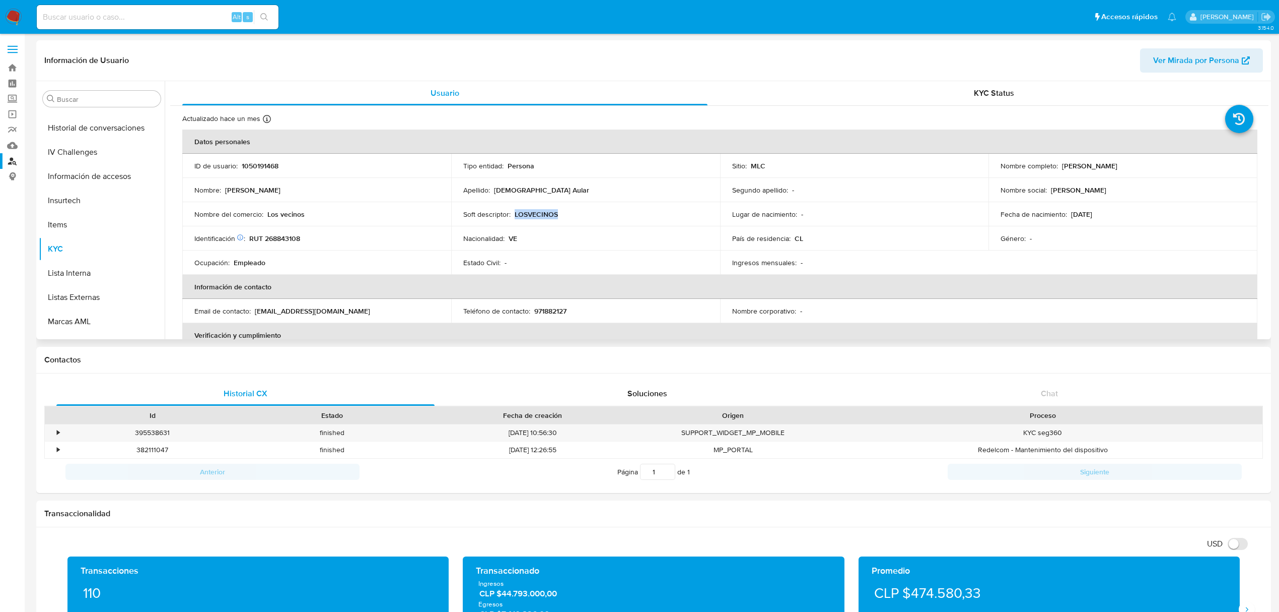
click at [536, 212] on p "LOSVECINOS" at bounding box center [536, 214] width 43 height 9
click at [274, 232] on td "Identificación Nº de serie: 603012573 : RUT 268843108" at bounding box center [316, 238] width 269 height 24
click at [273, 240] on p "RUT 268843108" at bounding box center [274, 238] width 51 height 9
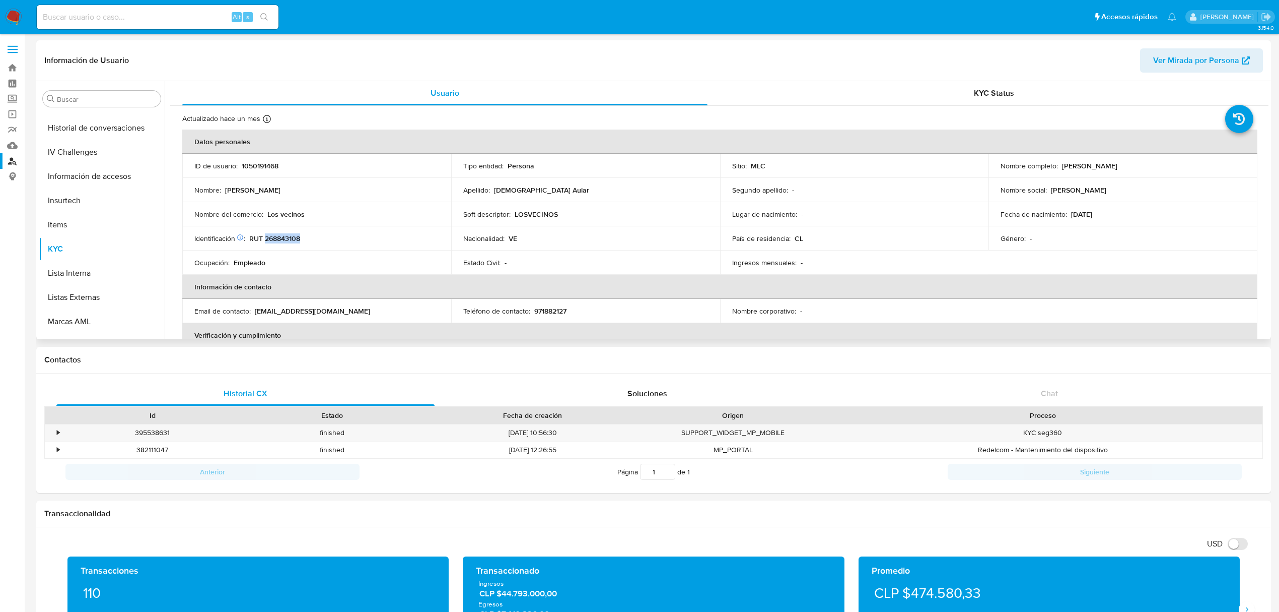
copy p "268843108"
click at [272, 237] on p "RUT 268843108" at bounding box center [274, 238] width 51 height 9
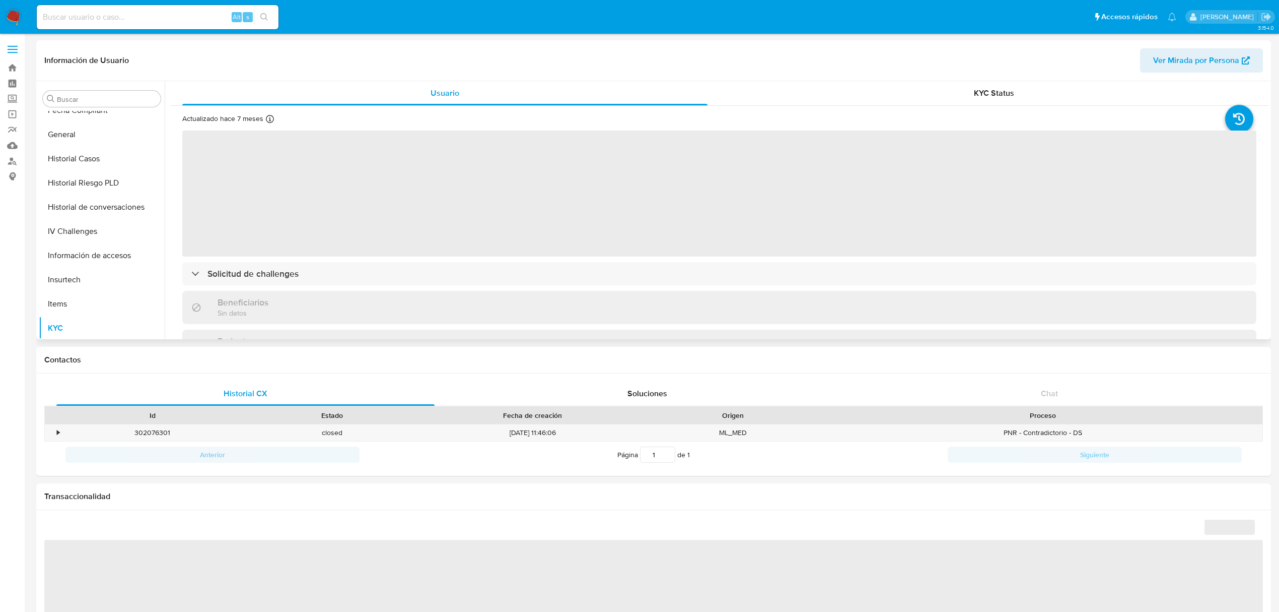
scroll to position [224, 0]
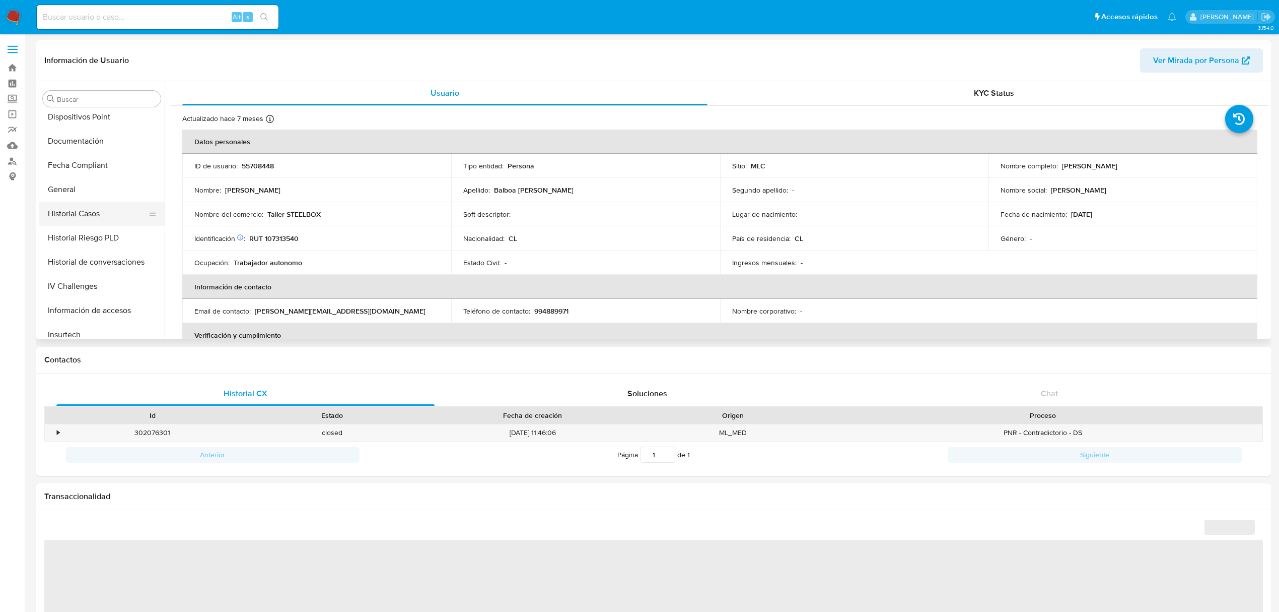
select select "10"
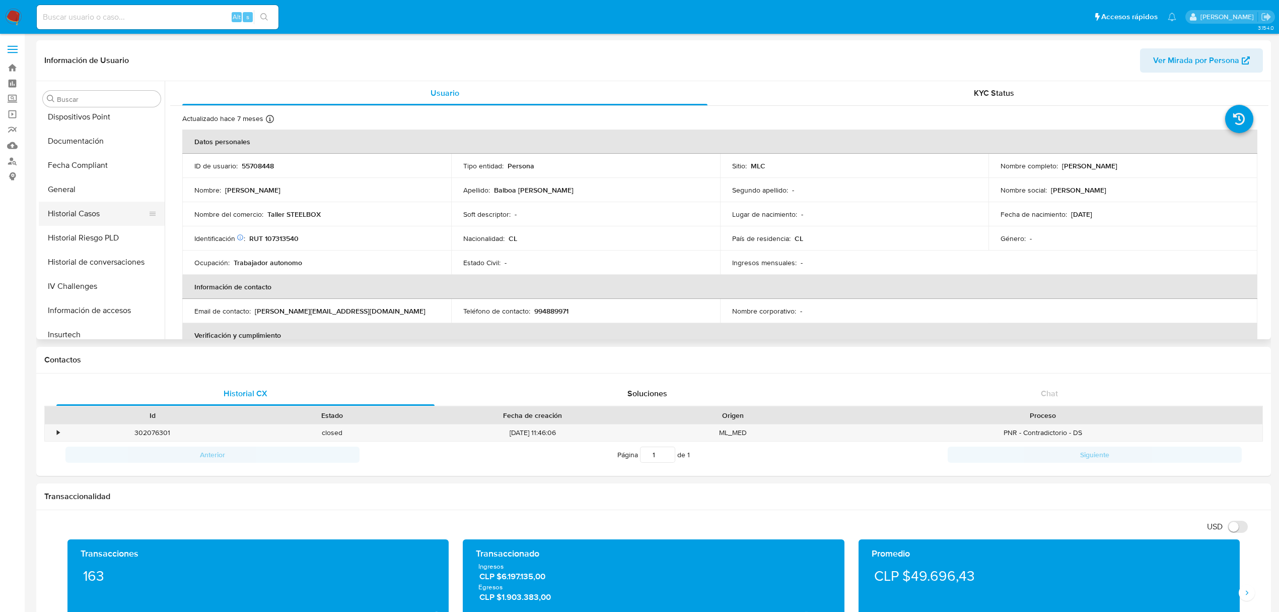
click at [89, 212] on button "Historial Casos" at bounding box center [98, 213] width 118 height 24
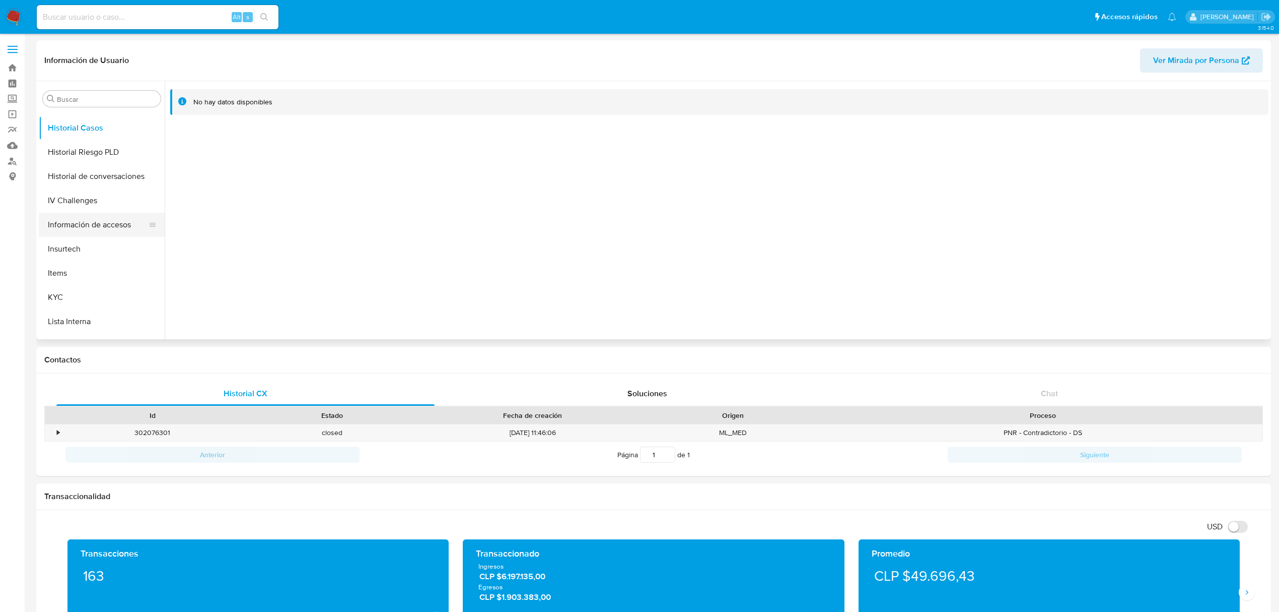
scroll to position [425, 0]
click at [97, 192] on button "KYC" at bounding box center [98, 181] width 118 height 24
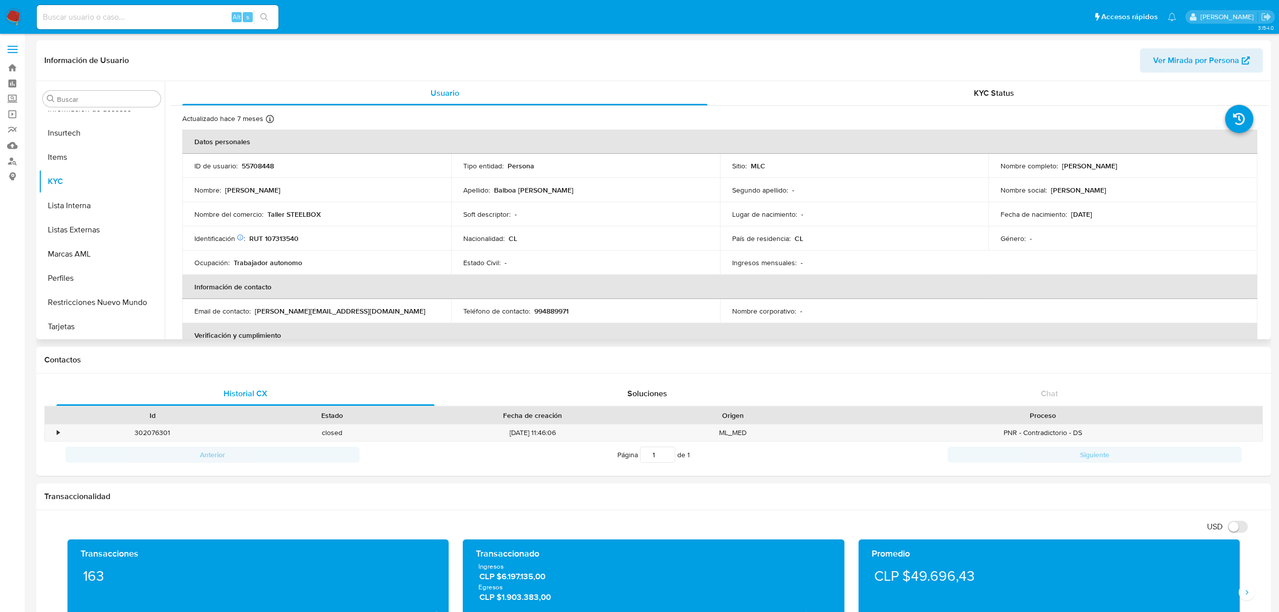
click at [306, 210] on p "Taller STEELBOX" at bounding box center [293, 214] width 53 height 9
copy p "STEELBOX"
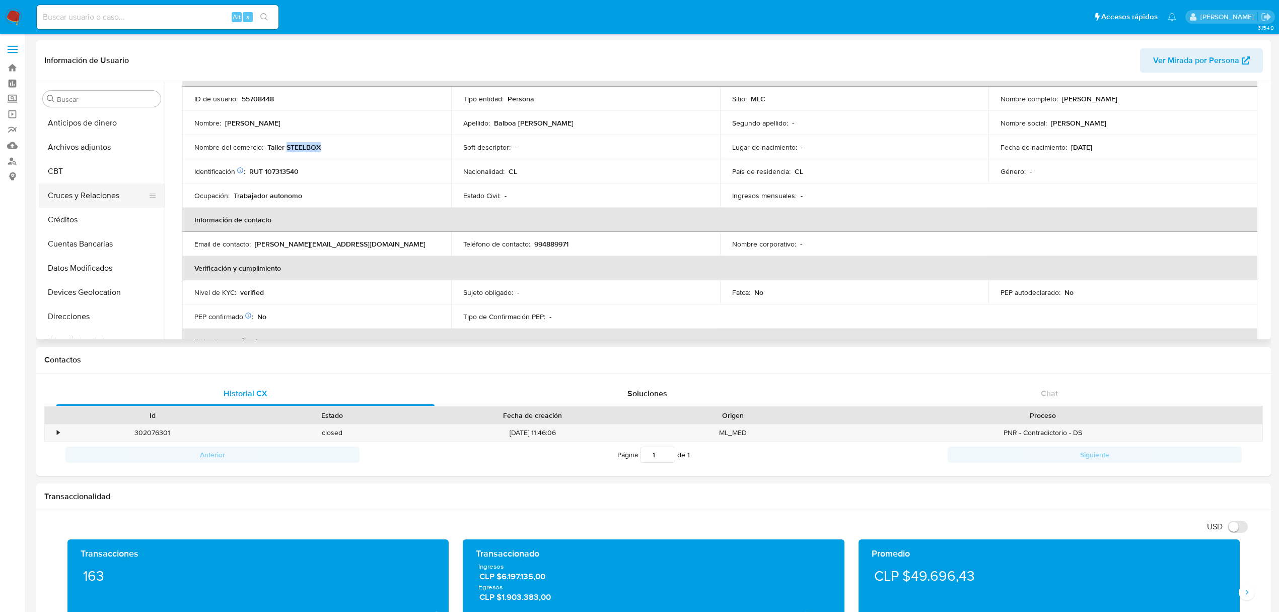
scroll to position [67, 0]
click at [95, 277] on button "Dispositivos Point" at bounding box center [98, 273] width 118 height 24
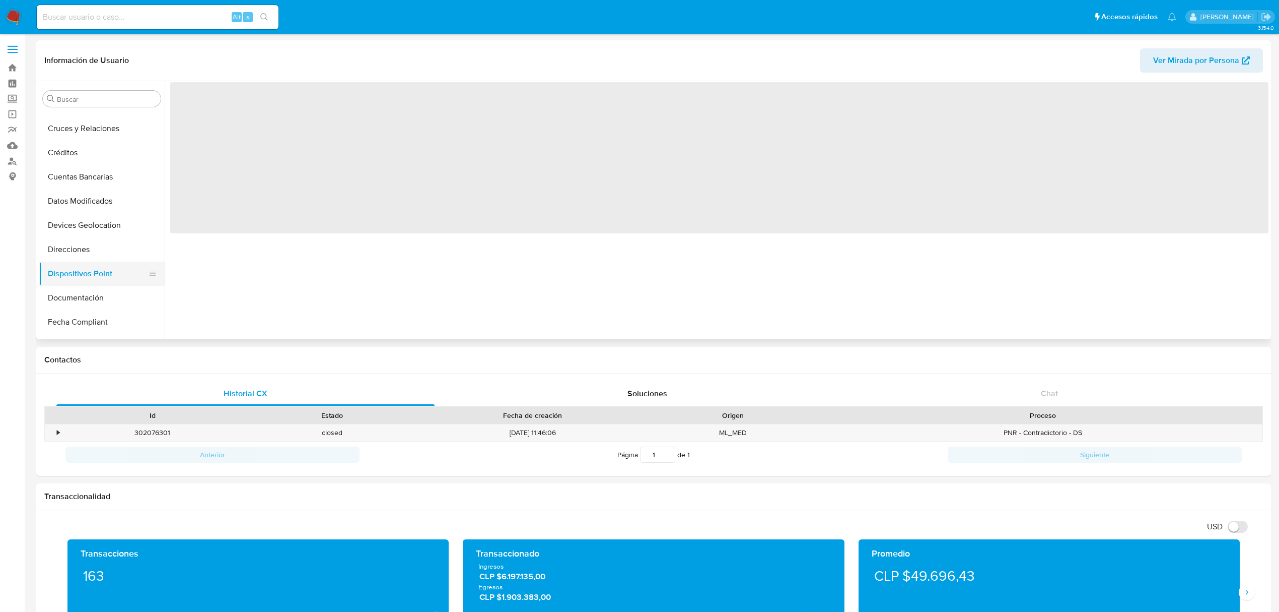
scroll to position [0, 0]
click at [86, 304] on button "Documentación" at bounding box center [98, 298] width 118 height 24
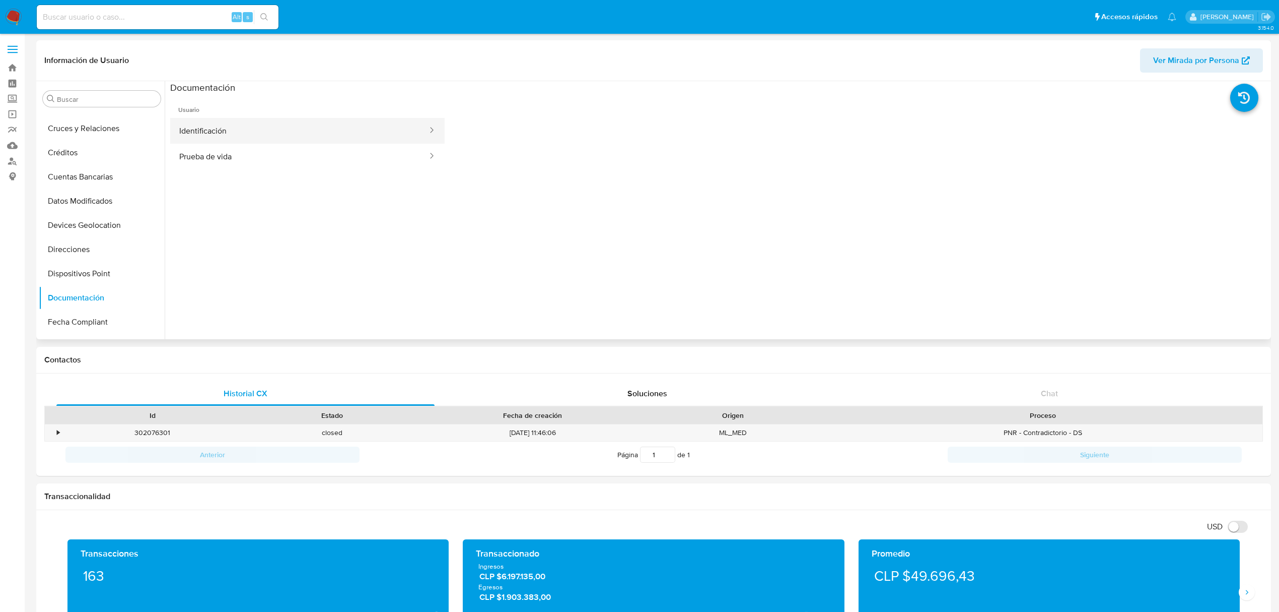
click at [239, 125] on button "Identificación" at bounding box center [299, 131] width 258 height 26
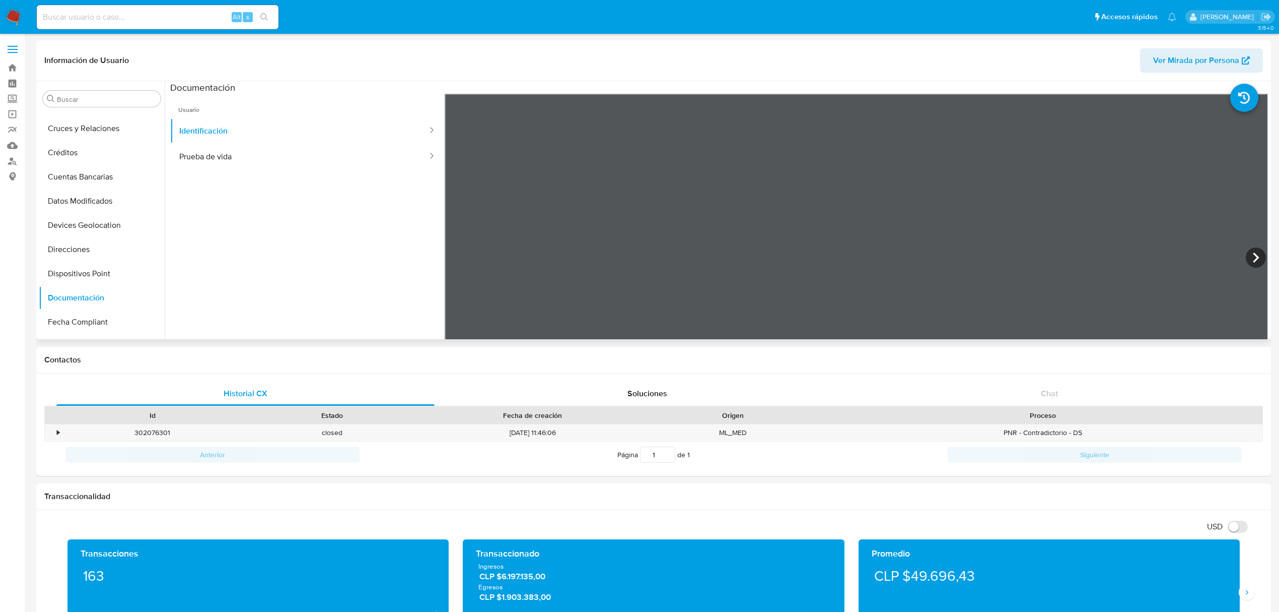
scroll to position [67, 0]
click at [277, 144] on button "Prueba de vida" at bounding box center [299, 157] width 258 height 26
click at [239, 131] on button "Identificación" at bounding box center [299, 131] width 258 height 26
click at [1249, 253] on icon at bounding box center [1256, 257] width 20 height 20
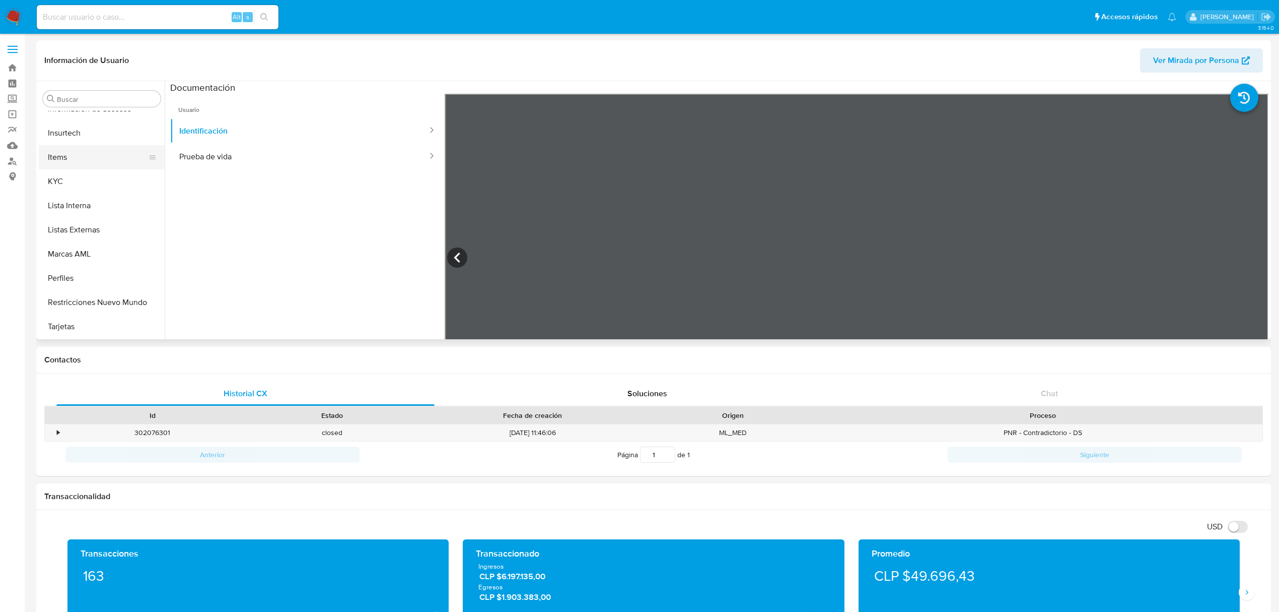
click at [85, 168] on button "Items" at bounding box center [98, 157] width 118 height 24
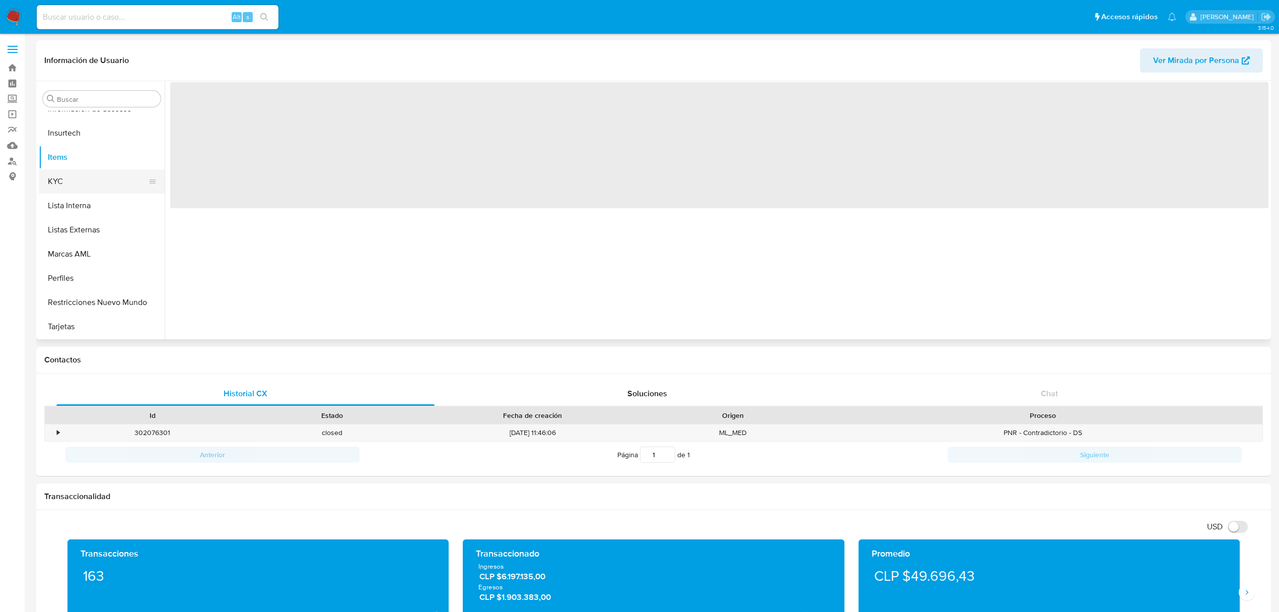
click at [82, 176] on button "KYC" at bounding box center [98, 181] width 118 height 24
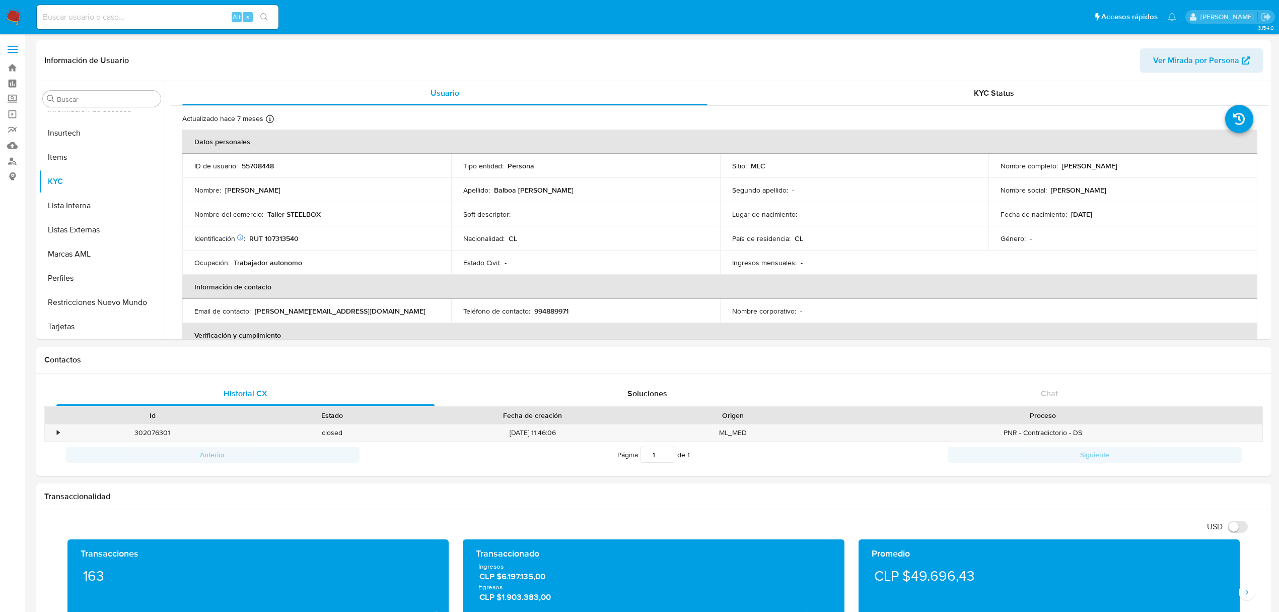
click at [289, 238] on p "RUT 107313540" at bounding box center [273, 238] width 49 height 9
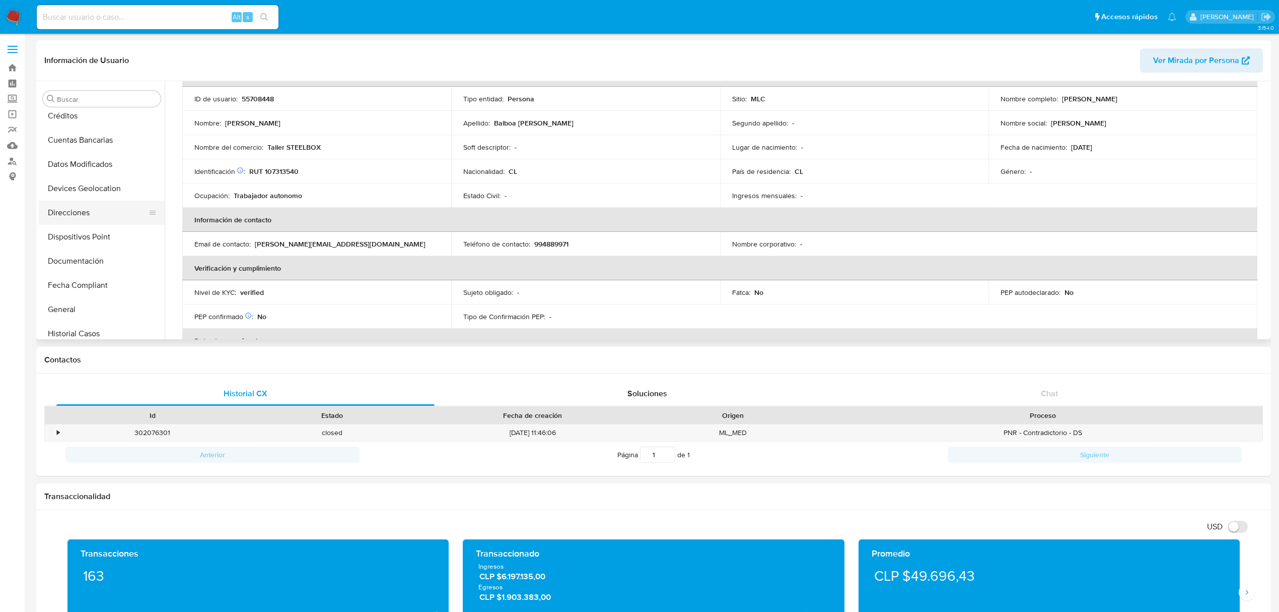
scroll to position [89, 0]
click at [93, 279] on button "Documentación" at bounding box center [98, 275] width 118 height 24
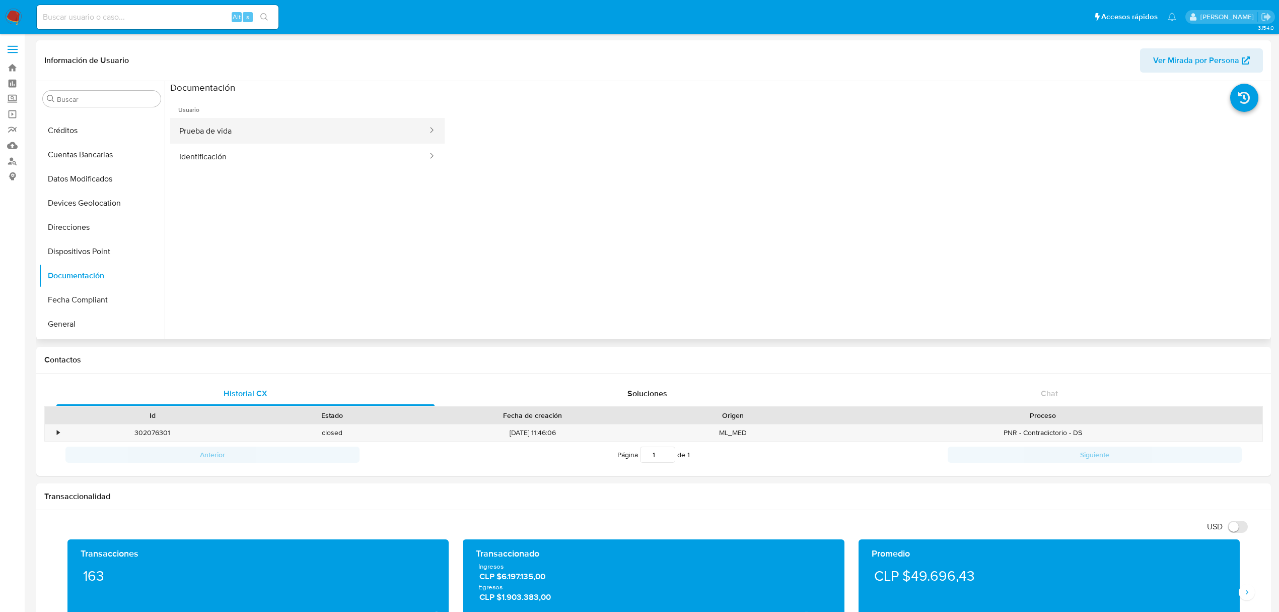
click at [305, 132] on button "Prueba de vida" at bounding box center [299, 131] width 258 height 26
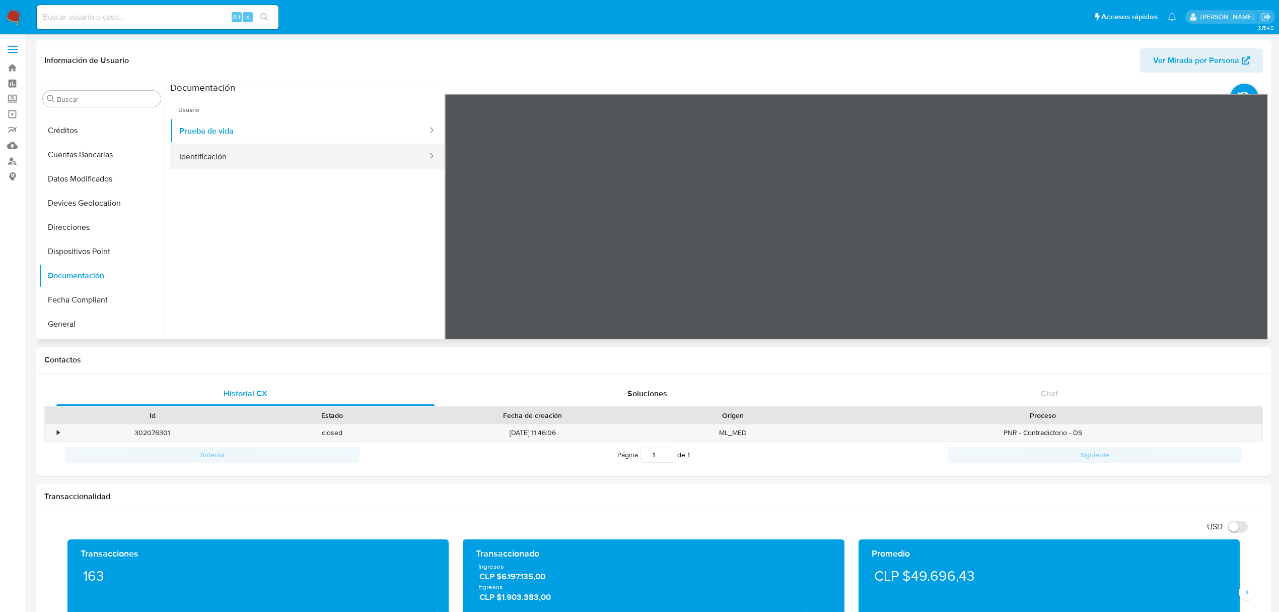
click at [208, 156] on button "Identificación" at bounding box center [299, 157] width 258 height 26
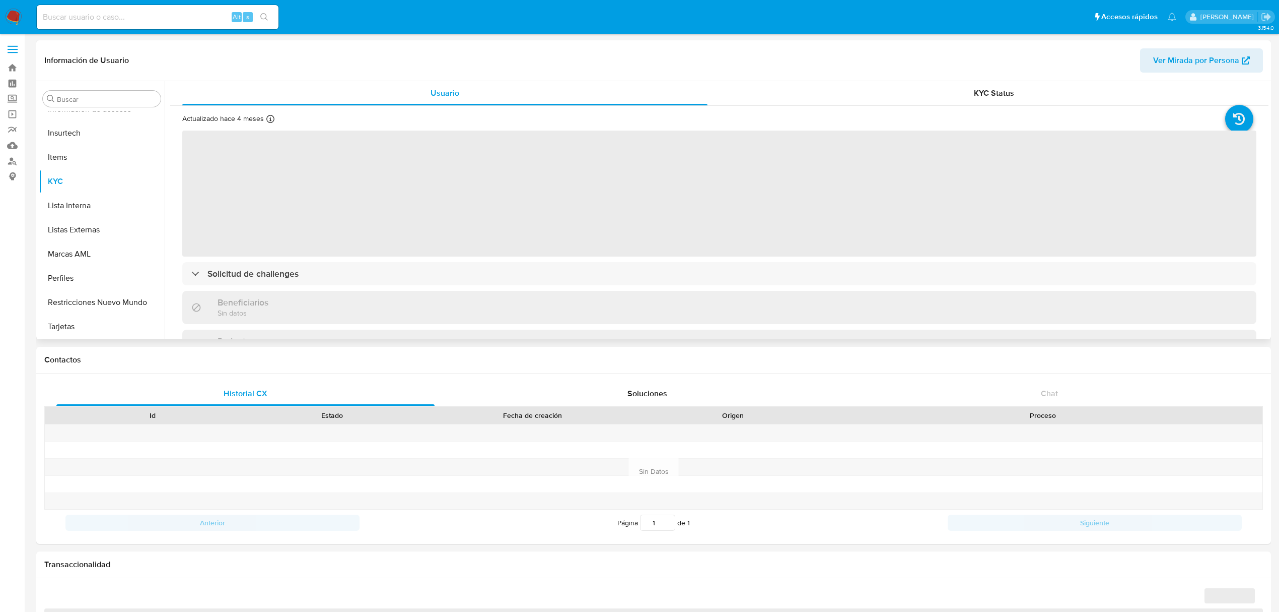
scroll to position [134, 0]
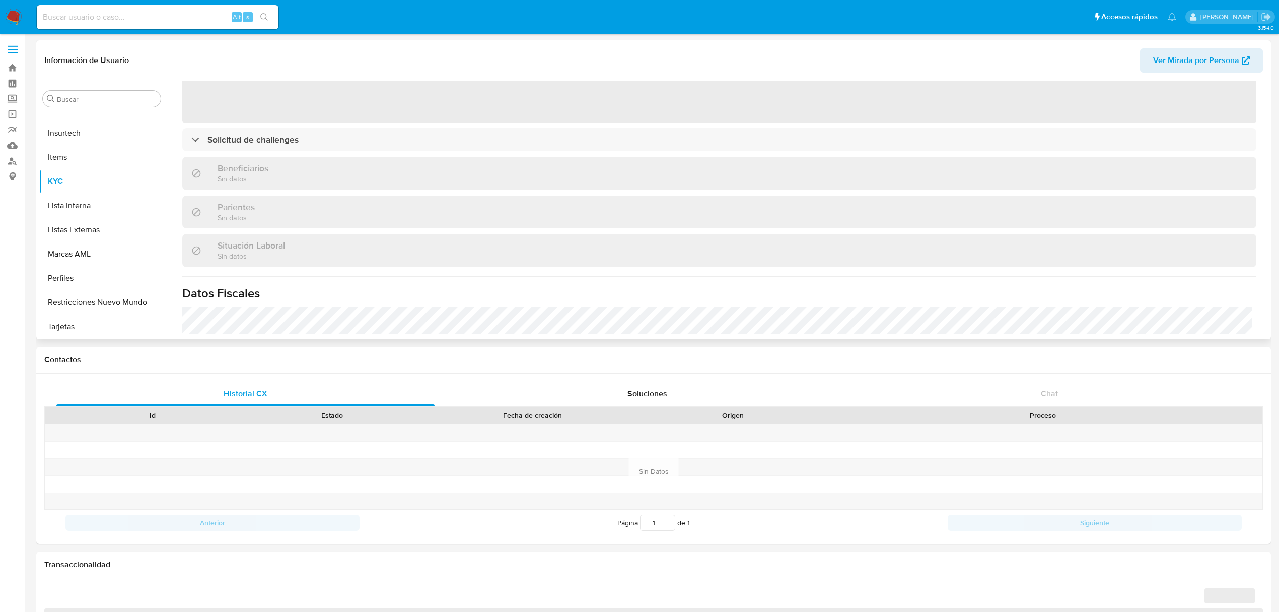
select select "10"
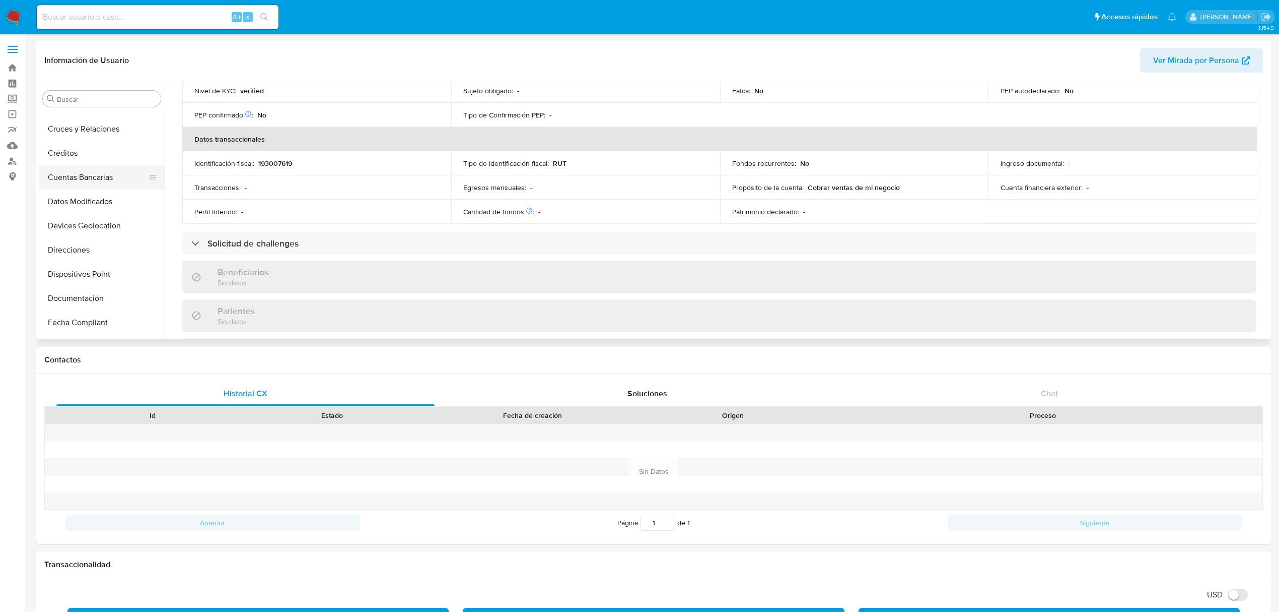
scroll to position [89, 0]
click at [77, 275] on button "Documentación" at bounding box center [98, 275] width 118 height 24
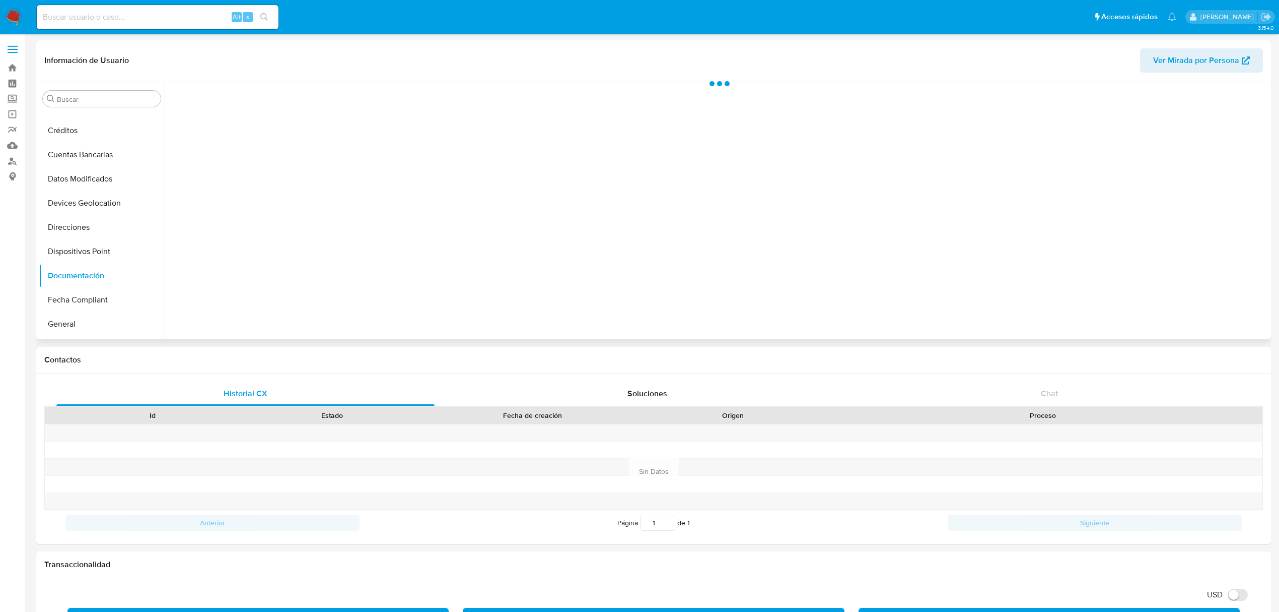
scroll to position [0, 0]
click at [245, 133] on button "Prueba de vida" at bounding box center [299, 131] width 258 height 26
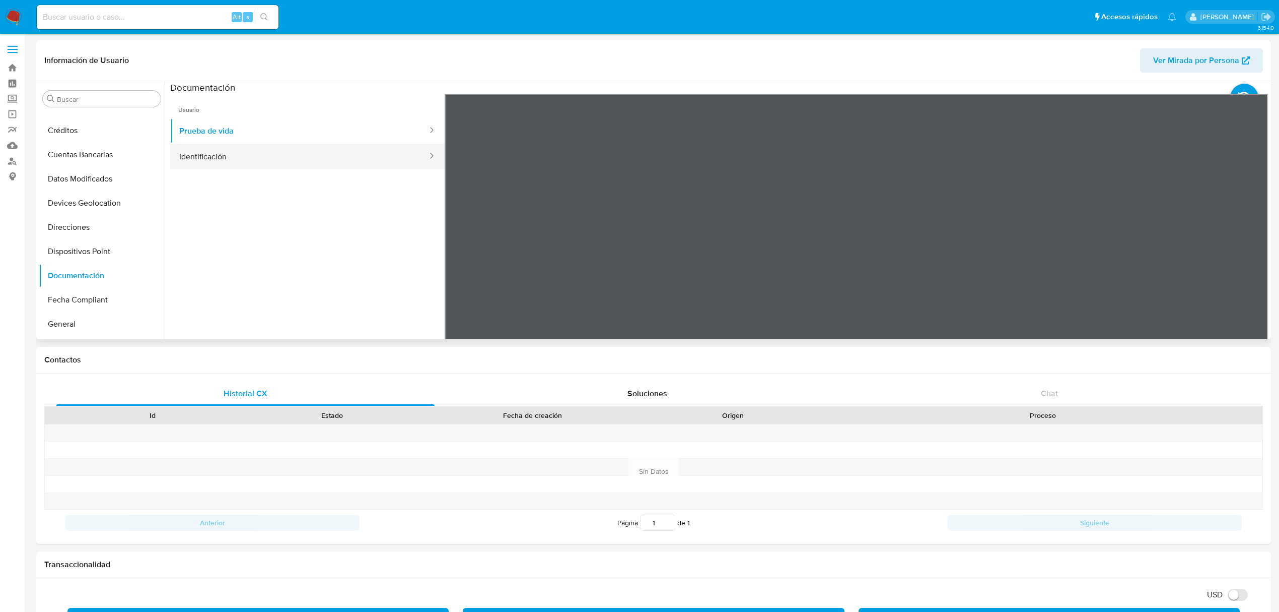
click at [290, 165] on button "Identificación" at bounding box center [299, 157] width 258 height 26
drag, startPoint x: 1066, startPoint y: 215, endPoint x: 1071, endPoint y: 275, distance: 60.7
click at [1072, 277] on div at bounding box center [857, 259] width 824 height 330
click at [1248, 251] on icon at bounding box center [1256, 257] width 20 height 20
click at [458, 251] on icon at bounding box center [457, 257] width 20 height 20
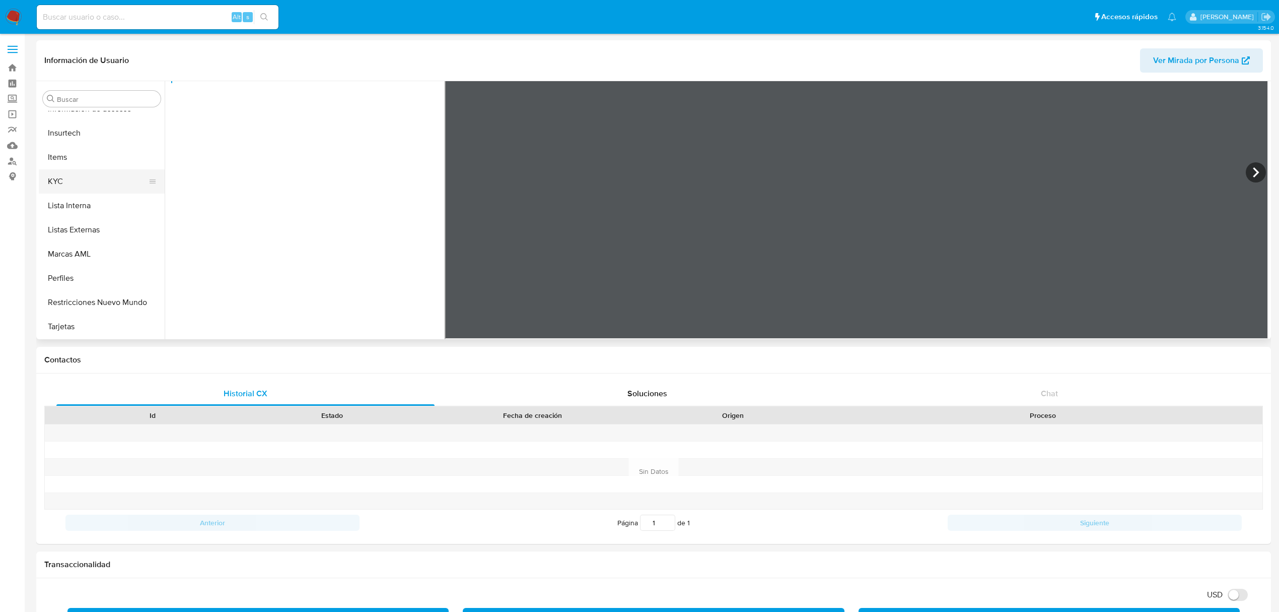
click at [94, 172] on button "KYC" at bounding box center [98, 181] width 118 height 24
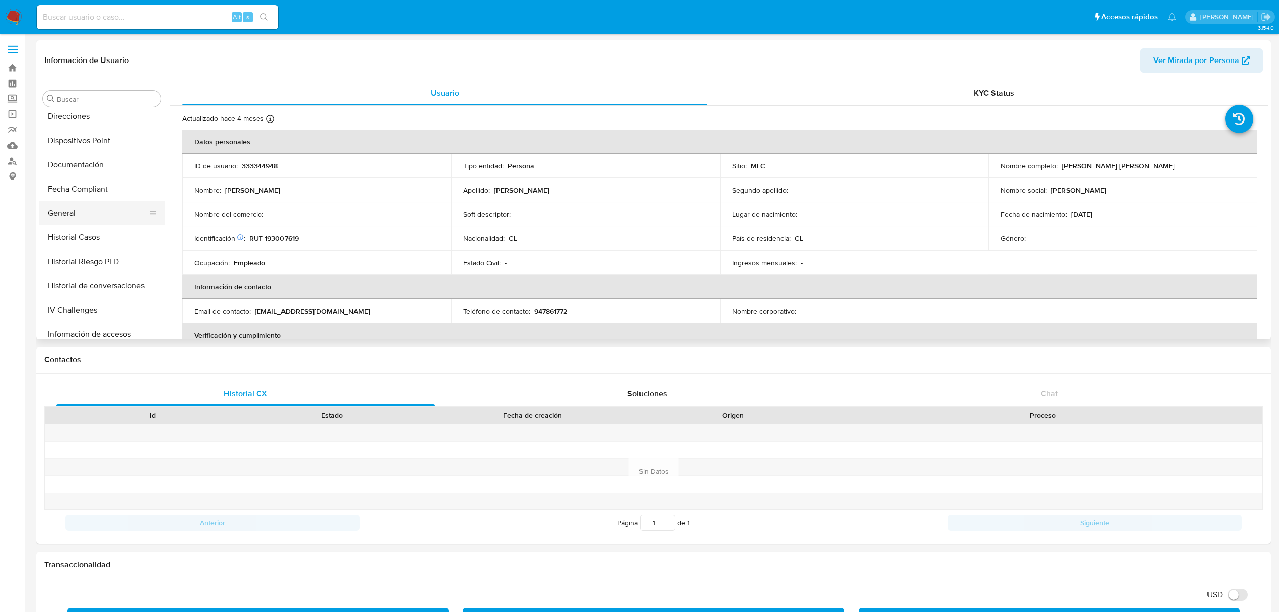
scroll to position [201, 0]
click at [98, 164] on button "Documentación" at bounding box center [98, 163] width 118 height 24
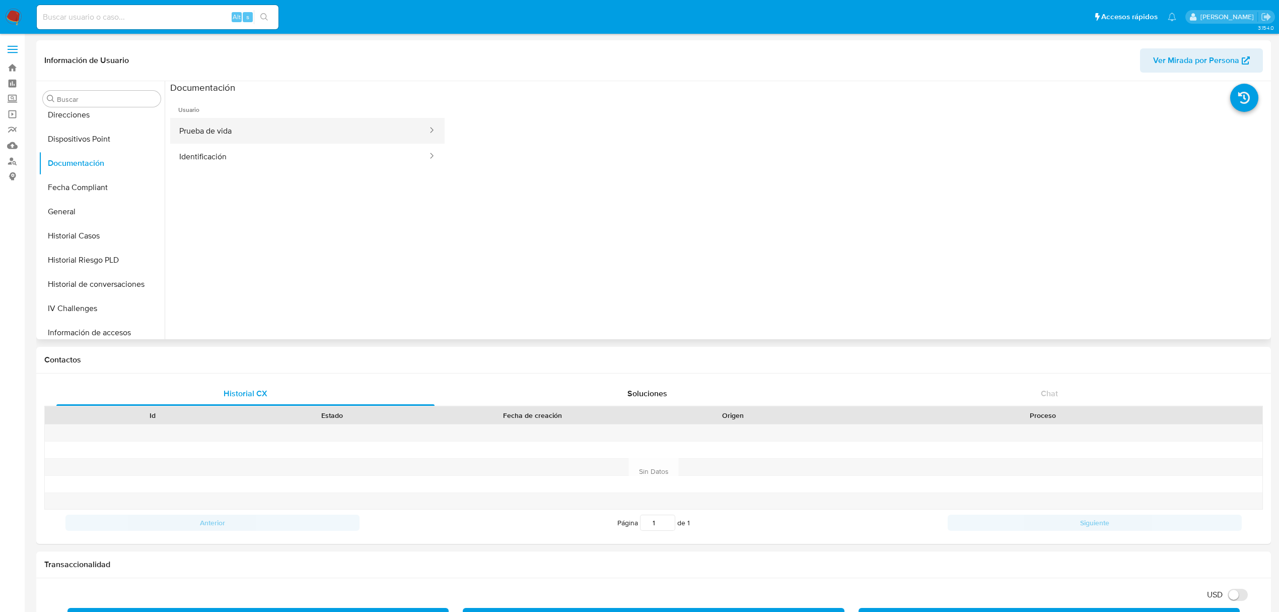
click at [266, 136] on button "Prueba de vida" at bounding box center [299, 131] width 258 height 26
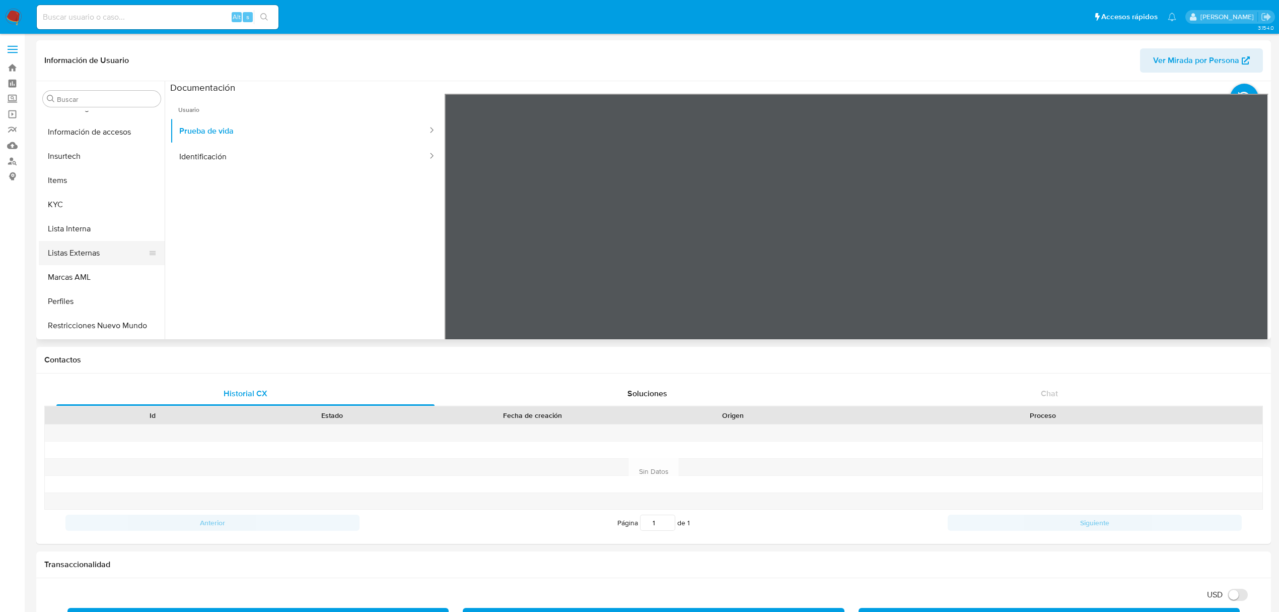
scroll to position [403, 0]
click at [85, 199] on button "KYC" at bounding box center [98, 203] width 118 height 24
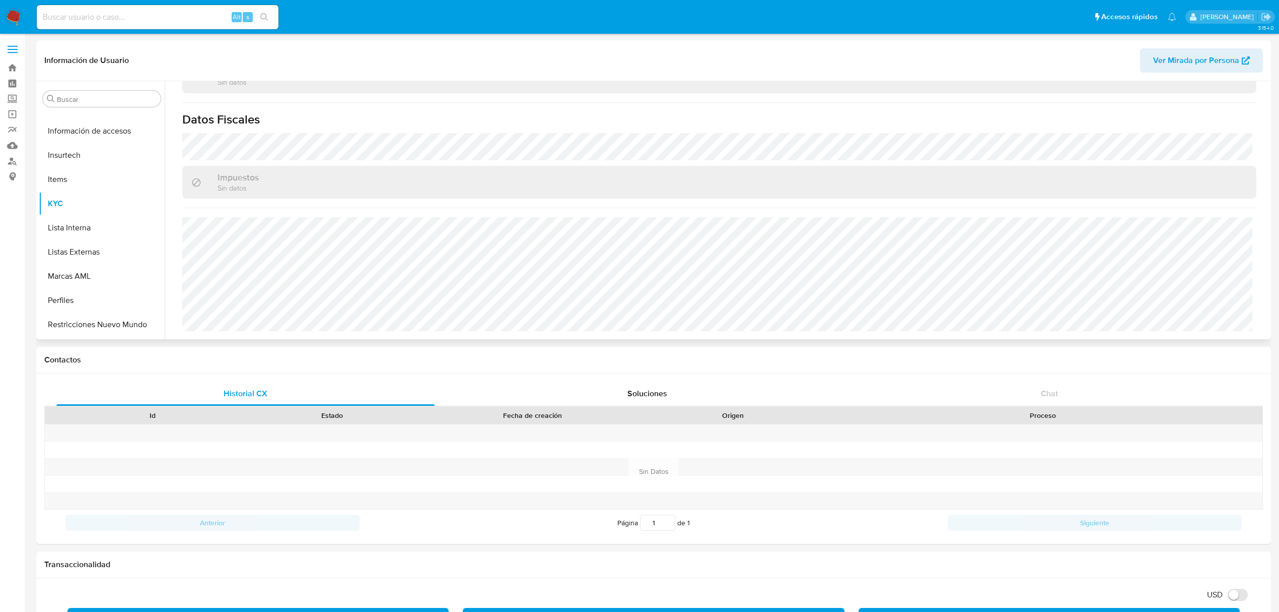
scroll to position [546, 0]
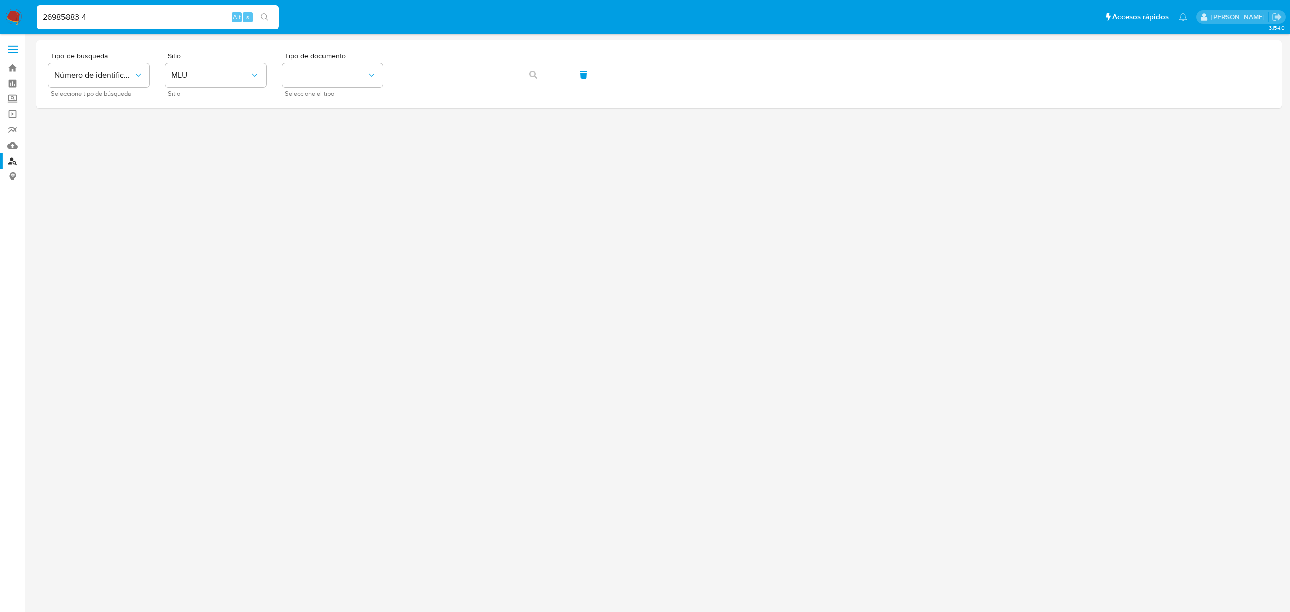
click at [84, 19] on input "26985883-4" at bounding box center [158, 17] width 242 height 13
type input "269858834"
click at [266, 15] on icon "search-icon" at bounding box center [264, 17] width 8 height 8
click at [80, 12] on input "269858834" at bounding box center [158, 17] width 242 height 13
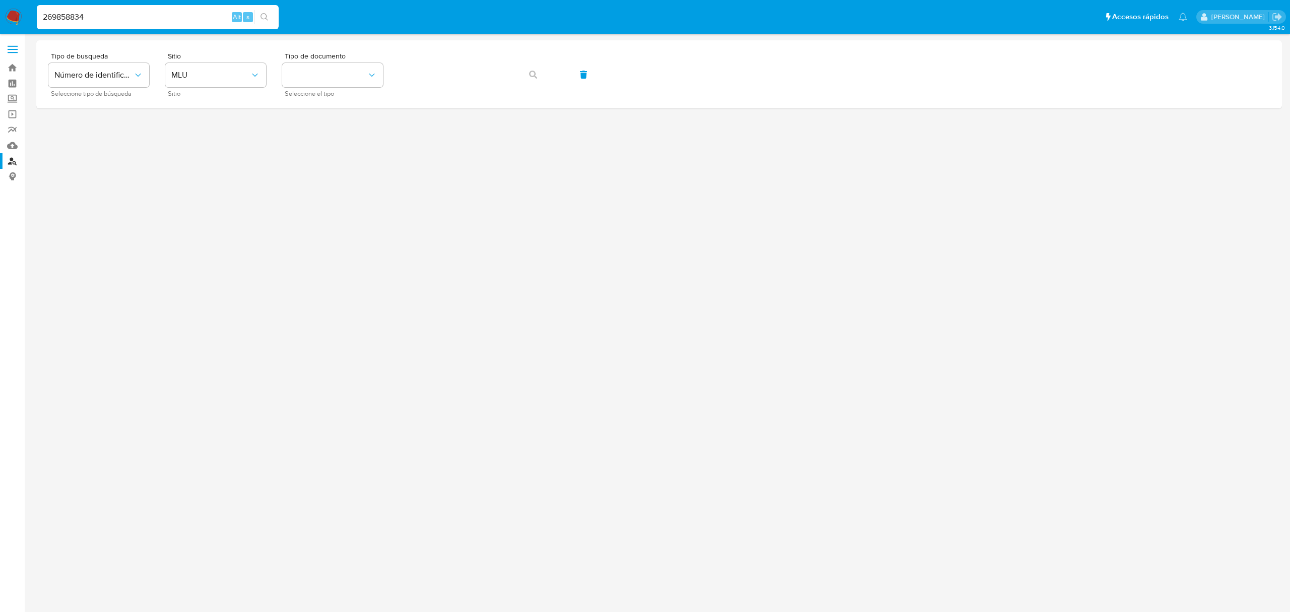
click at [80, 12] on input "269858834" at bounding box center [158, 17] width 242 height 13
click at [218, 83] on button "MLU" at bounding box center [215, 75] width 101 height 24
click at [206, 250] on div "MLC" at bounding box center [212, 247] width 83 height 24
click at [344, 66] on button "identificationType" at bounding box center [332, 75] width 101 height 24
drag, startPoint x: 345, startPoint y: 121, endPoint x: 359, endPoint y: 100, distance: 25.2
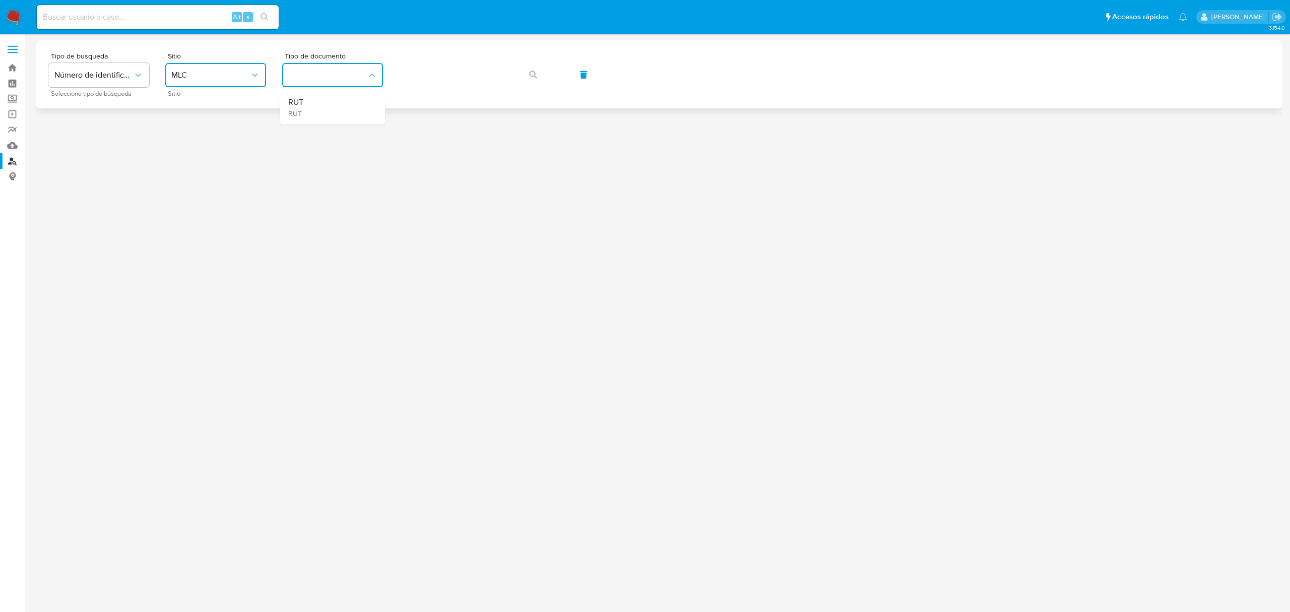
click at [347, 117] on div "RUT RUT" at bounding box center [329, 107] width 83 height 34
click at [359, 100] on div "Tipo de busqueda Número de identificación Seleccione tipo de búsqueda Sitio MLC…" at bounding box center [658, 74] width 1245 height 68
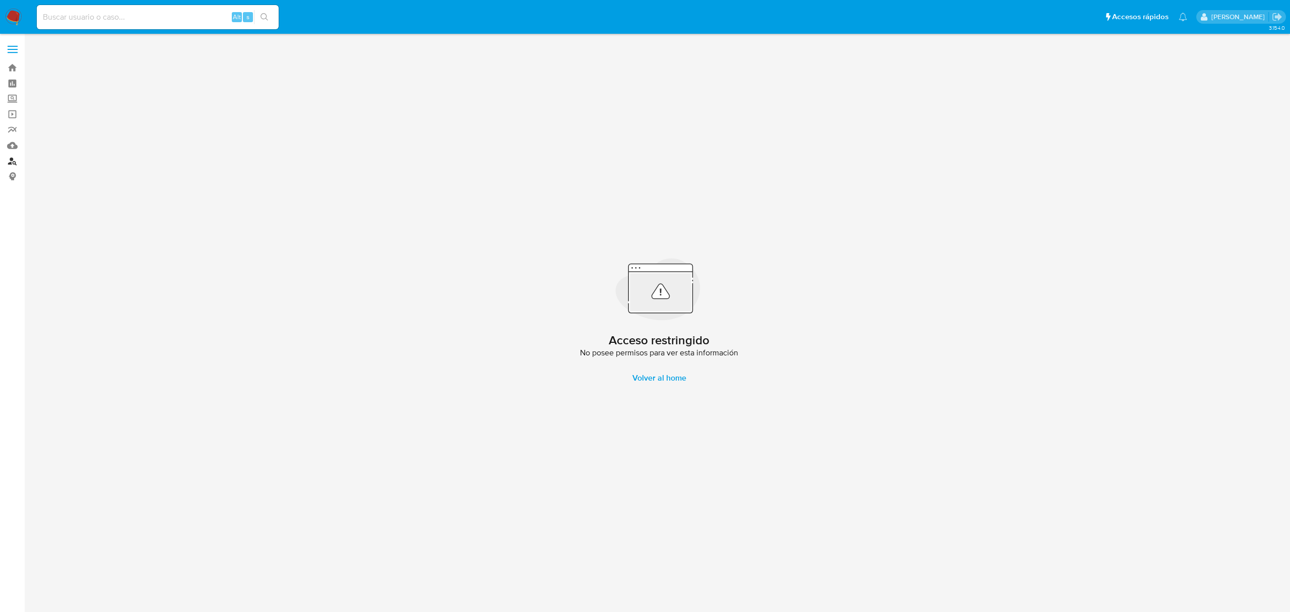
click at [8, 157] on link "Buscador de personas" at bounding box center [60, 161] width 120 height 16
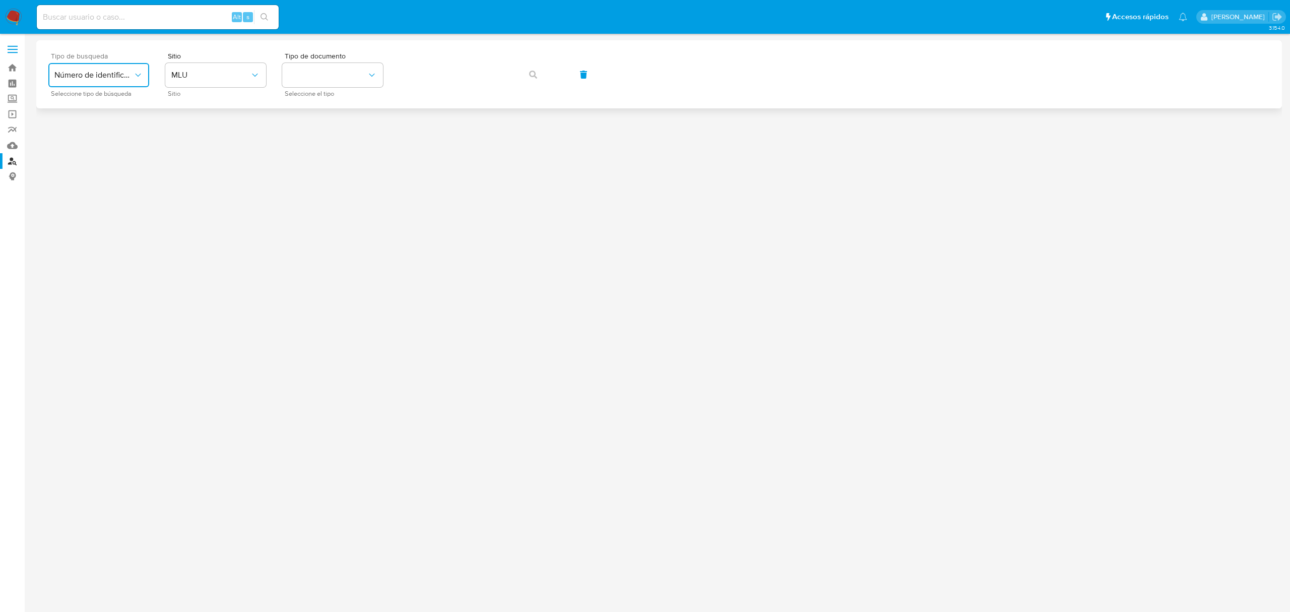
click at [99, 70] on span "Número de identificación" at bounding box center [93, 75] width 79 height 10
drag, startPoint x: 95, startPoint y: 113, endPoint x: 159, endPoint y: 83, distance: 71.4
click at [96, 112] on span "Número de identificación" at bounding box center [95, 107] width 83 height 20
click at [180, 78] on button "site_id" at bounding box center [215, 75] width 101 height 24
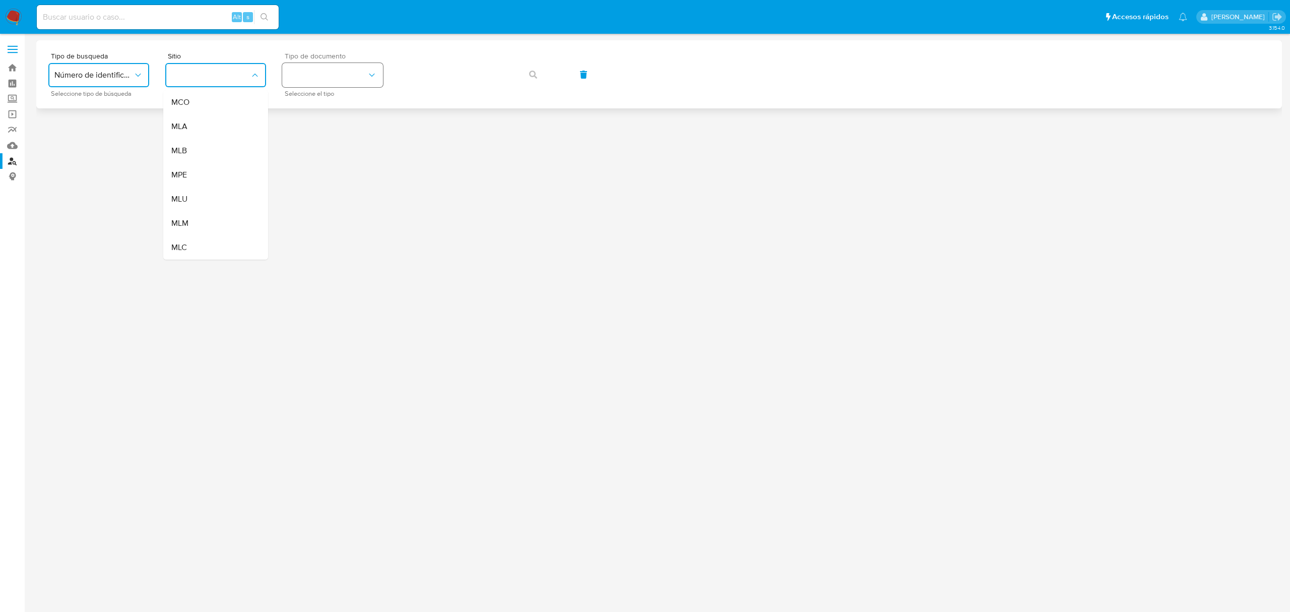
drag, startPoint x: 194, startPoint y: 244, endPoint x: 342, endPoint y: 86, distance: 216.4
click at [195, 244] on div "MLC" at bounding box center [212, 247] width 83 height 24
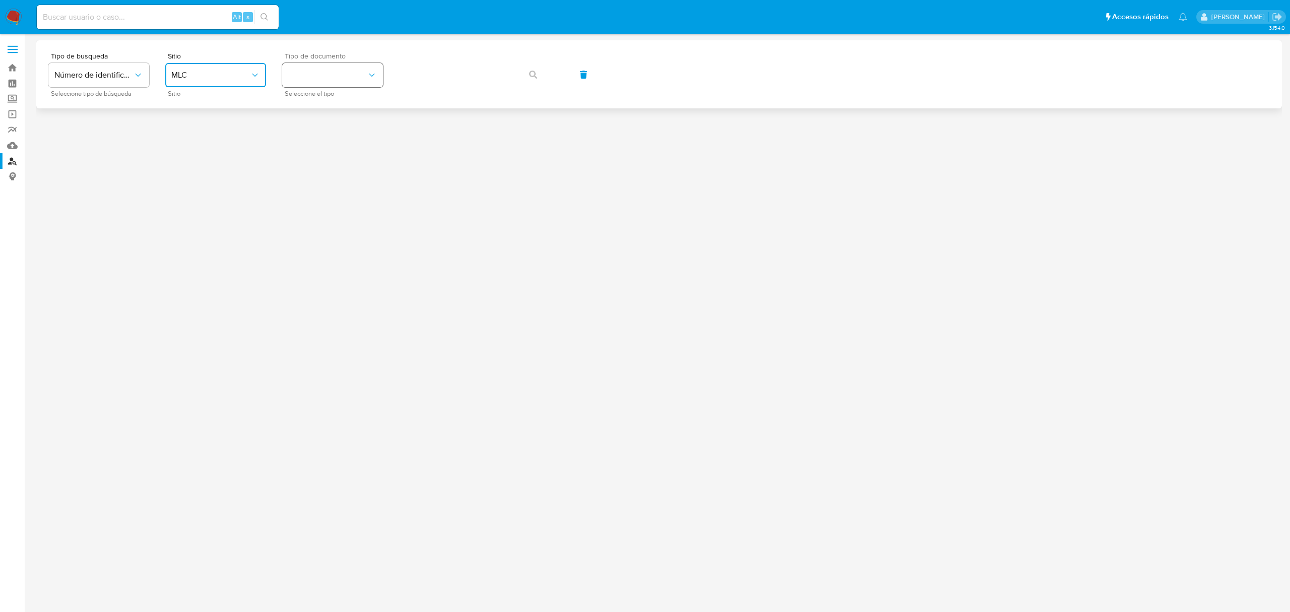
click at [340, 86] on button "identificationType" at bounding box center [332, 75] width 101 height 24
click at [325, 107] on div "RUT RUT" at bounding box center [329, 107] width 83 height 34
click at [529, 78] on icon "button" at bounding box center [533, 75] width 8 height 8
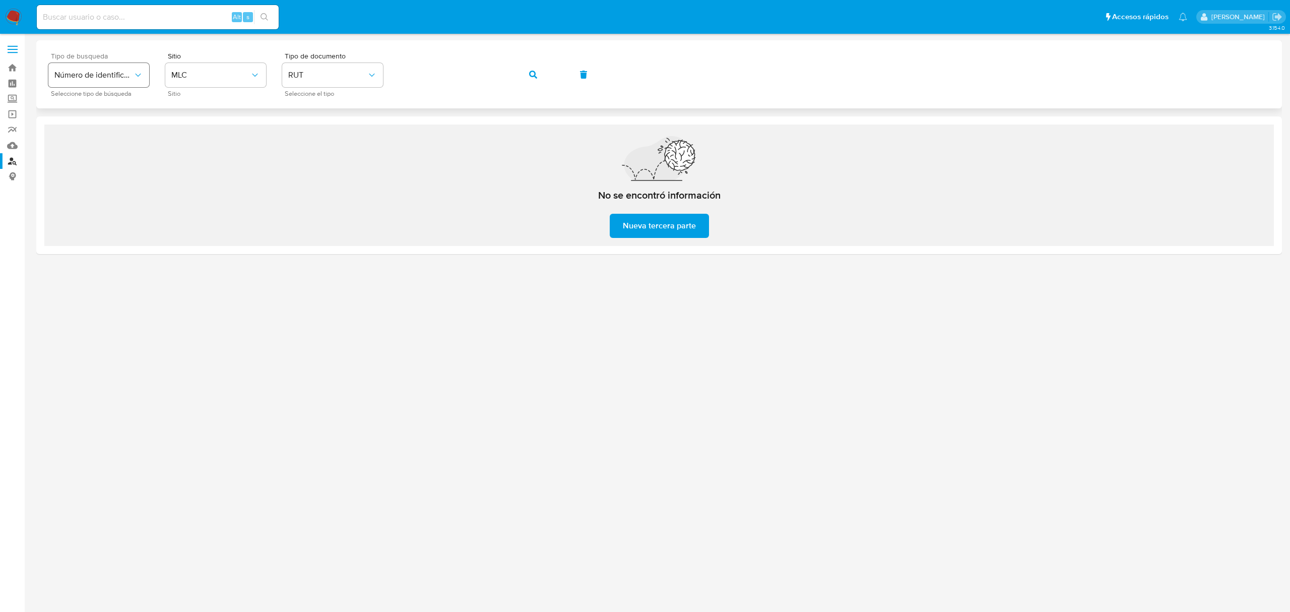
click at [120, 78] on span "Número de identificación" at bounding box center [93, 75] width 79 height 10
click at [104, 103] on span "Número de identificación" at bounding box center [95, 107] width 83 height 20
click at [216, 72] on button "site_id" at bounding box center [215, 75] width 101 height 24
click at [220, 77] on button "site_id" at bounding box center [215, 75] width 101 height 24
click at [313, 77] on button "identificationType" at bounding box center [332, 75] width 101 height 24
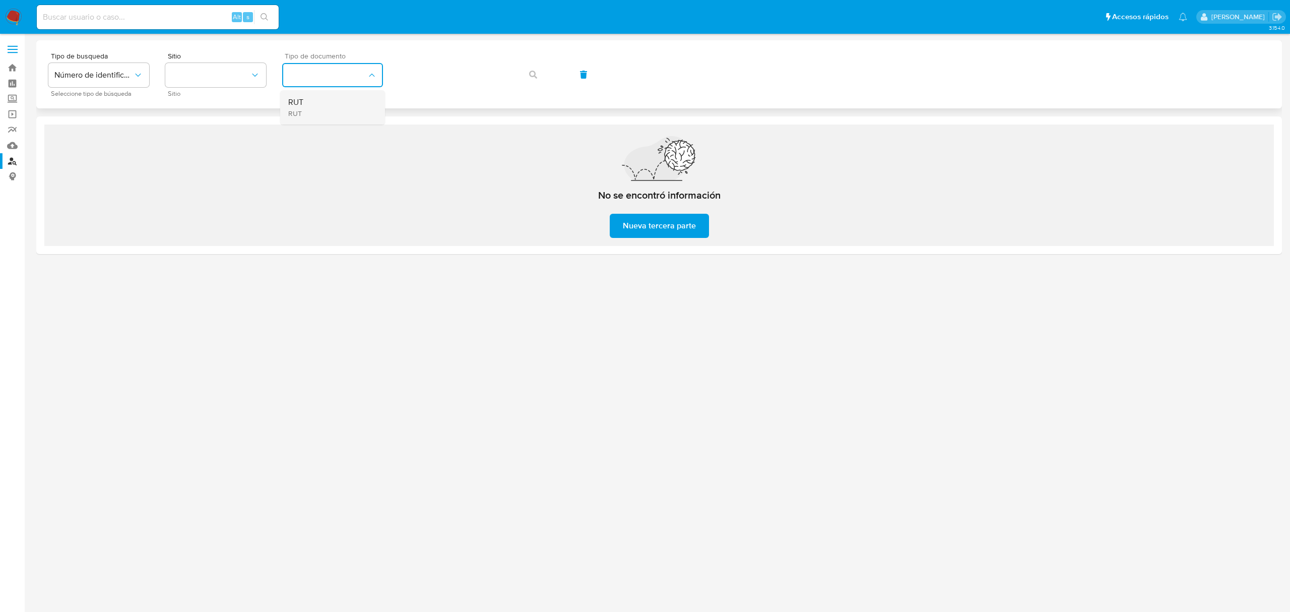
click at [303, 107] on div "RUT RUT" at bounding box center [329, 107] width 83 height 34
click at [226, 75] on button "site_id" at bounding box center [215, 75] width 101 height 24
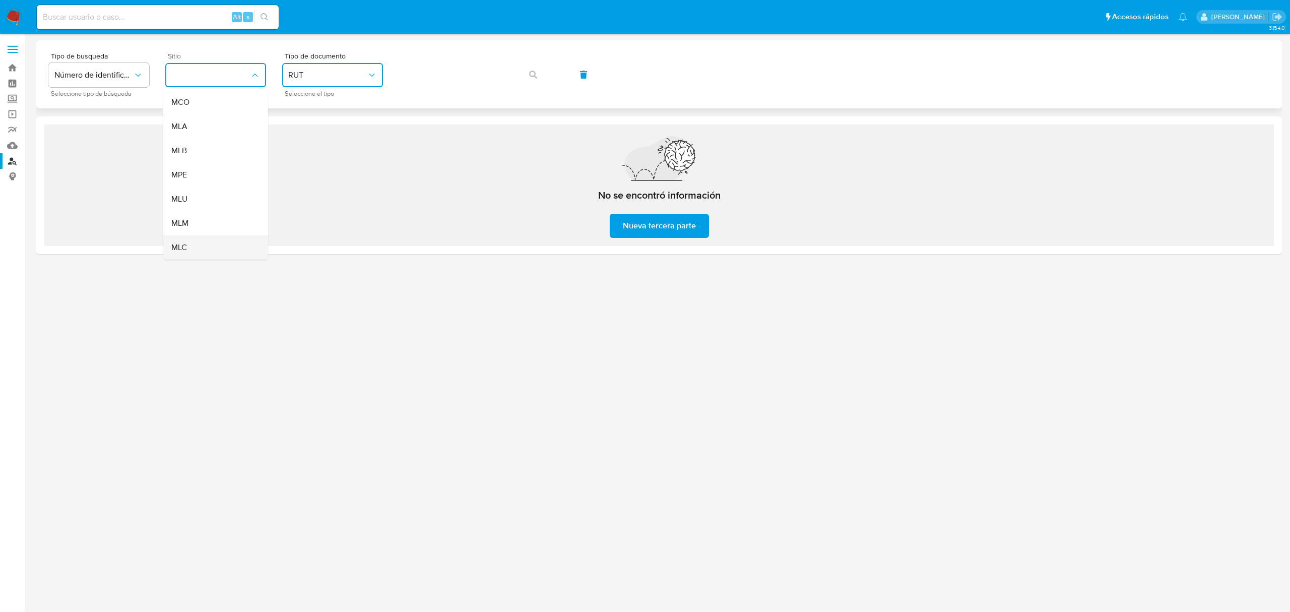
click at [198, 242] on div "MLC" at bounding box center [212, 247] width 83 height 24
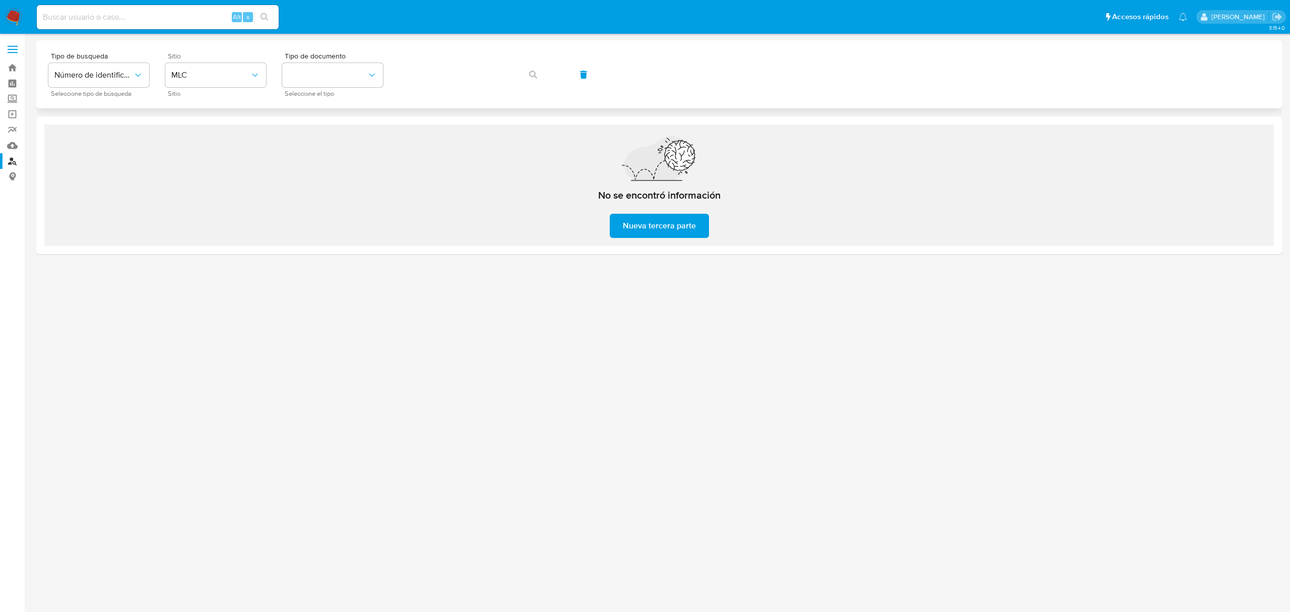
click at [522, 77] on div "Tipo de busqueda Número de identificación Seleccione tipo de búsqueda Sitio MLC…" at bounding box center [658, 74] width 1221 height 44
click at [540, 72] on div "Tipo de busqueda Número de identificación Seleccione tipo de búsqueda Sitio MLC…" at bounding box center [658, 74] width 1221 height 44
click at [532, 73] on div "Tipo de busqueda Número de identificación Seleccione tipo de búsqueda Sitio MLC…" at bounding box center [658, 74] width 1221 height 44
click at [333, 80] on button "identificationType" at bounding box center [332, 75] width 101 height 24
drag, startPoint x: 330, startPoint y: 114, endPoint x: 417, endPoint y: 91, distance: 89.7
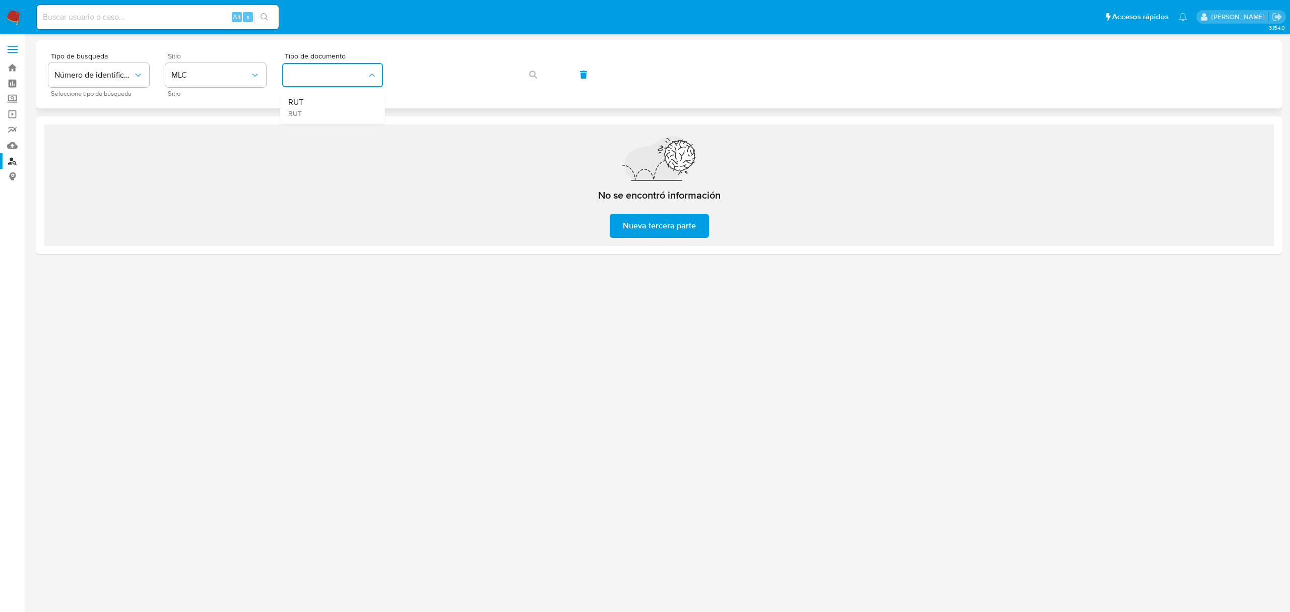
click at [330, 113] on div "RUT RUT" at bounding box center [329, 107] width 83 height 34
click at [530, 75] on icon "button" at bounding box center [533, 75] width 8 height 8
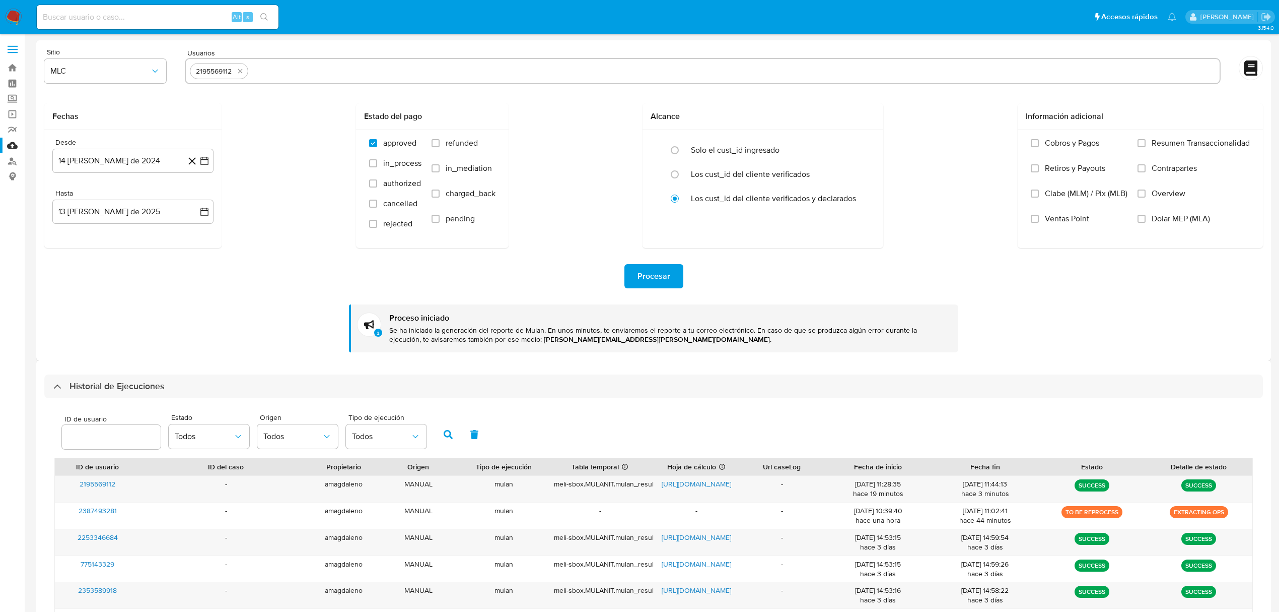
select select "10"
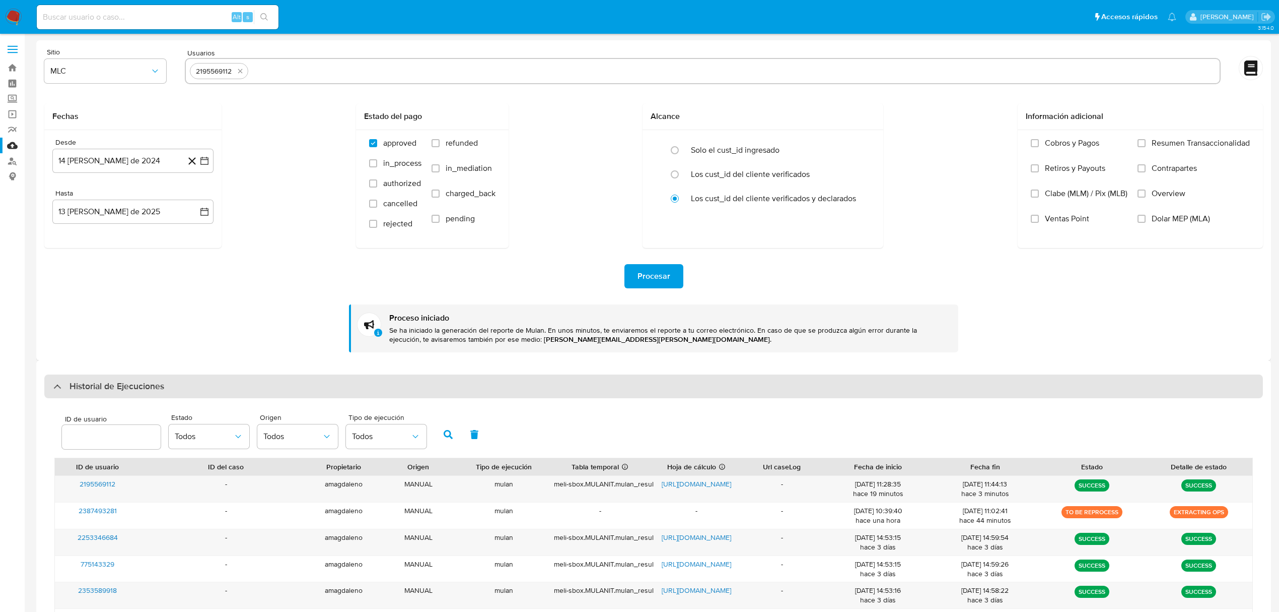
click at [53, 386] on div at bounding box center [53, 386] width 0 height 0
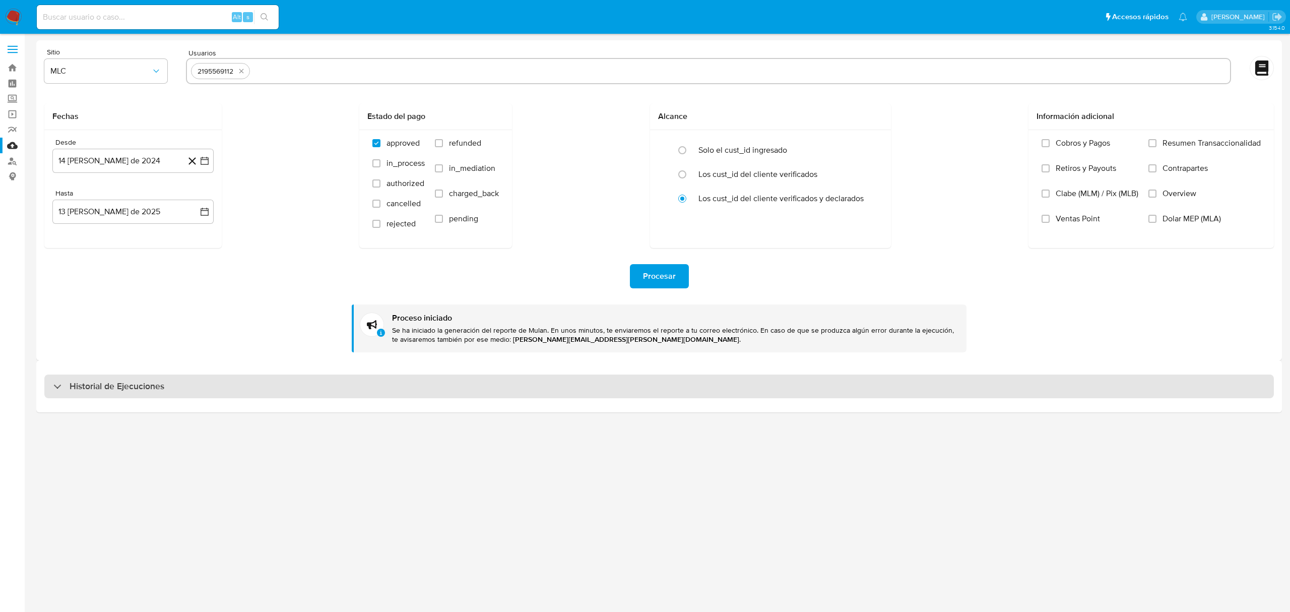
click at [62, 389] on div "Historial de Ejecuciones" at bounding box center [108, 386] width 111 height 12
select select "10"
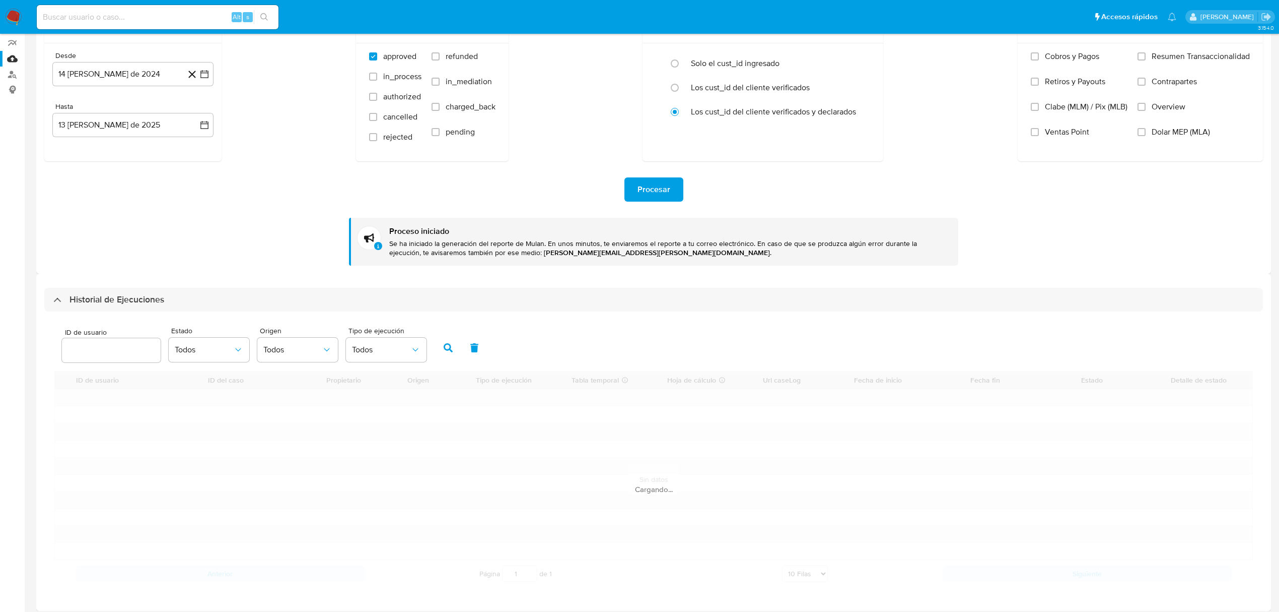
scroll to position [93, 0]
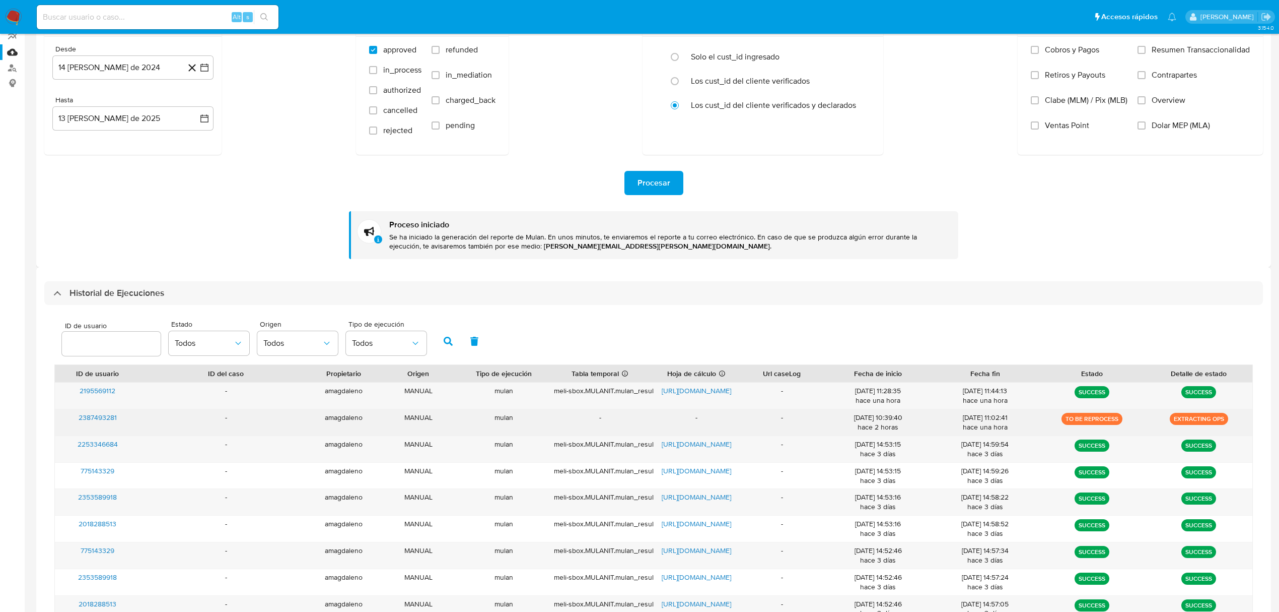
drag, startPoint x: 107, startPoint y: 428, endPoint x: 55, endPoint y: 423, distance: 52.1
click at [56, 423] on div "2387493281" at bounding box center [98, 422] width 86 height 26
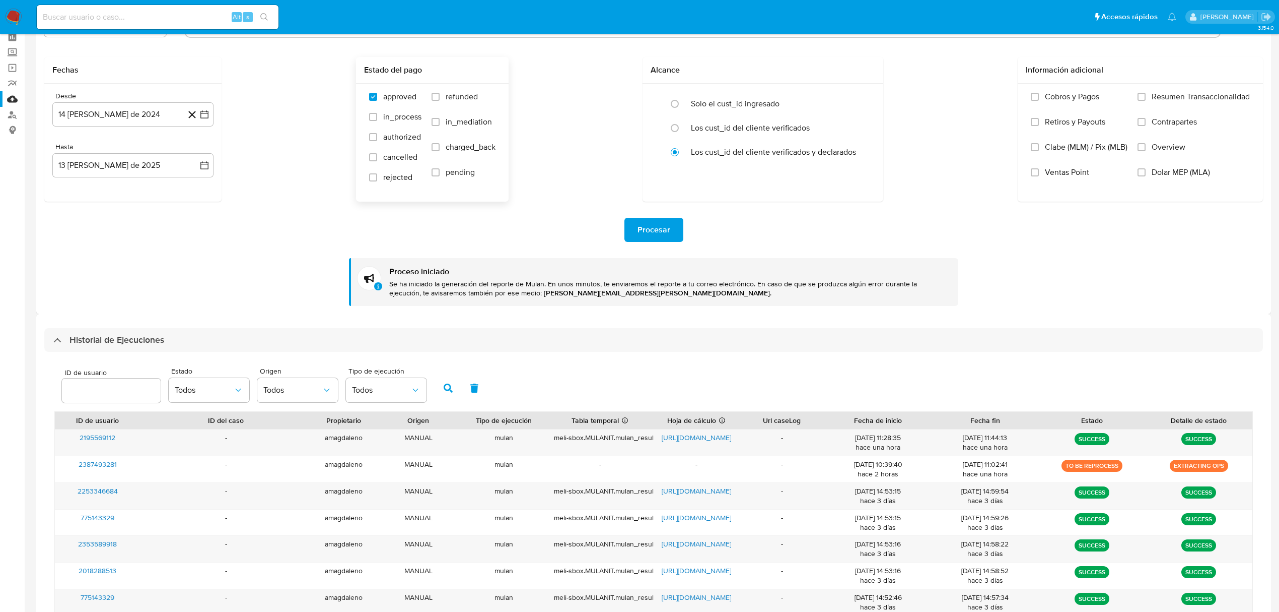
scroll to position [0, 0]
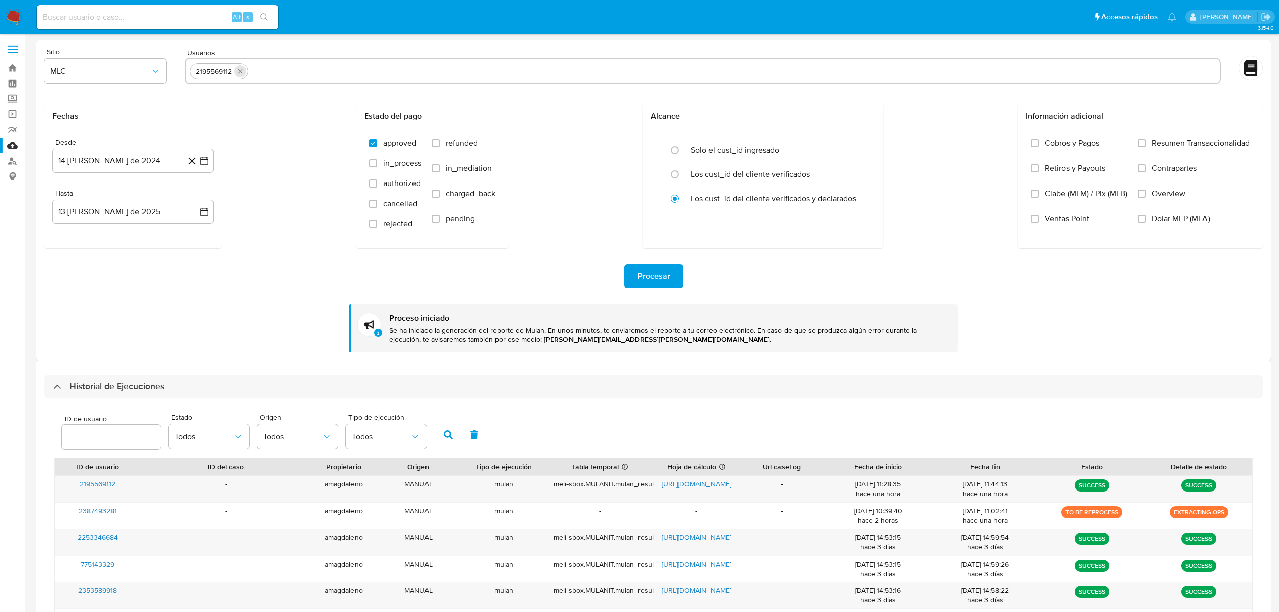
click at [241, 73] on icon "quitar 2195569112" at bounding box center [240, 71] width 8 height 8
click at [240, 73] on input "text" at bounding box center [703, 71] width 1026 height 16
paste input "2387493281"
type input "2387493281"
click at [639, 273] on span "Procesar" at bounding box center [654, 276] width 33 height 22
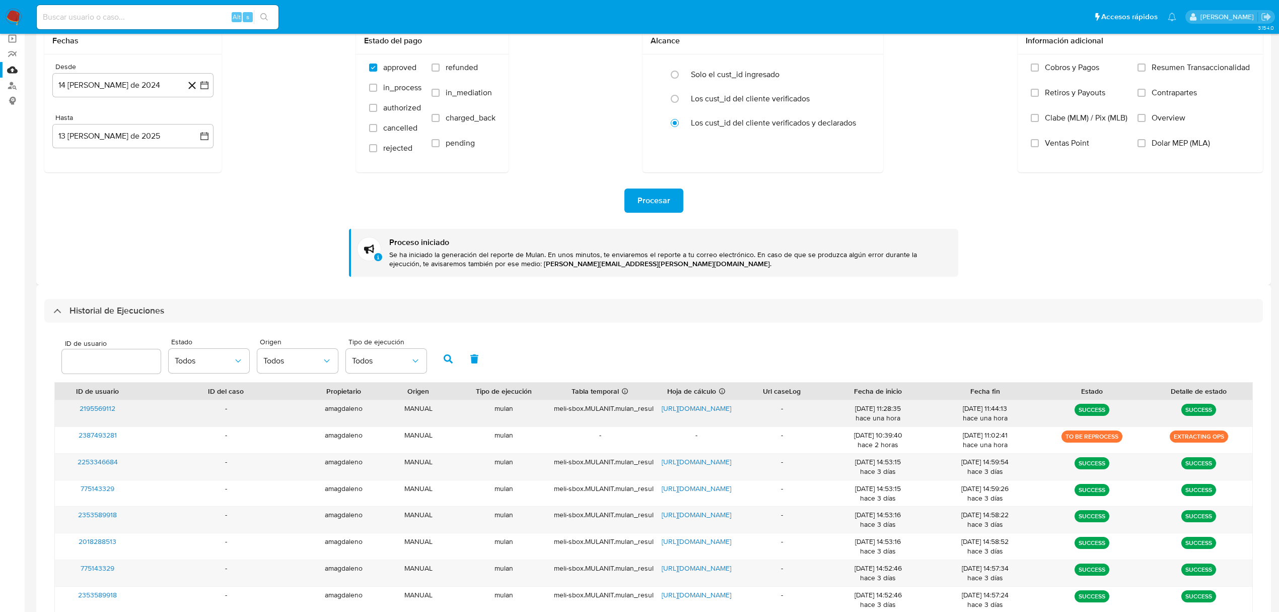
scroll to position [134, 0]
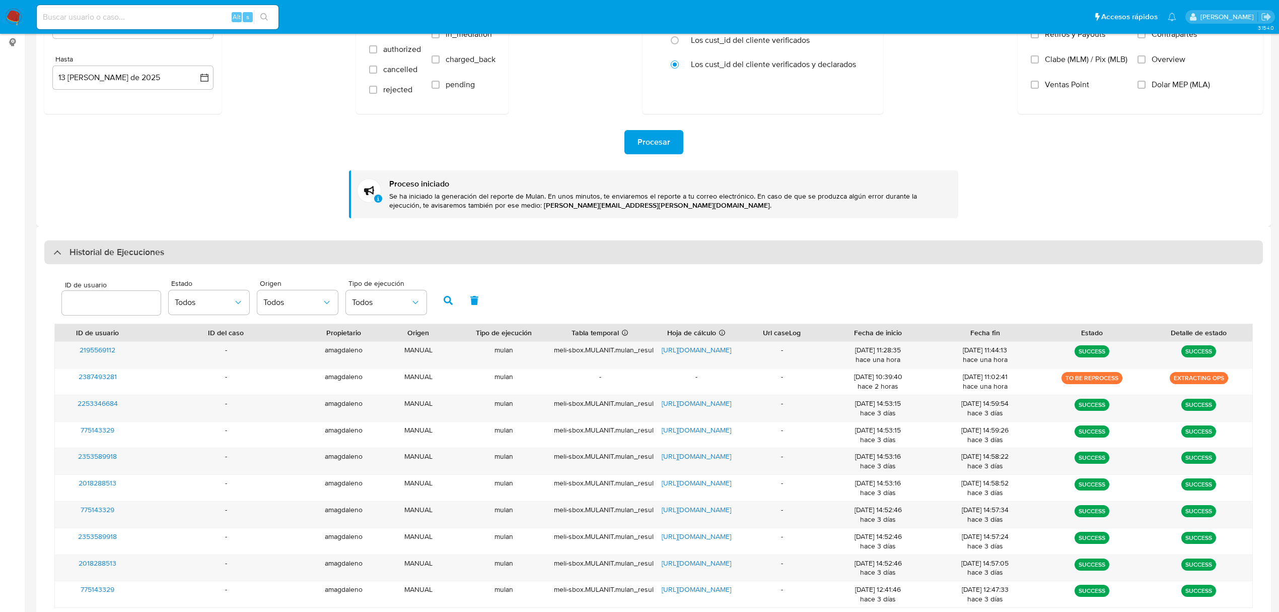
click at [62, 256] on div "Historial de Ejecuciones" at bounding box center [108, 252] width 111 height 12
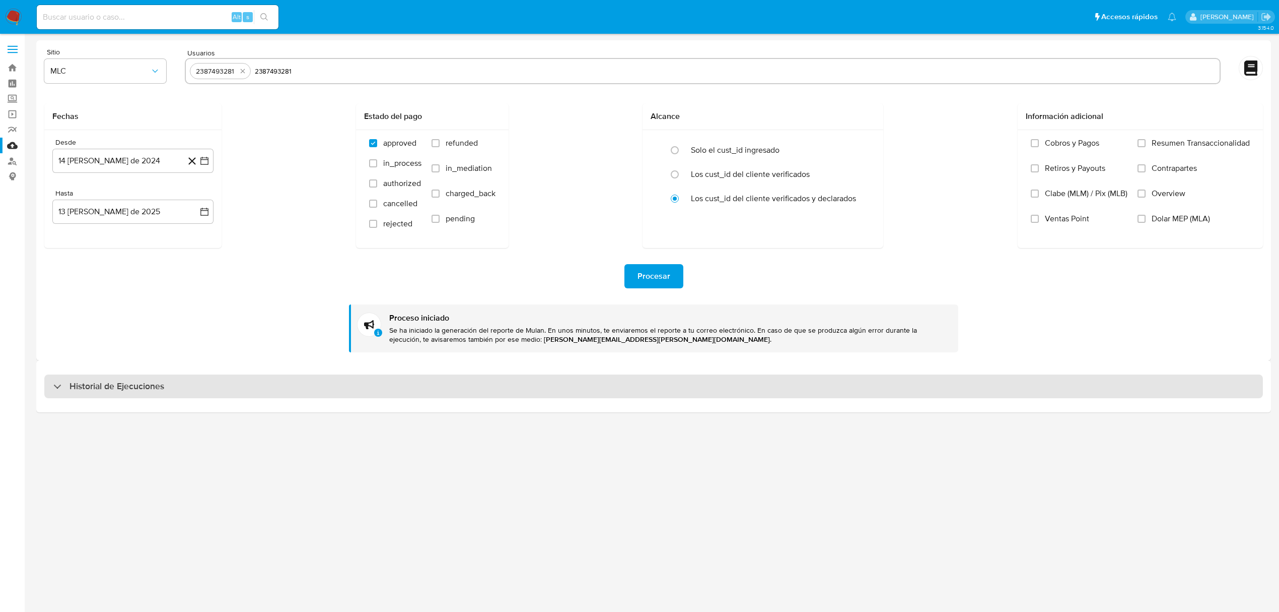
scroll to position [0, 0]
click at [53, 386] on div at bounding box center [53, 386] width 0 height 0
select select "10"
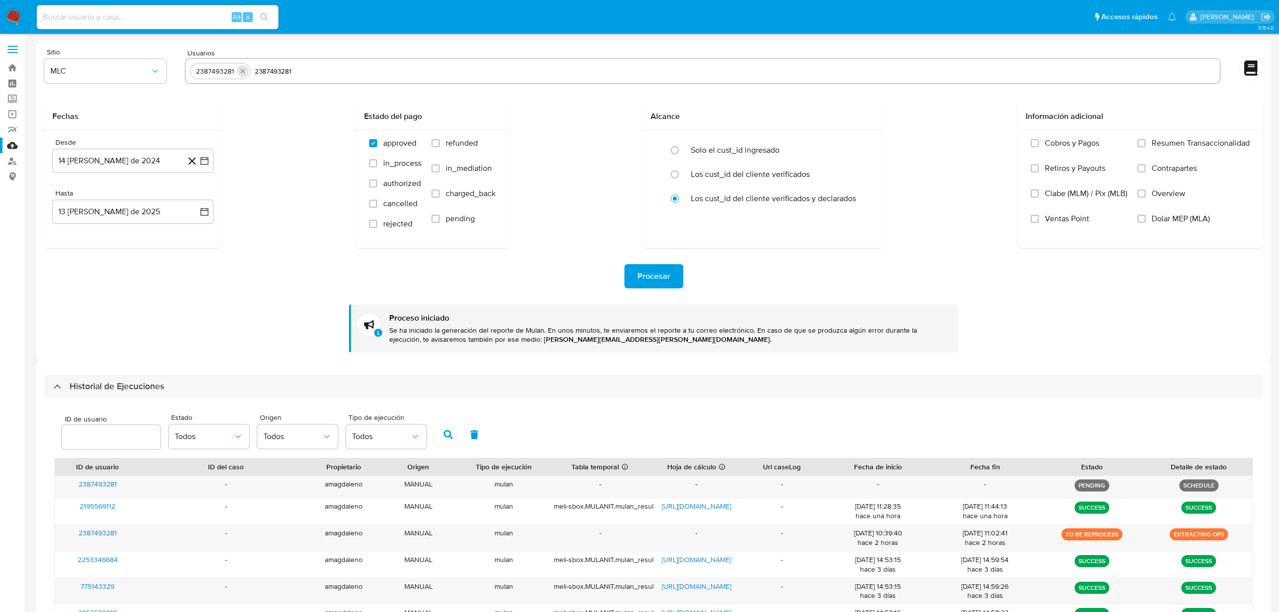
click at [244, 71] on icon "quitar 2387493281" at bounding box center [243, 71] width 8 height 8
click at [244, 77] on input "text" at bounding box center [703, 71] width 1026 height 16
paste input "1024679125"
type input "1024679125"
click at [648, 280] on span "Procesar" at bounding box center [654, 276] width 33 height 22
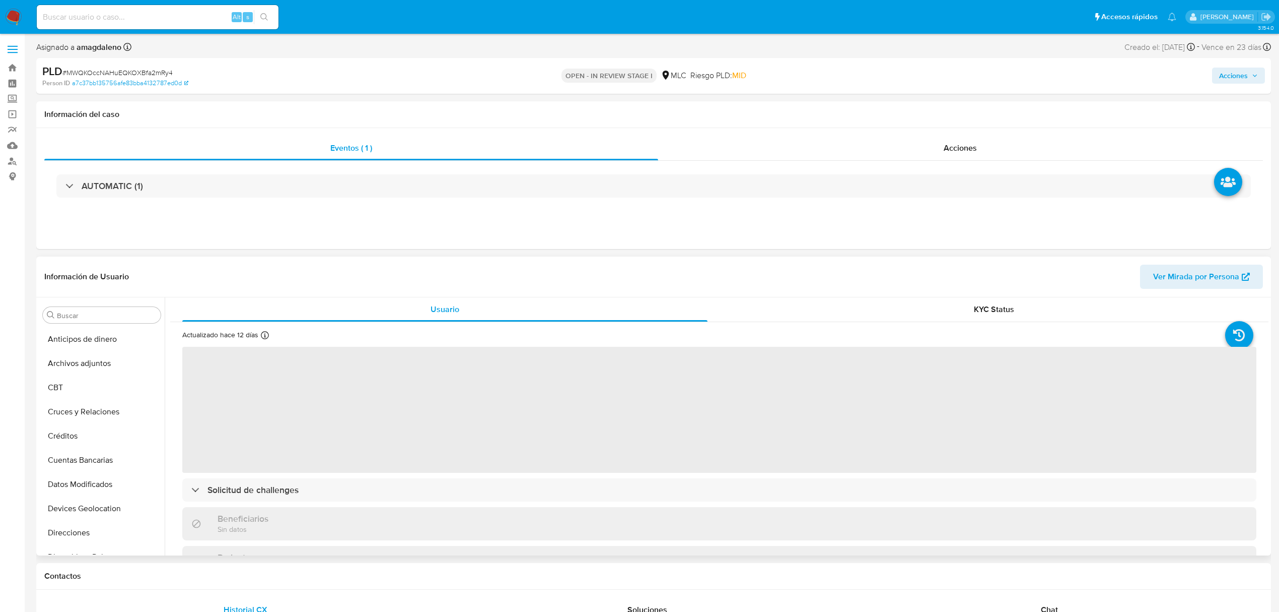
scroll to position [426, 0]
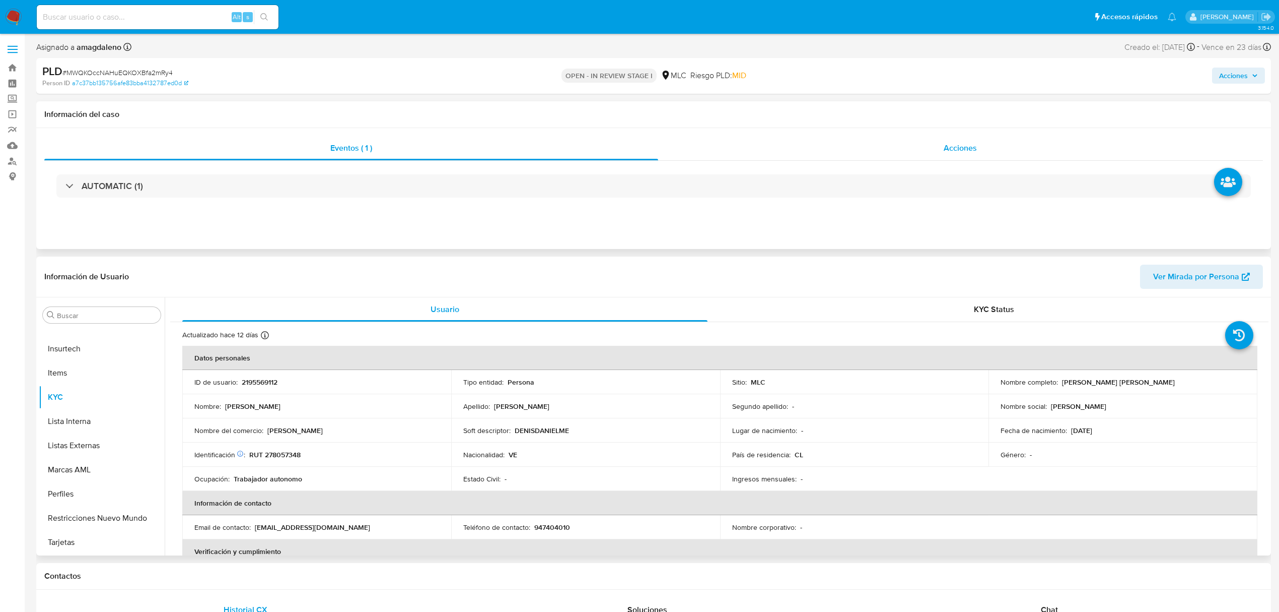
click at [717, 142] on div "Acciones" at bounding box center [960, 148] width 605 height 24
select select "10"
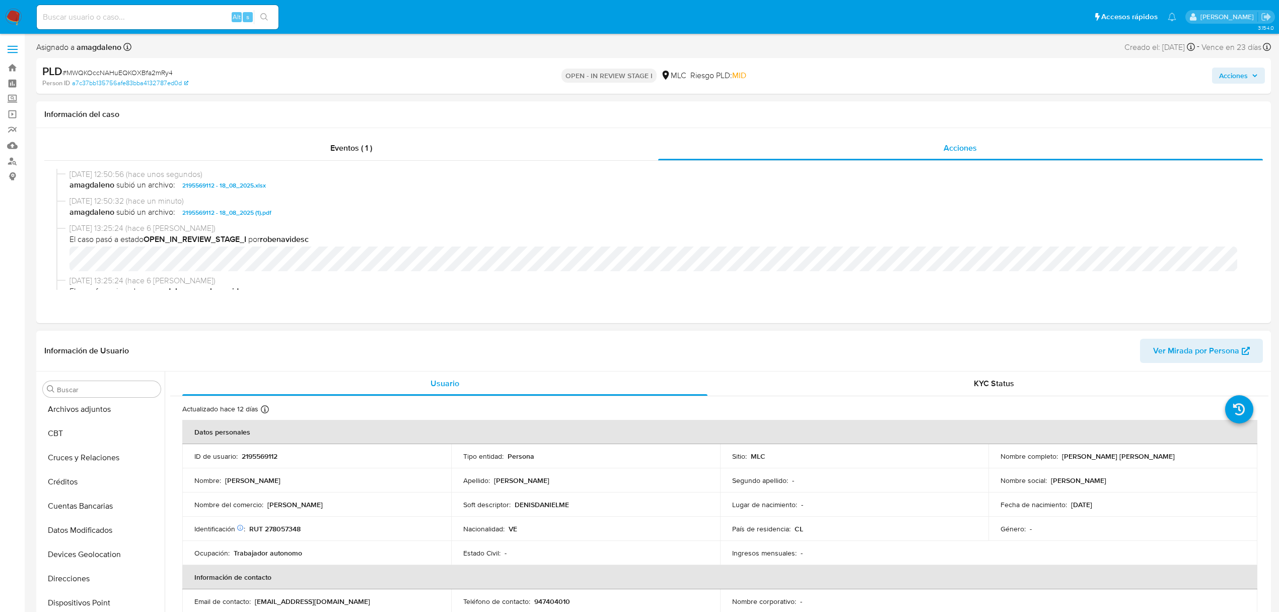
scroll to position [23, 0]
click at [102, 422] on button "Archivos adjuntos" at bounding box center [98, 414] width 118 height 24
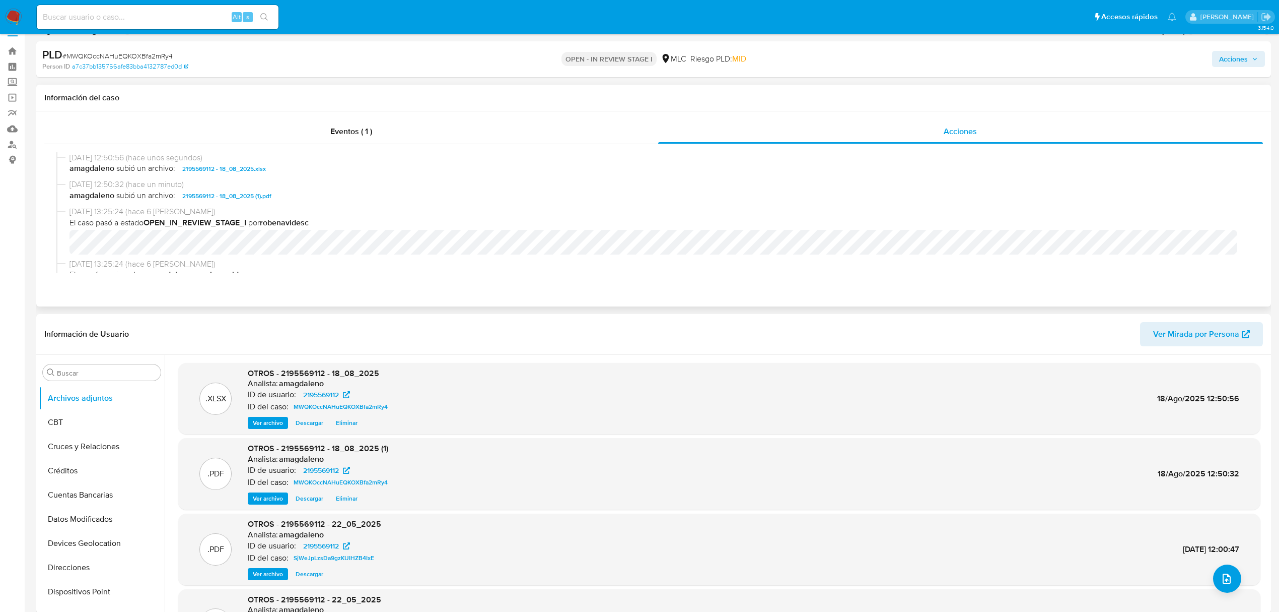
scroll to position [0, 0]
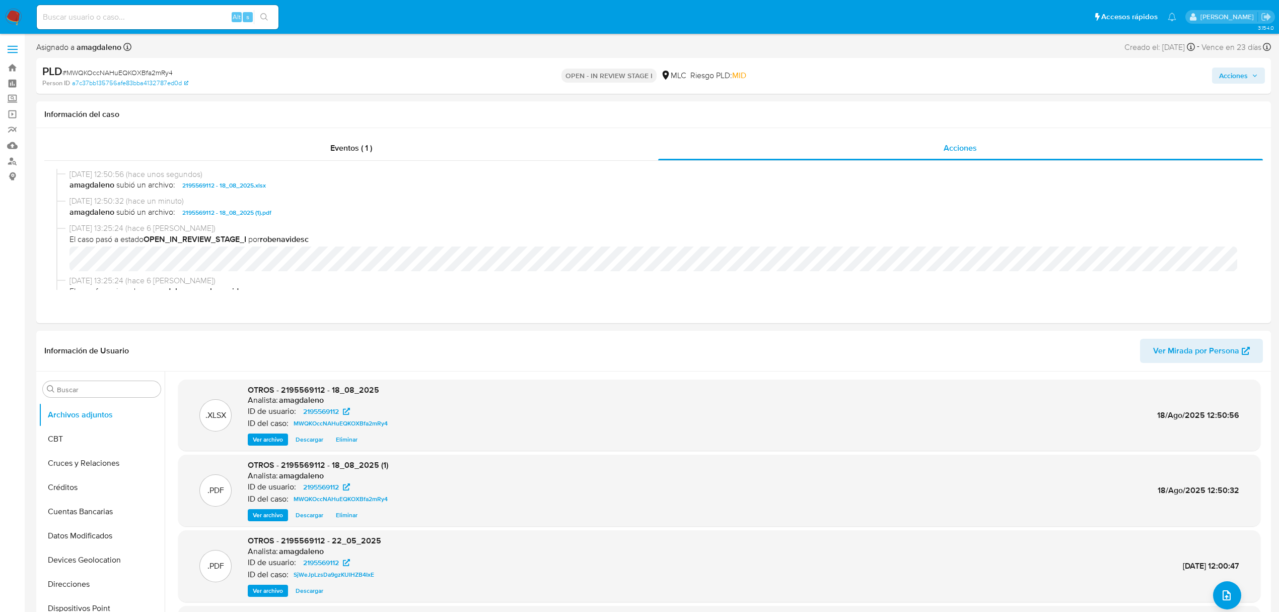
click at [1221, 74] on span "Acciones" at bounding box center [1234, 75] width 29 height 16
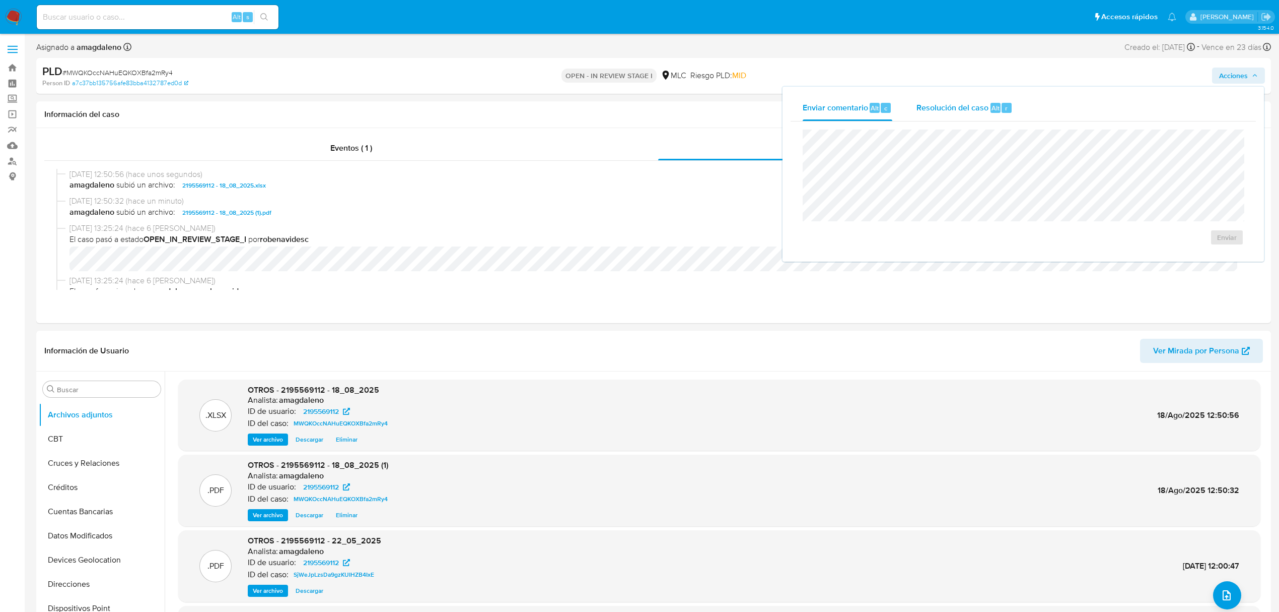
click at [965, 103] on span "Resolución del caso" at bounding box center [953, 108] width 72 height 12
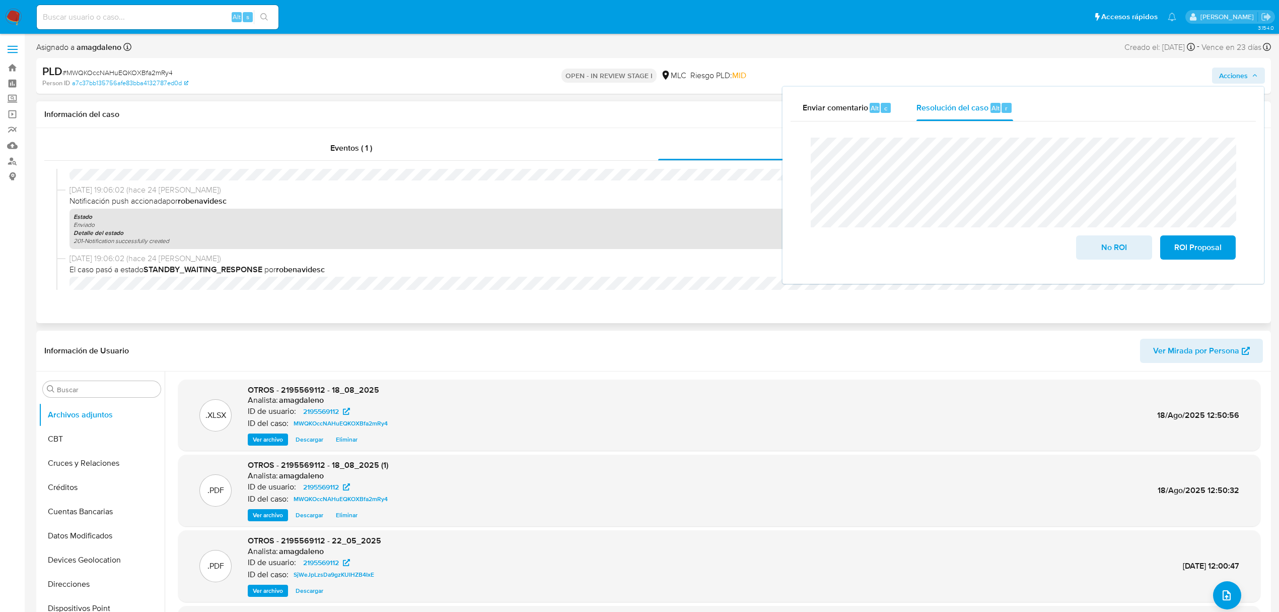
scroll to position [399, 0]
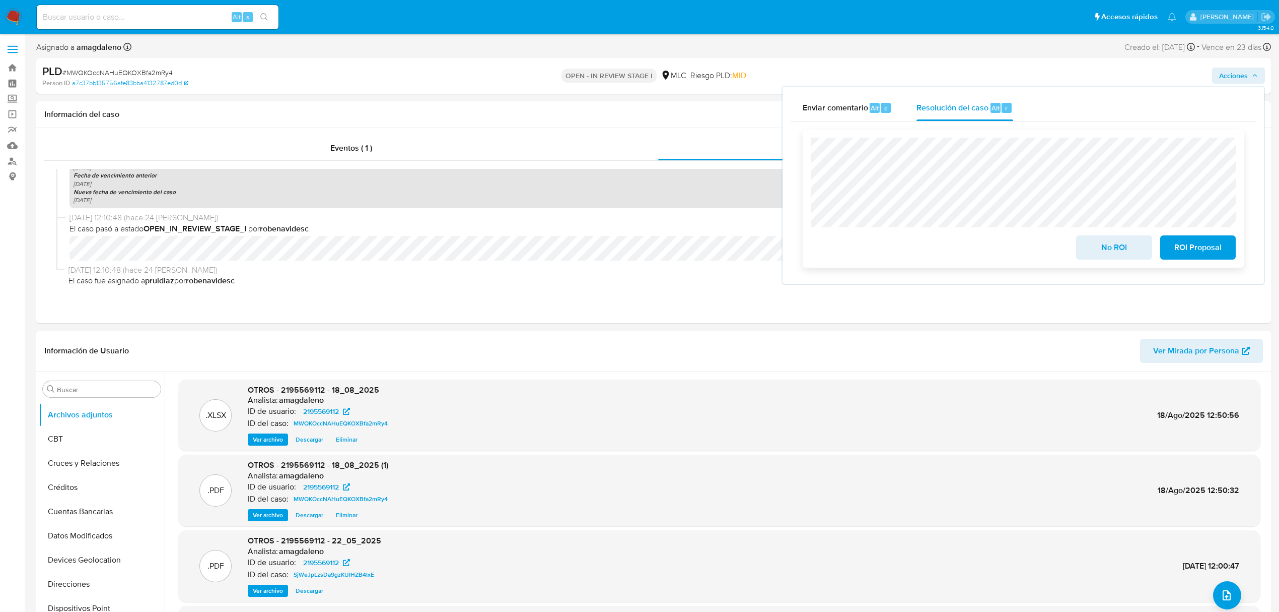
click at [1121, 242] on span "No ROI" at bounding box center [1114, 247] width 49 height 22
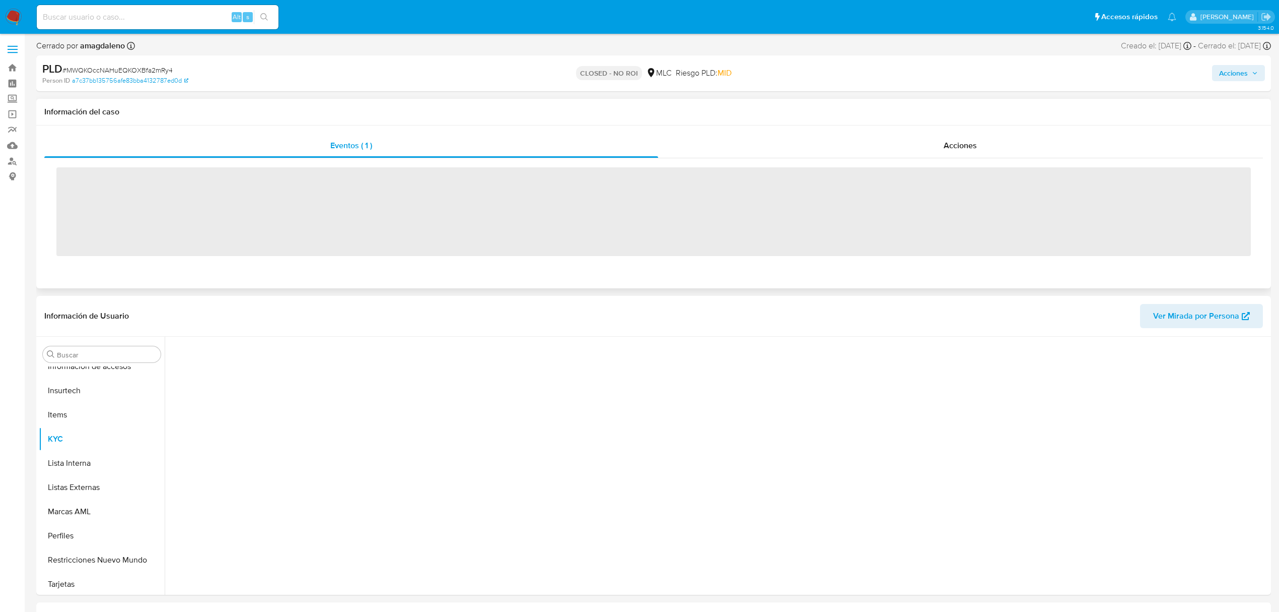
scroll to position [426, 0]
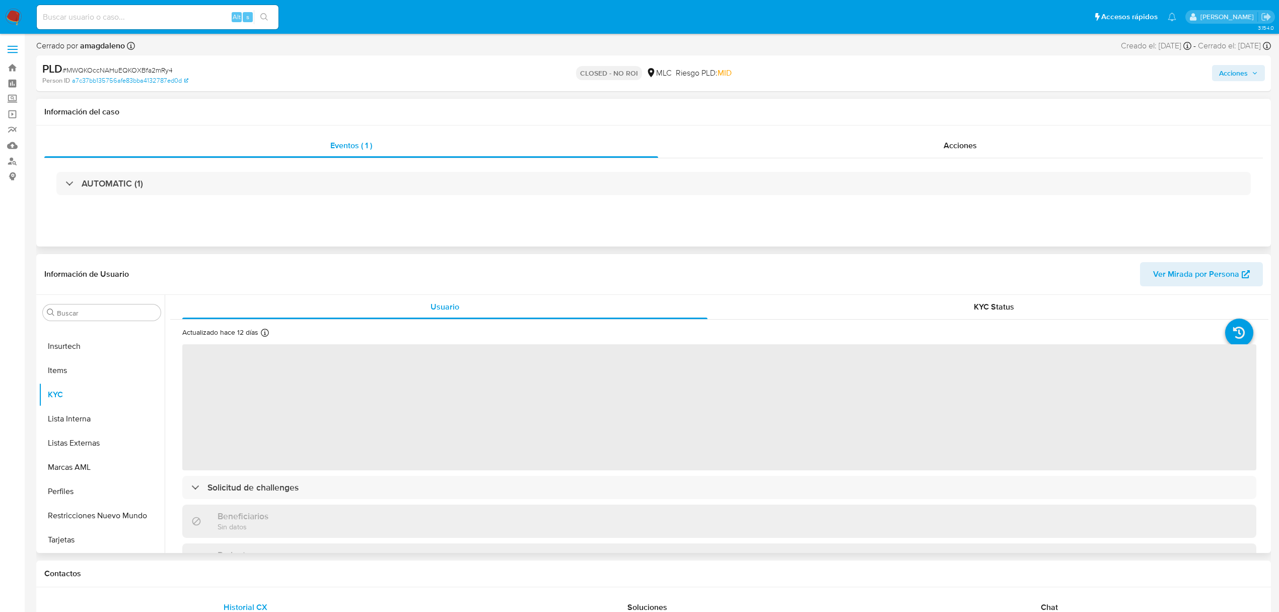
select select "10"
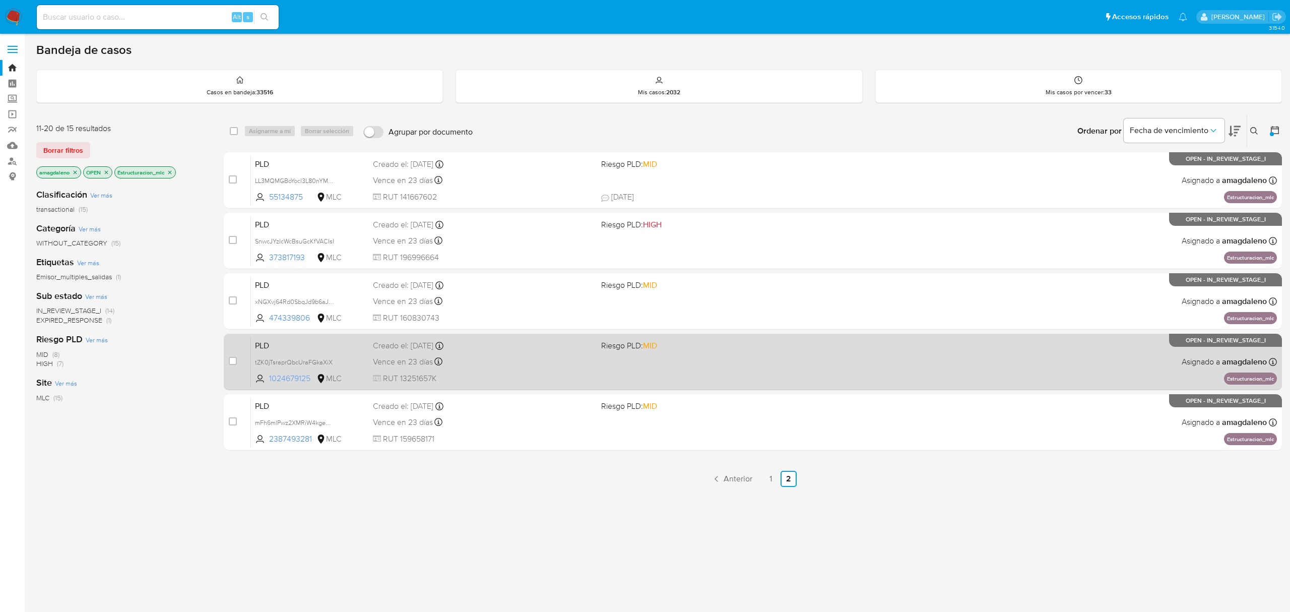
click at [292, 379] on span "1024679125" at bounding box center [291, 378] width 45 height 11
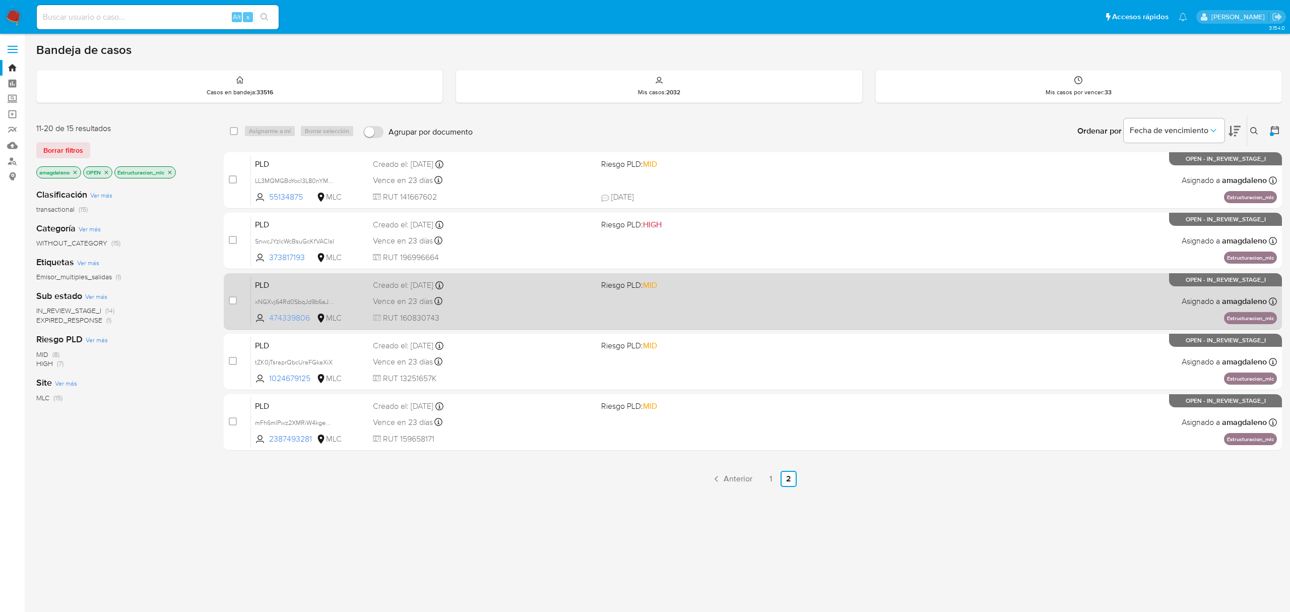
click at [289, 312] on span "474339806" at bounding box center [291, 317] width 45 height 11
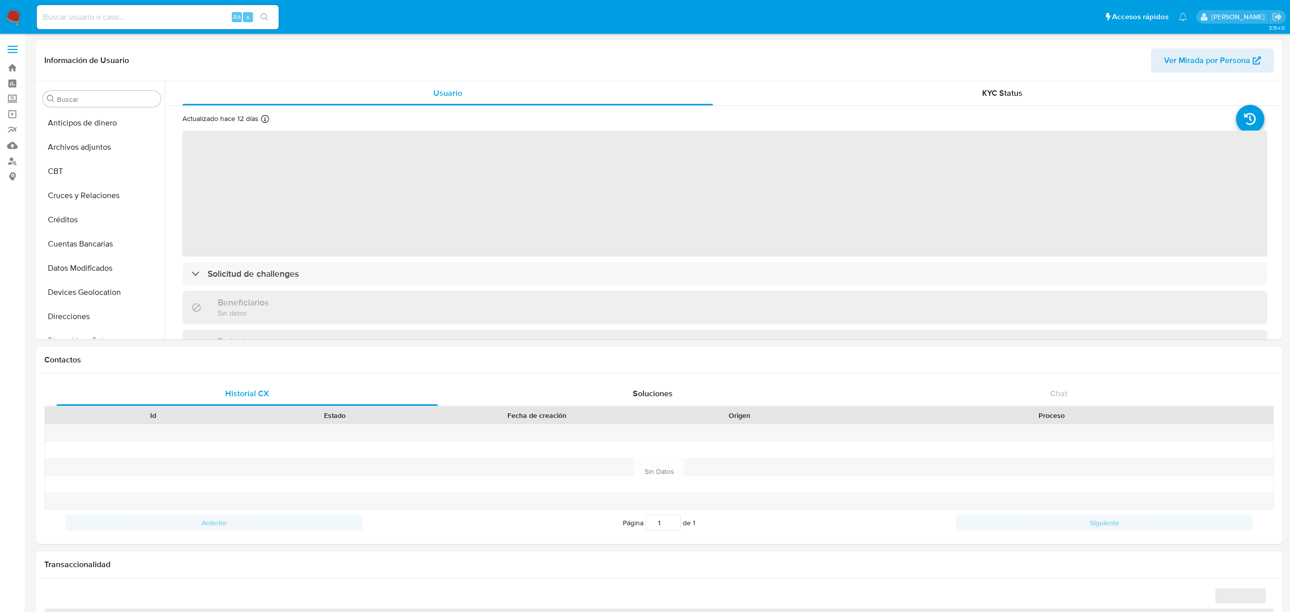
select select "10"
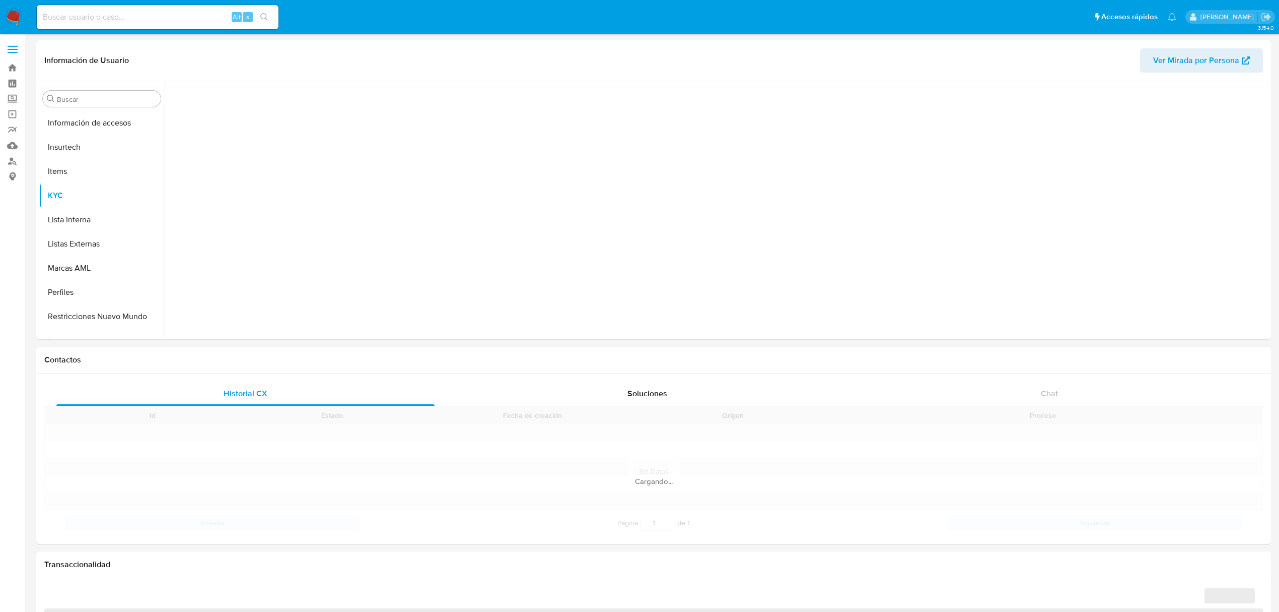
scroll to position [425, 0]
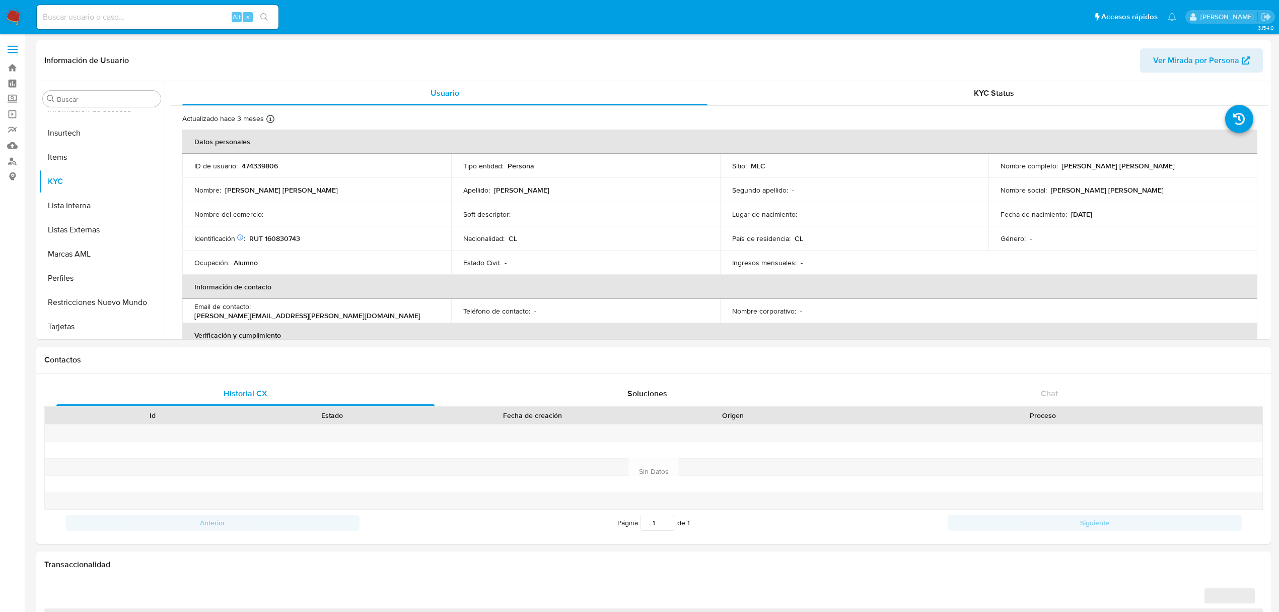
select select "10"
